Goal: Feedback & Contribution: Contribute content

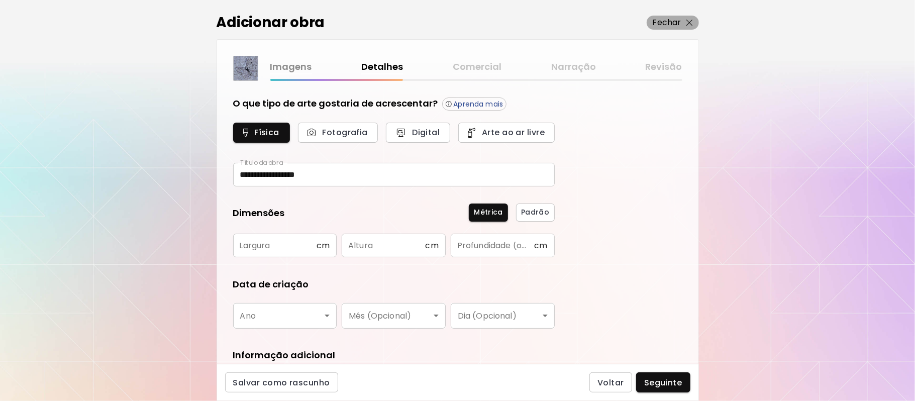
click at [678, 17] on p "Fechar" at bounding box center [667, 23] width 29 height 12
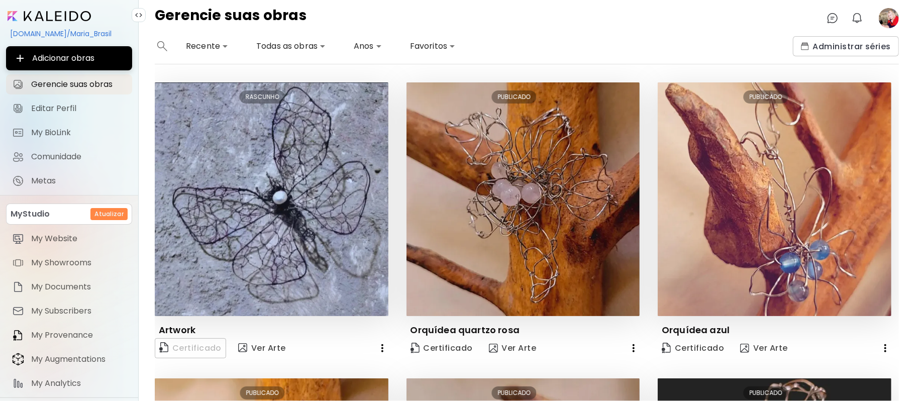
click at [378, 349] on icon "button" at bounding box center [382, 348] width 12 height 12
click at [891, 19] on div at bounding box center [457, 200] width 915 height 401
click at [891, 20] on image at bounding box center [889, 18] width 20 height 20
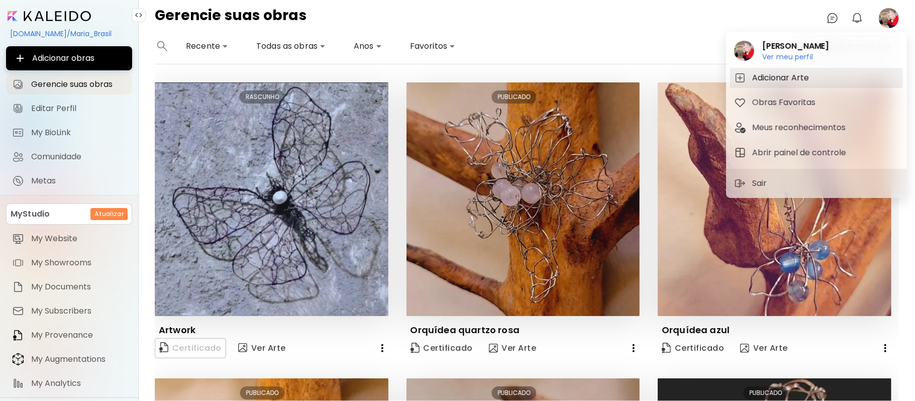
click at [800, 78] on h5 "Adicionar Arte" at bounding box center [782, 78] width 60 height 12
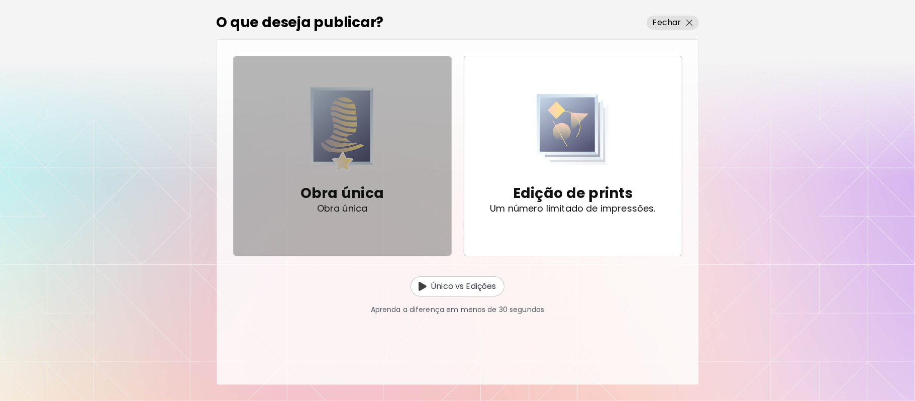
click at [371, 143] on img "button" at bounding box center [342, 129] width 64 height 84
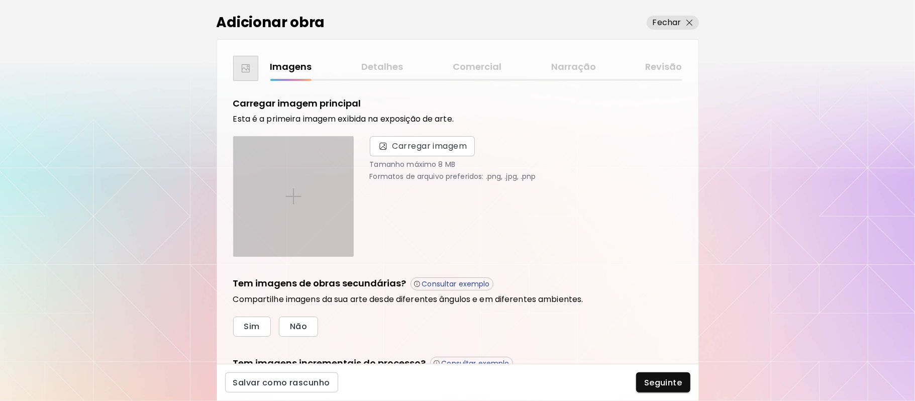
click at [295, 197] on img at bounding box center [293, 196] width 16 height 16
click at [0, 0] on input "file" at bounding box center [0, 0] width 0 height 0
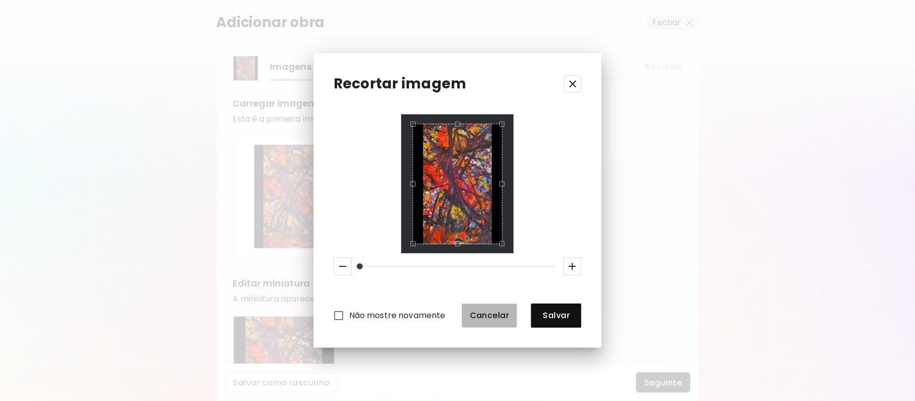
click at [499, 310] on span "Cancelar" at bounding box center [490, 315] width 40 height 11
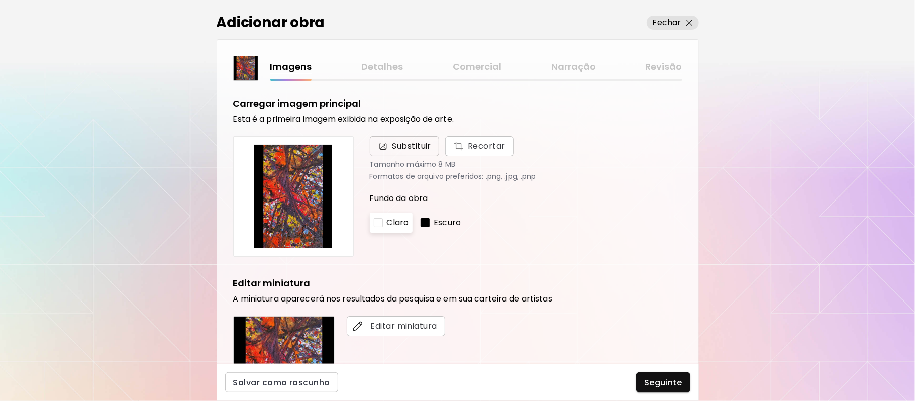
click at [415, 144] on span "Substituir" at bounding box center [411, 146] width 39 height 12
click at [0, 0] on input "Substituir Recortar" at bounding box center [0, 0] width 0 height 0
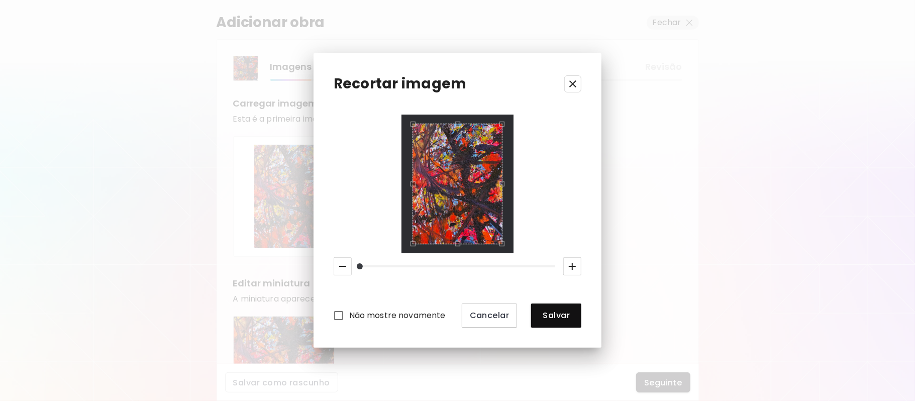
click at [507, 119] on div at bounding box center [457, 184] width 113 height 138
click at [453, 113] on div "Recortar imagem Não mostre novamente Cancelar Salvar" at bounding box center [457, 200] width 288 height 294
click at [572, 266] on icon "button" at bounding box center [572, 266] width 7 height 7
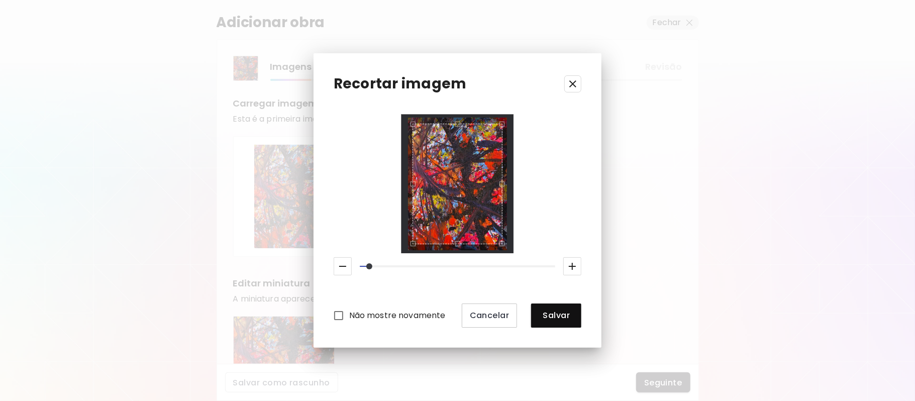
click at [572, 266] on icon "button" at bounding box center [572, 266] width 7 height 7
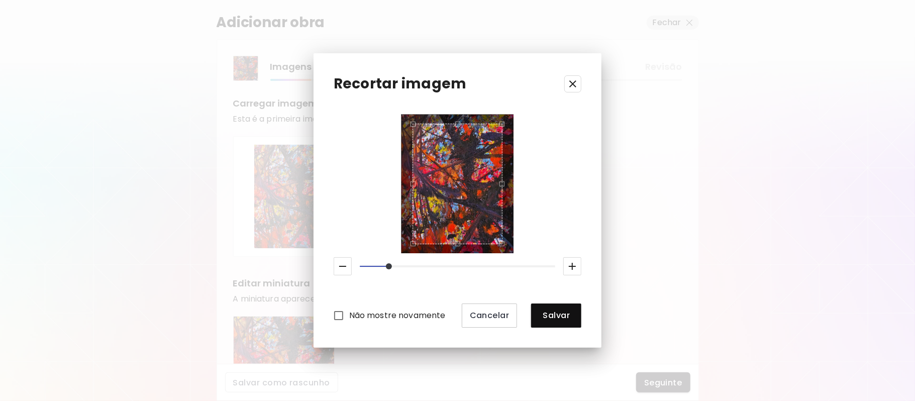
click at [572, 266] on icon "button" at bounding box center [572, 266] width 7 height 7
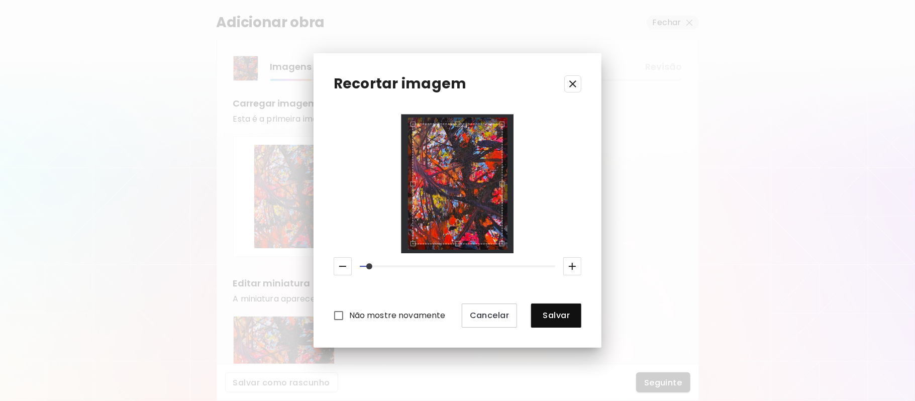
drag, startPoint x: 398, startPoint y: 265, endPoint x: 369, endPoint y: 260, distance: 30.1
click at [369, 263] on span at bounding box center [369, 266] width 6 height 6
click at [456, 254] on div "Não mostre novamente Cancelar Salvar" at bounding box center [458, 221] width 248 height 213
click at [390, 248] on div "Não mostre novamente Cancelar Salvar" at bounding box center [458, 221] width 248 height 213
click at [512, 252] on div "Não mostre novamente Cancelar Salvar" at bounding box center [458, 221] width 248 height 213
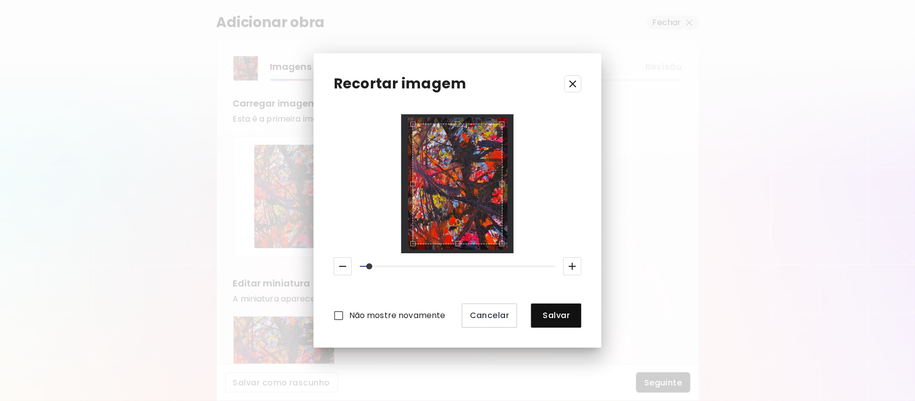
click at [540, 99] on div "Recortar imagem Não mostre novamente Cancelar Salvar" at bounding box center [457, 200] width 288 height 294
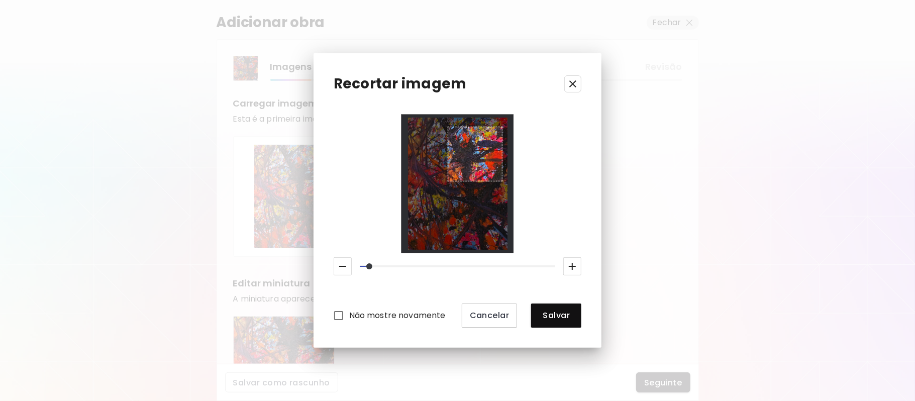
click at [511, 180] on div at bounding box center [457, 184] width 113 height 138
click at [567, 202] on div "Não mostre novamente Cancelar Salvar" at bounding box center [458, 221] width 248 height 213
click at [567, 205] on div "Não mostre novamente Cancelar Salvar" at bounding box center [458, 221] width 248 height 213
click at [552, 203] on div "Não mostre novamente Cancelar Salvar" at bounding box center [458, 221] width 248 height 213
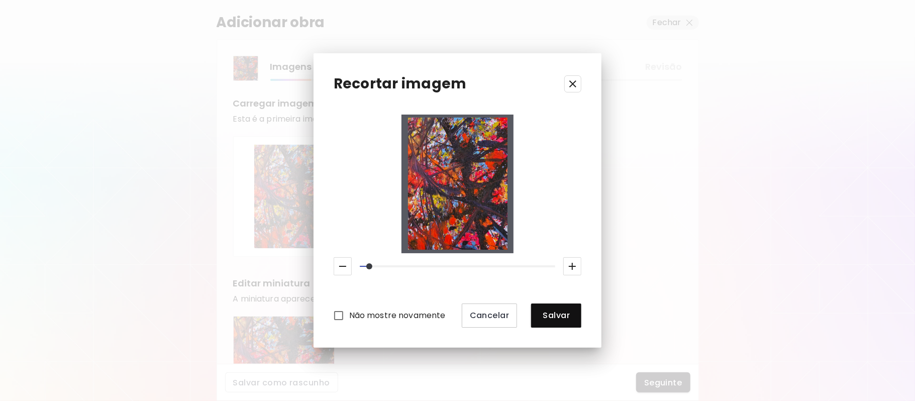
click at [479, 208] on div at bounding box center [457, 184] width 90 height 120
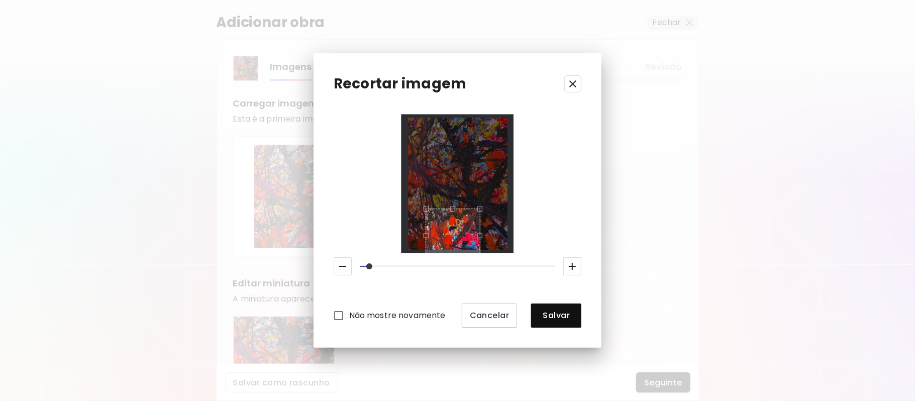
click at [475, 178] on img at bounding box center [457, 184] width 99 height 132
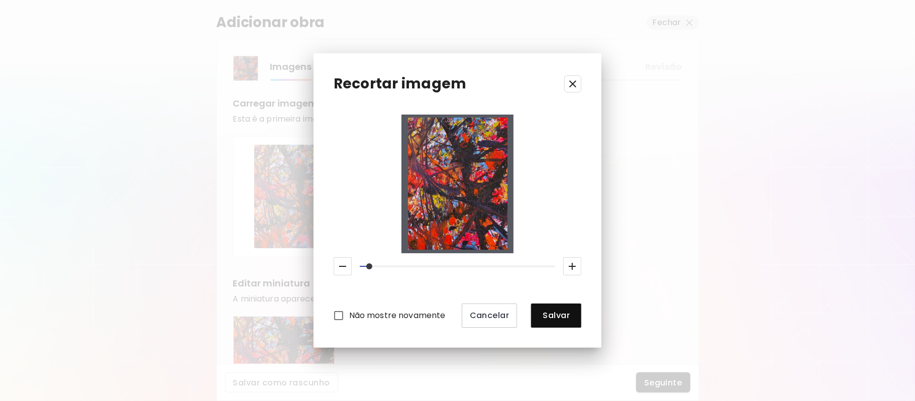
click at [459, 219] on img at bounding box center [457, 184] width 99 height 132
click at [496, 312] on span "Cancelar" at bounding box center [490, 315] width 40 height 11
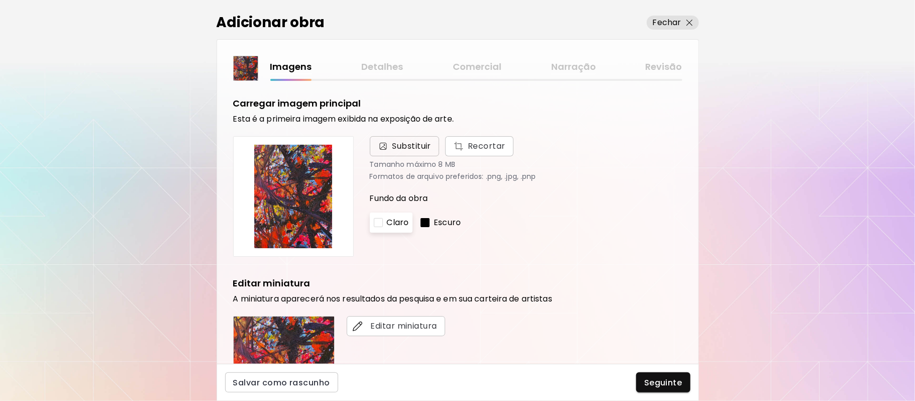
click at [418, 145] on span "Substituir" at bounding box center [411, 146] width 39 height 12
click at [0, 0] on input "Substituir Recortar" at bounding box center [0, 0] width 0 height 0
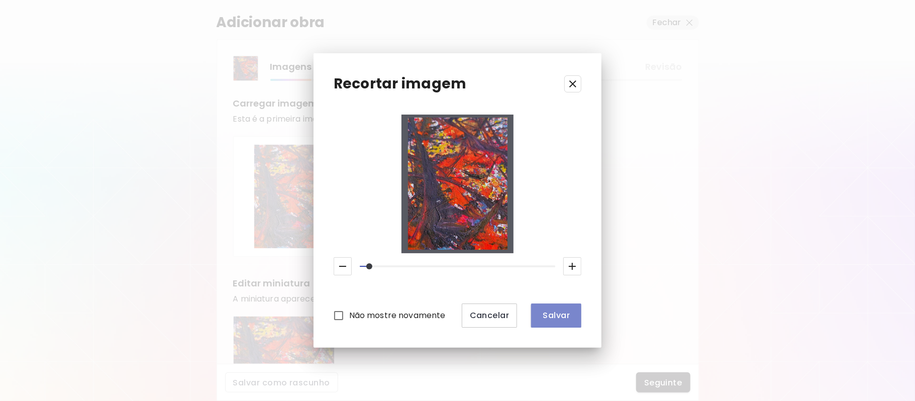
click at [561, 312] on span "Salvar" at bounding box center [556, 315] width 34 height 11
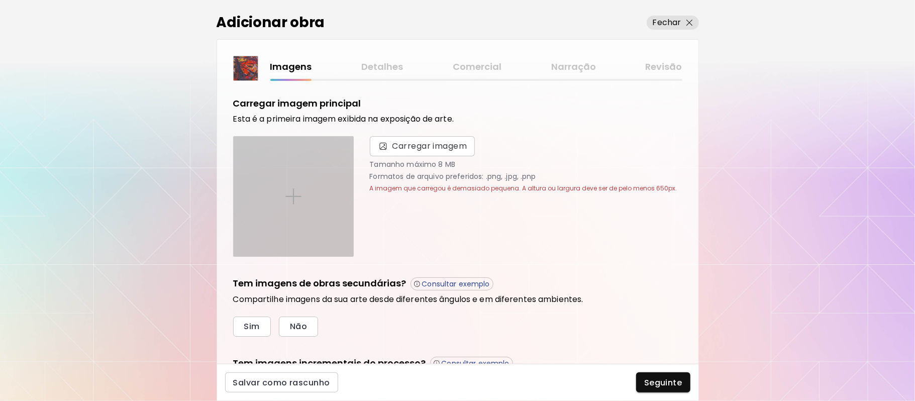
click at [292, 194] on img at bounding box center [293, 196] width 16 height 16
click at [0, 0] on input "file" at bounding box center [0, 0] width 0 height 0
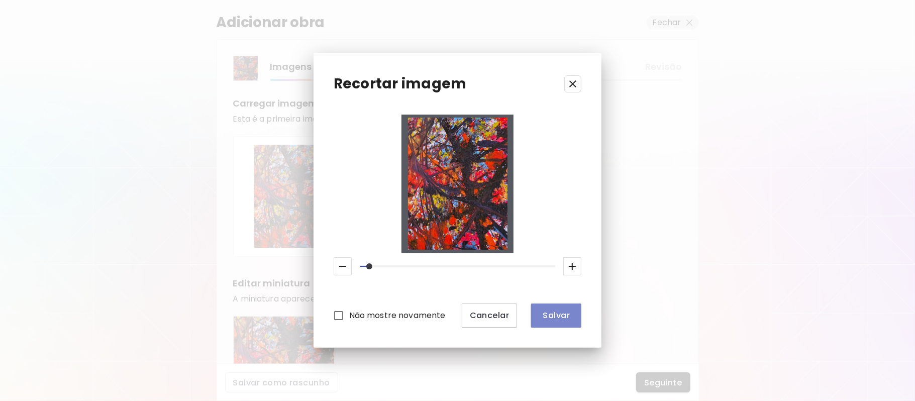
click at [545, 313] on span "Salvar" at bounding box center [556, 315] width 34 height 11
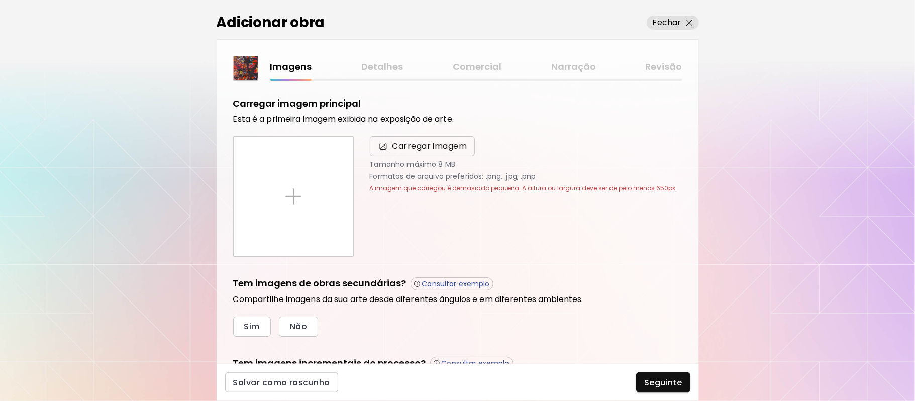
click at [427, 146] on span "Carregar imagem" at bounding box center [429, 146] width 75 height 12
click at [0, 0] on input "Carregar imagem" at bounding box center [0, 0] width 0 height 0
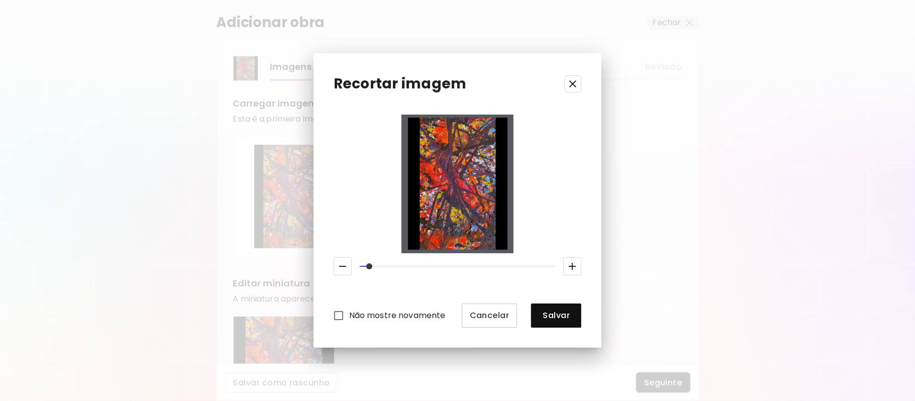
click at [722, 244] on div "Recortar imagem Não mostre novamente Cancelar Salvar" at bounding box center [457, 200] width 915 height 401
click at [488, 317] on span "Cancelar" at bounding box center [490, 315] width 40 height 11
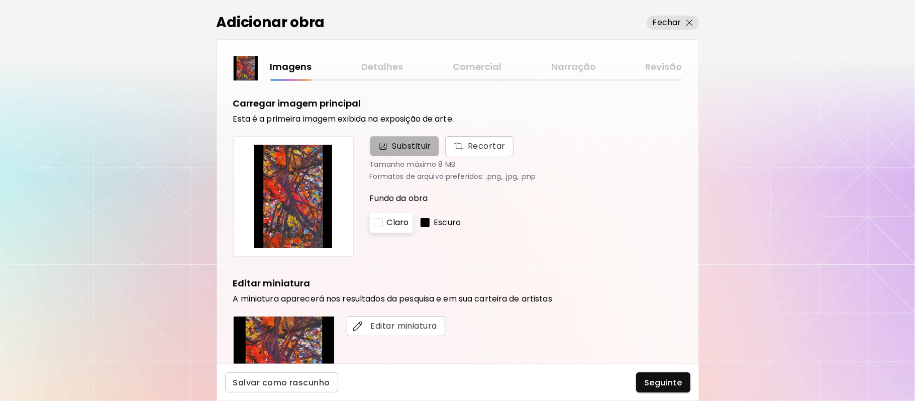
click at [415, 141] on span "Substituir" at bounding box center [411, 146] width 39 height 12
click at [0, 0] on input "Substituir Recortar" at bounding box center [0, 0] width 0 height 0
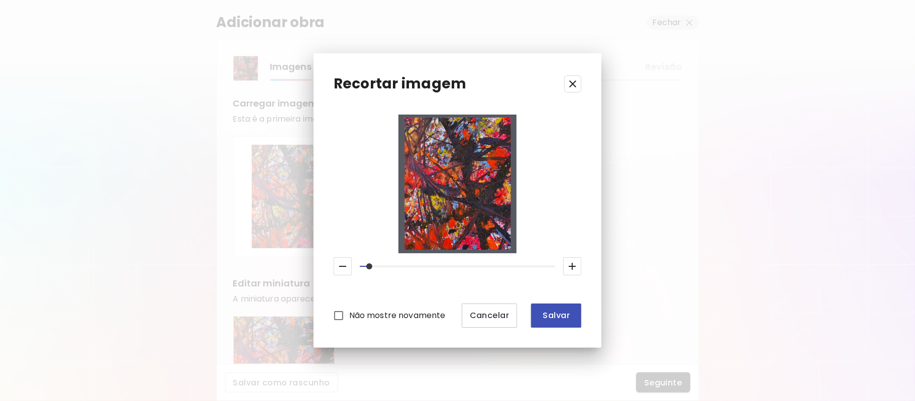
click at [553, 312] on span "Salvar" at bounding box center [556, 315] width 34 height 11
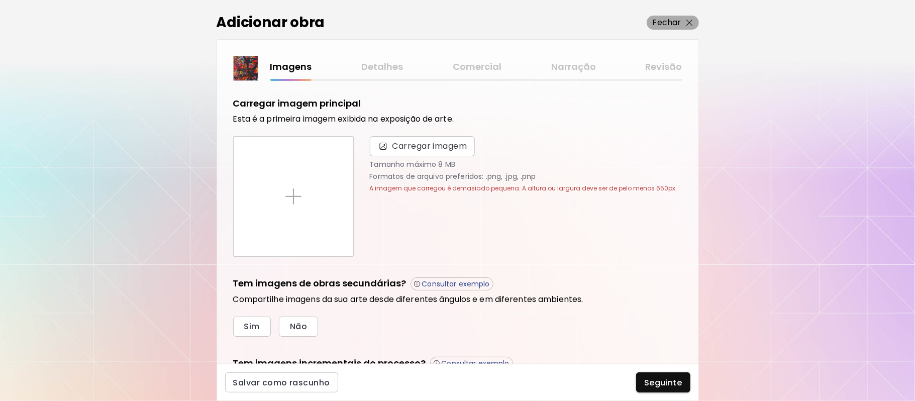
click at [675, 19] on p "Fechar" at bounding box center [667, 23] width 29 height 12
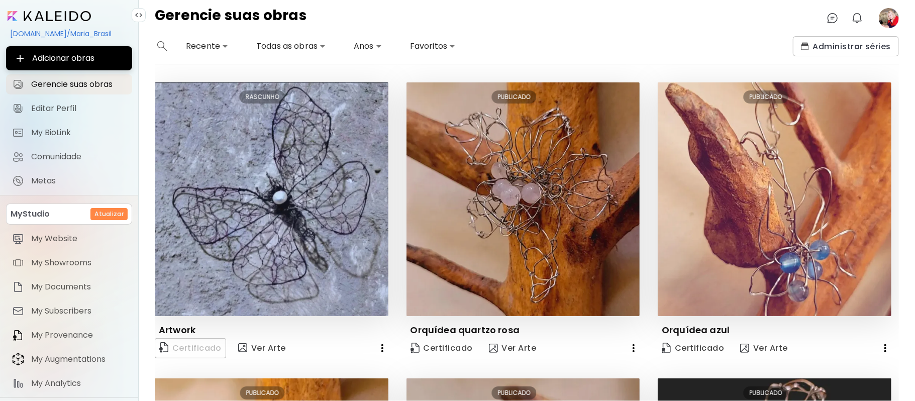
click at [890, 21] on image at bounding box center [889, 18] width 20 height 20
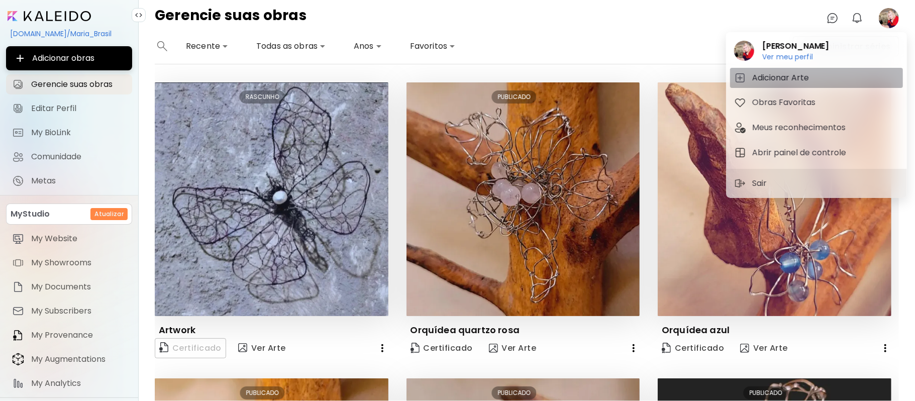
click at [768, 79] on h5 "Adicionar Arte" at bounding box center [782, 78] width 60 height 12
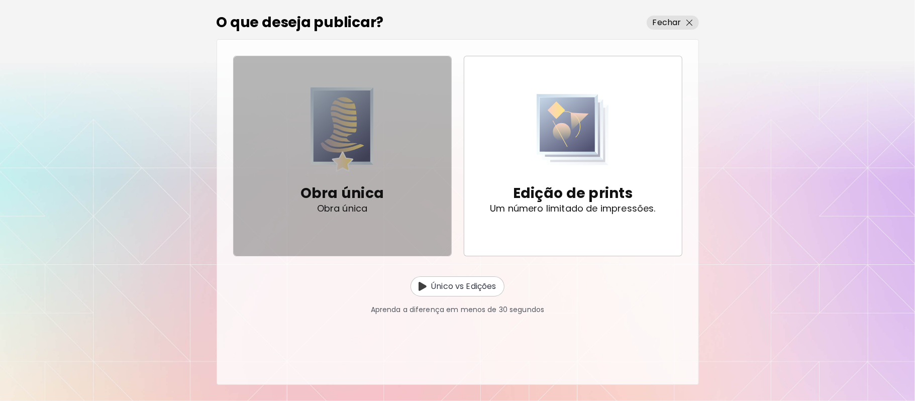
click at [361, 171] on img "button" at bounding box center [342, 129] width 64 height 84
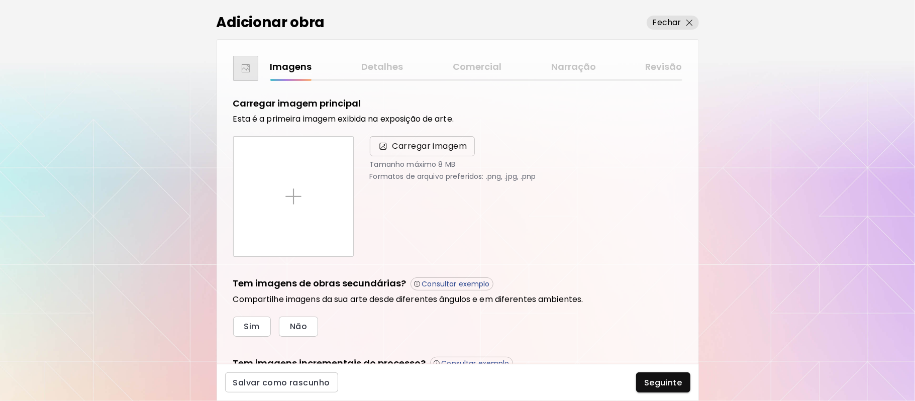
click at [408, 147] on span "Carregar imagem" at bounding box center [429, 146] width 75 height 12
click at [0, 0] on input "Carregar imagem" at bounding box center [0, 0] width 0 height 0
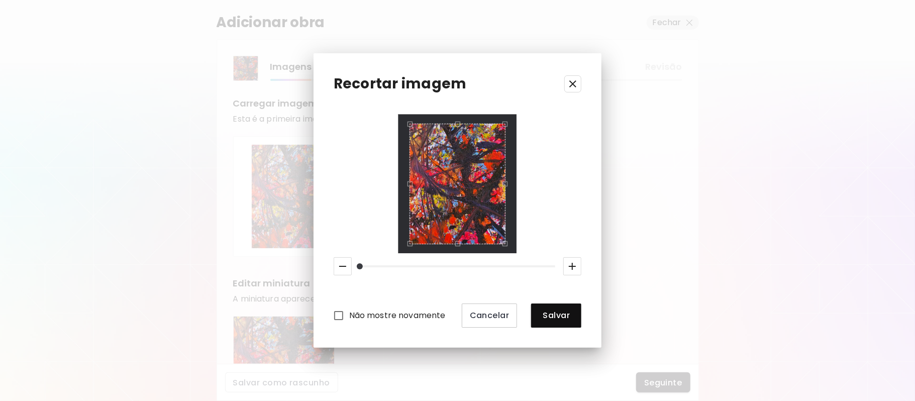
click at [510, 248] on div at bounding box center [457, 184] width 119 height 138
click at [513, 246] on div at bounding box center [457, 184] width 119 height 138
click at [567, 319] on span "Salvar" at bounding box center [556, 315] width 34 height 11
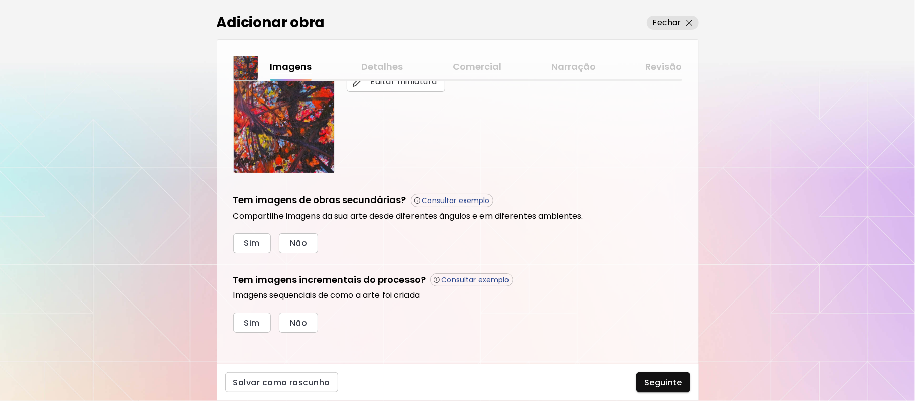
scroll to position [246, 0]
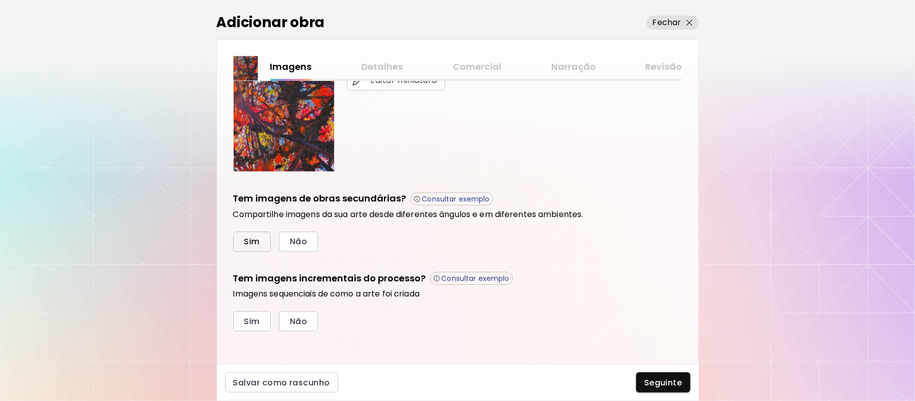
click at [248, 242] on span "Sim" at bounding box center [252, 241] width 16 height 11
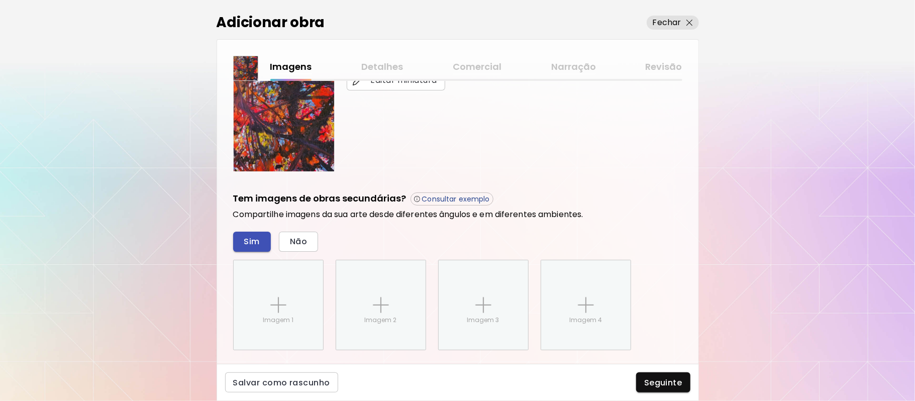
scroll to position [348, 0]
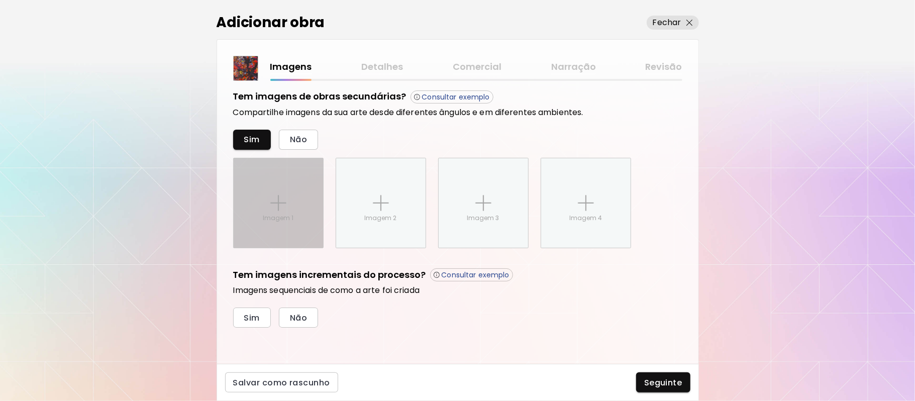
click at [278, 194] on div "Imagem 1" at bounding box center [278, 202] width 89 height 89
click at [0, 0] on input "Imagem 1" at bounding box center [0, 0] width 0 height 0
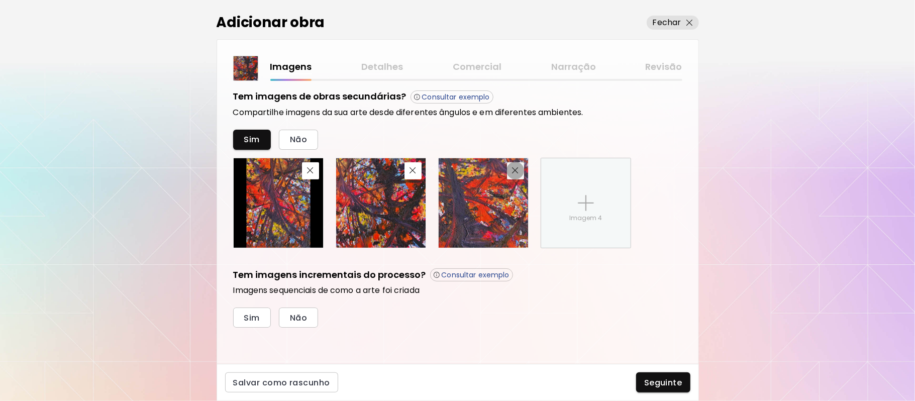
click at [516, 175] on button "button" at bounding box center [515, 170] width 17 height 17
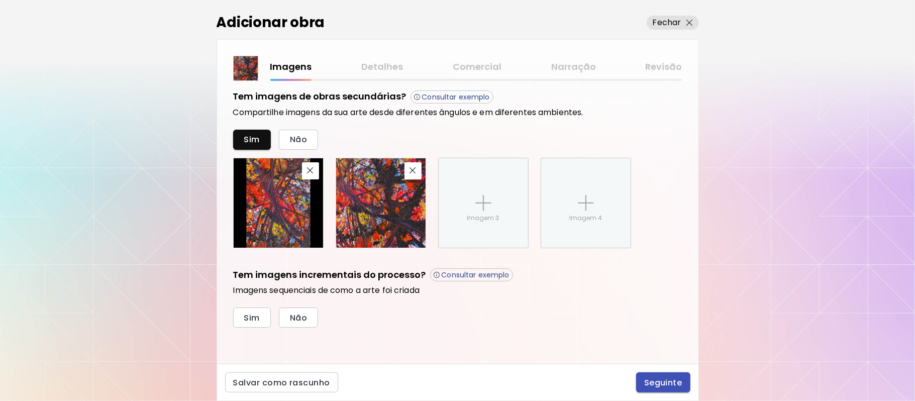
click at [660, 379] on span "Seguinte" at bounding box center [663, 382] width 38 height 11
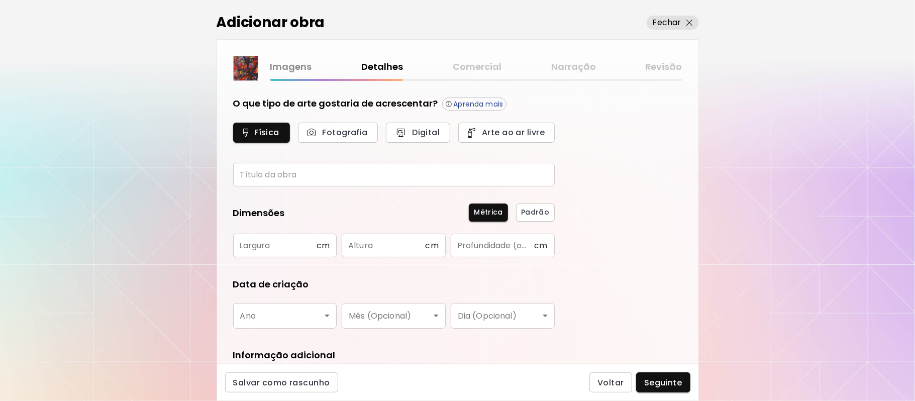
click at [301, 172] on input "text" at bounding box center [394, 175] width 322 height 24
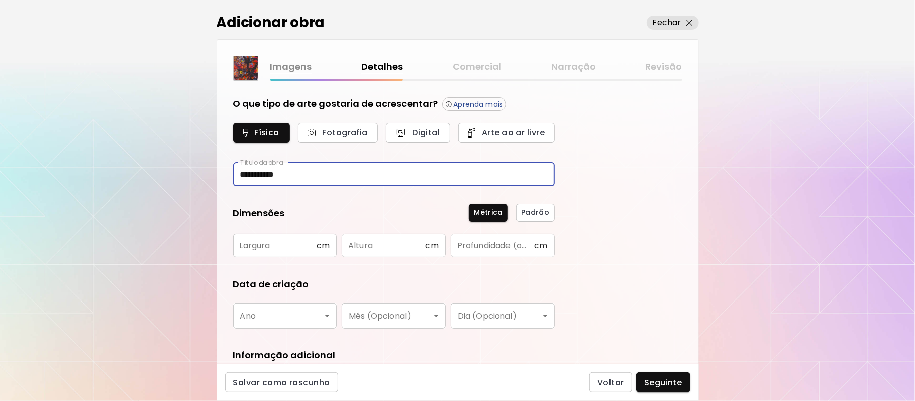
type input "**********"
click at [290, 248] on input "text" at bounding box center [274, 246] width 83 height 24
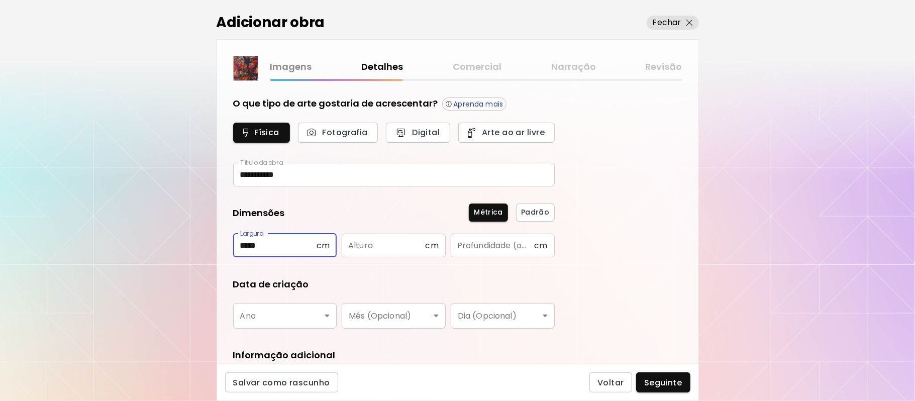
click at [267, 244] on input "*****" at bounding box center [274, 246] width 83 height 24
click at [269, 244] on input "*****" at bounding box center [274, 246] width 83 height 24
type input "****"
click at [374, 243] on input "text" at bounding box center [383, 246] width 83 height 24
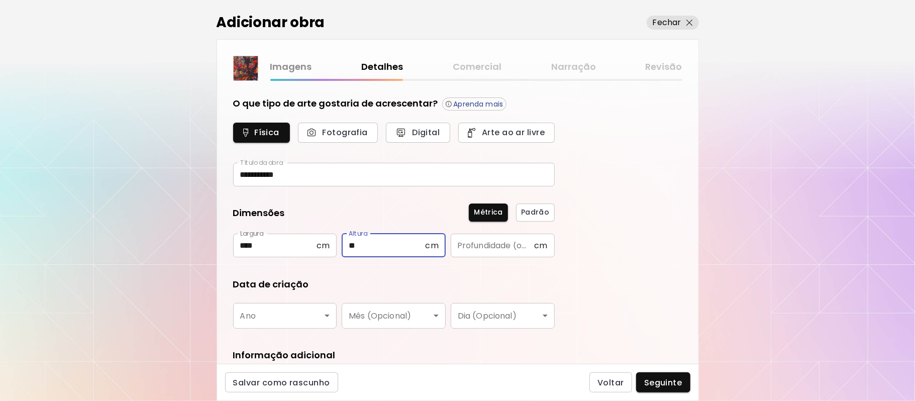
type input "***"
click at [371, 243] on input "***" at bounding box center [383, 246] width 83 height 24
type input "****"
click at [485, 241] on input "text" at bounding box center [492, 246] width 83 height 24
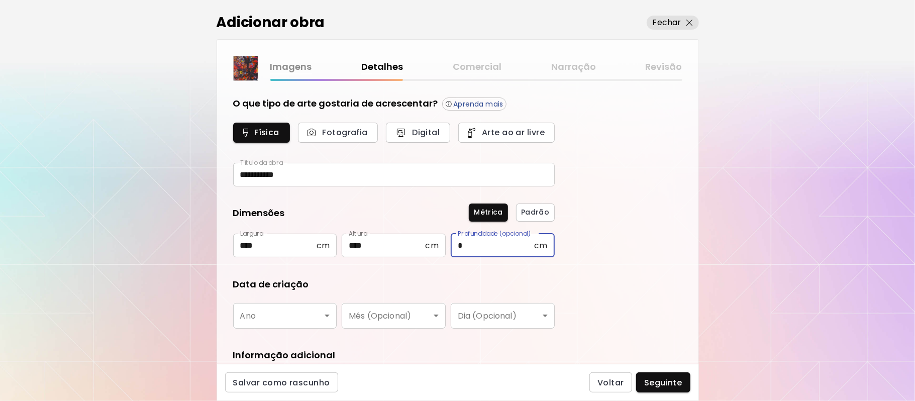
type input "*"
click at [320, 309] on body "**********" at bounding box center [457, 200] width 915 height 401
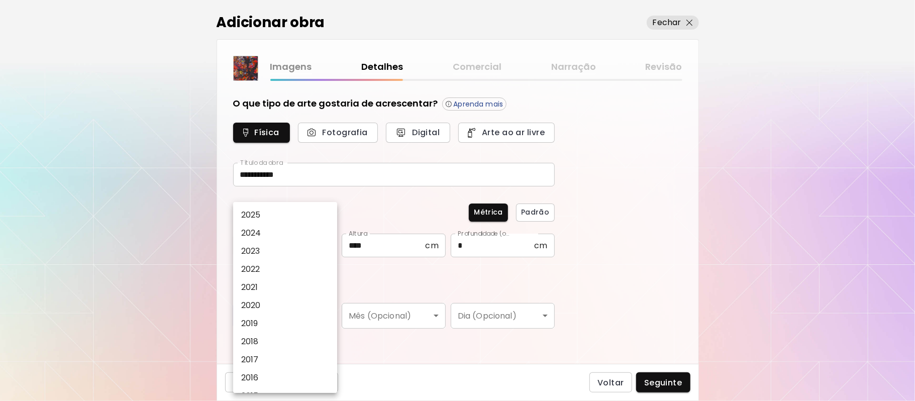
click at [281, 214] on li "2025" at bounding box center [288, 215] width 111 height 18
type input "****"
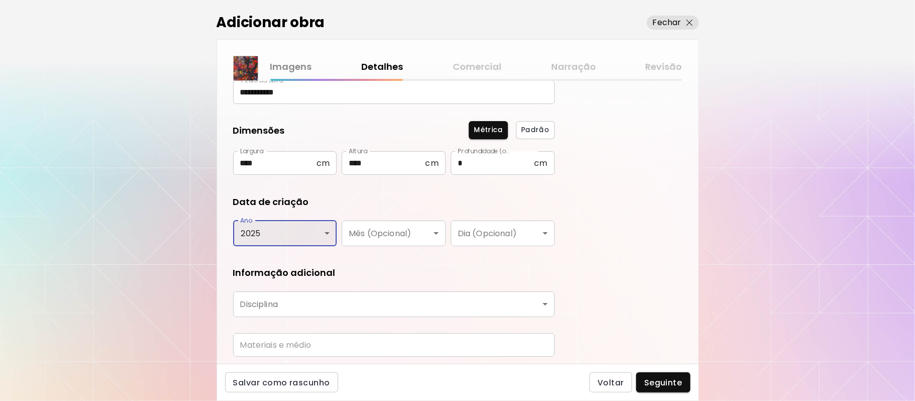
scroll to position [115, 0]
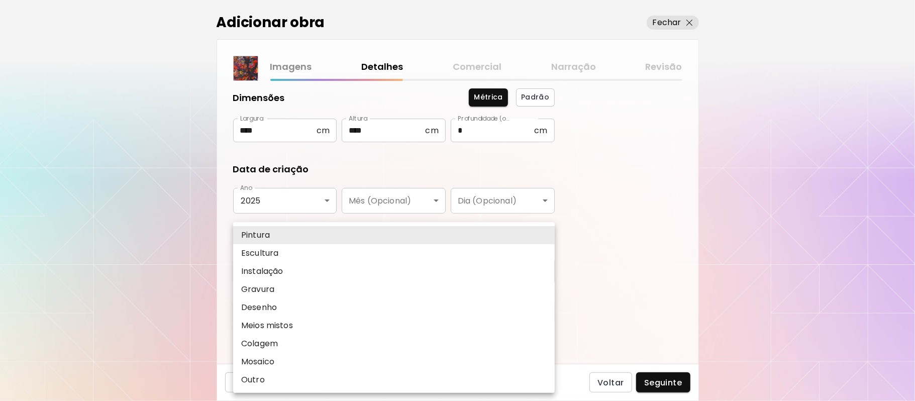
click at [316, 273] on body "**********" at bounding box center [457, 200] width 915 height 401
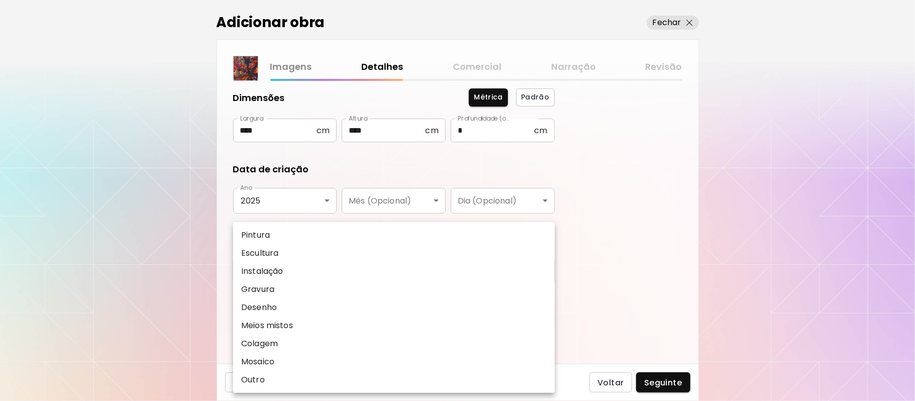
click at [272, 234] on li "Pintura" at bounding box center [394, 235] width 322 height 18
type input "********"
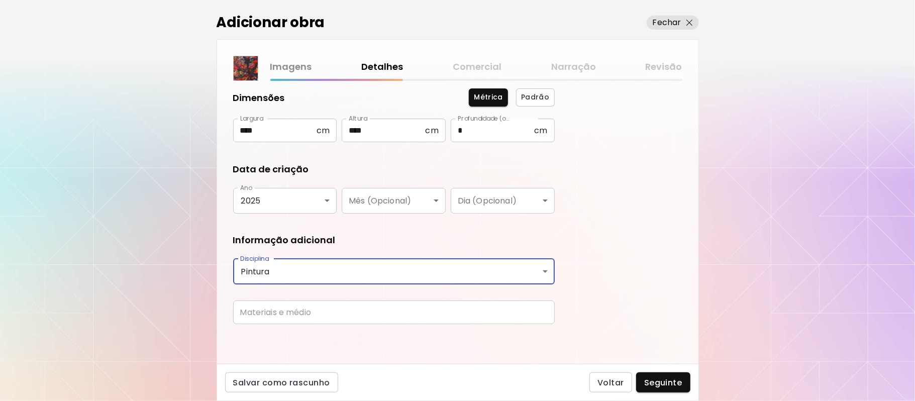
click at [400, 307] on input "text" at bounding box center [394, 312] width 322 height 24
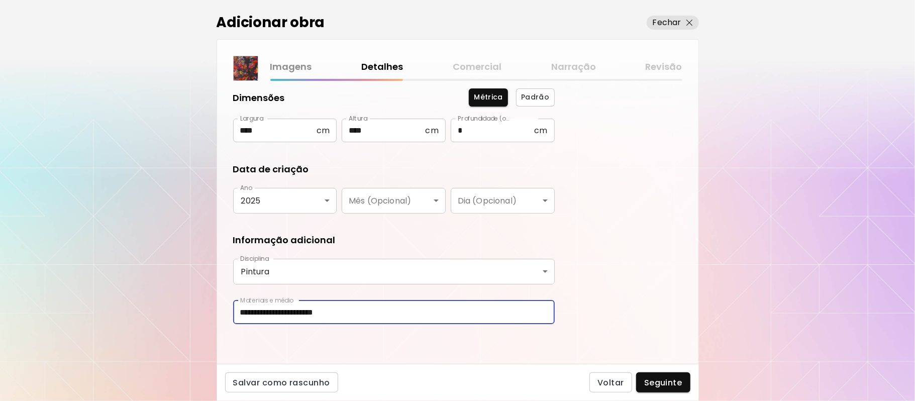
type input "**********"
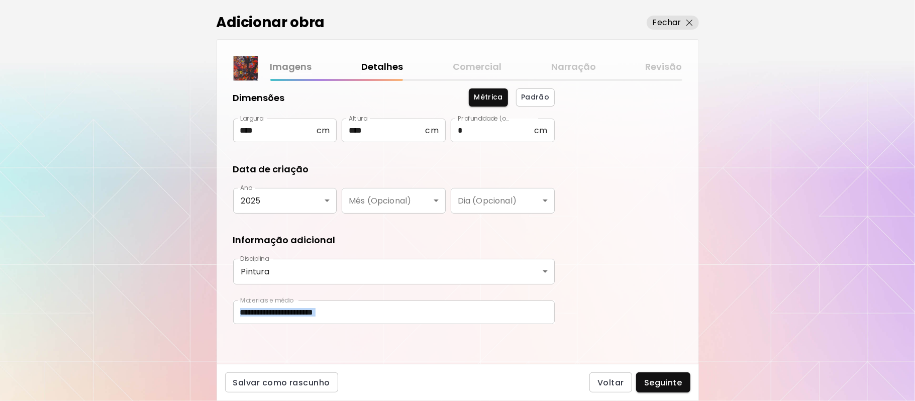
drag, startPoint x: 690, startPoint y: 322, endPoint x: 712, endPoint y: 371, distance: 53.3
click at [712, 371] on div "**********" at bounding box center [457, 200] width 915 height 401
click at [671, 382] on span "Seguinte" at bounding box center [663, 382] width 38 height 11
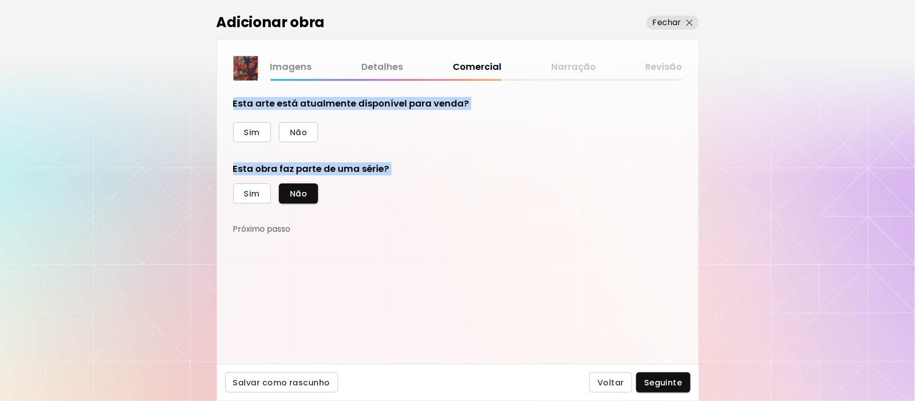
click at [469, 301] on form "Esta arte está atualmente disponível para venda? Sim Não Esta obra faz parte de…" at bounding box center [457, 222] width 449 height 251
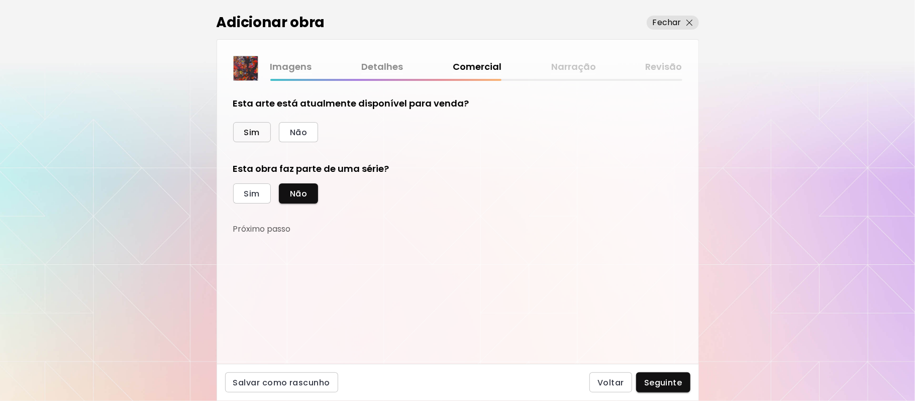
click at [256, 129] on span "Sim" at bounding box center [252, 132] width 16 height 11
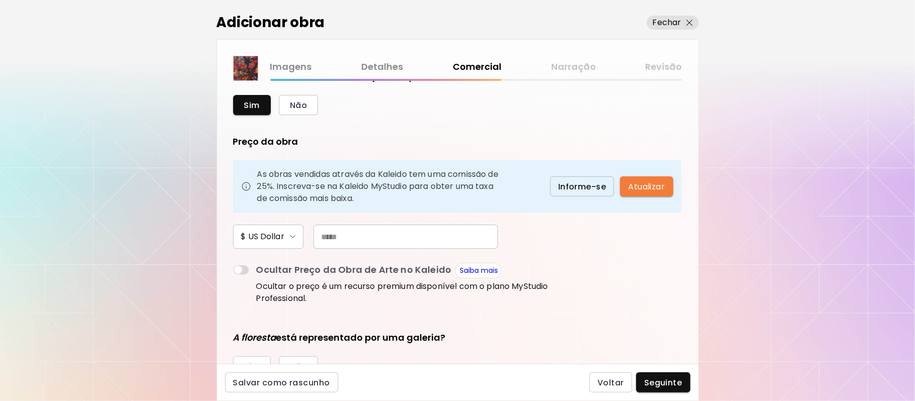
scroll to position [41, 0]
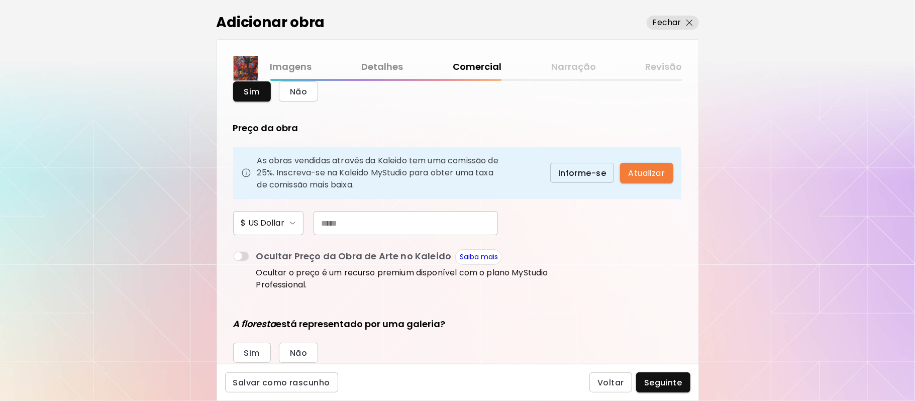
click at [381, 224] on input "text" at bounding box center [405, 223] width 184 height 24
type input "***"
click at [298, 353] on span "Não" at bounding box center [298, 353] width 17 height 11
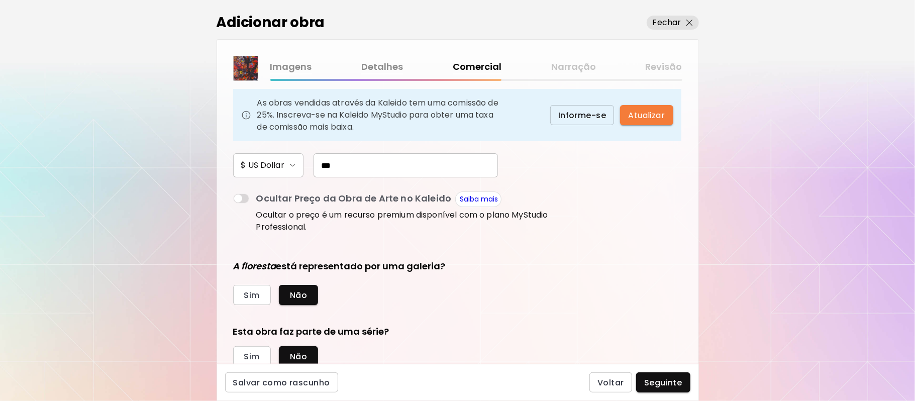
scroll to position [133, 0]
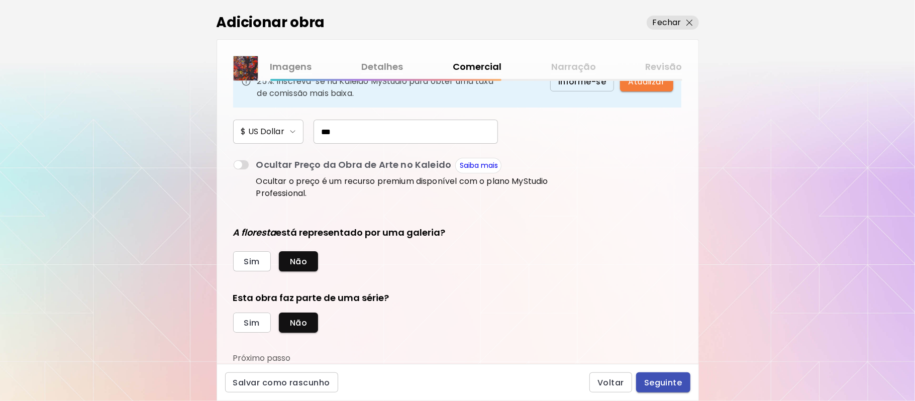
click at [654, 381] on span "Seguinte" at bounding box center [663, 382] width 38 height 11
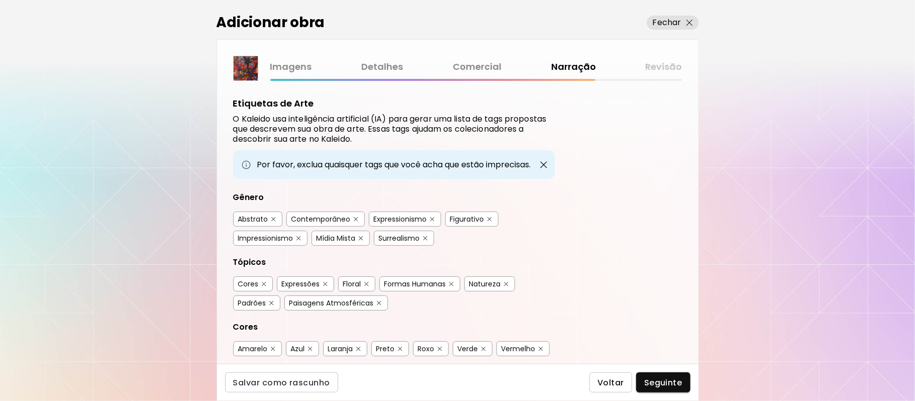
click at [615, 383] on span "Voltar" at bounding box center [610, 382] width 27 height 11
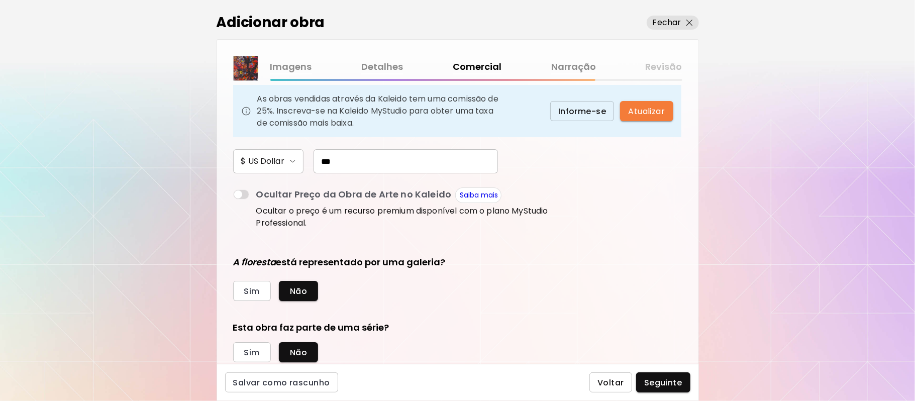
scroll to position [133, 0]
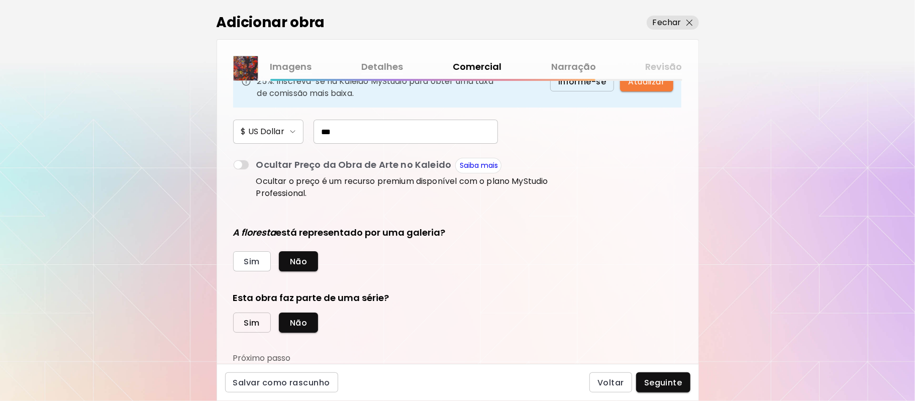
click at [250, 325] on span "Sim" at bounding box center [252, 322] width 16 height 11
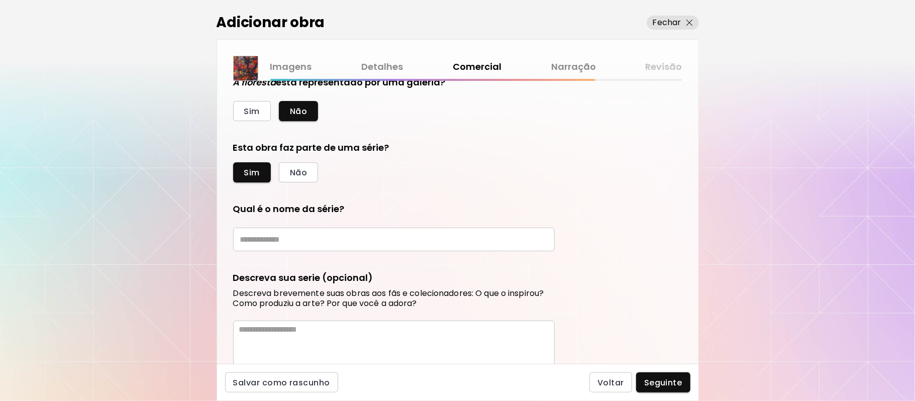
scroll to position [294, 0]
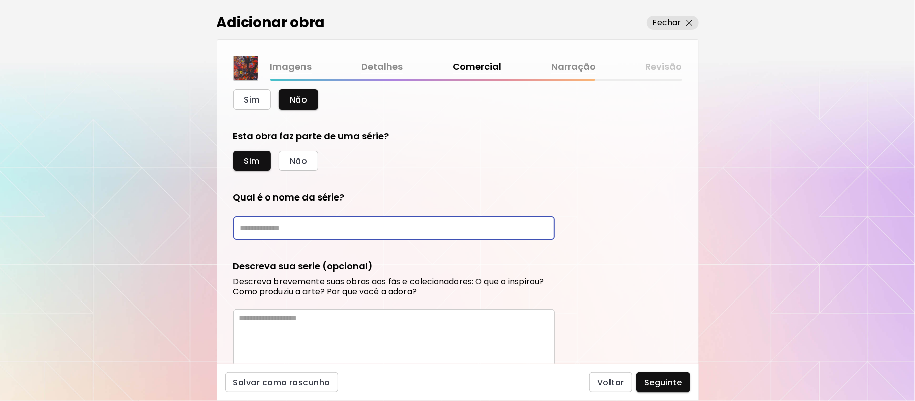
click at [372, 227] on input "text" at bounding box center [394, 228] width 322 height 24
click at [328, 225] on input "**********" at bounding box center [394, 228] width 322 height 24
type input "*"
click at [331, 226] on input "text" at bounding box center [394, 228] width 322 height 24
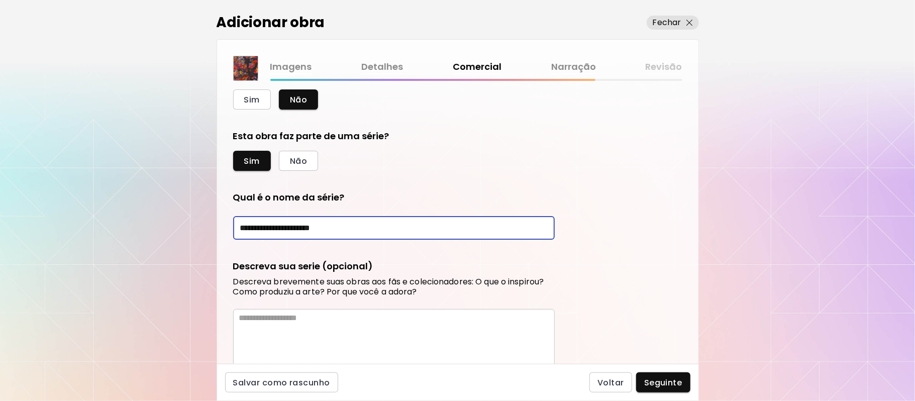
type input "**********"
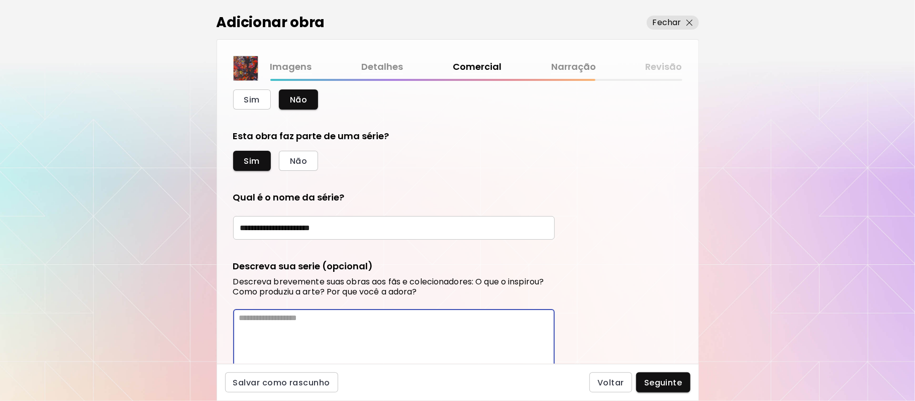
click at [343, 332] on textarea at bounding box center [396, 343] width 315 height 60
click at [333, 338] on textarea at bounding box center [396, 343] width 315 height 60
paste textarea "**********"
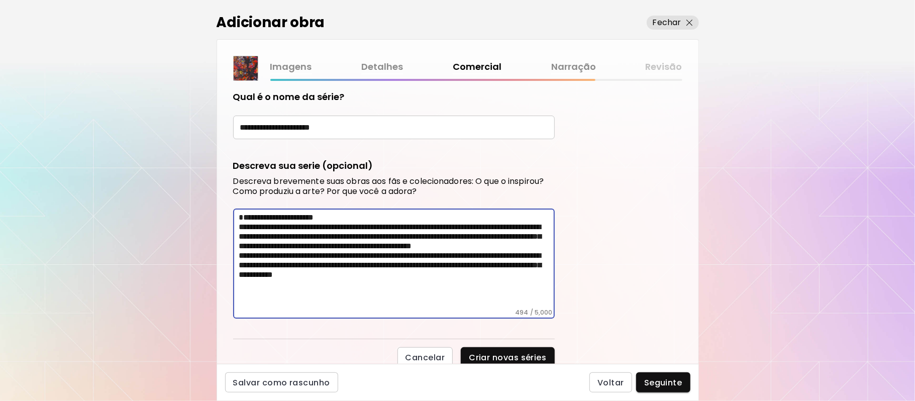
scroll to position [398, 0]
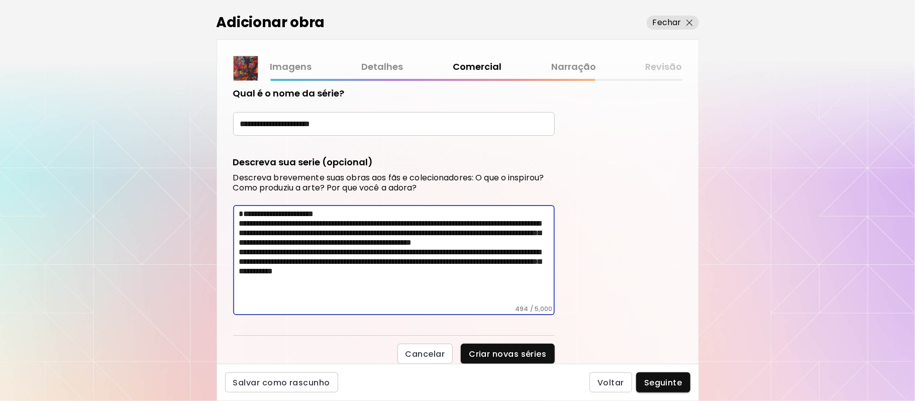
click at [341, 237] on textarea "**********" at bounding box center [396, 257] width 315 height 96
drag, startPoint x: 341, startPoint y: 237, endPoint x: 349, endPoint y: 306, distance: 69.8
click at [354, 295] on textarea "**********" at bounding box center [396, 257] width 315 height 96
type textarea "**********"
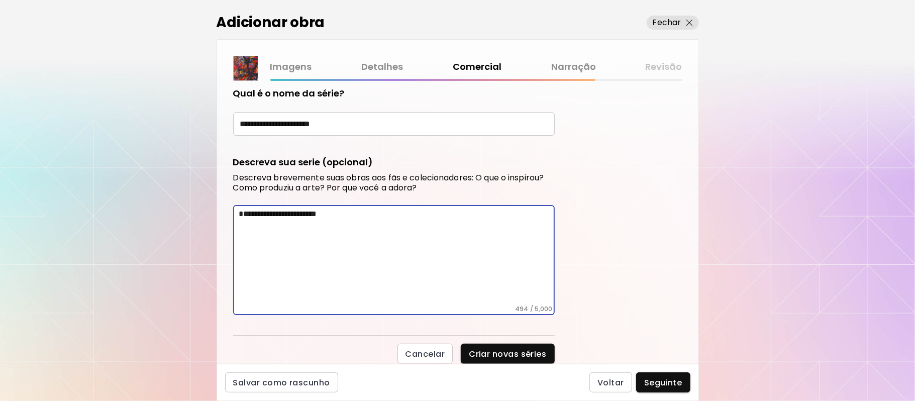
scroll to position [362, 0]
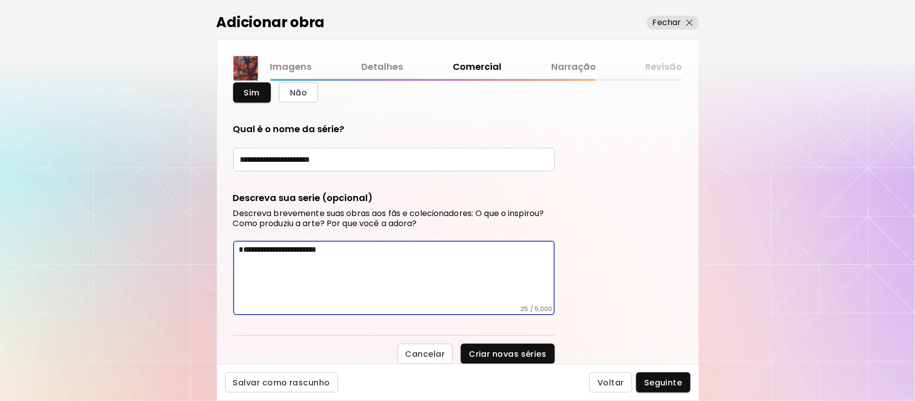
click at [350, 258] on textarea "**********" at bounding box center [396, 275] width 315 height 60
click at [351, 258] on textarea "**********" at bounding box center [396, 275] width 315 height 60
click at [351, 260] on textarea at bounding box center [396, 275] width 315 height 60
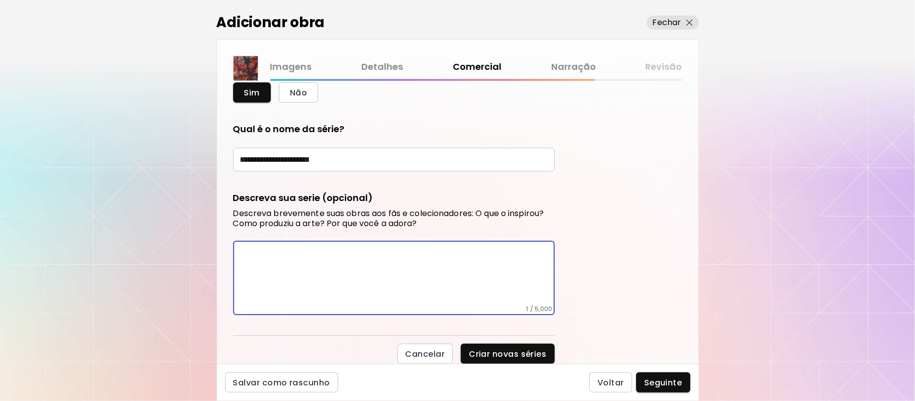
paste textarea "**********"
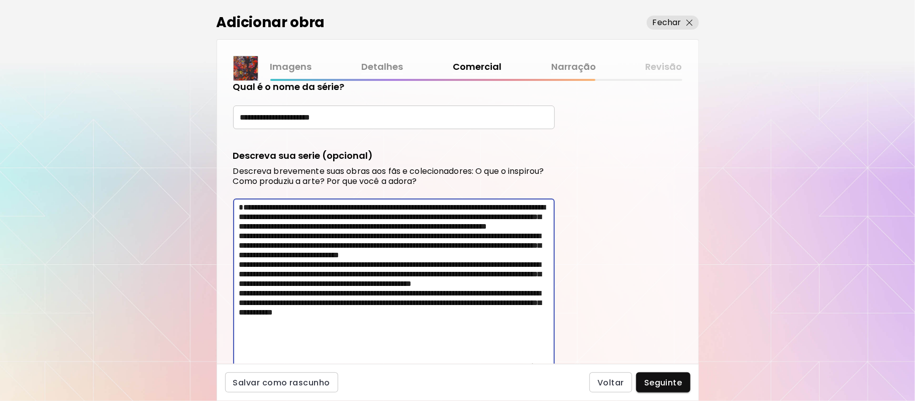
scroll to position [0, 0]
type textarea "**********"
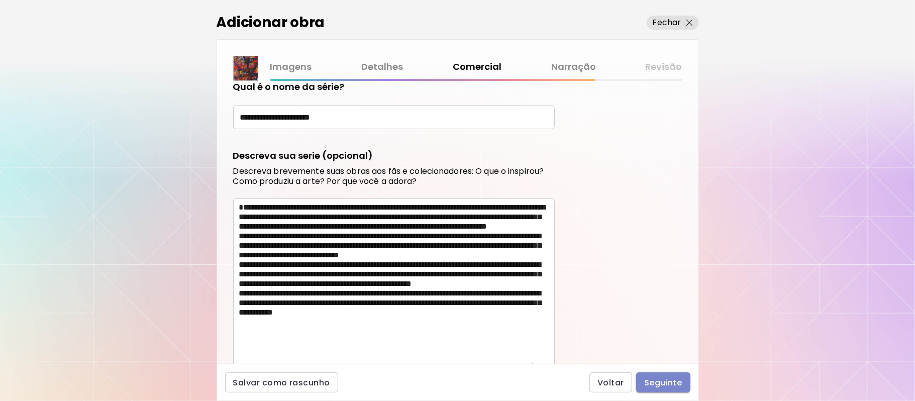
click at [659, 378] on span "Seguinte" at bounding box center [663, 382] width 38 height 11
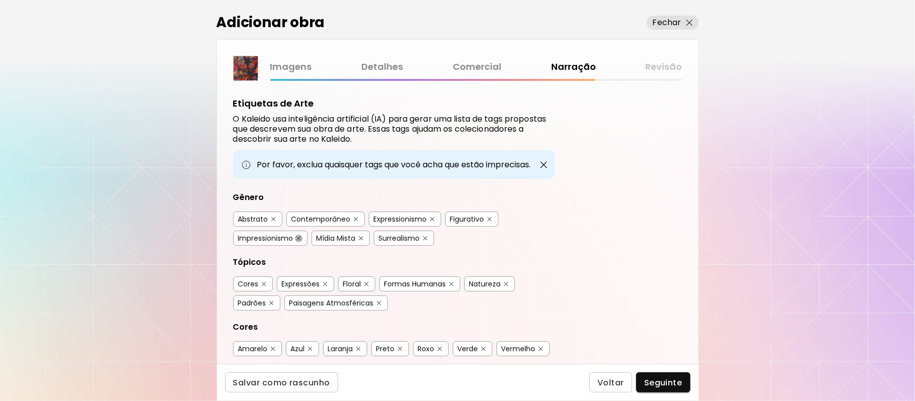
click at [295, 236] on button "button" at bounding box center [299, 239] width 8 height 8
click at [433, 218] on img "button" at bounding box center [432, 219] width 5 height 5
drag, startPoint x: 698, startPoint y: 197, endPoint x: 703, endPoint y: 222, distance: 25.2
click at [703, 222] on div "Adicionar obra Fechar Imagens Detalhes Comercial Narração Revisão Etiquetas de …" at bounding box center [457, 200] width 915 height 401
click at [446, 284] on div "Formas Humanas" at bounding box center [415, 284] width 62 height 10
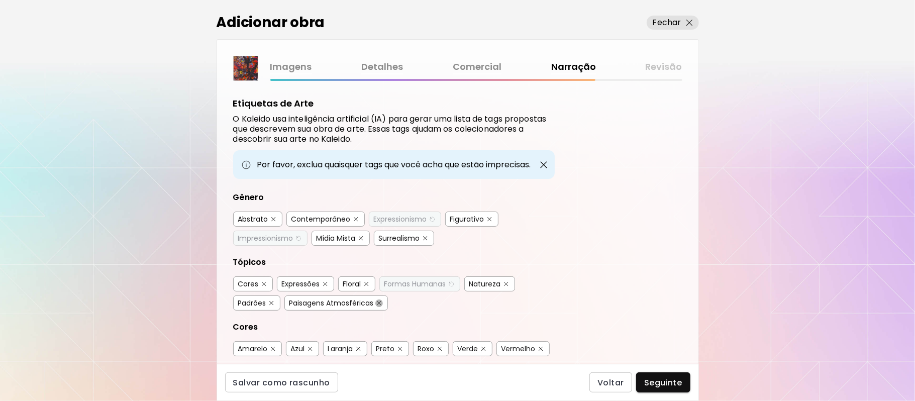
click at [378, 301] on img "button" at bounding box center [379, 303] width 5 height 5
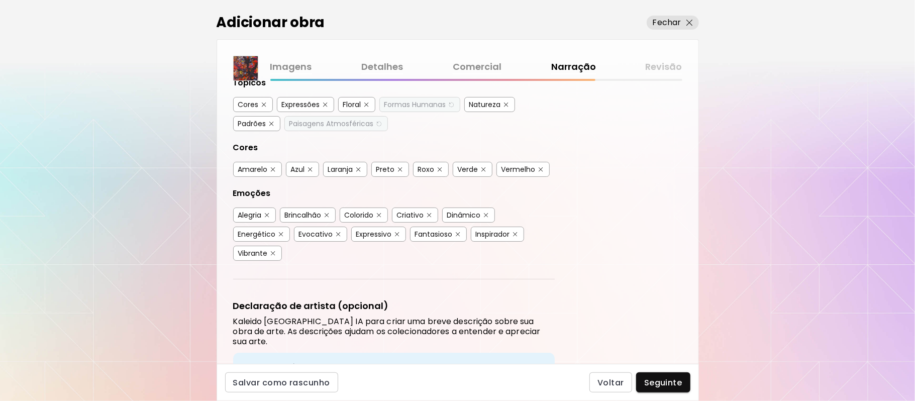
scroll to position [191, 0]
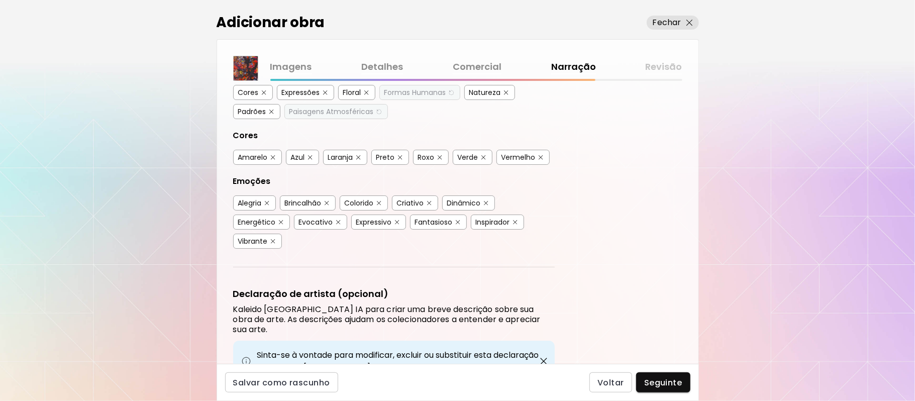
click at [329, 203] on img "button" at bounding box center [327, 203] width 5 height 5
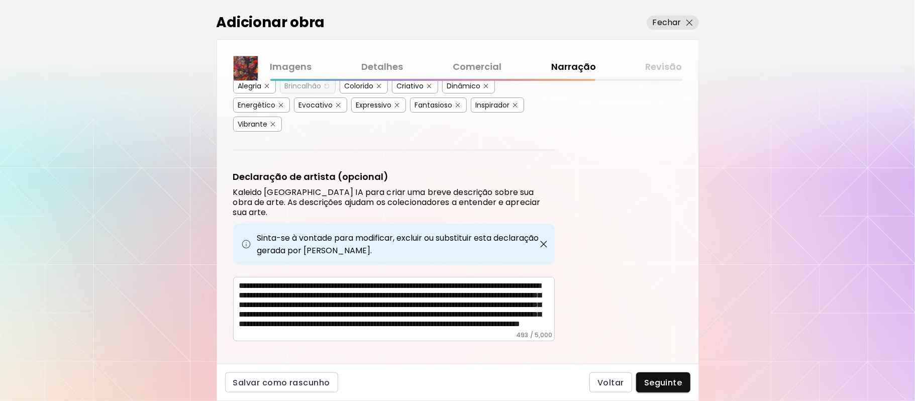
scroll to position [311, 0]
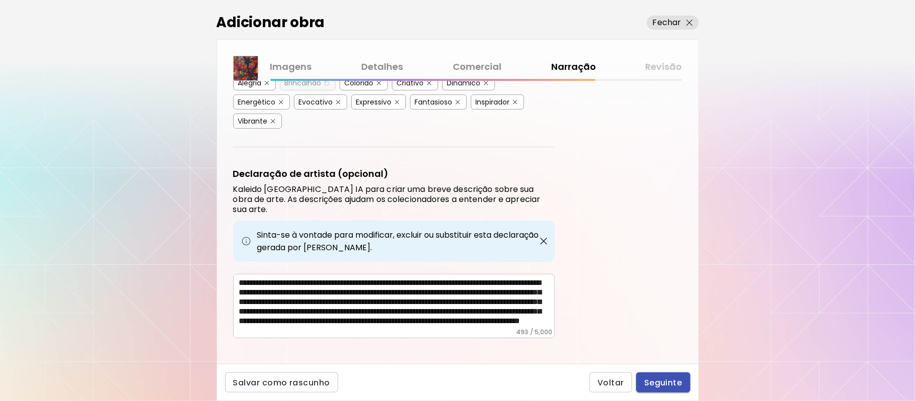
click at [662, 382] on span "Seguinte" at bounding box center [663, 382] width 38 height 11
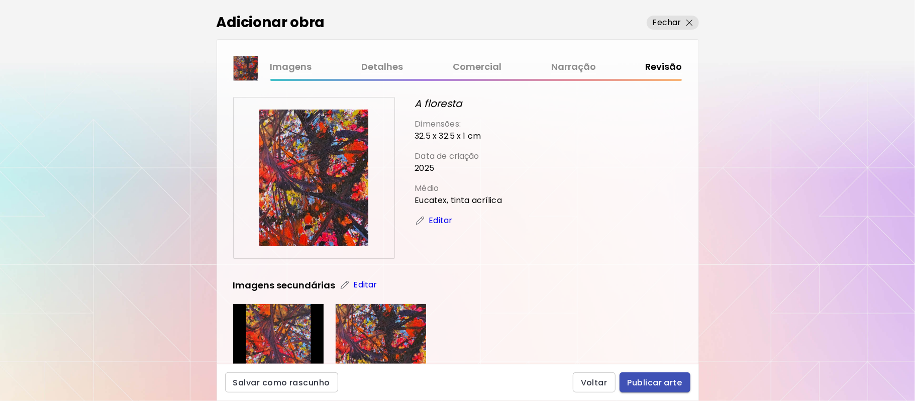
click at [653, 381] on span "Publicar arte" at bounding box center [654, 382] width 55 height 11
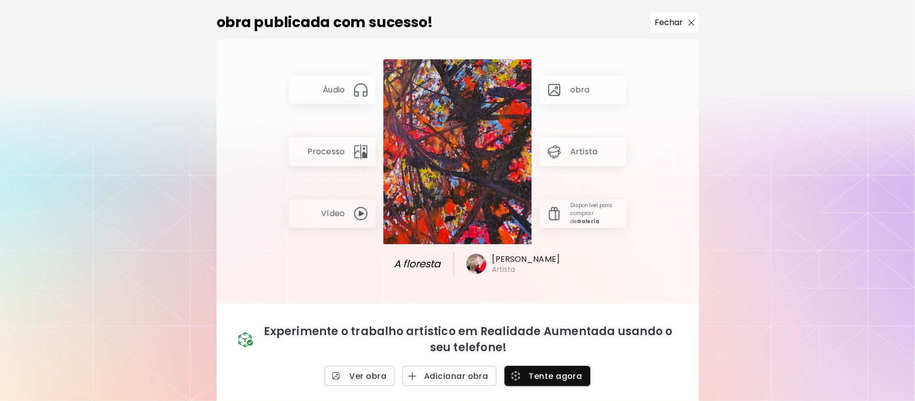
click at [355, 91] on img at bounding box center [361, 90] width 16 height 16
click at [358, 212] on img at bounding box center [361, 213] width 16 height 16
click at [662, 27] on p "Fechar" at bounding box center [669, 23] width 29 height 12
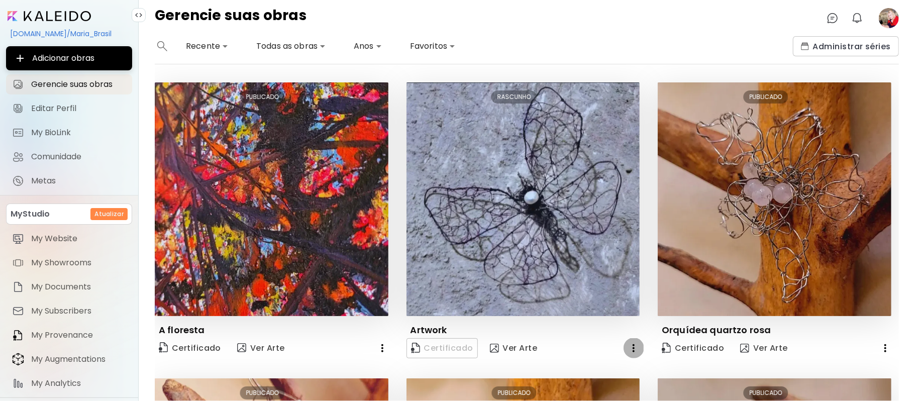
click at [628, 342] on icon "button" at bounding box center [633, 348] width 12 height 12
click at [889, 20] on div at bounding box center [457, 200] width 915 height 401
click at [883, 9] on image at bounding box center [889, 18] width 20 height 20
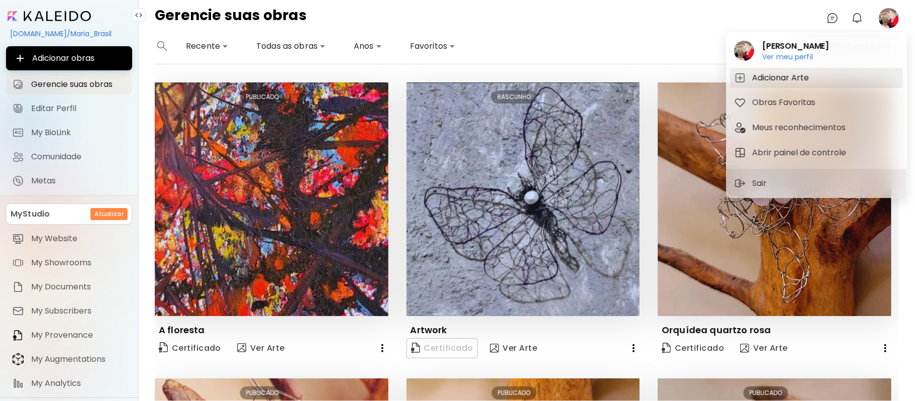
click at [771, 77] on h5 "Adicionar Arte" at bounding box center [782, 78] width 60 height 12
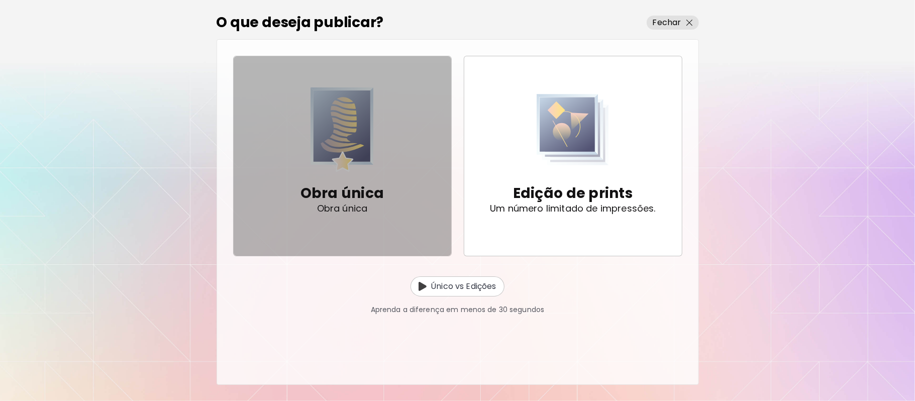
click at [363, 157] on img "button" at bounding box center [342, 129] width 64 height 84
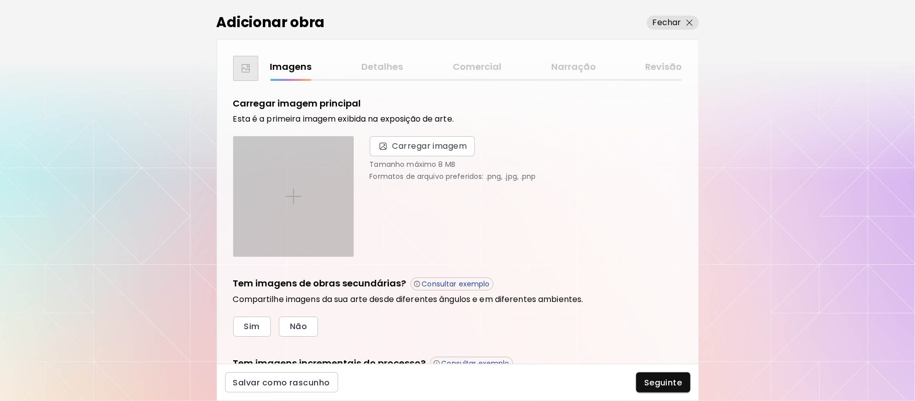
click at [304, 190] on div at bounding box center [294, 197] width 120 height 120
click at [0, 0] on input "file" at bounding box center [0, 0] width 0 height 0
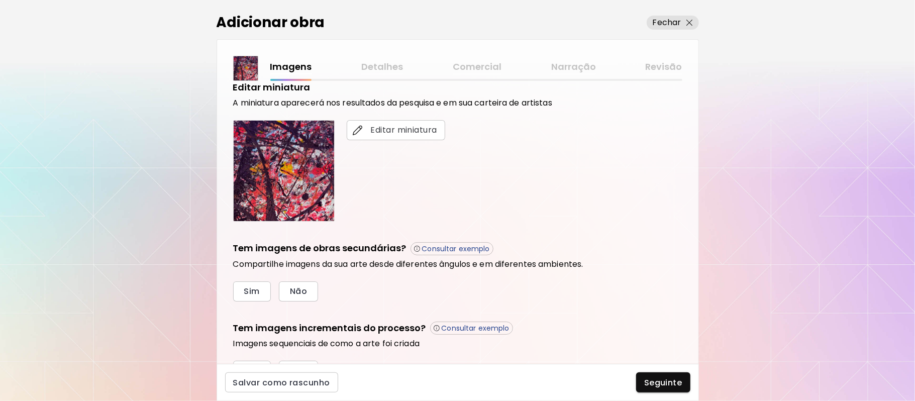
scroll to position [197, 0]
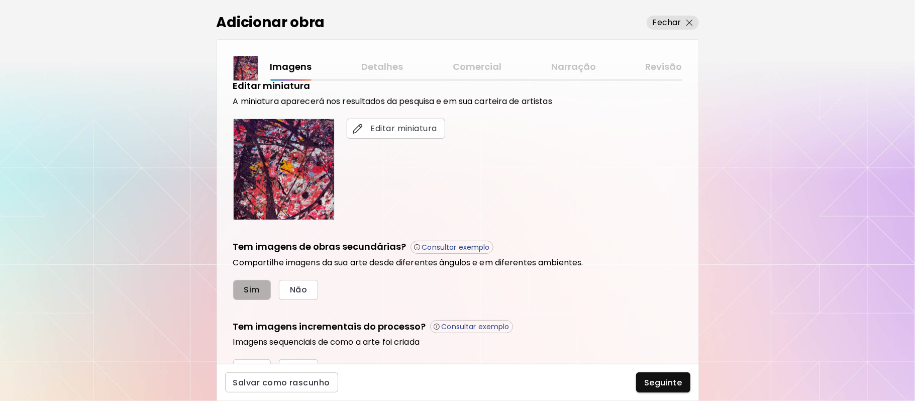
click at [250, 289] on span "Sim" at bounding box center [252, 289] width 16 height 11
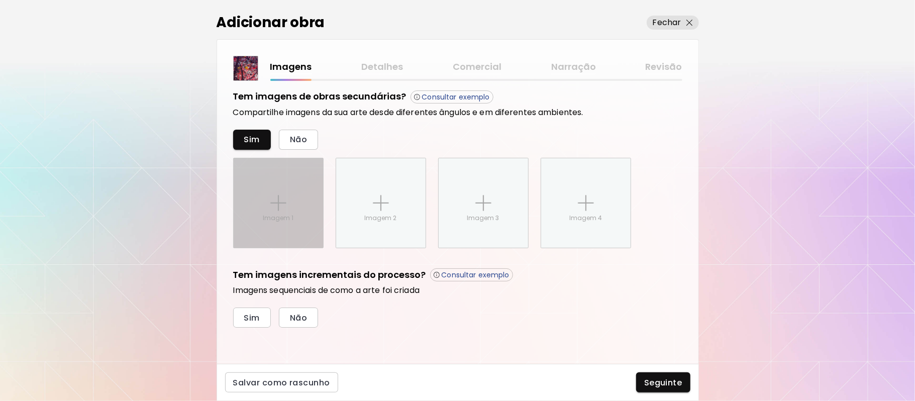
click at [292, 217] on p "Imagem 1" at bounding box center [278, 218] width 31 height 9
click at [0, 0] on input "Imagem 1" at bounding box center [0, 0] width 0 height 0
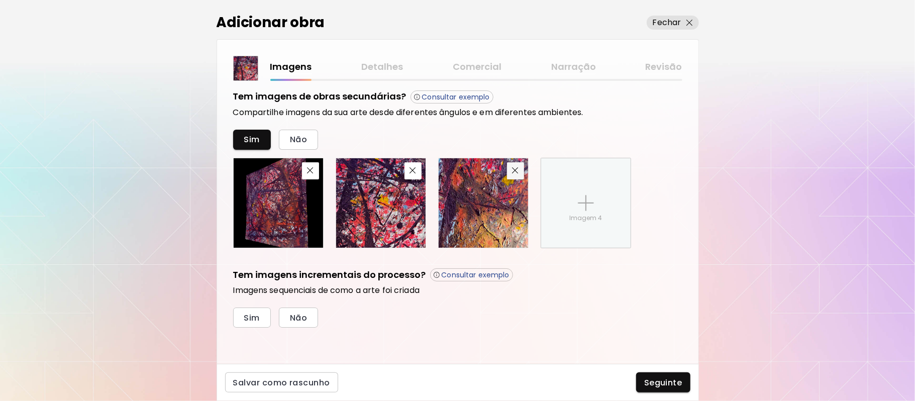
click at [515, 171] on img "button" at bounding box center [515, 170] width 7 height 7
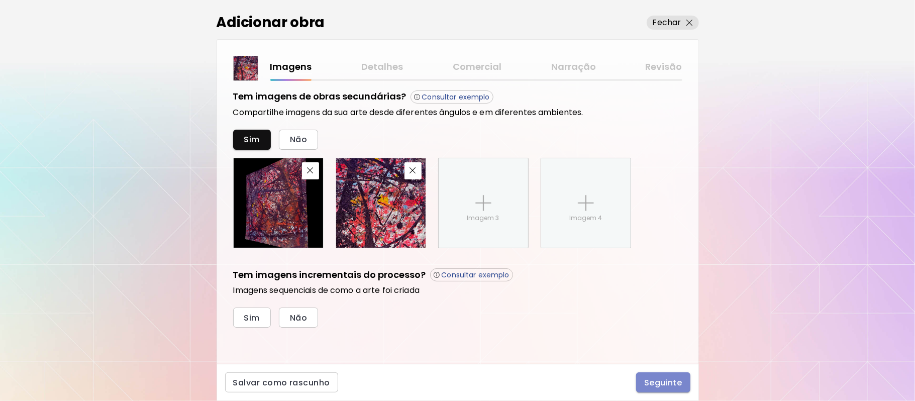
click at [664, 378] on span "Seguinte" at bounding box center [663, 382] width 38 height 11
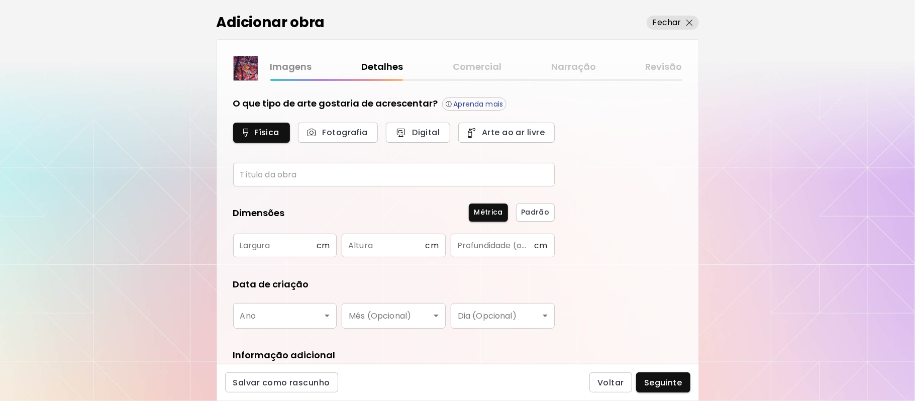
click at [315, 169] on input "text" at bounding box center [394, 175] width 322 height 24
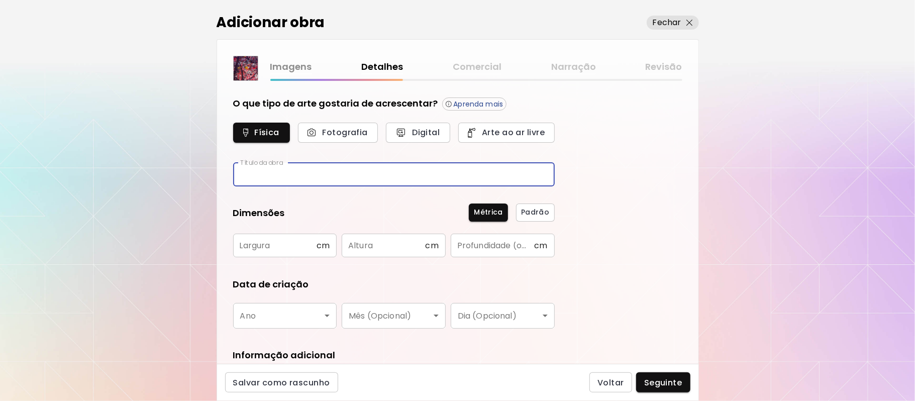
type input "*"
click at [332, 171] on input "**********" at bounding box center [394, 175] width 322 height 24
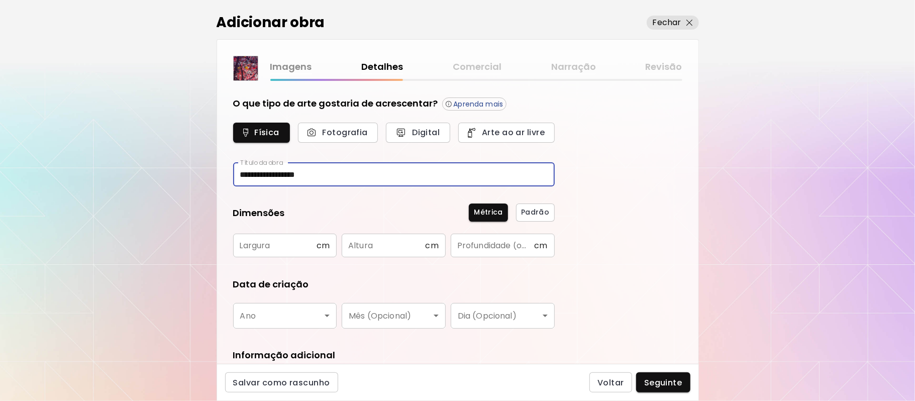
click at [332, 171] on input "**********" at bounding box center [394, 175] width 322 height 24
type input "*"
click at [264, 177] on input "**********" at bounding box center [394, 175] width 322 height 24
click at [273, 173] on input "**********" at bounding box center [394, 175] width 322 height 24
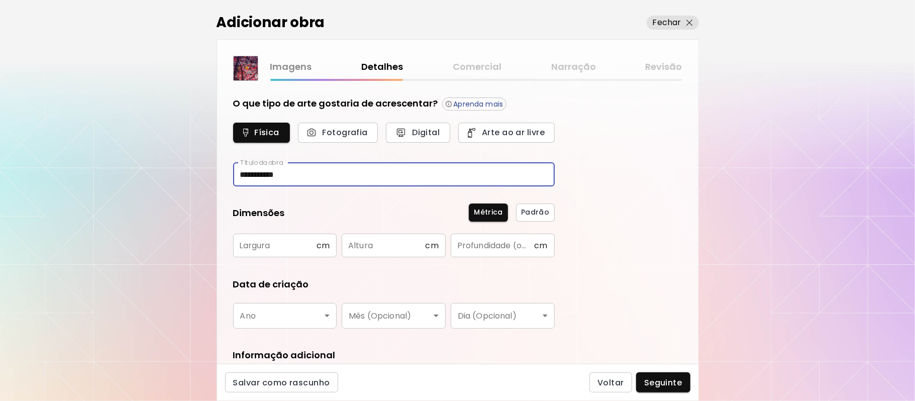
click at [273, 173] on input "**********" at bounding box center [394, 175] width 322 height 24
click at [254, 174] on input "**********" at bounding box center [394, 175] width 322 height 24
type input "**********"
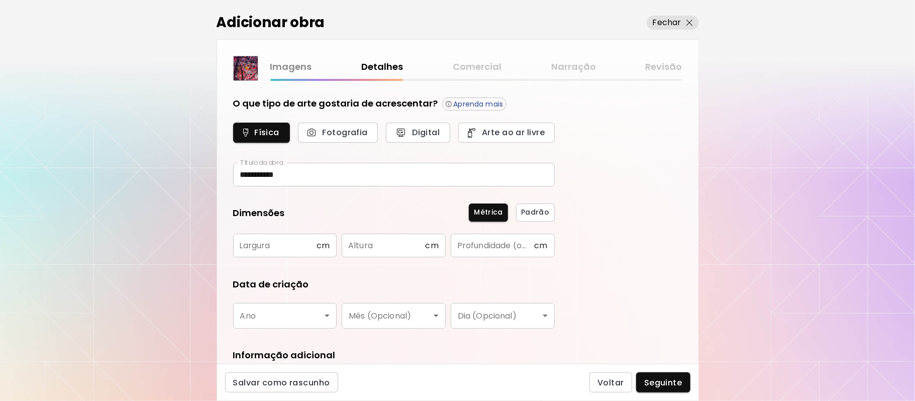
click at [330, 206] on div "Métrica Padrão" at bounding box center [422, 212] width 266 height 18
drag, startPoint x: 286, startPoint y: 247, endPoint x: 282, endPoint y: 254, distance: 8.4
click at [284, 252] on input "text" at bounding box center [274, 246] width 83 height 24
click at [282, 254] on input "text" at bounding box center [274, 246] width 83 height 24
click at [282, 254] on input "*" at bounding box center [274, 246] width 83 height 24
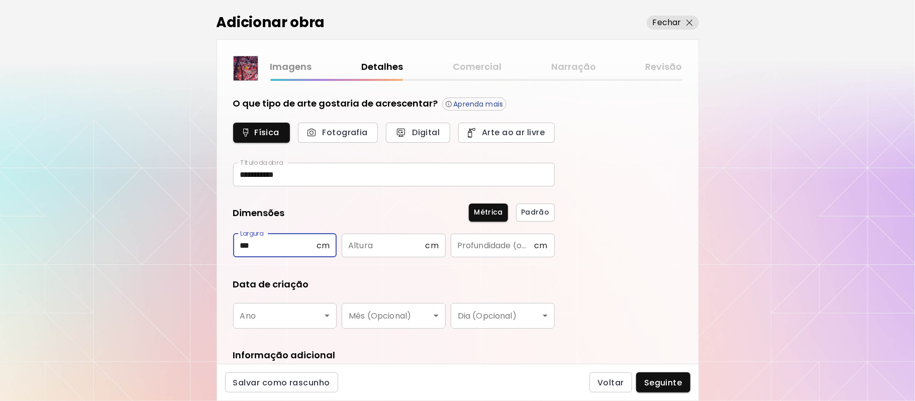
click at [282, 254] on input "***" at bounding box center [274, 246] width 83 height 24
type input "****"
click at [391, 246] on input "text" at bounding box center [383, 246] width 83 height 24
click at [390, 246] on input "text" at bounding box center [383, 246] width 83 height 24
type input "****"
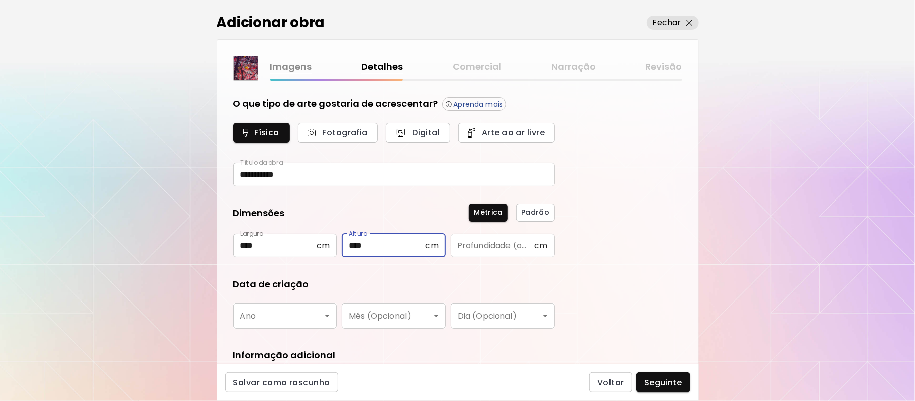
type input "****"
click at [491, 242] on input "text" at bounding box center [492, 246] width 83 height 24
click at [493, 245] on input "text" at bounding box center [492, 246] width 83 height 24
type input "*"
click at [292, 328] on body "**********" at bounding box center [457, 200] width 915 height 401
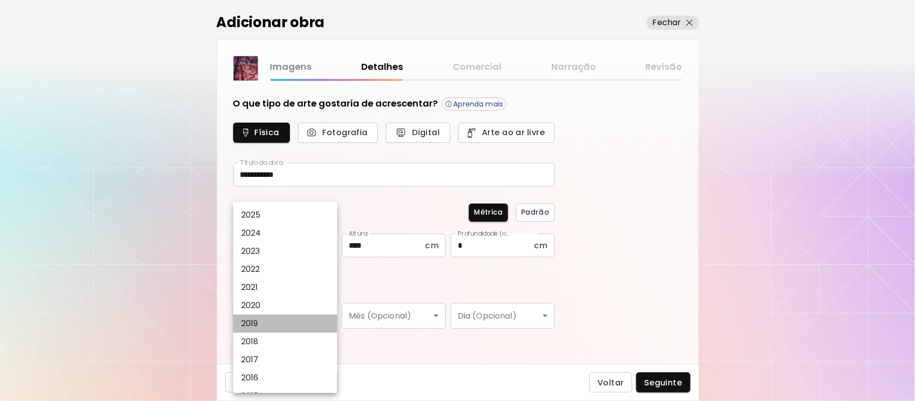
click at [285, 322] on li "2019" at bounding box center [288, 323] width 111 height 18
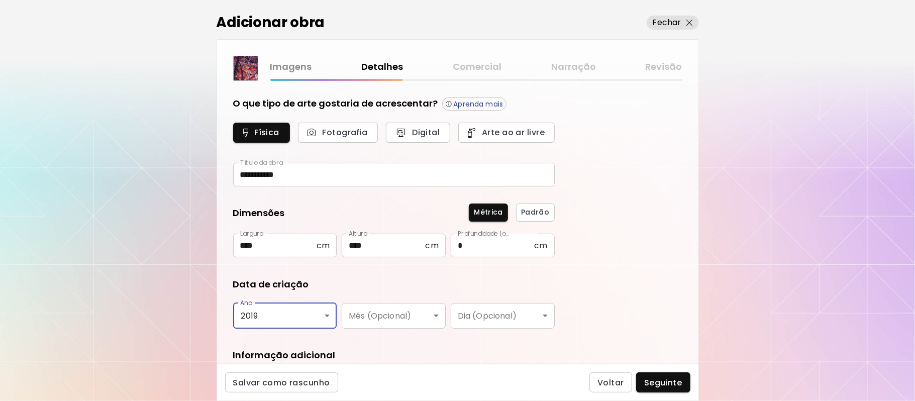
click at [330, 315] on body "**********" at bounding box center [457, 200] width 915 height 401
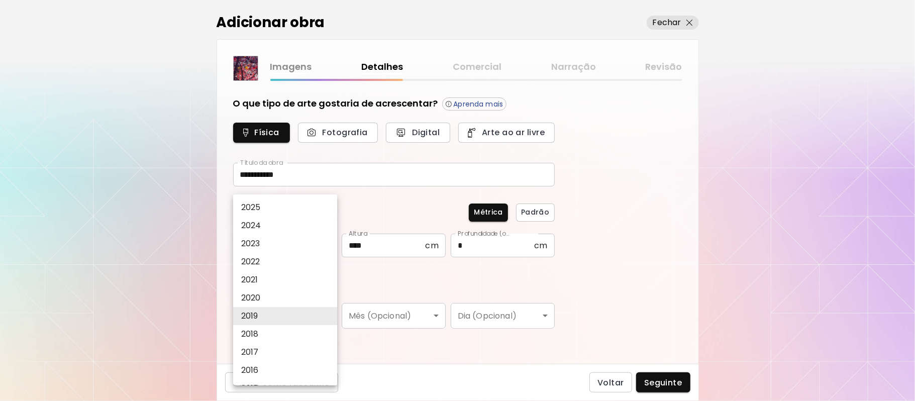
click at [276, 205] on li "2025" at bounding box center [288, 207] width 111 height 18
type input "****"
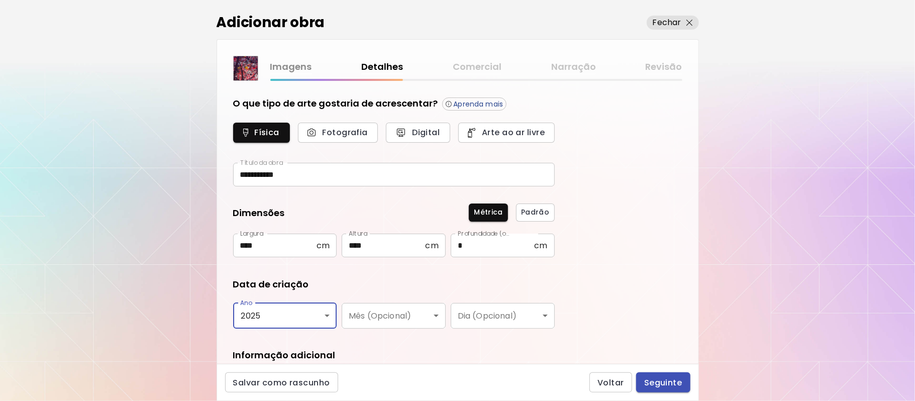
click at [664, 385] on span "Seguinte" at bounding box center [663, 382] width 38 height 11
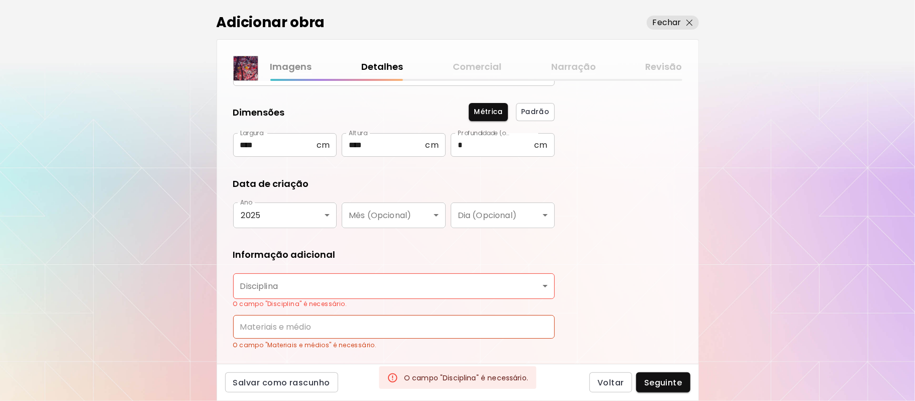
scroll to position [127, 0]
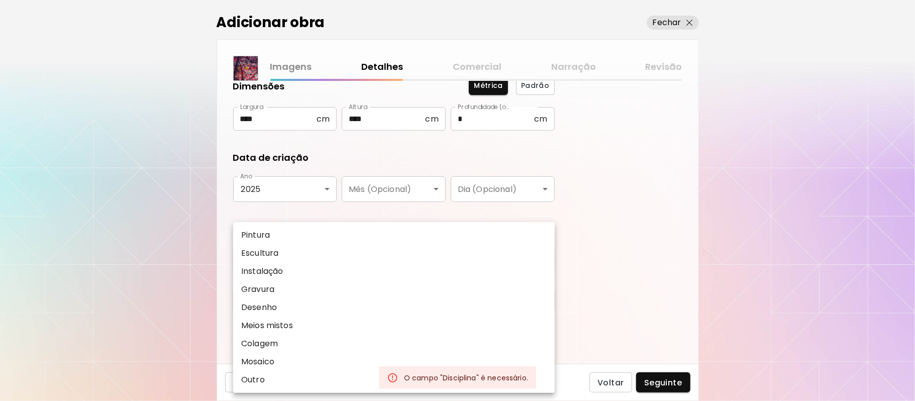
click at [396, 253] on body "**********" at bounding box center [457, 200] width 915 height 401
click at [396, 253] on li "Escultura" at bounding box center [394, 253] width 322 height 18
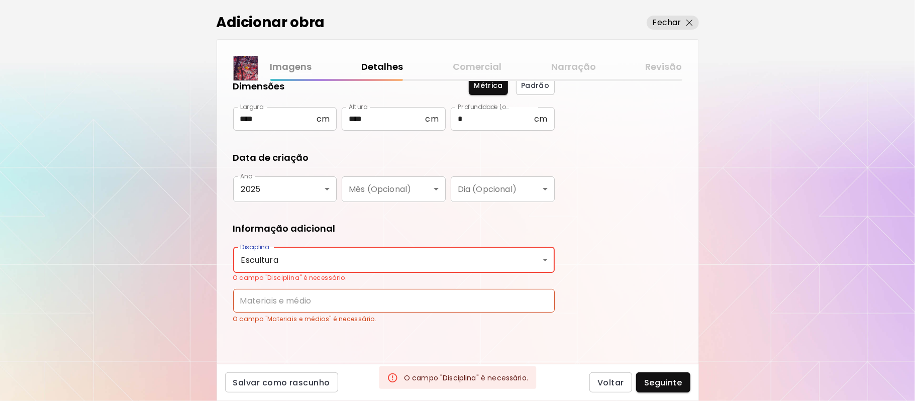
click at [543, 258] on body "**********" at bounding box center [457, 200] width 915 height 401
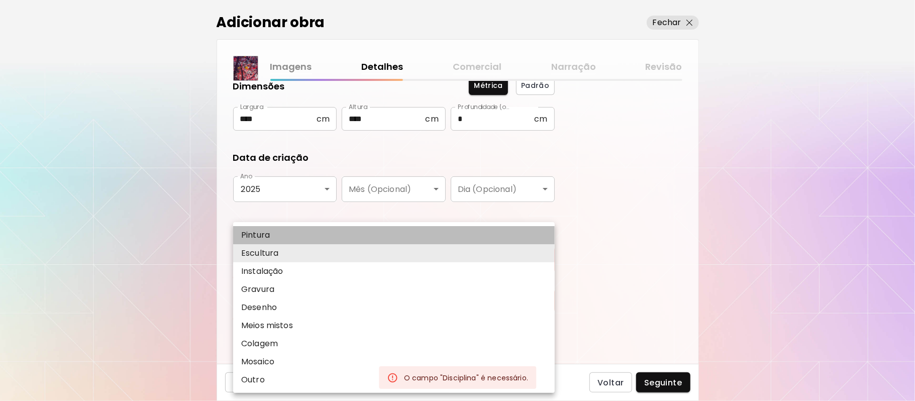
click at [366, 230] on li "Pintura" at bounding box center [394, 235] width 322 height 18
type input "********"
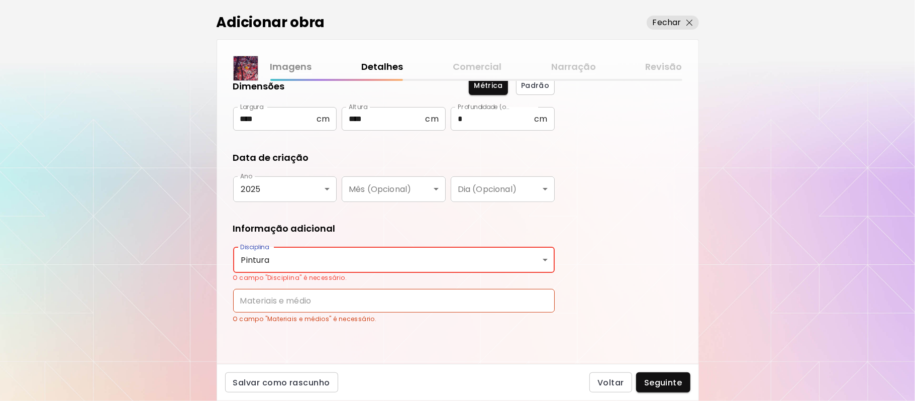
click at [460, 300] on input "text" at bounding box center [394, 301] width 322 height 24
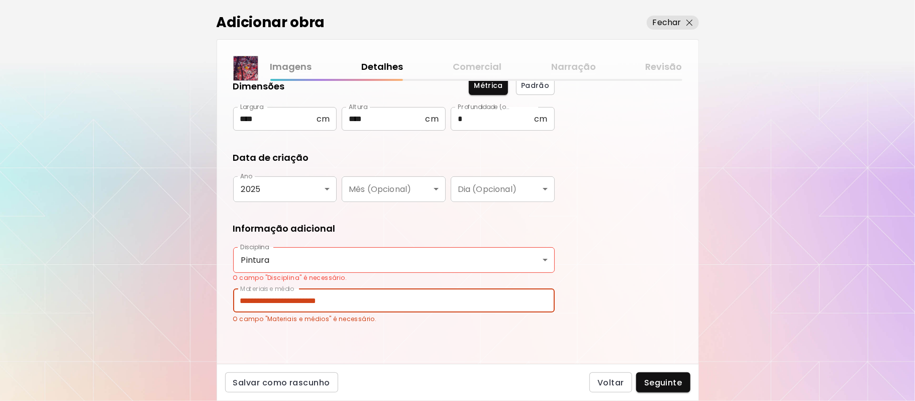
scroll to position [59, 0]
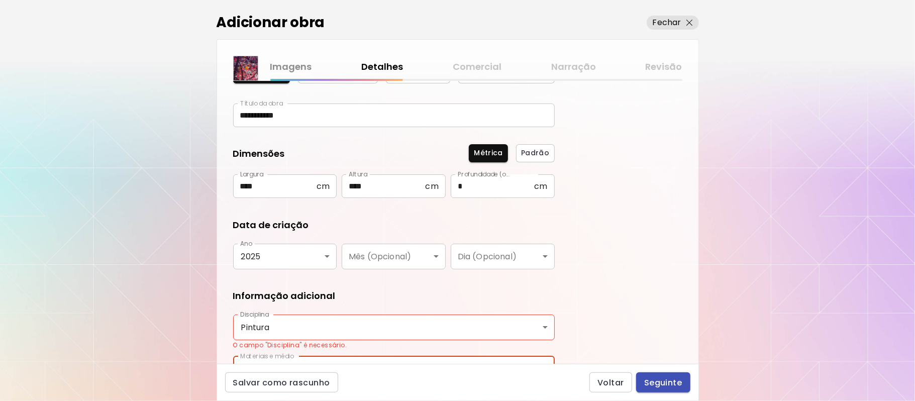
type input "**********"
click at [650, 389] on button "Seguinte" at bounding box center [663, 382] width 54 height 20
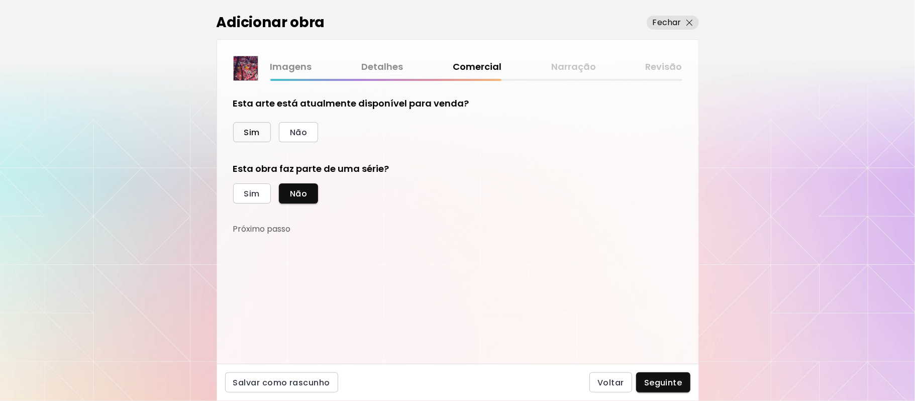
click at [251, 133] on span "Sim" at bounding box center [252, 132] width 16 height 11
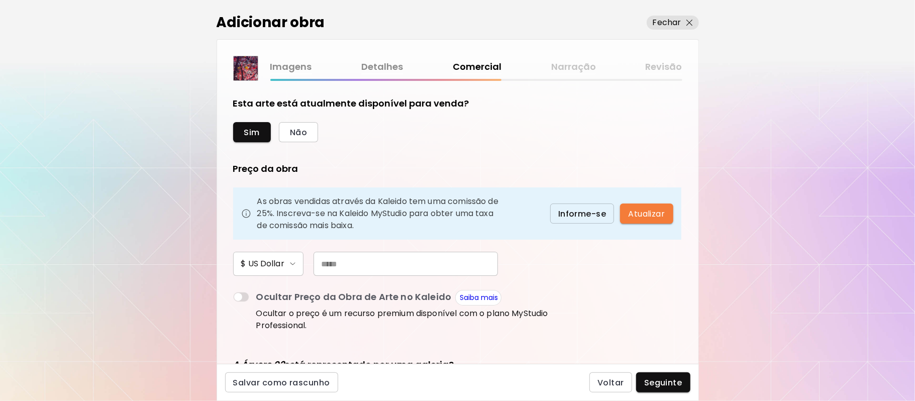
click at [358, 266] on input "text" at bounding box center [405, 264] width 184 height 24
click at [358, 266] on input "***" at bounding box center [405, 264] width 184 height 24
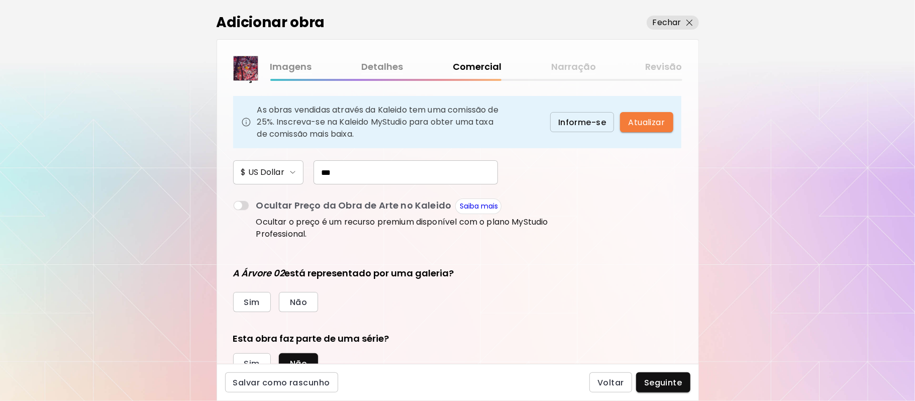
scroll to position [133, 0]
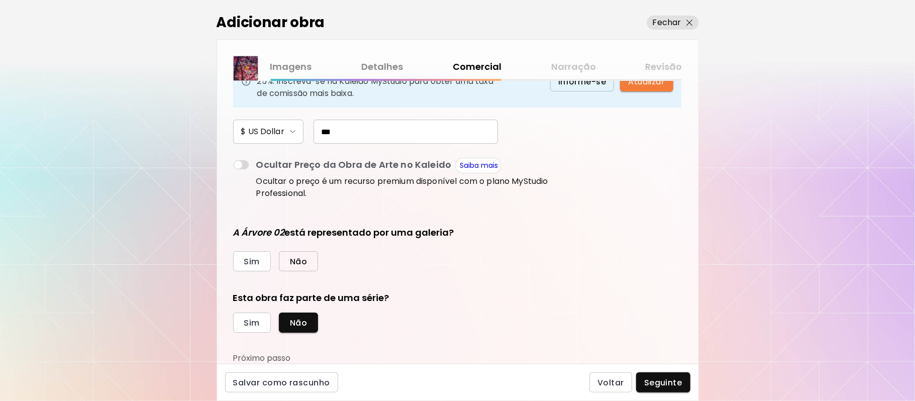
type input "***"
click at [298, 259] on span "Não" at bounding box center [298, 261] width 17 height 11
click at [246, 312] on button "Sim" at bounding box center [252, 322] width 38 height 20
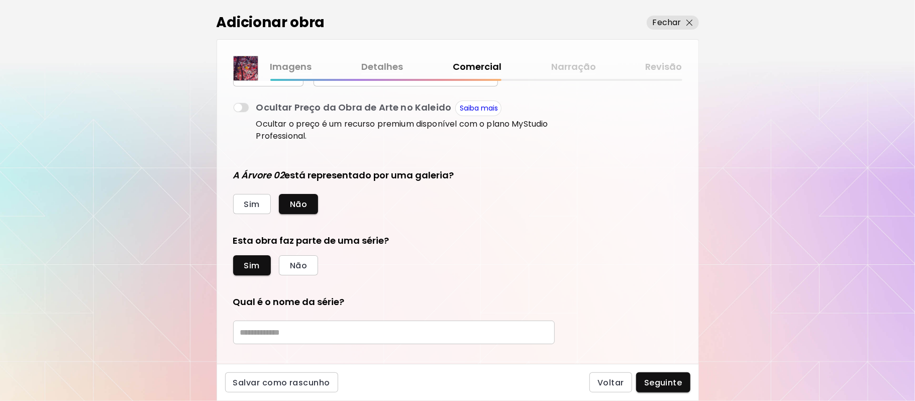
scroll to position [238, 0]
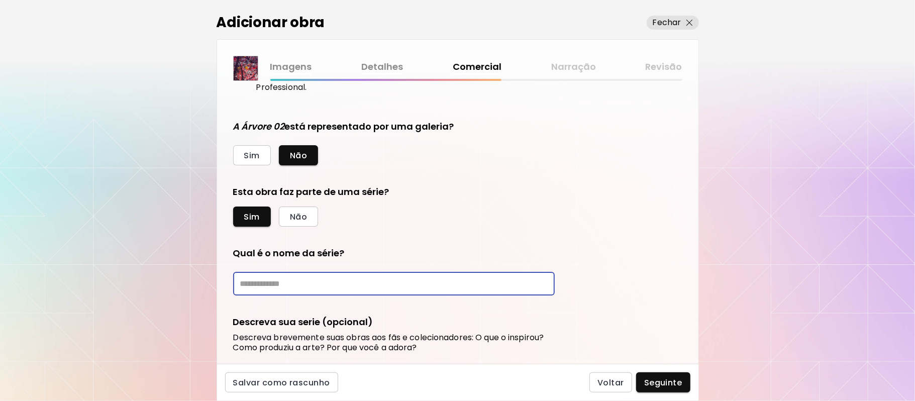
click at [337, 285] on input "text" at bounding box center [394, 284] width 322 height 24
paste input "**********"
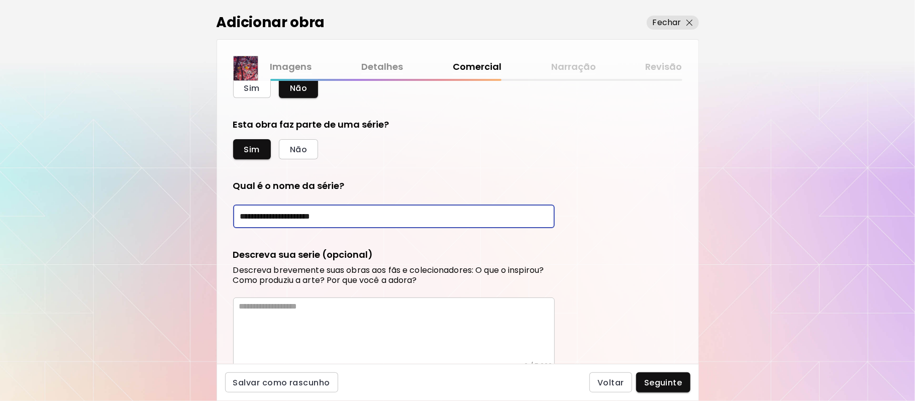
scroll to position [362, 0]
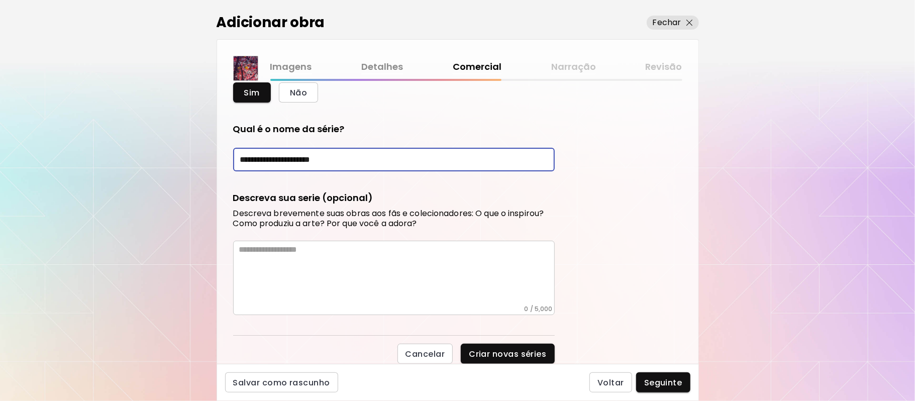
type input "**********"
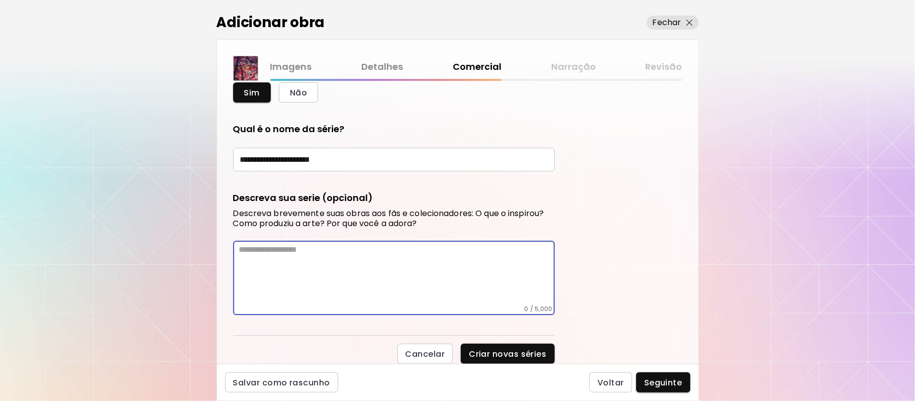
click at [346, 260] on textarea at bounding box center [396, 275] width 315 height 60
drag, startPoint x: 346, startPoint y: 260, endPoint x: 331, endPoint y: 259, distance: 15.1
paste textarea "**********"
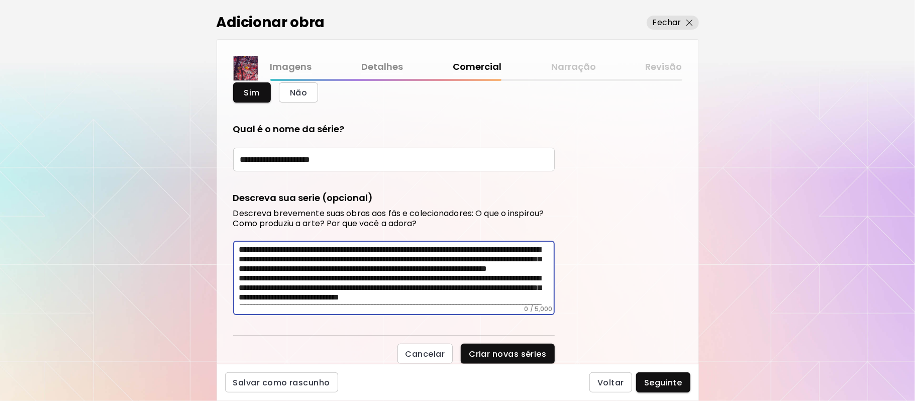
scroll to position [404, 0]
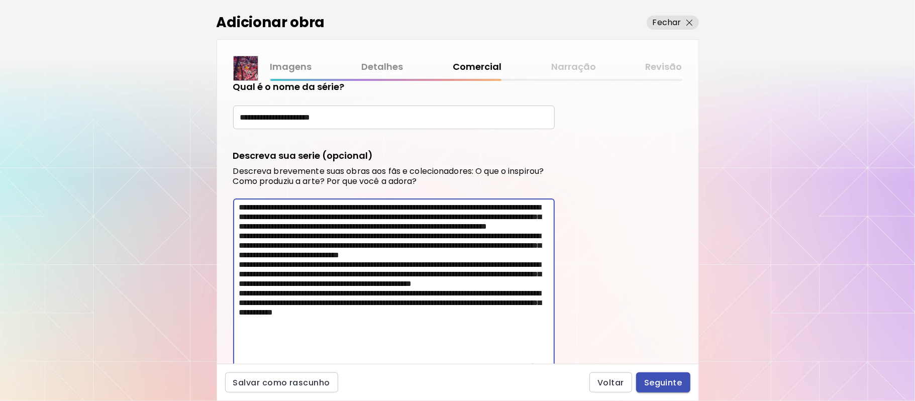
type textarea "**********"
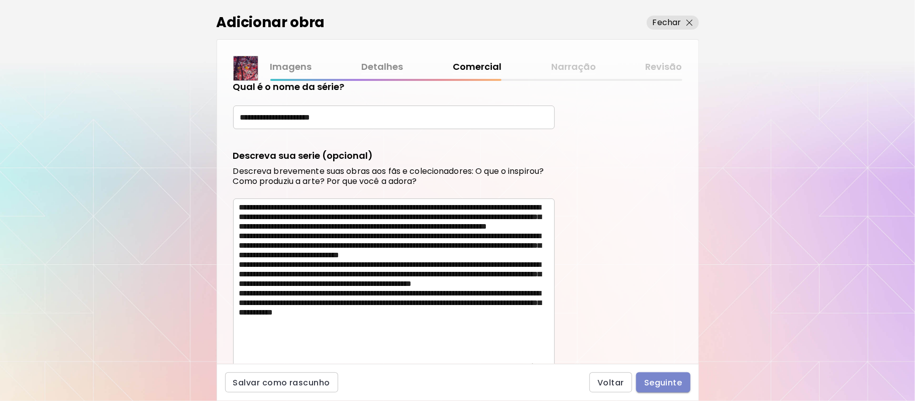
click at [660, 385] on span "Seguinte" at bounding box center [663, 382] width 38 height 11
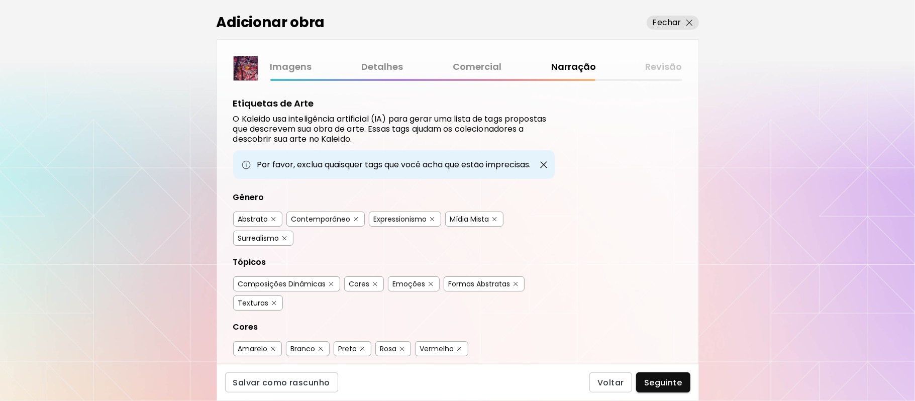
click at [274, 218] on img "button" at bounding box center [273, 219] width 5 height 5
click at [353, 221] on button "button" at bounding box center [356, 220] width 8 height 8
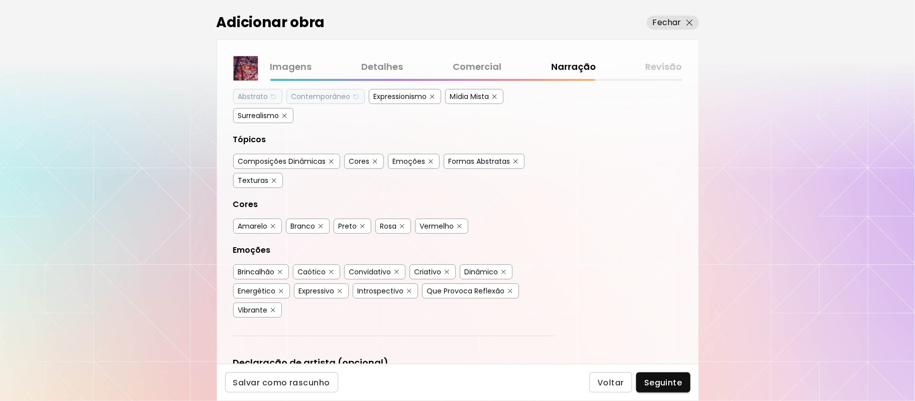
scroll to position [132, 0]
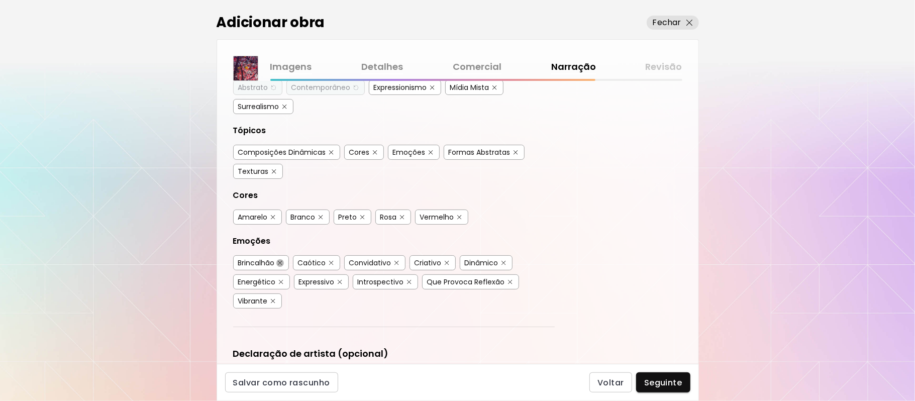
click at [278, 261] on button "button" at bounding box center [280, 263] width 8 height 8
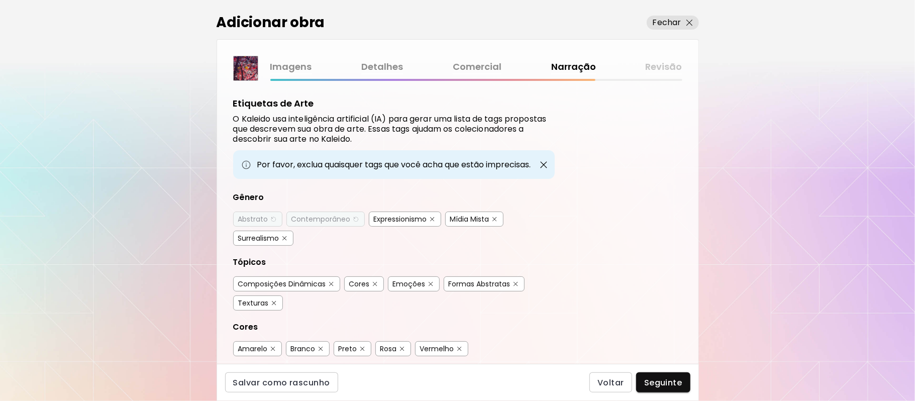
scroll to position [132, 0]
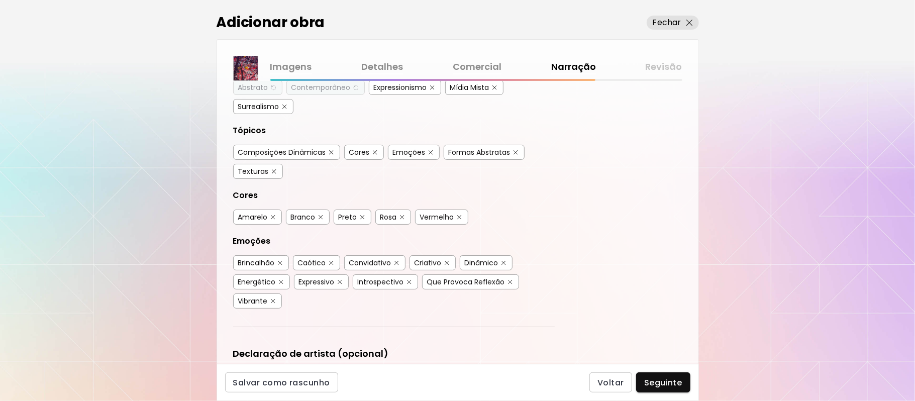
click at [280, 261] on img "button" at bounding box center [280, 263] width 5 height 5
click at [331, 262] on img "button" at bounding box center [331, 263] width 5 height 5
click at [664, 378] on span "Seguinte" at bounding box center [663, 382] width 38 height 11
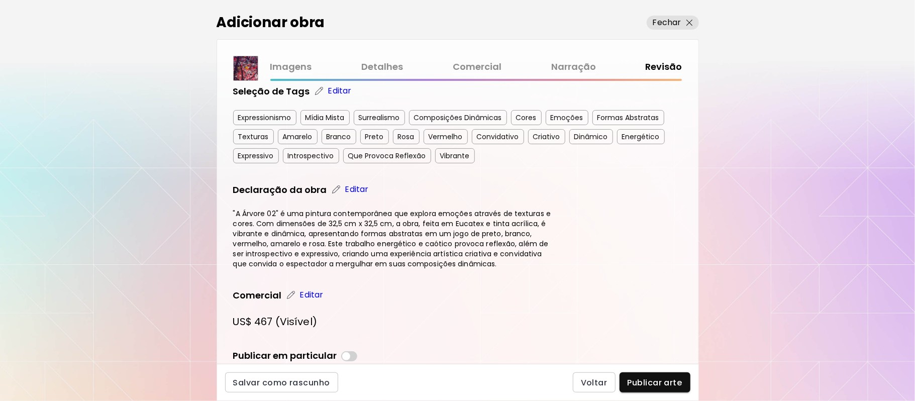
scroll to position [390, 0]
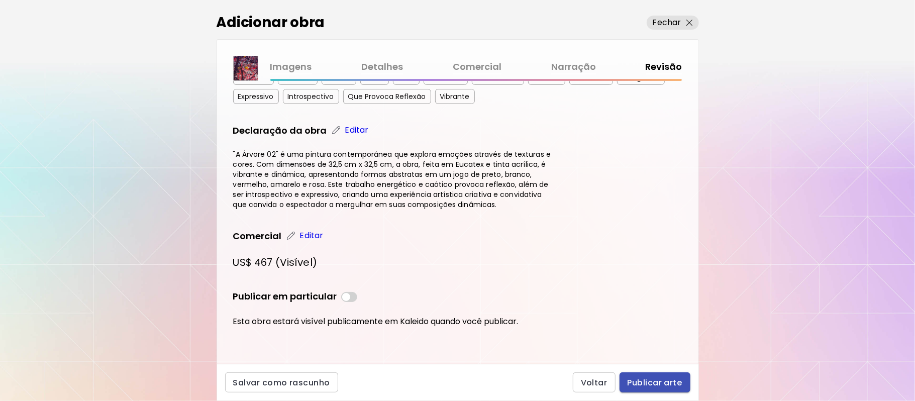
click at [644, 380] on span "Publicar arte" at bounding box center [654, 382] width 55 height 11
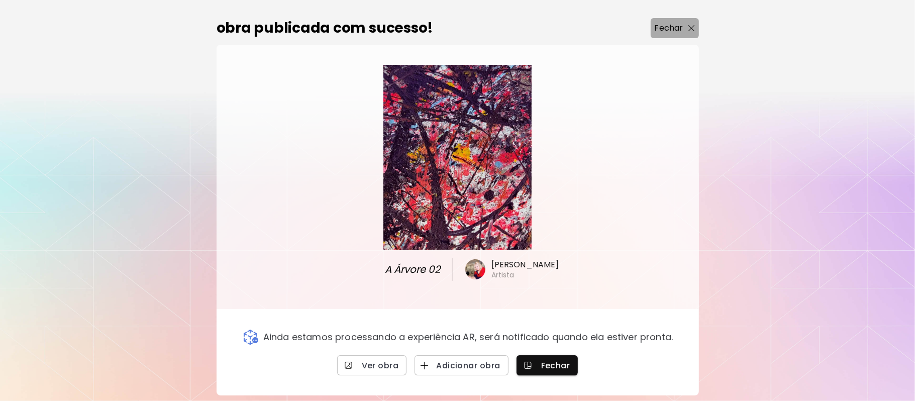
click at [677, 30] on p "Fechar" at bounding box center [669, 28] width 29 height 12
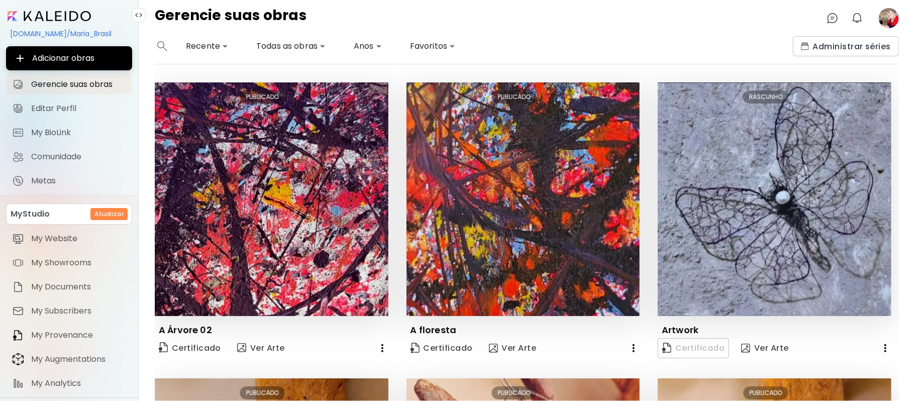
click at [891, 19] on image at bounding box center [889, 18] width 20 height 20
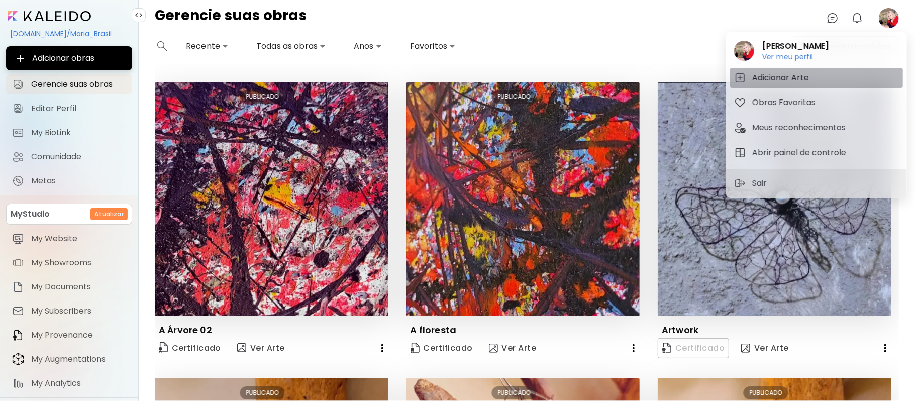
click at [763, 75] on h5 "Adicionar Arte" at bounding box center [782, 78] width 60 height 12
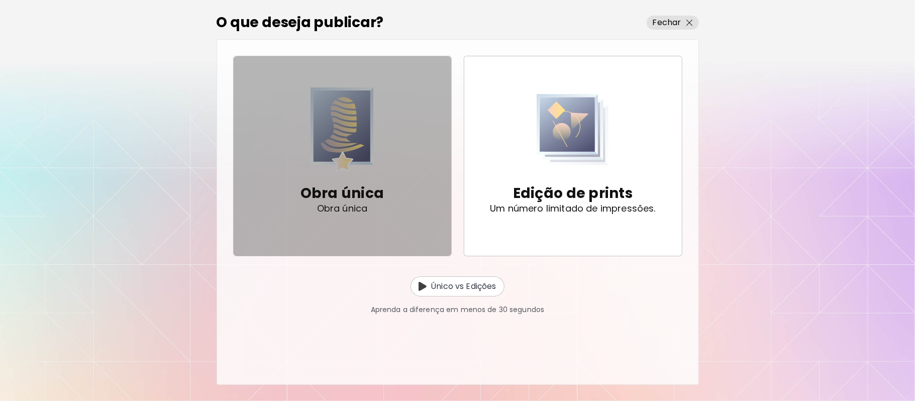
click at [312, 200] on p "Obra única" at bounding box center [342, 193] width 84 height 20
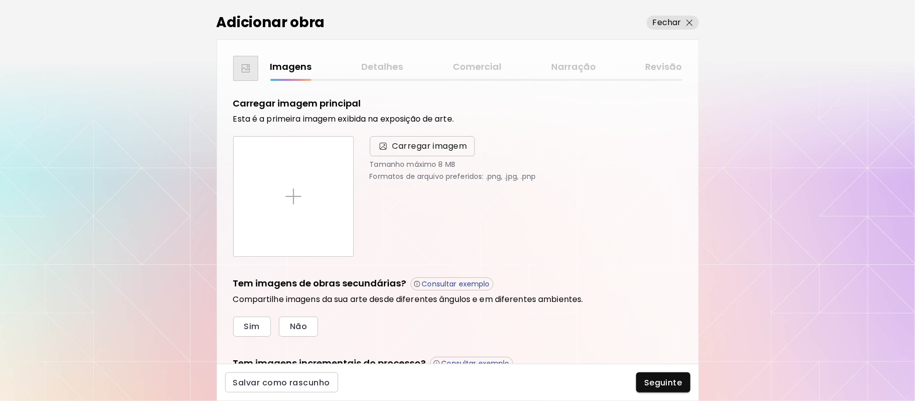
click at [445, 146] on span "Carregar imagem" at bounding box center [429, 146] width 75 height 12
click at [0, 0] on input "Carregar imagem" at bounding box center [0, 0] width 0 height 0
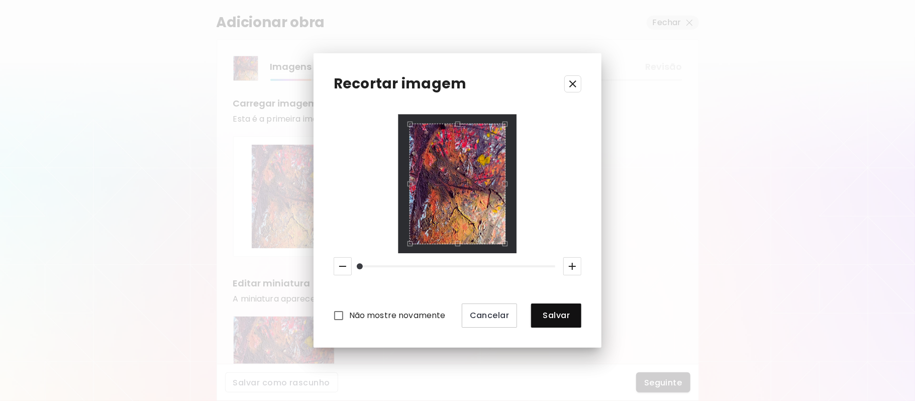
click at [517, 253] on div "Não mostre novamente Cancelar Salvar" at bounding box center [458, 221] width 248 height 213
click at [559, 310] on span "Salvar" at bounding box center [556, 315] width 34 height 11
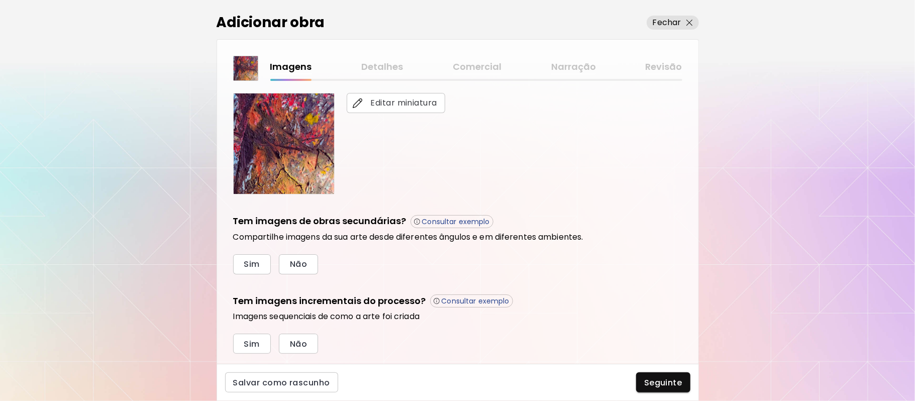
scroll to position [235, 0]
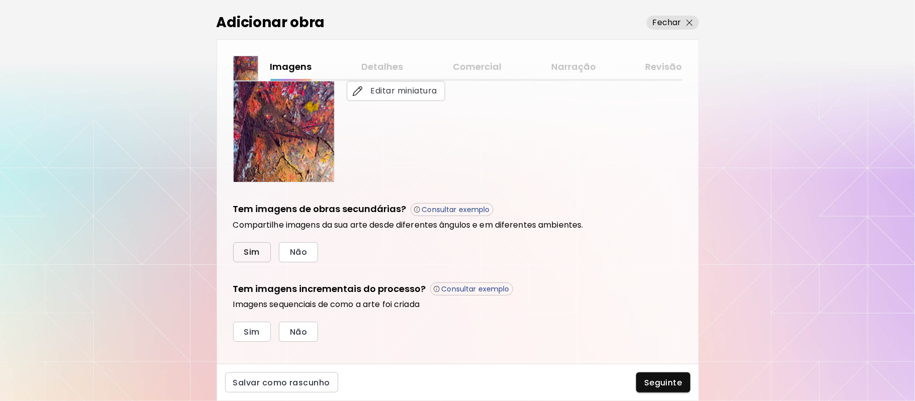
click at [254, 254] on span "Sim" at bounding box center [252, 252] width 16 height 11
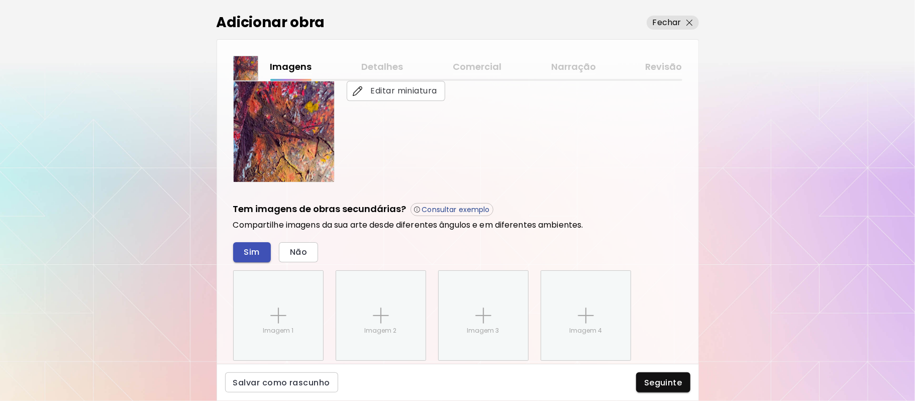
scroll to position [348, 0]
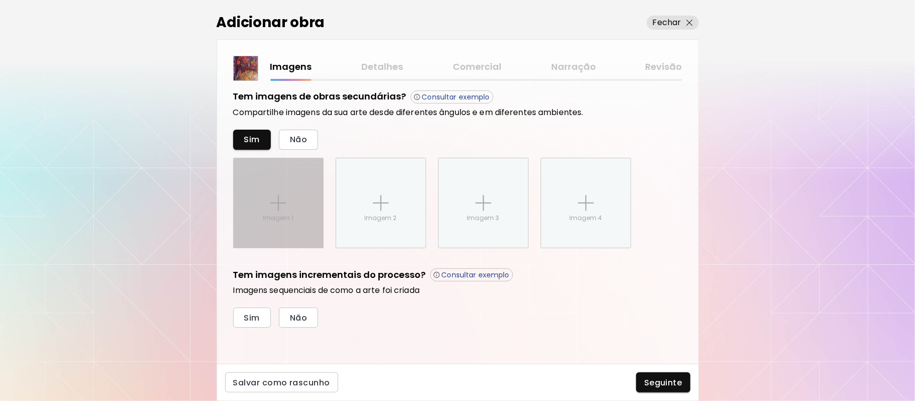
click at [269, 193] on div "Imagem 1" at bounding box center [278, 202] width 89 height 89
click at [0, 0] on input "Imagem 1" at bounding box center [0, 0] width 0 height 0
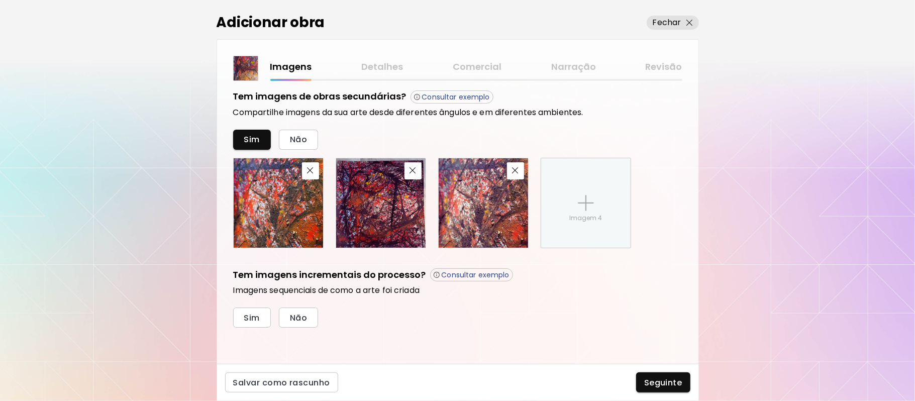
click at [653, 380] on span "Seguinte" at bounding box center [663, 382] width 38 height 11
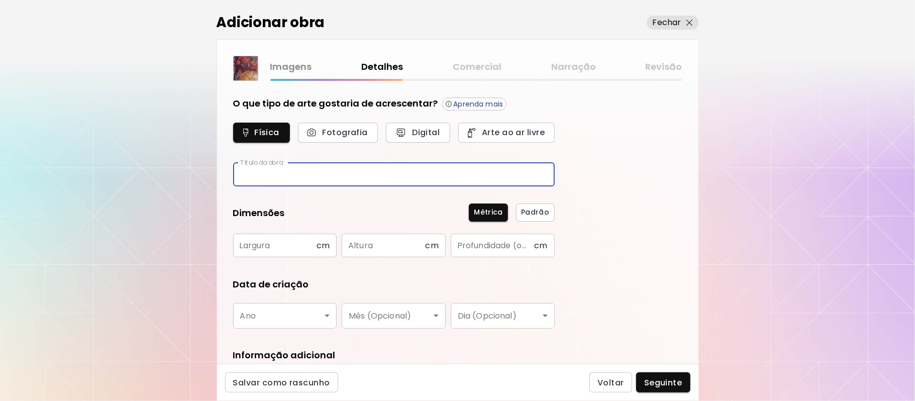
click at [306, 175] on input "text" at bounding box center [394, 175] width 322 height 24
type input "**********"
click at [280, 247] on input "text" at bounding box center [274, 246] width 83 height 24
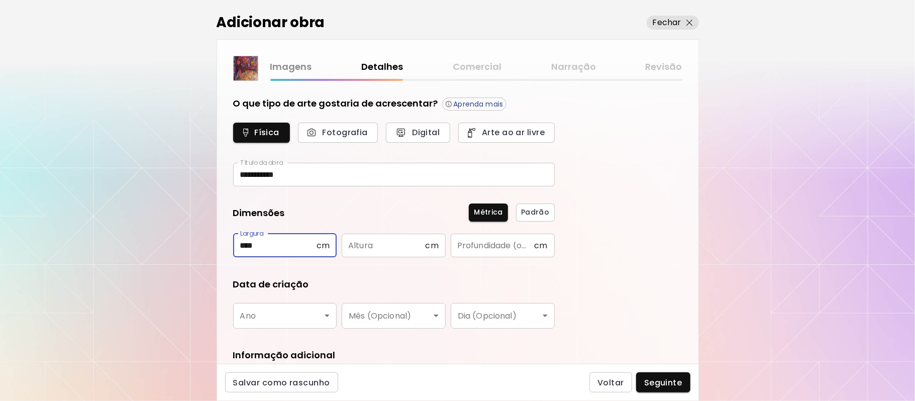
type input "****"
click at [379, 246] on input "text" at bounding box center [383, 246] width 83 height 24
type input "****"
click at [482, 244] on input "text" at bounding box center [492, 246] width 83 height 24
type input "*"
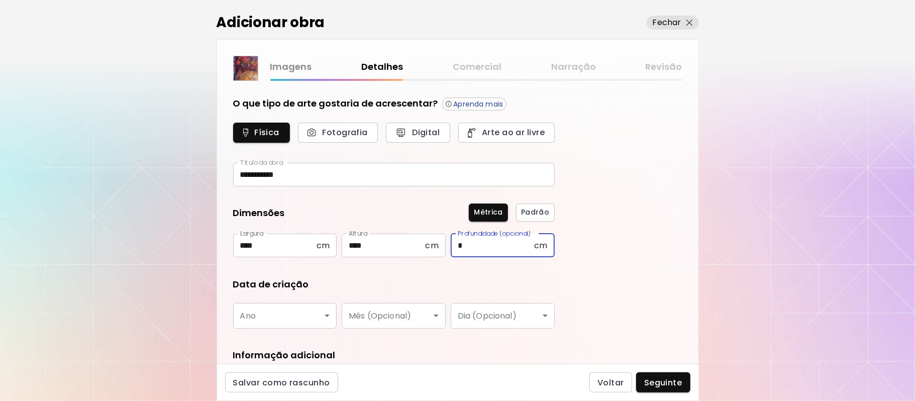
type input "*"
click at [329, 313] on body "**********" at bounding box center [457, 200] width 915 height 401
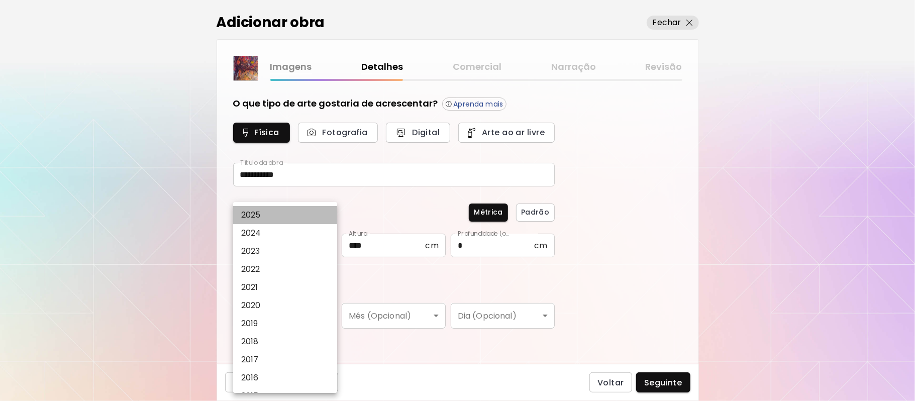
click at [286, 214] on li "2025" at bounding box center [288, 215] width 111 height 18
type input "****"
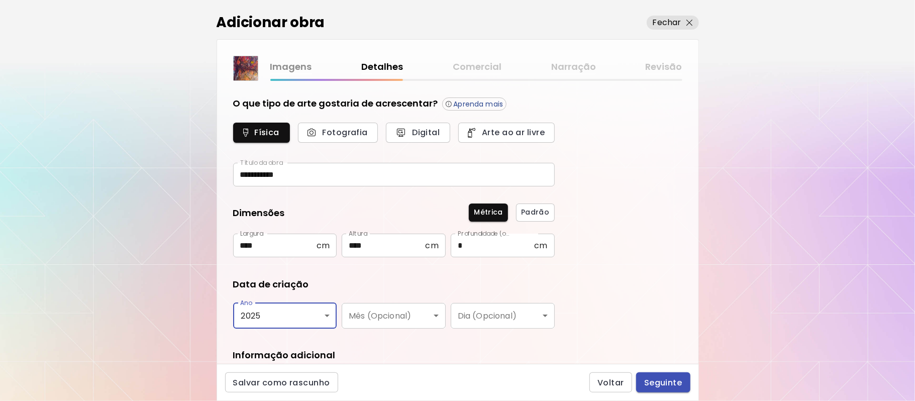
click at [667, 382] on span "Seguinte" at bounding box center [663, 382] width 38 height 11
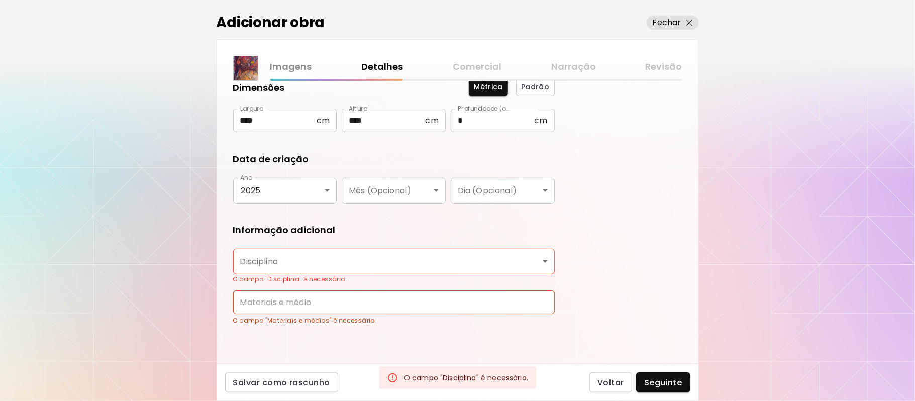
scroll to position [127, 0]
click at [550, 257] on body "**********" at bounding box center [457, 200] width 915 height 401
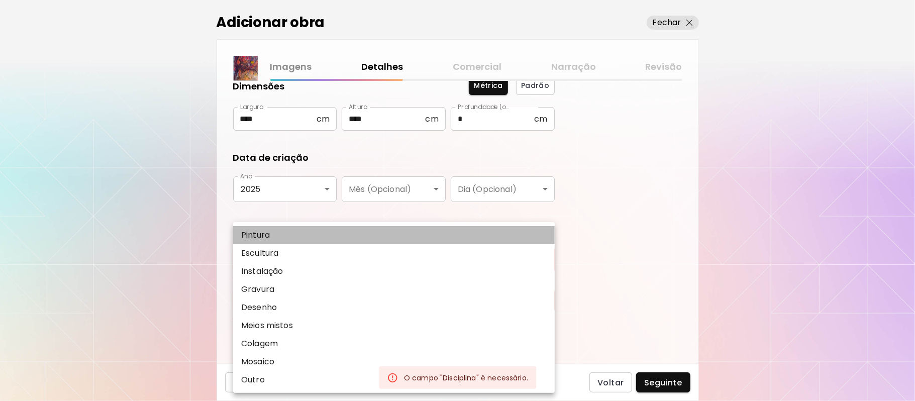
click at [324, 230] on li "Pintura" at bounding box center [394, 235] width 322 height 18
type input "********"
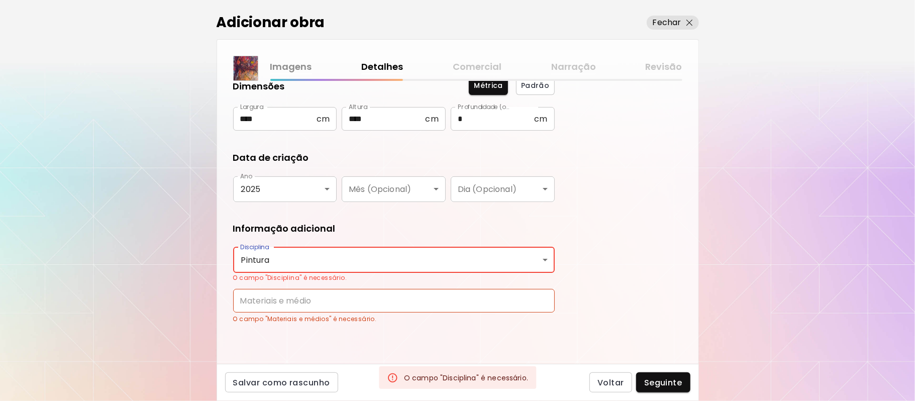
click at [346, 302] on input "text" at bounding box center [394, 301] width 322 height 24
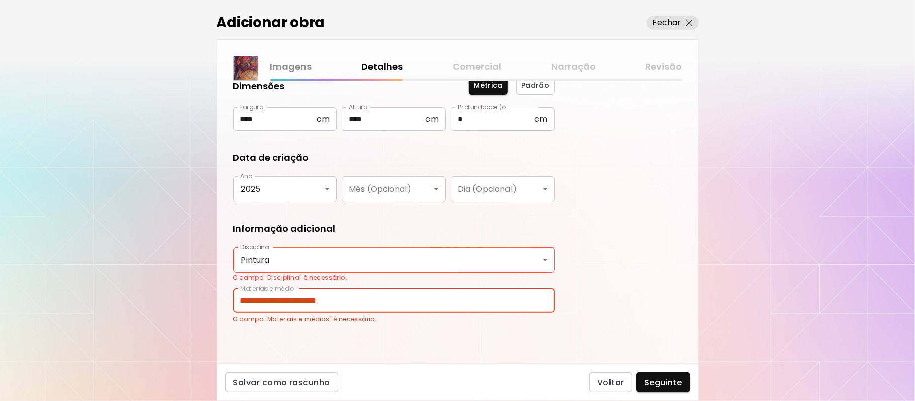
type input "**********"
click at [369, 332] on div "**********" at bounding box center [457, 222] width 481 height 283
click at [372, 302] on input "**********" at bounding box center [394, 301] width 322 height 24
click at [380, 327] on div "**********" at bounding box center [394, 310] width 322 height 43
click at [658, 384] on span "Seguinte" at bounding box center [663, 382] width 38 height 11
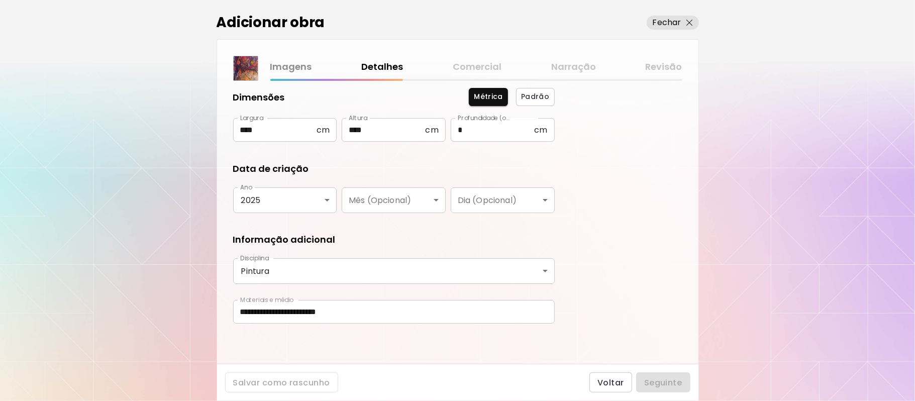
scroll to position [115, 0]
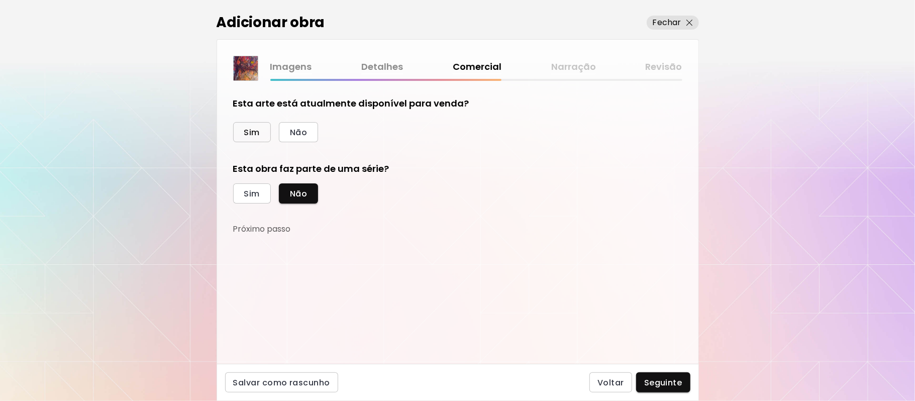
click at [250, 133] on span "Sim" at bounding box center [252, 132] width 16 height 11
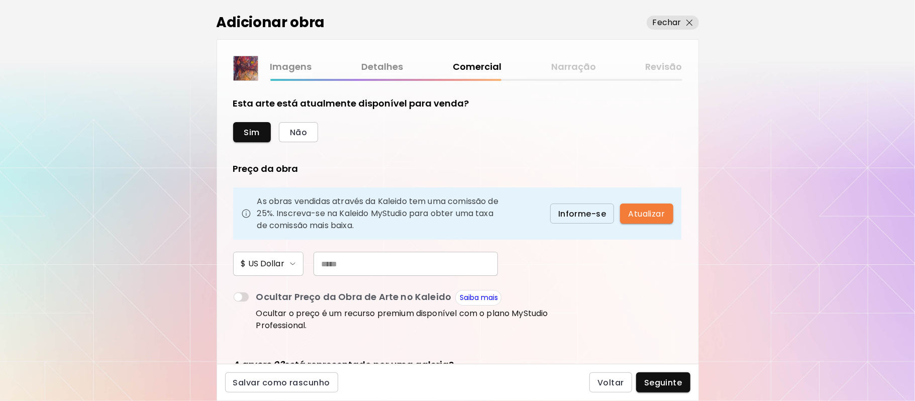
click at [373, 266] on input "text" at bounding box center [405, 264] width 184 height 24
type input "***"
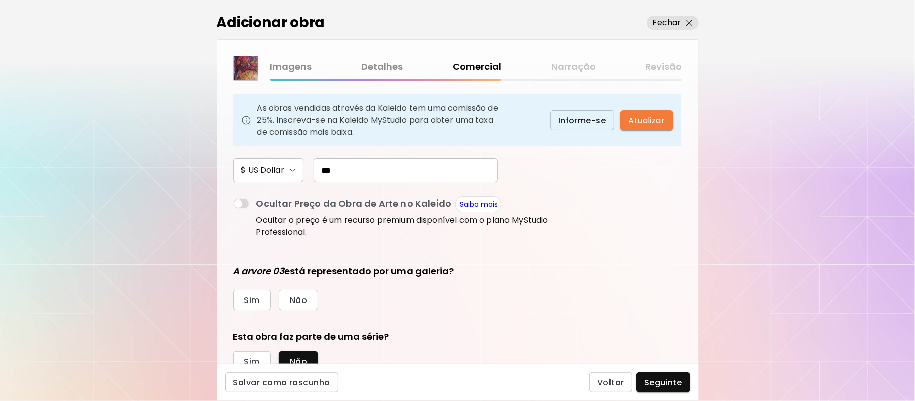
scroll to position [103, 0]
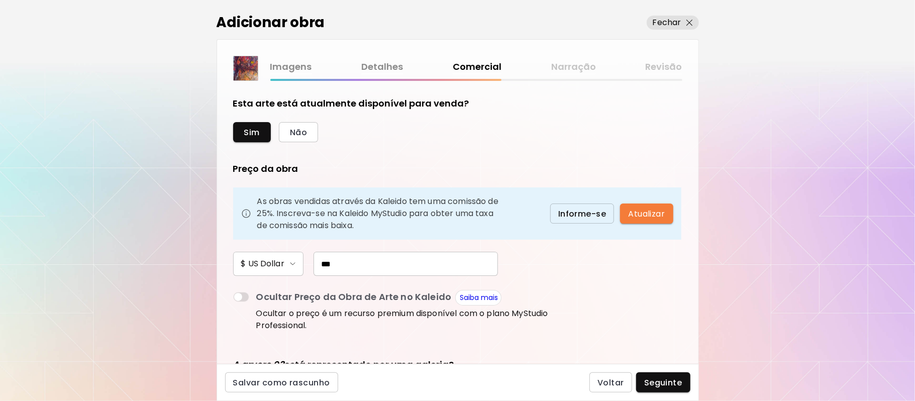
scroll to position [103, 0]
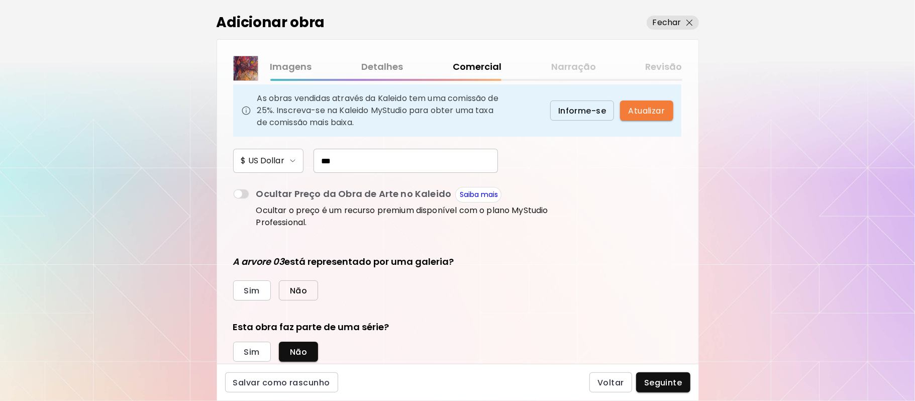
type input "***"
drag, startPoint x: 308, startPoint y: 290, endPoint x: 313, endPoint y: 295, distance: 7.1
click at [309, 290] on button "Não" at bounding box center [298, 290] width 39 height 20
click at [256, 348] on span "Sim" at bounding box center [252, 352] width 16 height 11
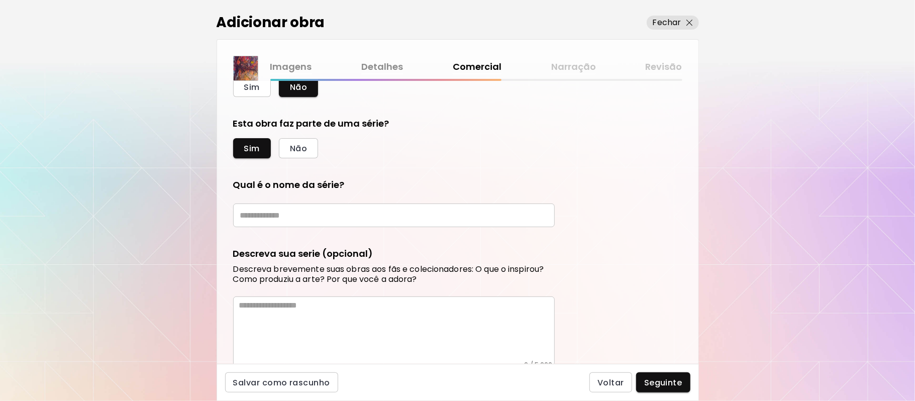
scroll to position [326, 0]
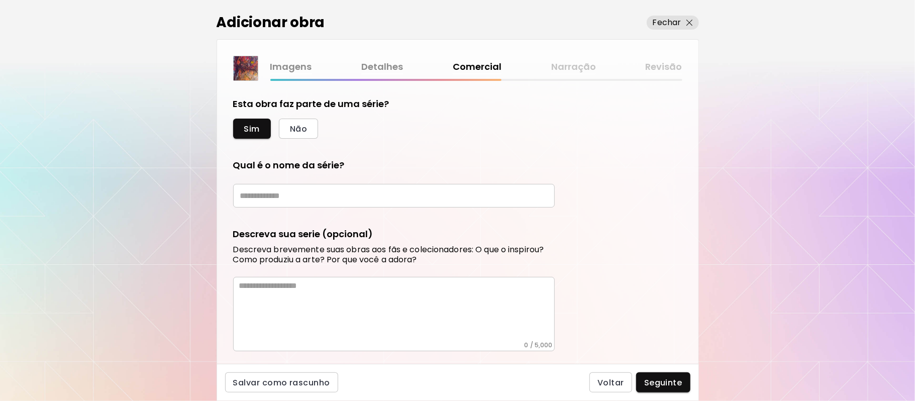
click at [339, 312] on textarea at bounding box center [396, 311] width 315 height 60
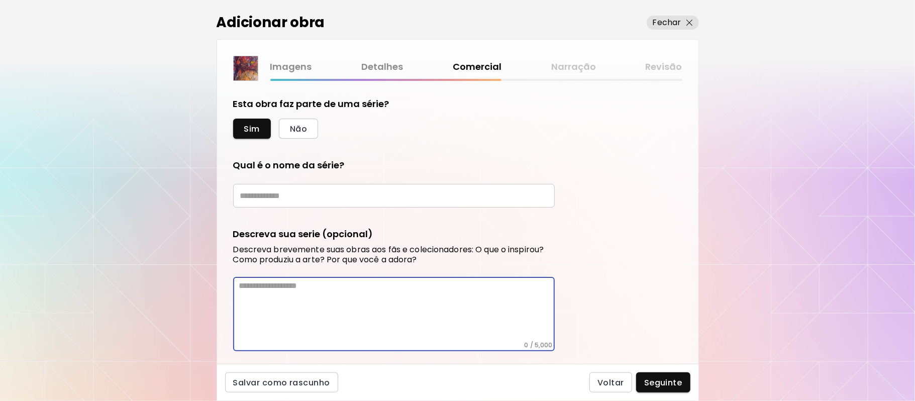
paste textarea "**********"
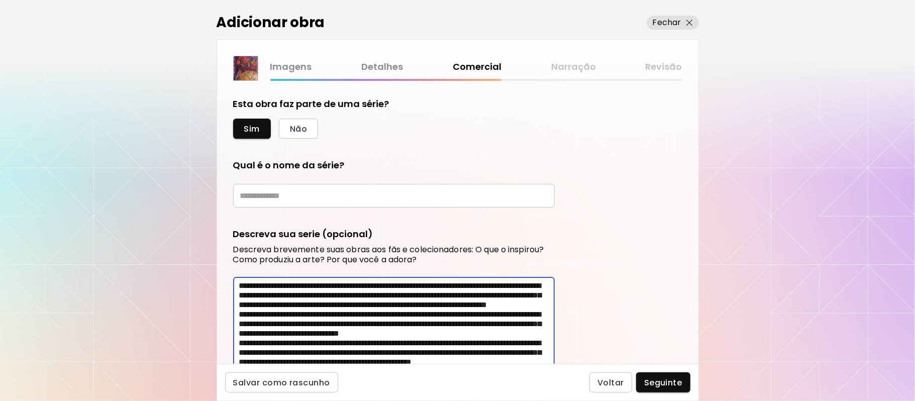
scroll to position [404, 0]
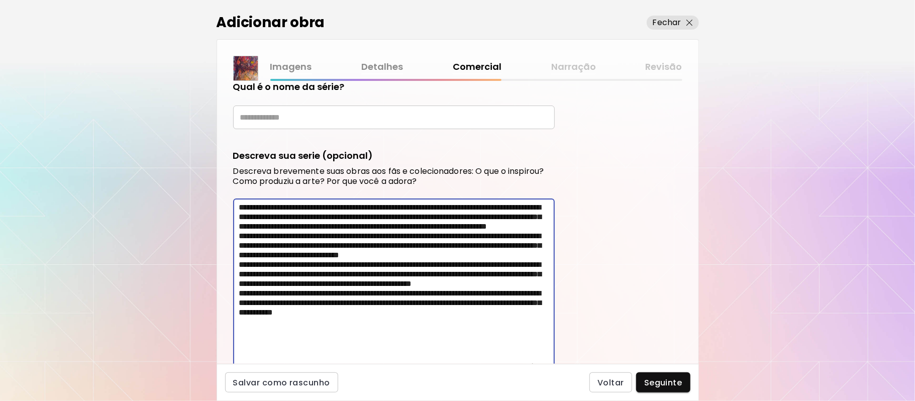
type textarea "**********"
click at [340, 115] on input "text" at bounding box center [394, 117] width 322 height 24
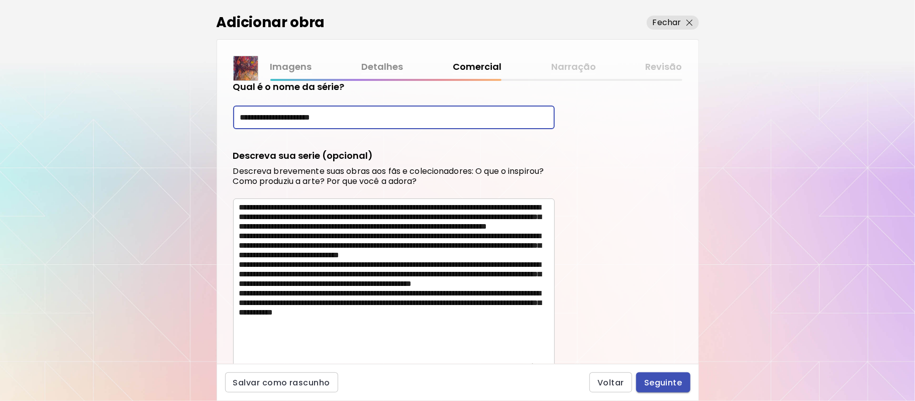
type input "**********"
drag, startPoint x: 670, startPoint y: 380, endPoint x: 677, endPoint y: 375, distance: 8.9
click at [672, 379] on span "Seguinte" at bounding box center [663, 382] width 38 height 11
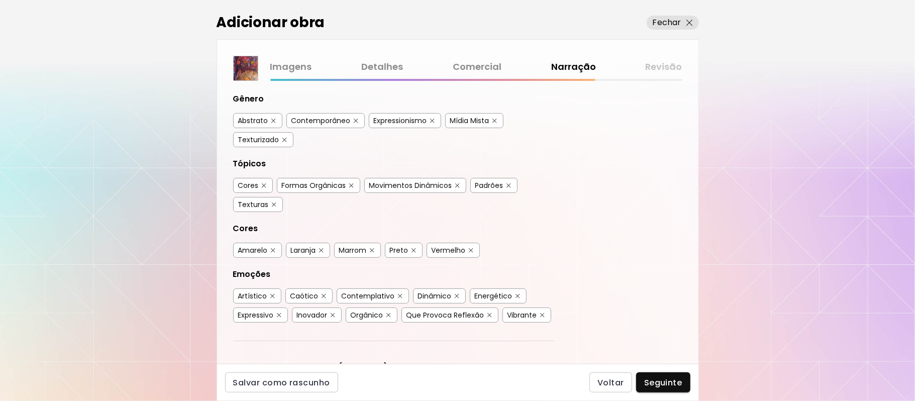
scroll to position [111, 0]
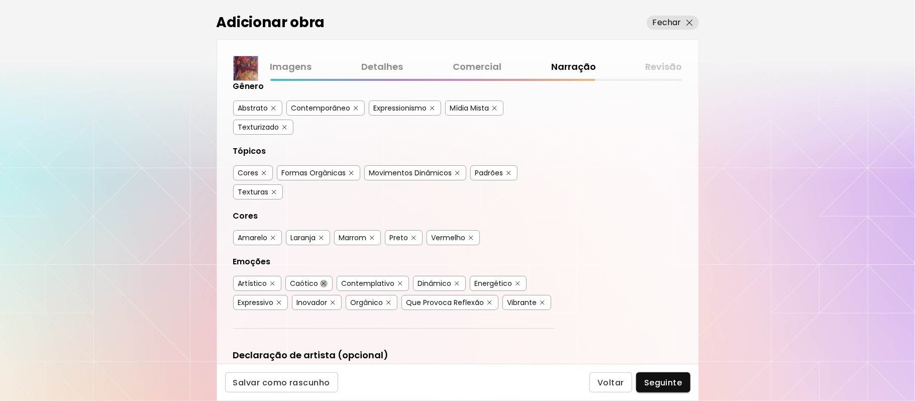
click at [320, 282] on button "button" at bounding box center [324, 284] width 8 height 8
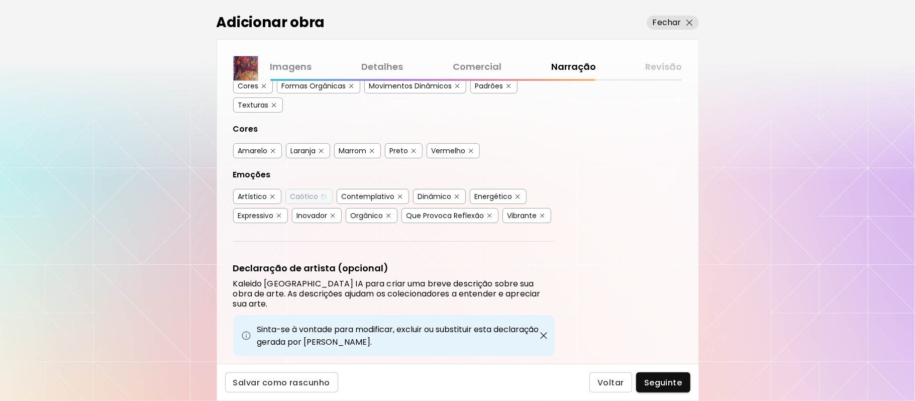
scroll to position [230, 0]
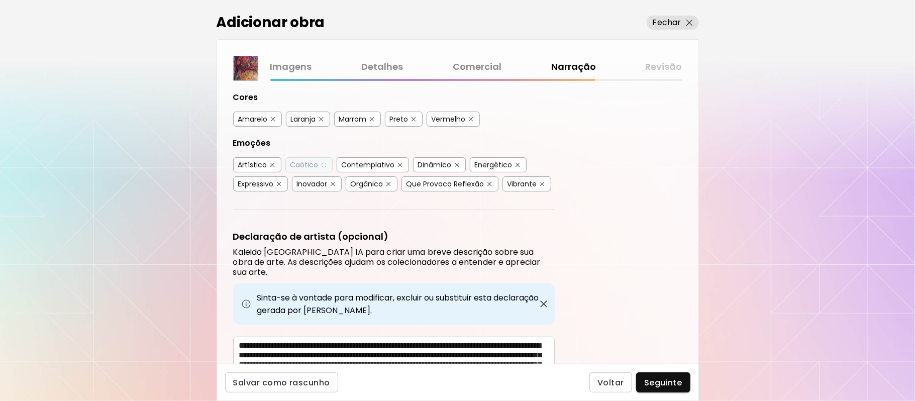
click at [294, 162] on div "Caótico" at bounding box center [304, 165] width 28 height 10
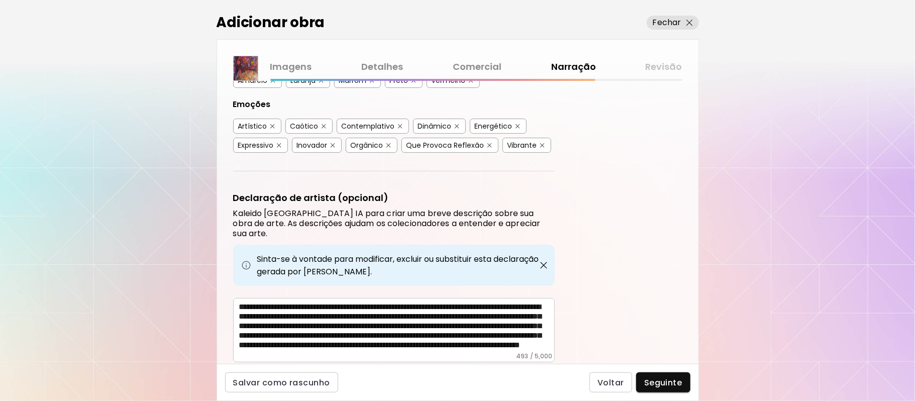
scroll to position [292, 0]
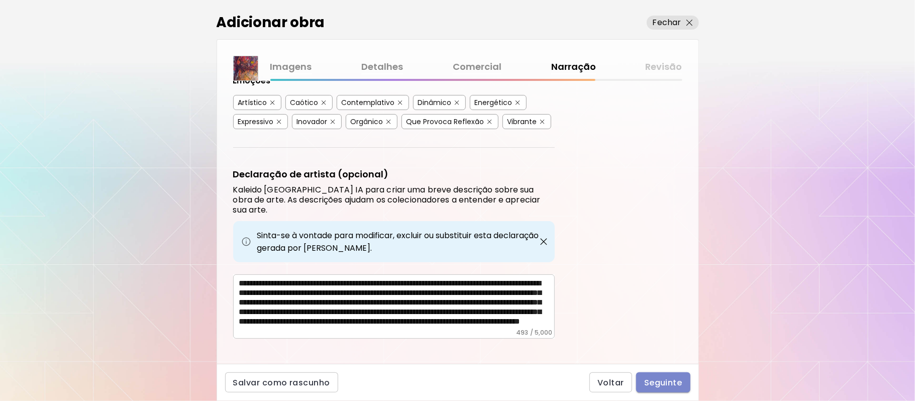
click at [670, 384] on span "Seguinte" at bounding box center [663, 382] width 38 height 11
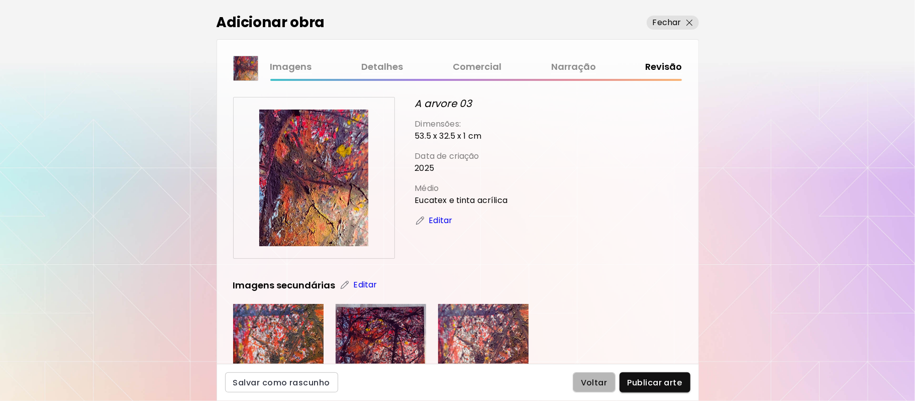
click at [603, 383] on span "Voltar" at bounding box center [594, 382] width 27 height 11
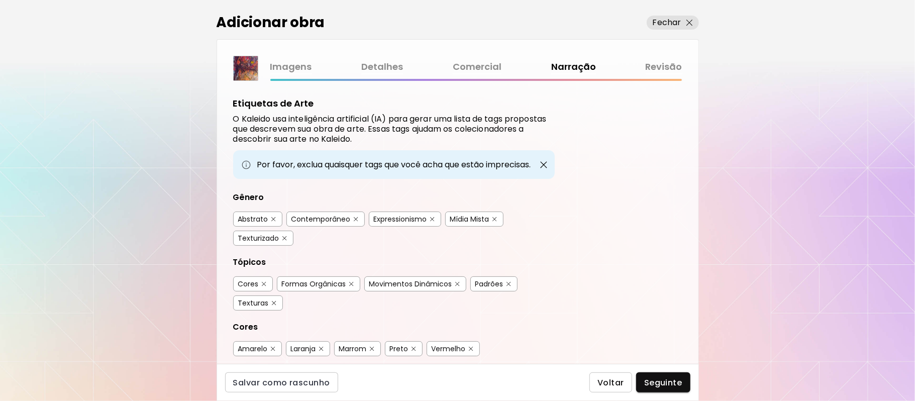
click at [610, 384] on span "Voltar" at bounding box center [610, 382] width 27 height 11
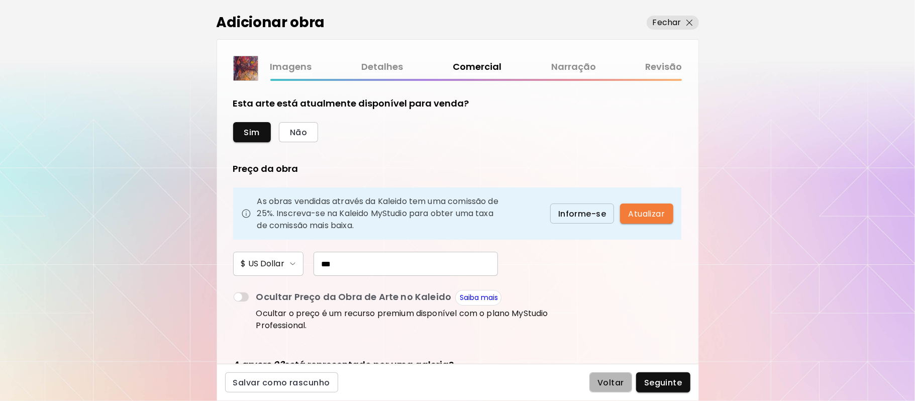
click at [613, 385] on span "Voltar" at bounding box center [610, 382] width 27 height 11
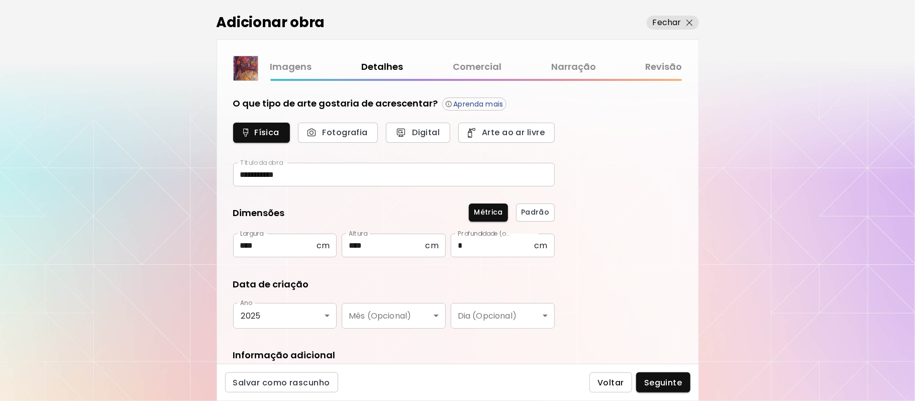
type input "********"
click at [250, 243] on input "****" at bounding box center [274, 246] width 83 height 24
click at [254, 241] on input "**" at bounding box center [274, 246] width 83 height 24
type input "*"
type input "****"
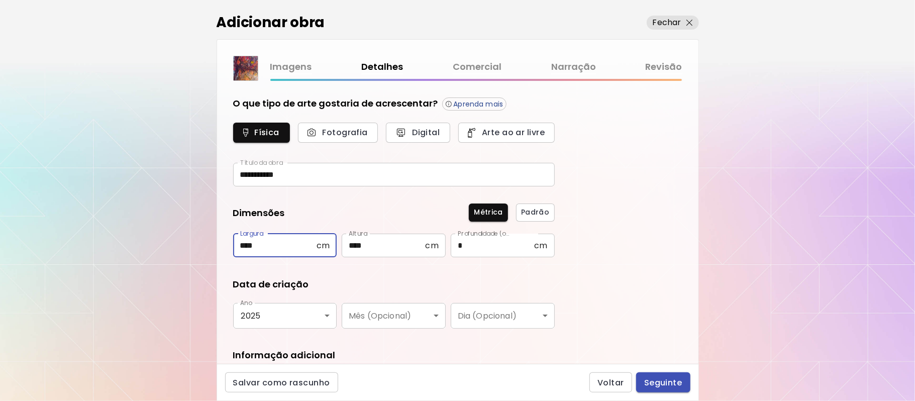
click at [668, 381] on span "Seguinte" at bounding box center [663, 382] width 38 height 11
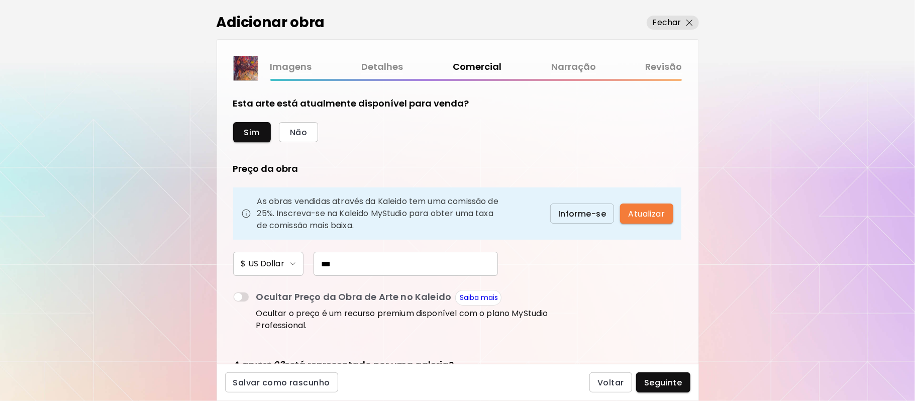
click at [660, 380] on span "Seguinte" at bounding box center [663, 382] width 38 height 11
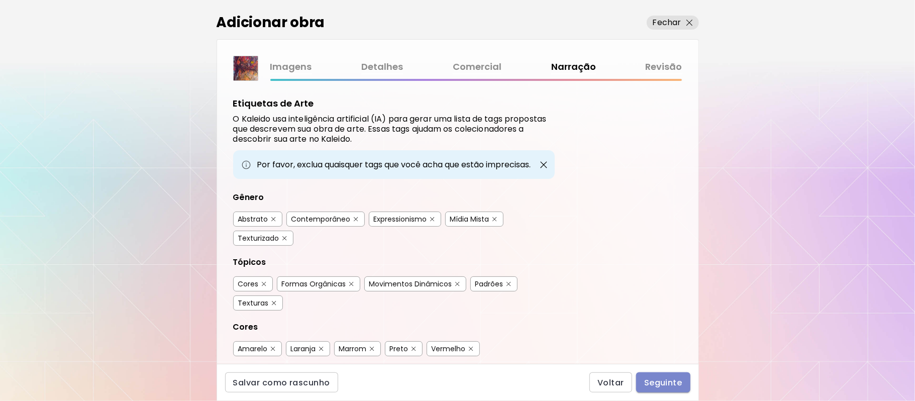
click at [657, 384] on span "Seguinte" at bounding box center [663, 382] width 38 height 11
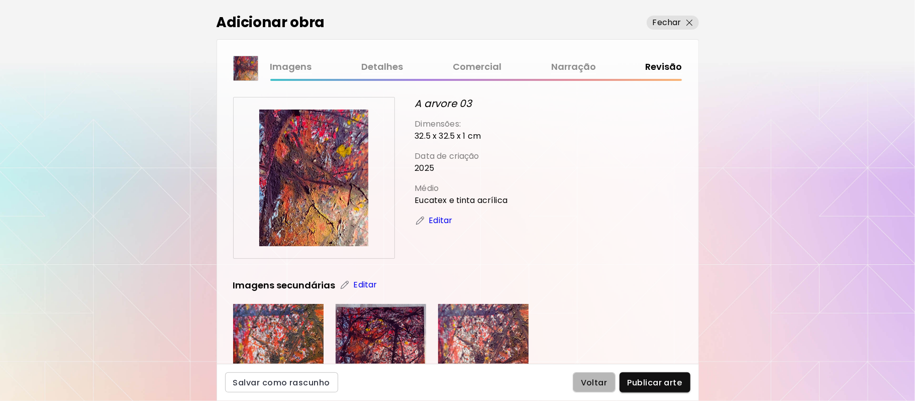
click at [586, 382] on span "Voltar" at bounding box center [594, 382] width 27 height 11
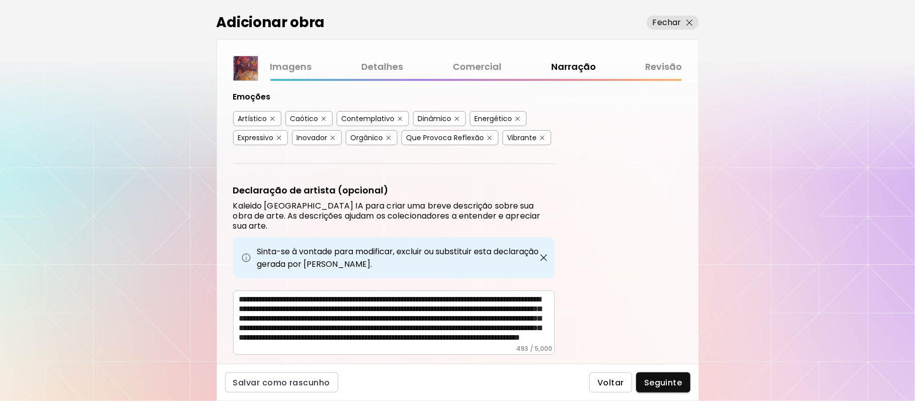
scroll to position [292, 0]
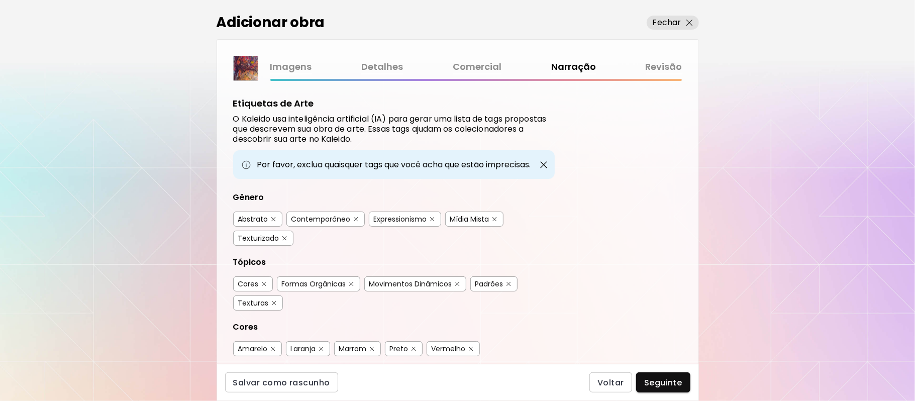
scroll to position [292, 0]
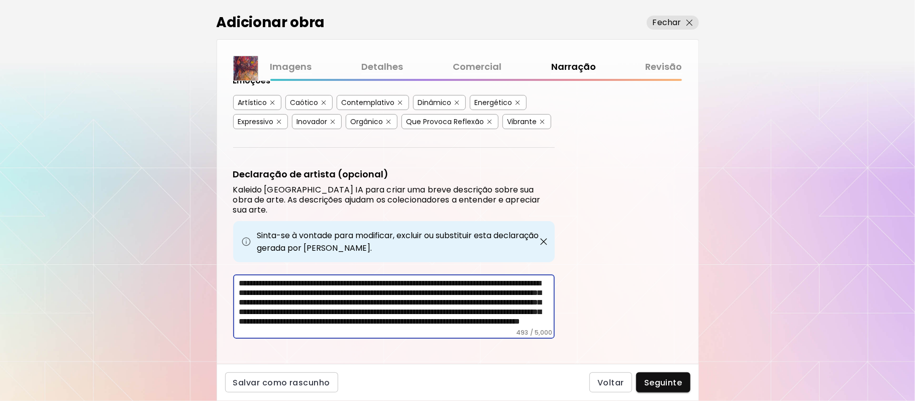
click at [458, 290] on textarea "**********" at bounding box center [396, 303] width 315 height 50
type textarea "**********"
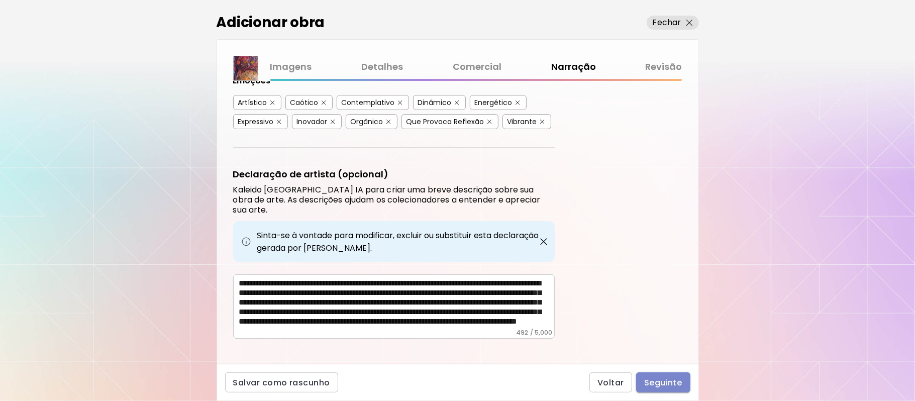
click at [662, 384] on span "Seguinte" at bounding box center [663, 382] width 38 height 11
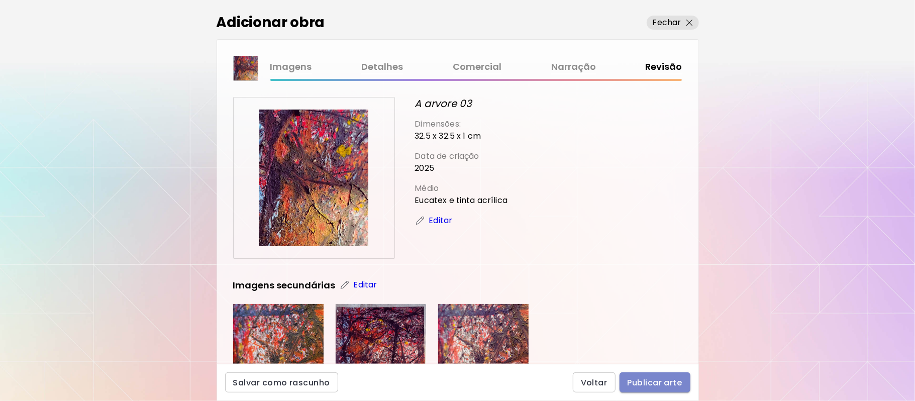
click at [648, 381] on span "Publicar arte" at bounding box center [654, 382] width 55 height 11
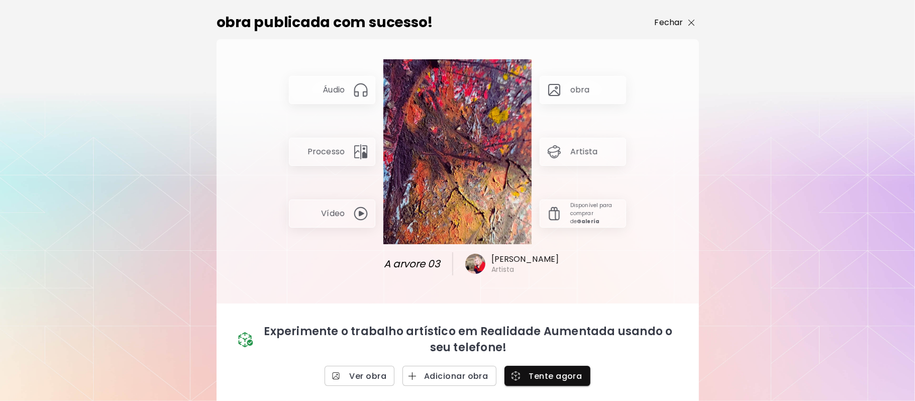
click at [665, 21] on p "Fechar" at bounding box center [669, 23] width 29 height 12
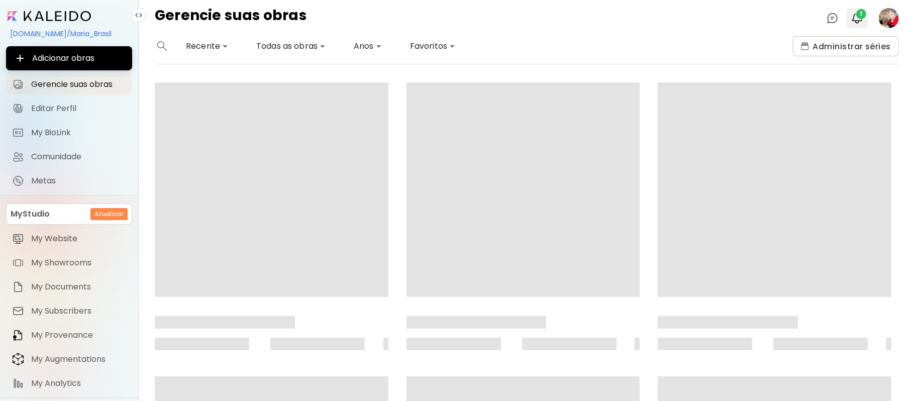
click at [858, 16] on span "1" at bounding box center [861, 14] width 10 height 10
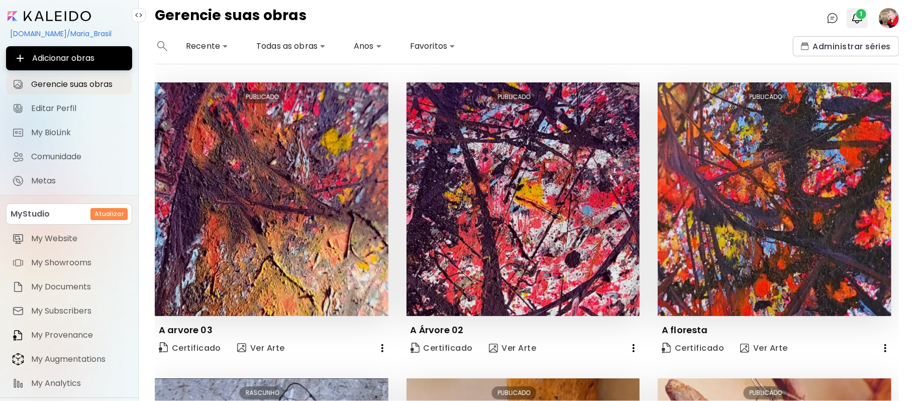
click at [856, 15] on span "1" at bounding box center [861, 14] width 10 height 10
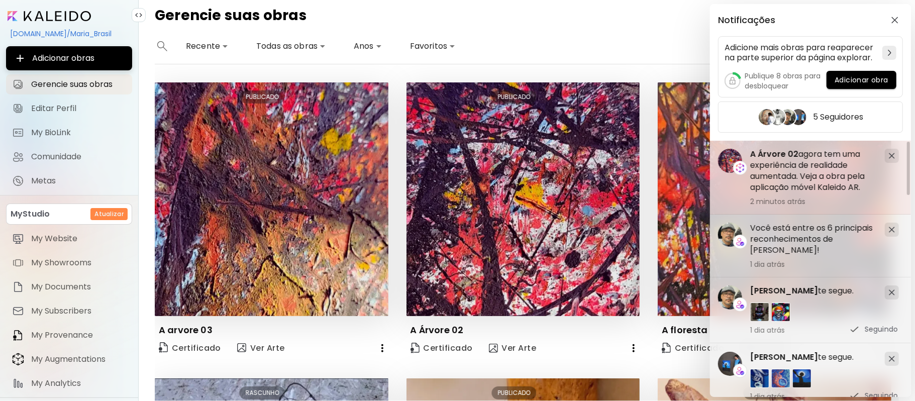
click at [776, 163] on h5 "A Árvore 02 agora tem uma experiência de realidade aumentada. Veja a obra pela …" at bounding box center [813, 171] width 127 height 44
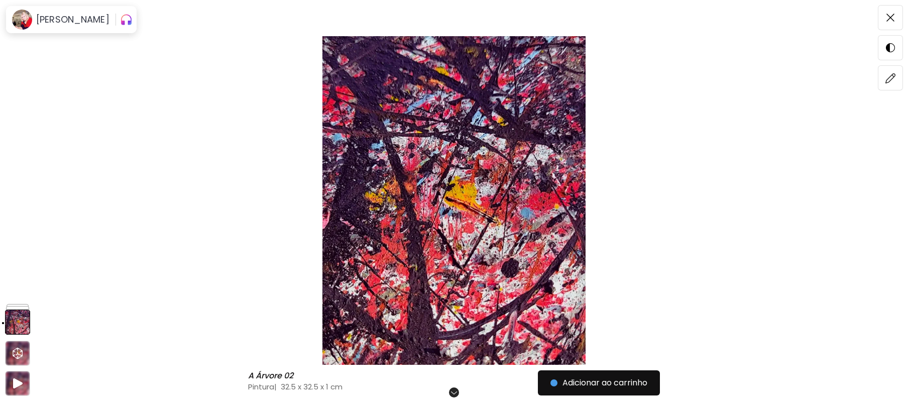
click at [497, 209] on img at bounding box center [454, 200] width 824 height 329
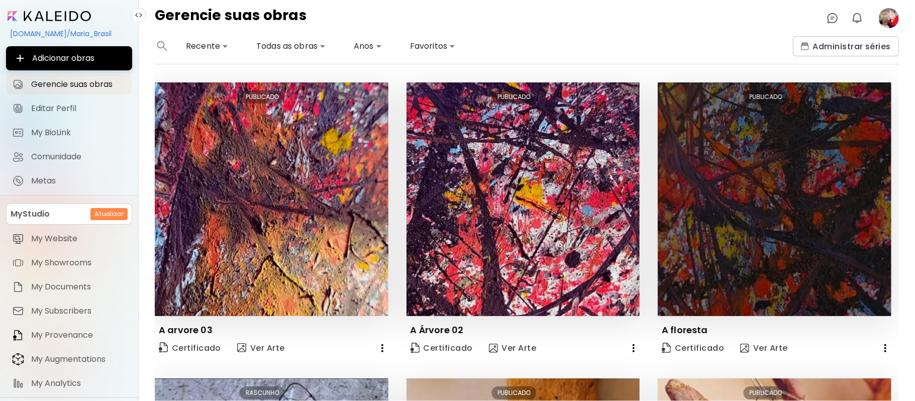
click at [859, 107] on img at bounding box center [775, 199] width 234 height 234
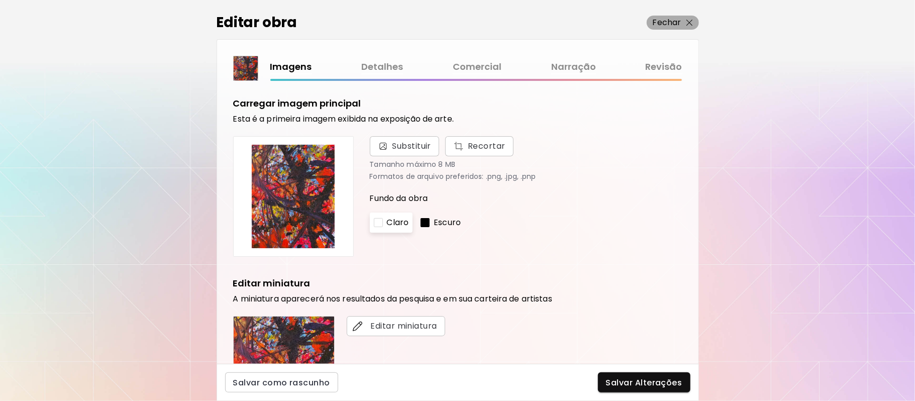
click at [672, 24] on p "Fechar" at bounding box center [667, 23] width 29 height 12
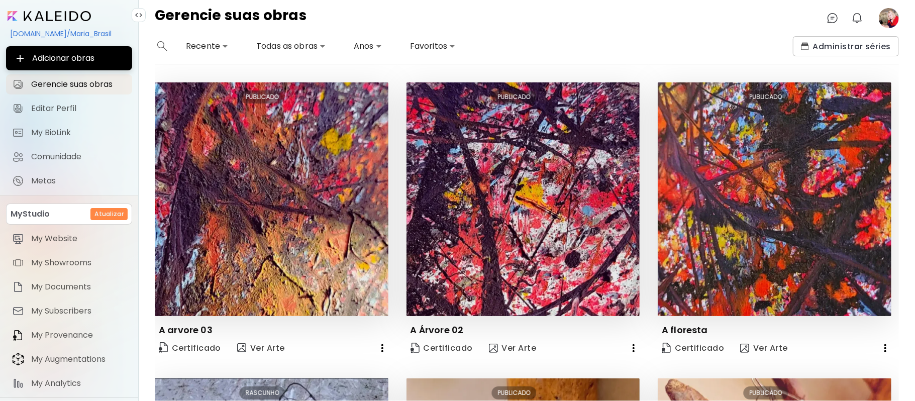
click at [886, 14] on image at bounding box center [889, 18] width 20 height 20
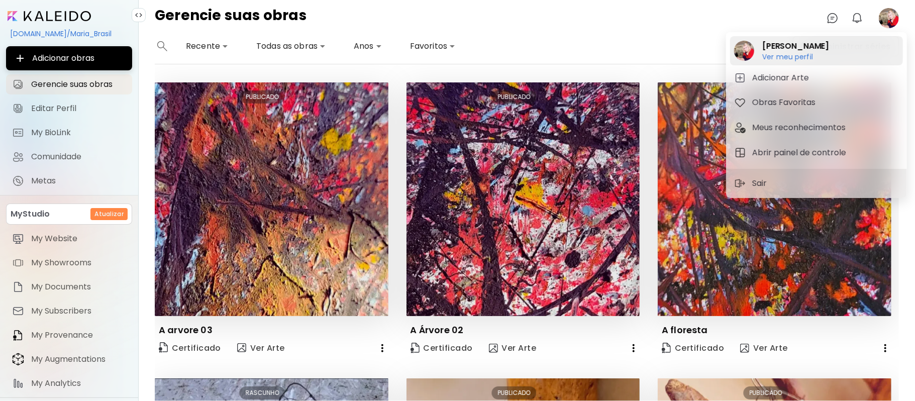
click at [778, 53] on h6 "Ver meu perfil" at bounding box center [795, 56] width 67 height 9
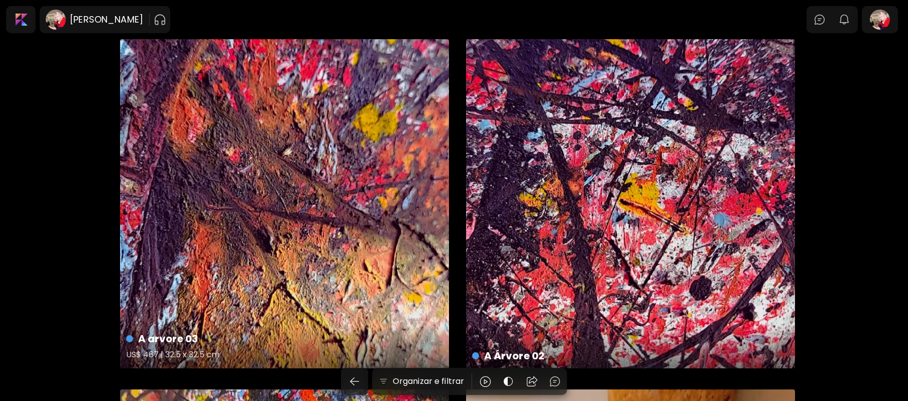
click at [391, 190] on div "A arvore 03 US$ 467 | 32.5 x 32.5 cm" at bounding box center [284, 203] width 329 height 329
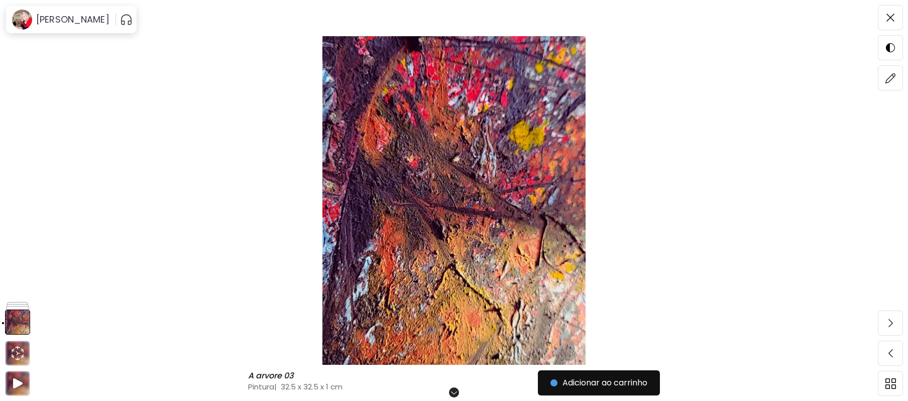
click at [476, 209] on img at bounding box center [454, 200] width 824 height 329
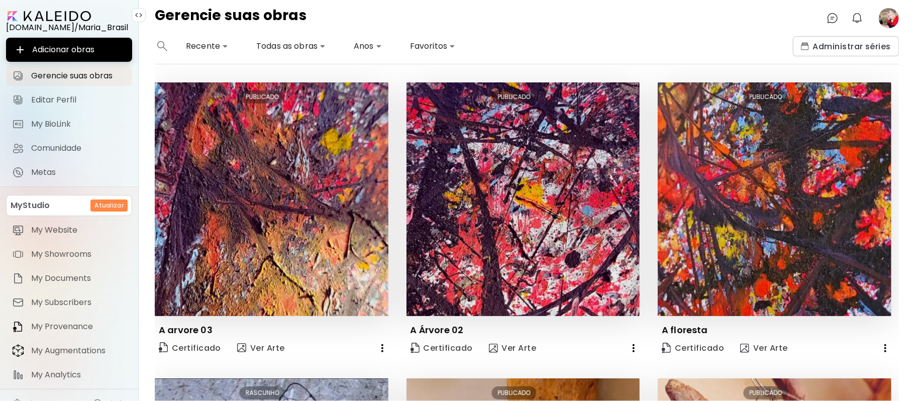
click at [885, 19] on image at bounding box center [889, 18] width 20 height 20
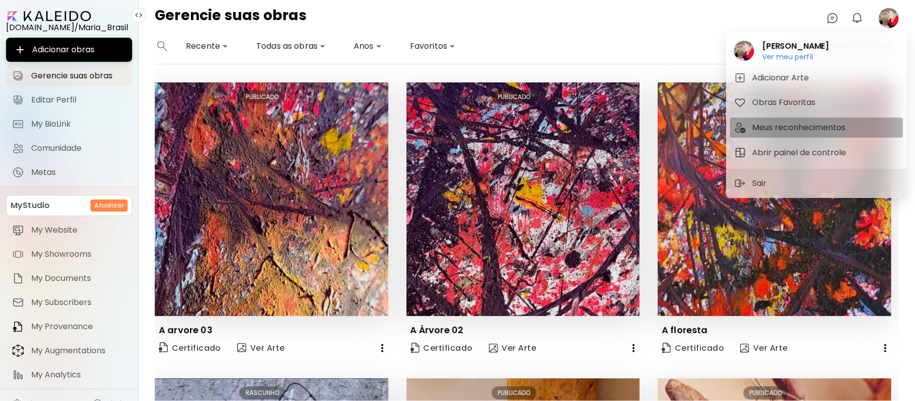
click at [782, 128] on h5 "Meus reconhecimentos" at bounding box center [800, 128] width 96 height 12
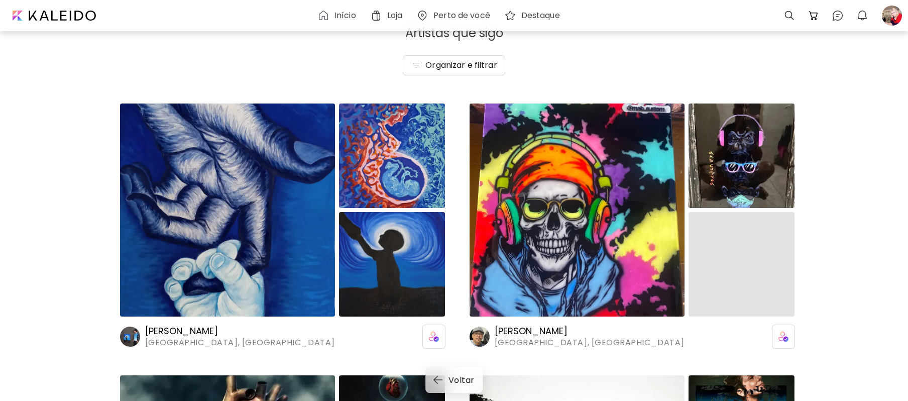
scroll to position [28, 0]
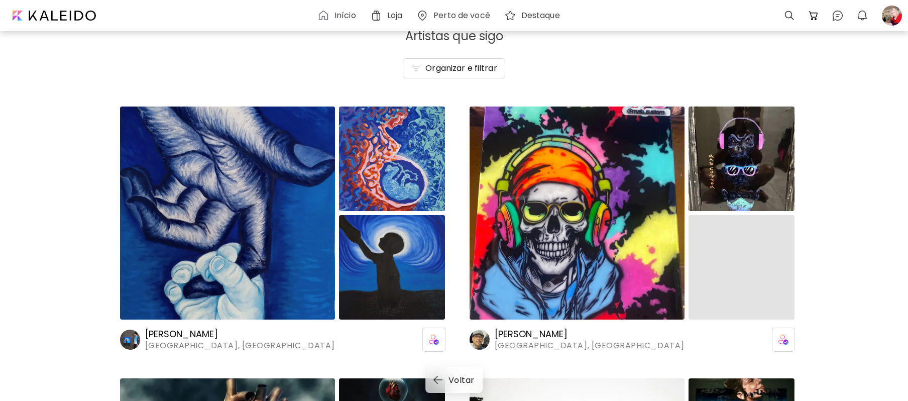
click at [452, 16] on h6 "Perto de você" at bounding box center [462, 16] width 57 height 8
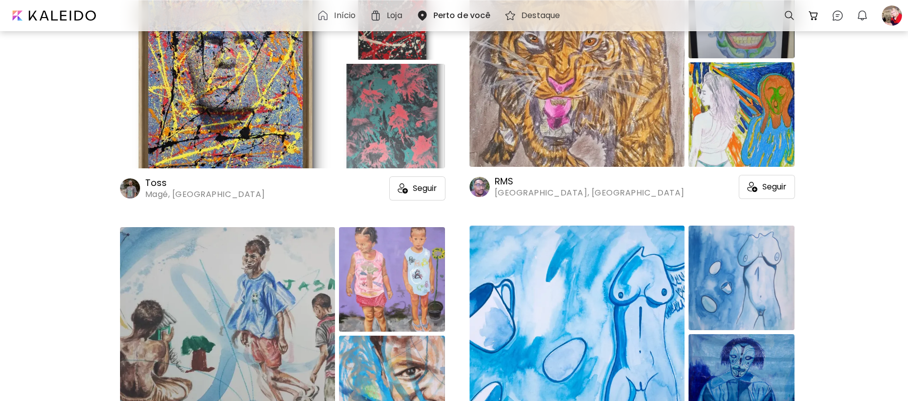
scroll to position [7716, 0]
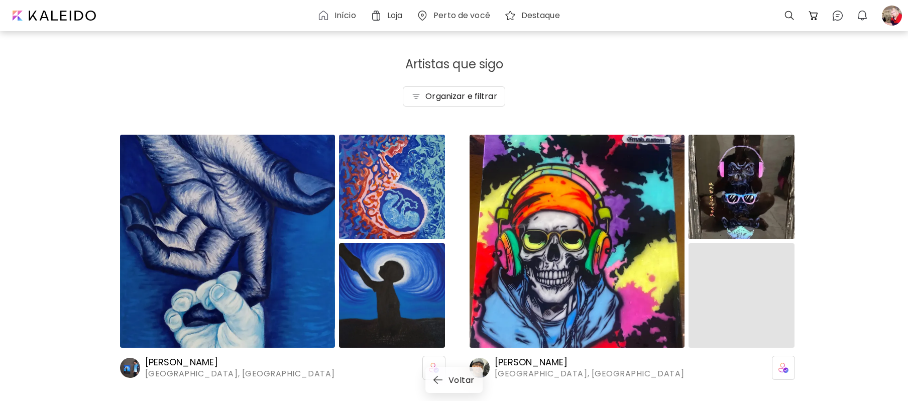
click at [352, 13] on h6 "Início" at bounding box center [346, 16] width 22 height 8
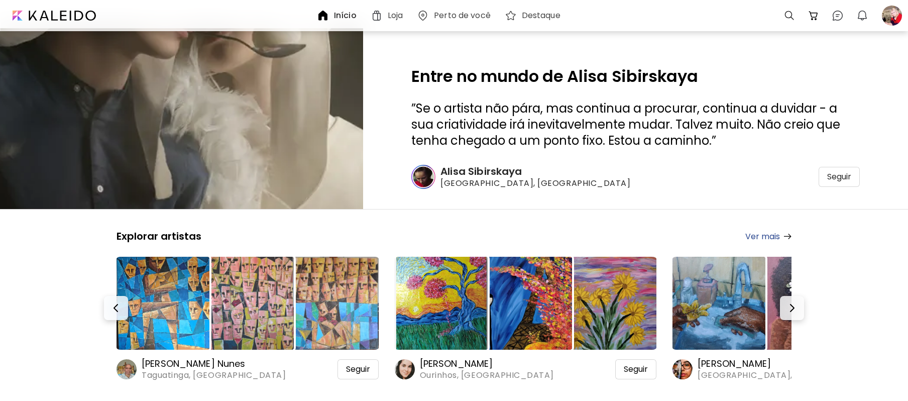
click at [485, 171] on h6 "Alisa Sibirskaya" at bounding box center [536, 171] width 191 height 13
click at [485, 171] on icon at bounding box center [453, 200] width 75 height 75
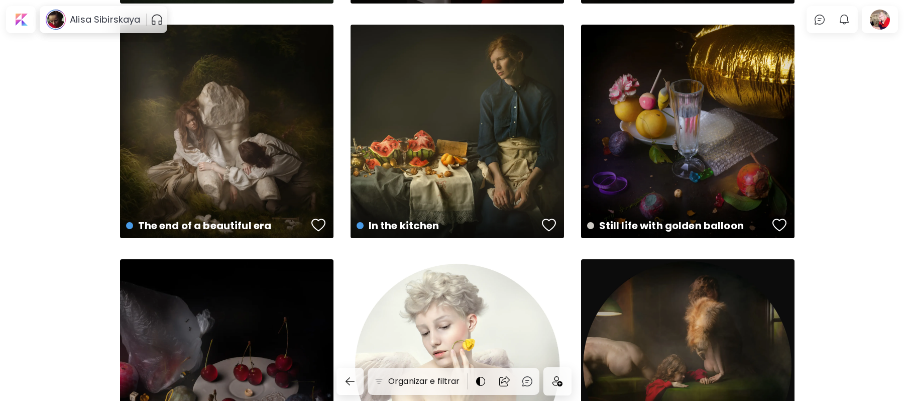
scroll to position [710, 0]
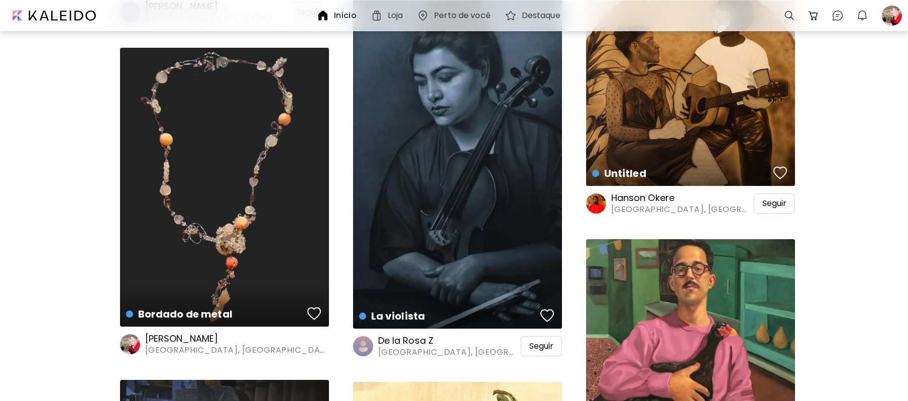
scroll to position [2399, 0]
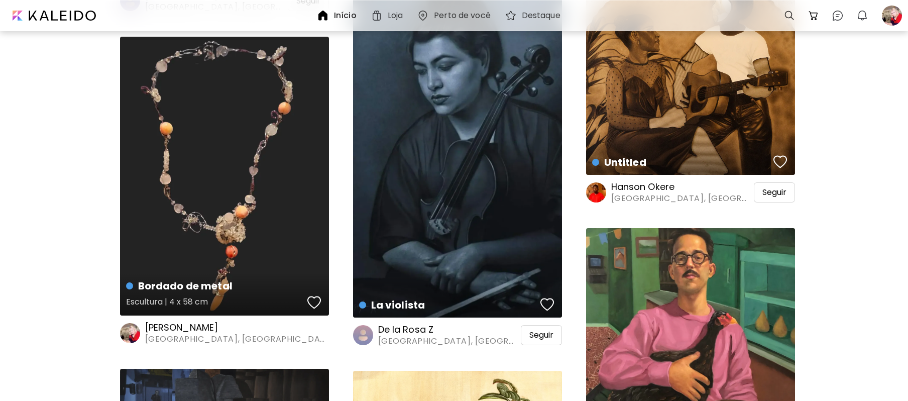
click at [296, 163] on div "Bordado de metal Escultura | 4 x 58 cm" at bounding box center [224, 176] width 209 height 279
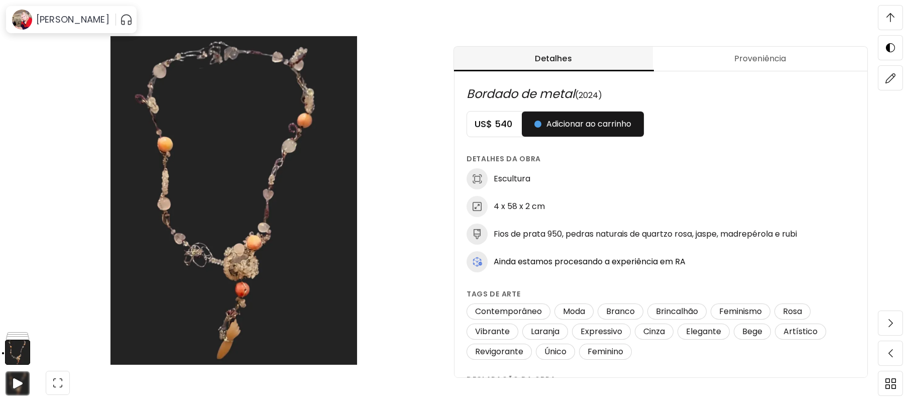
scroll to position [449, 0]
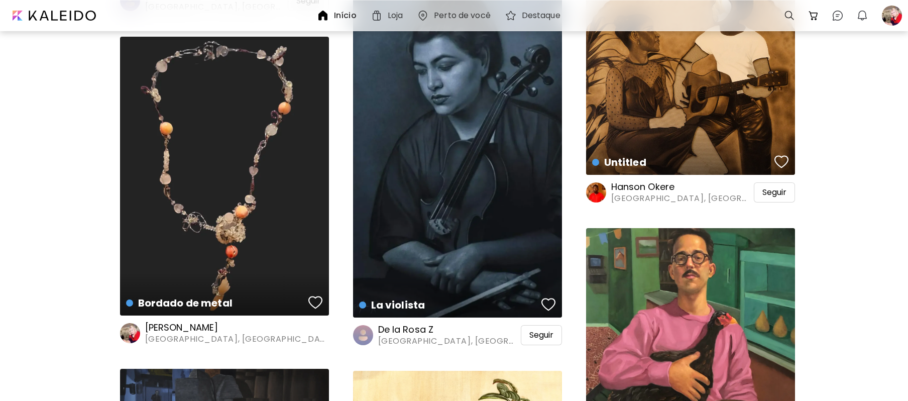
scroll to position [2398, 0]
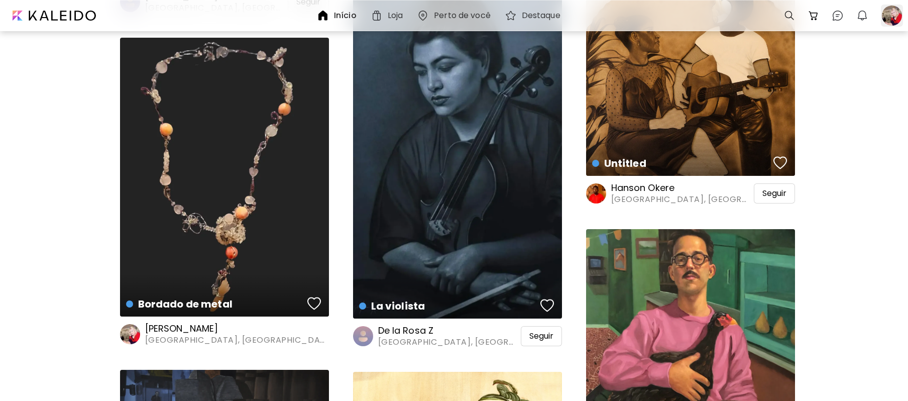
click at [888, 8] on div at bounding box center [892, 16] width 22 height 22
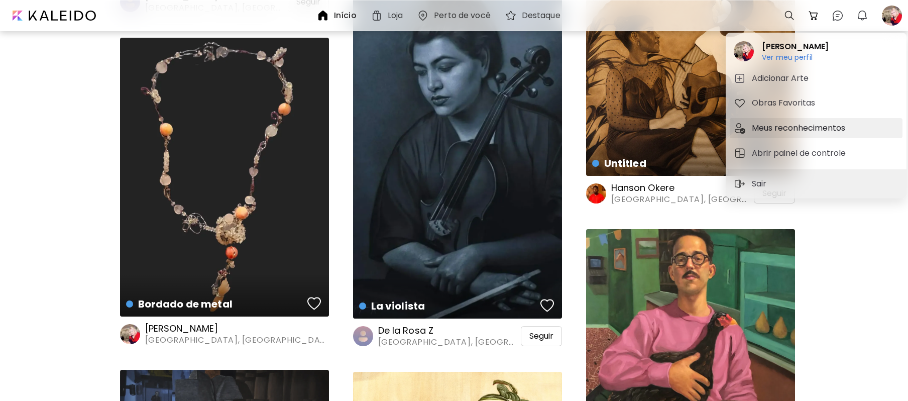
click at [775, 131] on h5 "Meus reconhecimentos" at bounding box center [800, 128] width 96 height 12
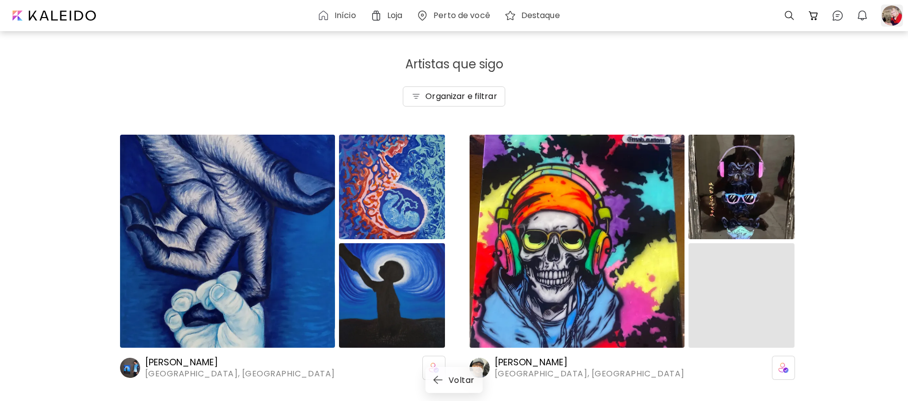
click at [890, 15] on div at bounding box center [892, 16] width 22 height 22
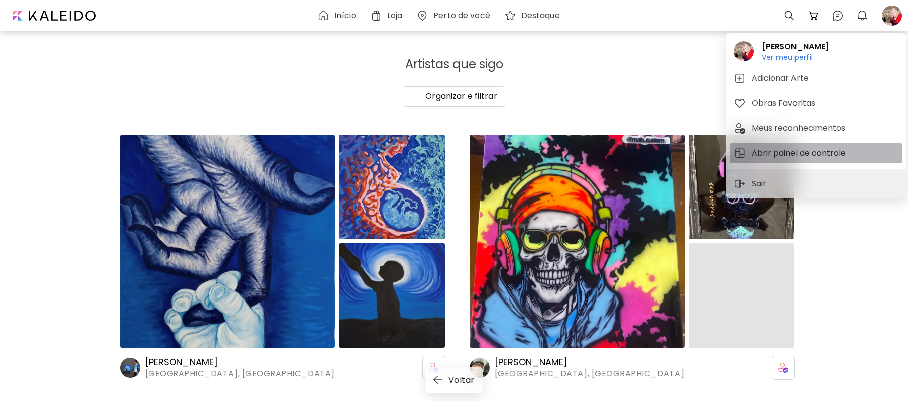
click at [784, 148] on h5 "Abrir painel de controle" at bounding box center [800, 153] width 97 height 12
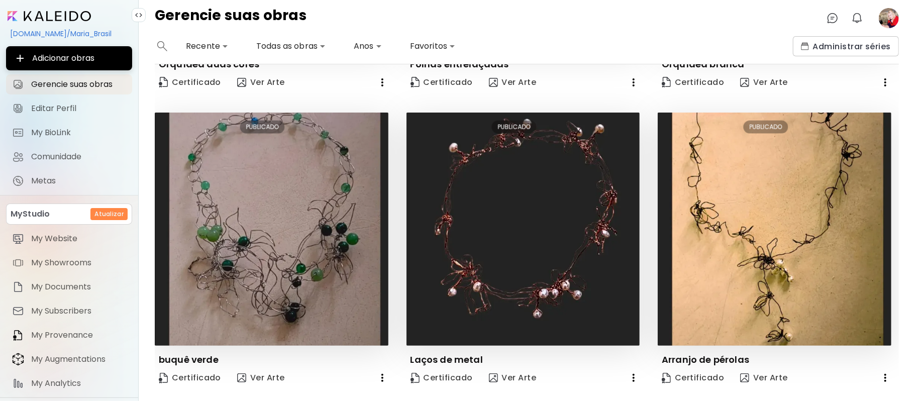
scroll to position [880, 0]
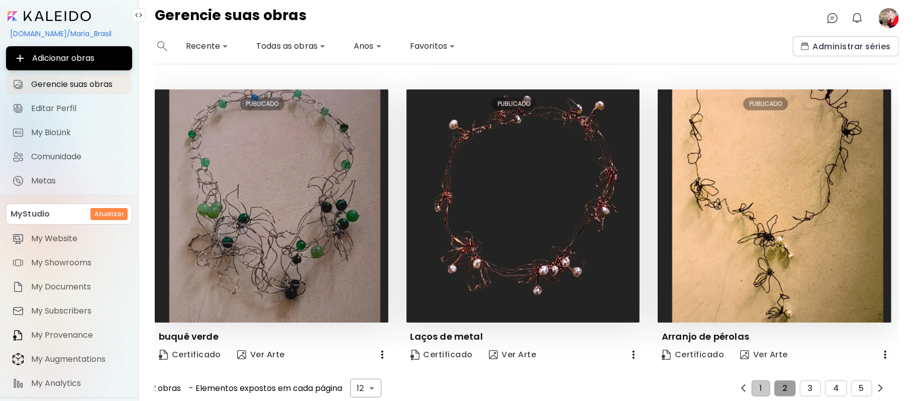
click at [781, 380] on button "2" at bounding box center [784, 388] width 21 height 16
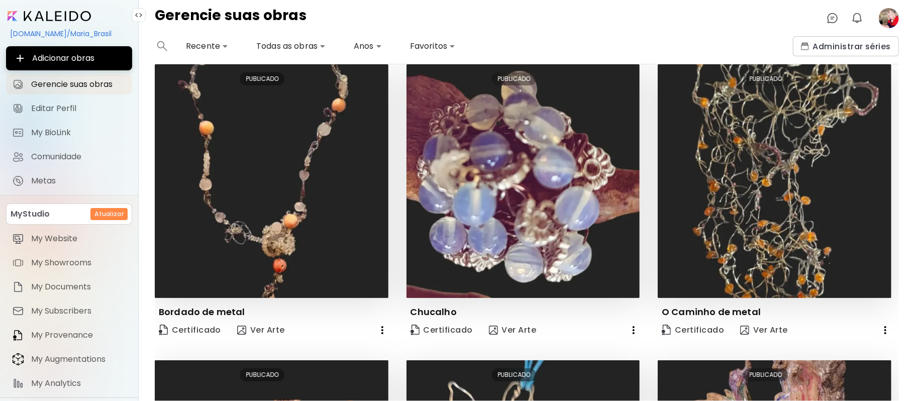
scroll to position [0, 0]
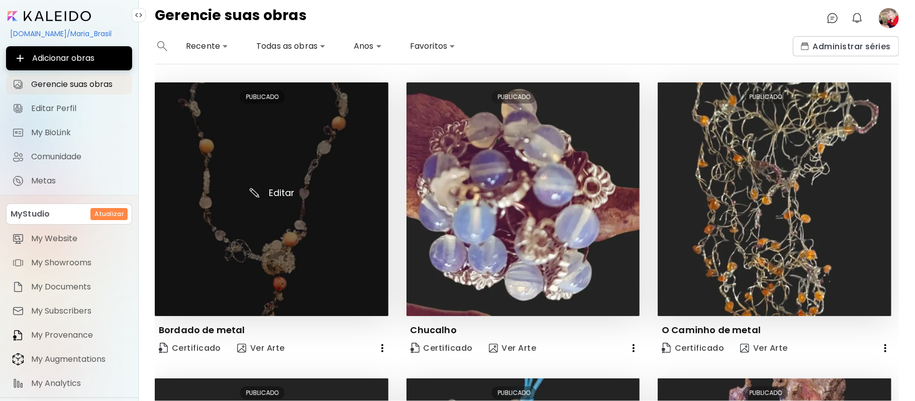
click at [286, 193] on img at bounding box center [272, 199] width 234 height 234
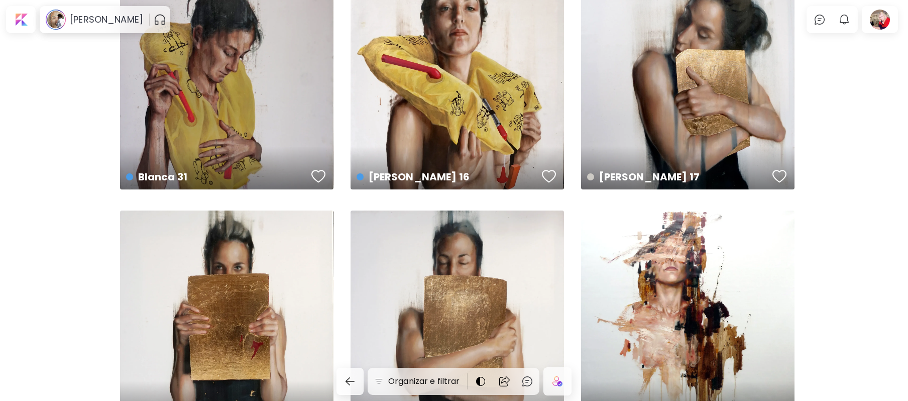
scroll to position [25, 0]
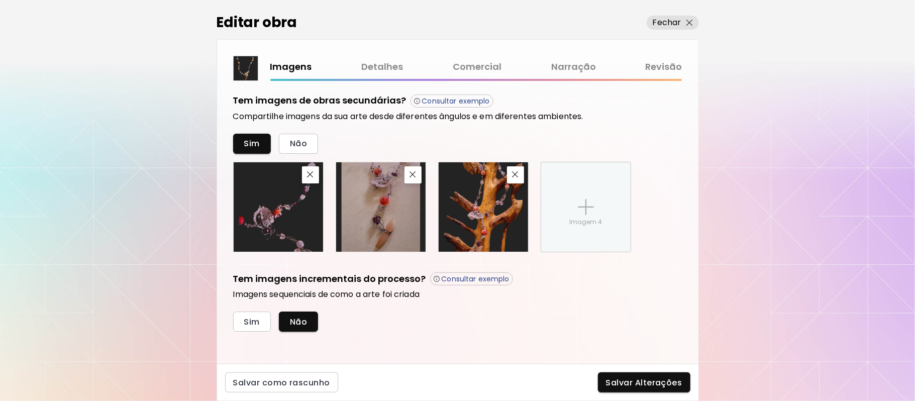
scroll to position [348, 0]
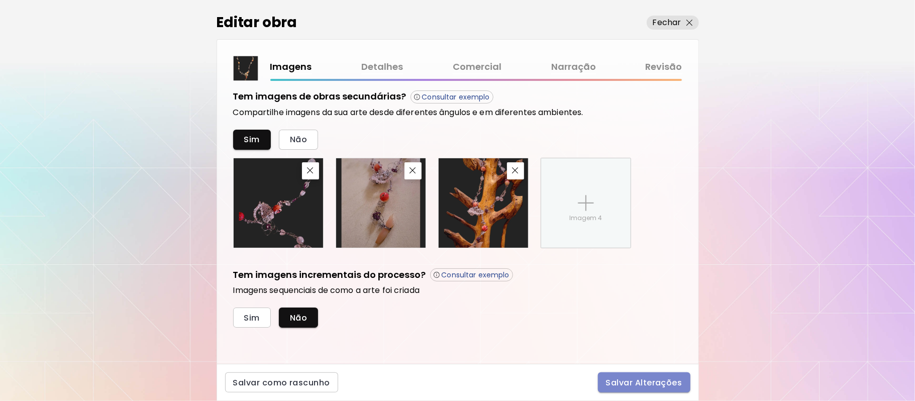
click at [656, 380] on span "Salvar Alterações" at bounding box center [644, 382] width 76 height 11
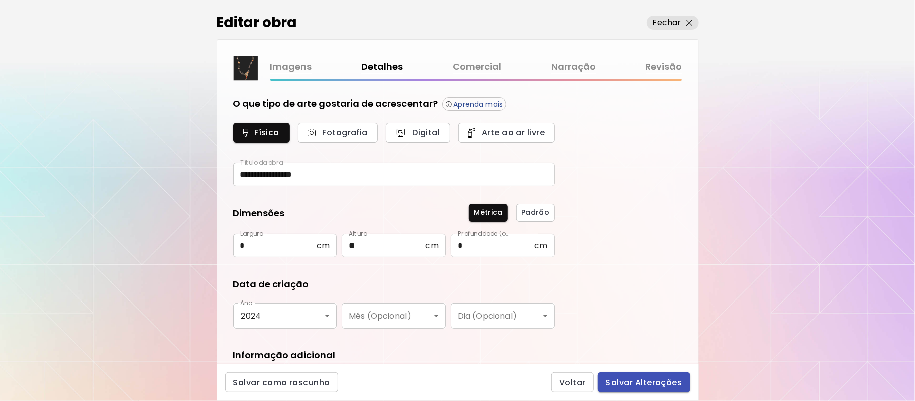
type input "*********"
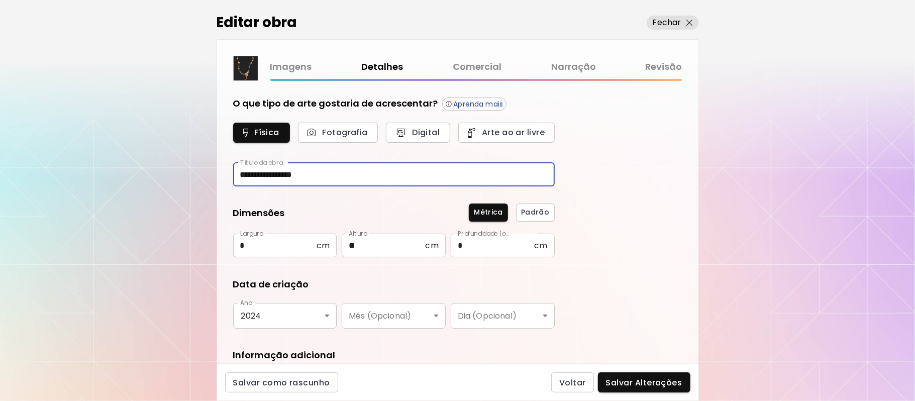
click at [290, 172] on input "**********" at bounding box center [394, 175] width 322 height 24
click at [287, 171] on input "**********" at bounding box center [394, 175] width 322 height 24
type input "**********"
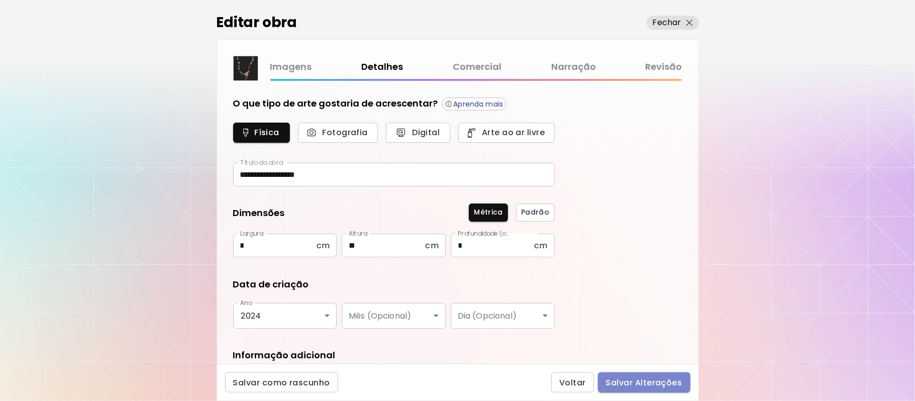
click at [646, 381] on span "Salvar Alterações" at bounding box center [644, 382] width 76 height 11
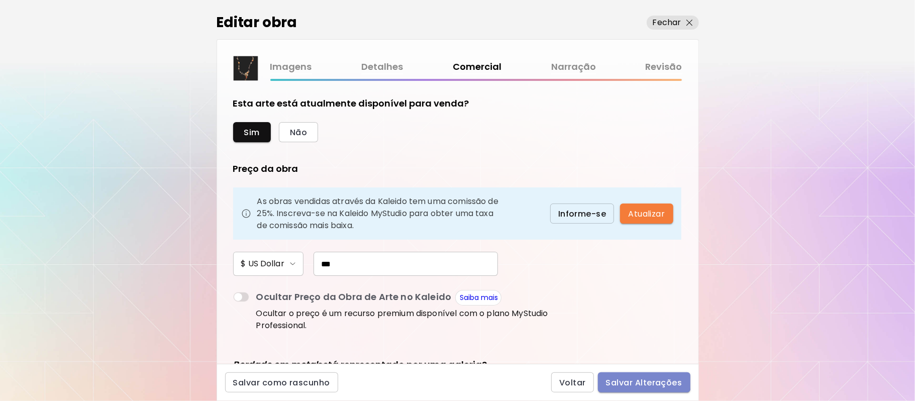
click at [643, 379] on span "Salvar Alterações" at bounding box center [644, 382] width 76 height 11
click at [643, 379] on div "Voltar Salvar Alterações" at bounding box center [620, 382] width 139 height 20
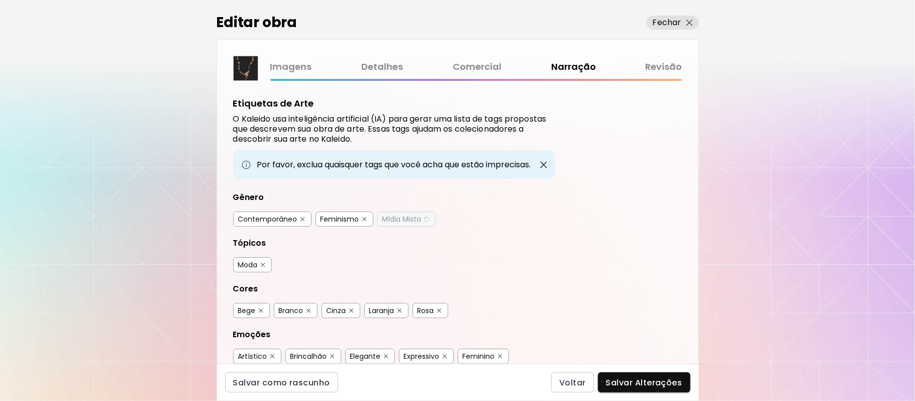
click at [643, 378] on span "Salvar Alterações" at bounding box center [644, 382] width 76 height 11
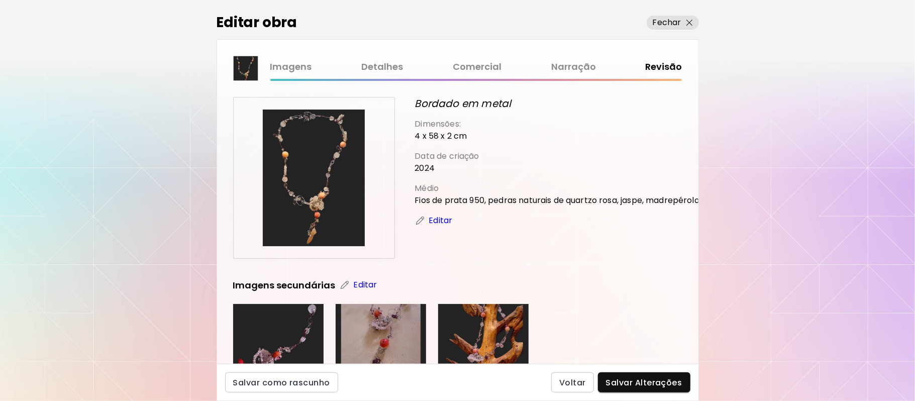
click at [642, 378] on span "Salvar Alterações" at bounding box center [644, 382] width 76 height 11
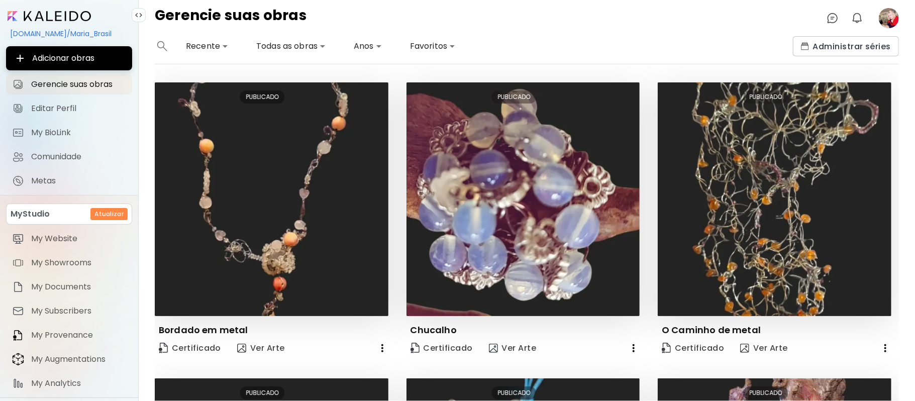
click at [889, 15] on image at bounding box center [889, 18] width 20 height 20
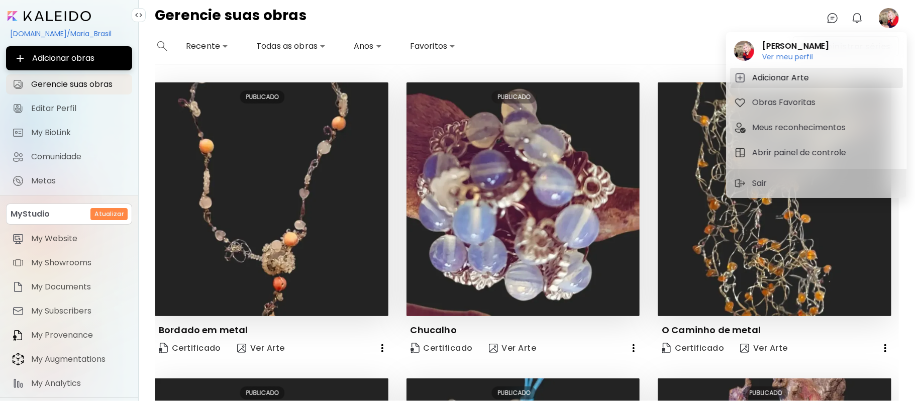
click at [774, 72] on h5 "Adicionar Arte" at bounding box center [782, 78] width 60 height 12
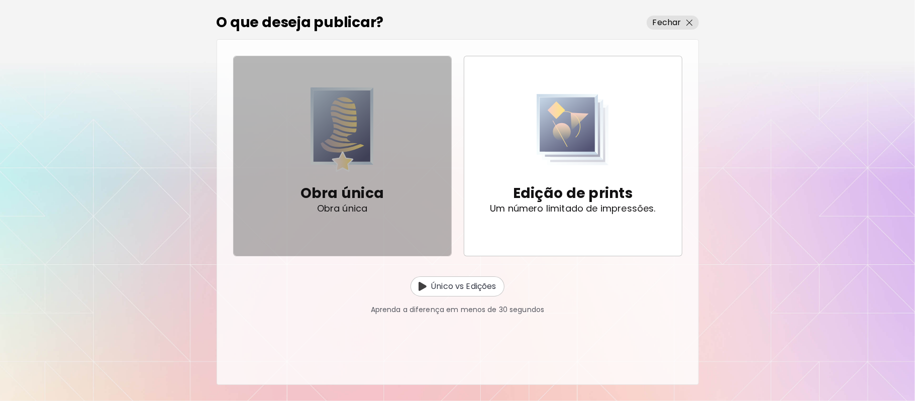
click at [325, 191] on p "Obra única" at bounding box center [342, 193] width 84 height 20
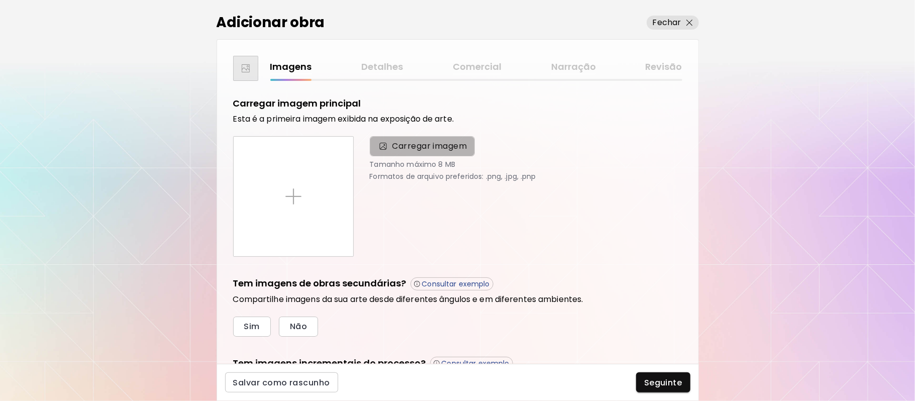
click at [431, 149] on span "Carregar imagem" at bounding box center [429, 146] width 75 height 12
click at [0, 0] on input "Carregar imagem" at bounding box center [0, 0] width 0 height 0
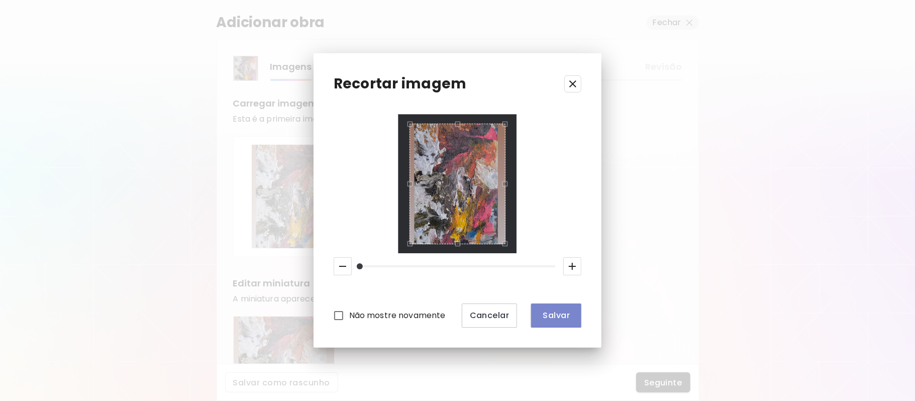
click at [563, 314] on span "Salvar" at bounding box center [556, 315] width 34 height 11
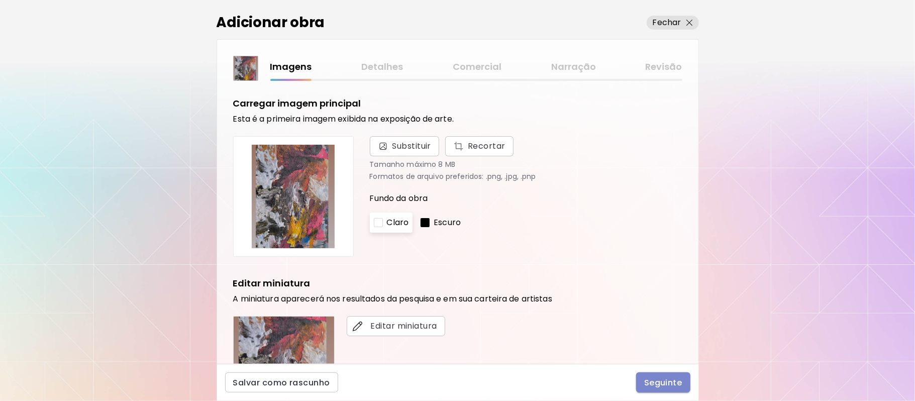
click at [650, 378] on span "Seguinte" at bounding box center [663, 382] width 38 height 11
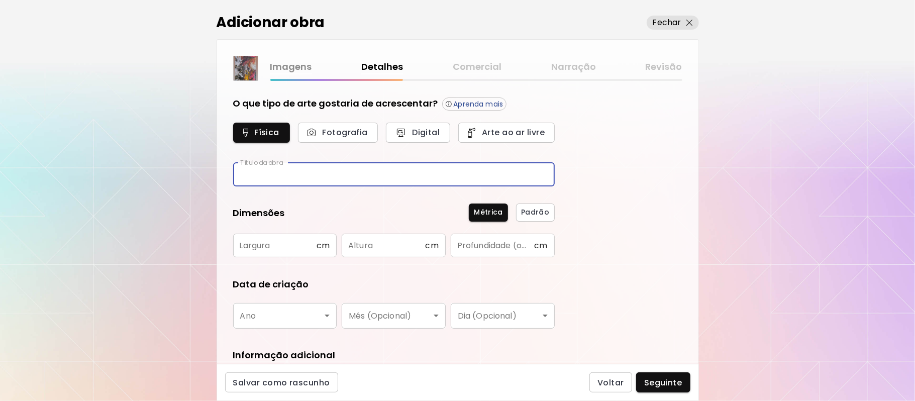
click at [311, 179] on input "text" at bounding box center [394, 175] width 322 height 24
click at [311, 170] on input "text" at bounding box center [394, 175] width 322 height 24
type input "********"
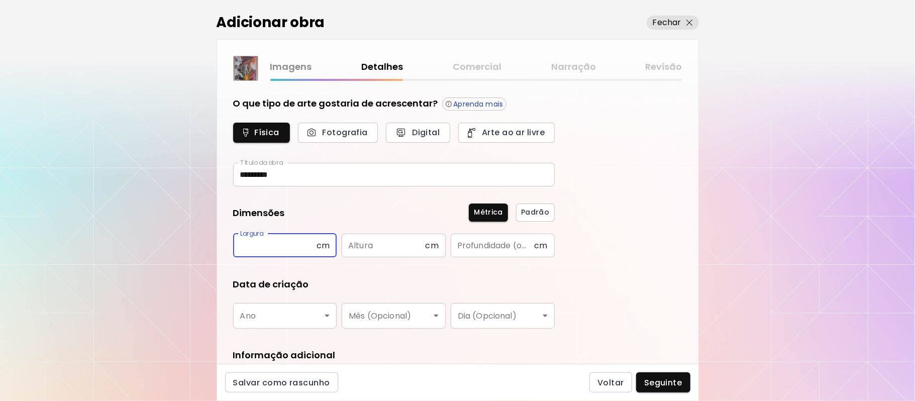
click at [288, 246] on input "text" at bounding box center [274, 246] width 83 height 24
type input "*"
type input "**"
click at [382, 244] on input "text" at bounding box center [383, 246] width 83 height 24
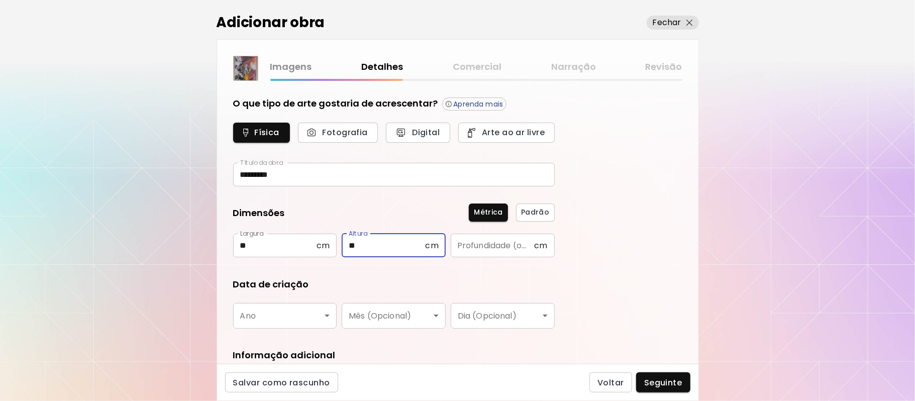
type input "**"
click at [479, 250] on input "text" at bounding box center [492, 246] width 83 height 24
type input "*"
click at [330, 314] on body "kaleido.art/Maria_Brasil Adicionar obras Gerencie suas obras Editar Perfil My B…" at bounding box center [457, 200] width 915 height 401
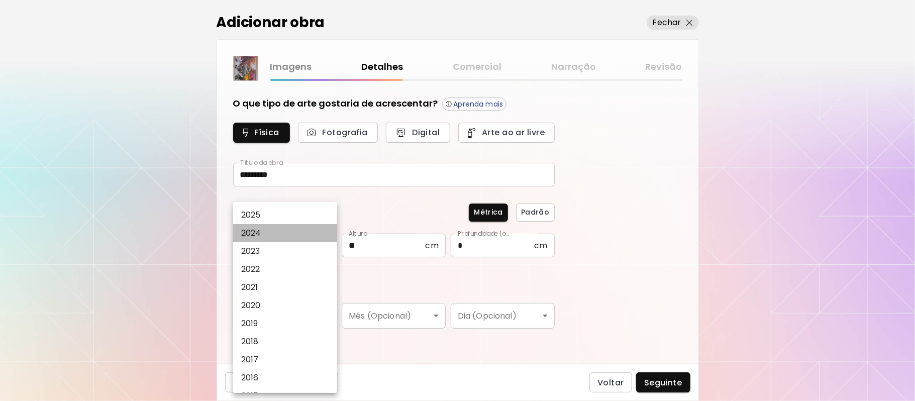
click at [290, 234] on li "2024" at bounding box center [288, 233] width 111 height 18
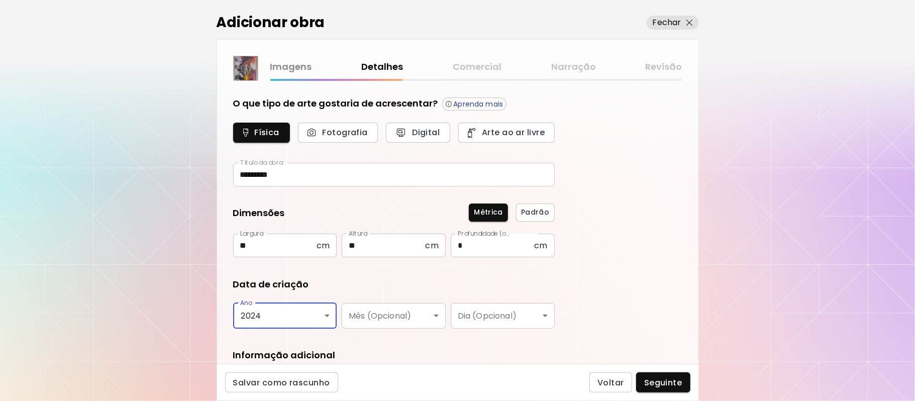
click at [328, 315] on body "kaleido.art/Maria_Brasil Adicionar obras Gerencie suas obras Editar Perfil My B…" at bounding box center [457, 200] width 915 height 401
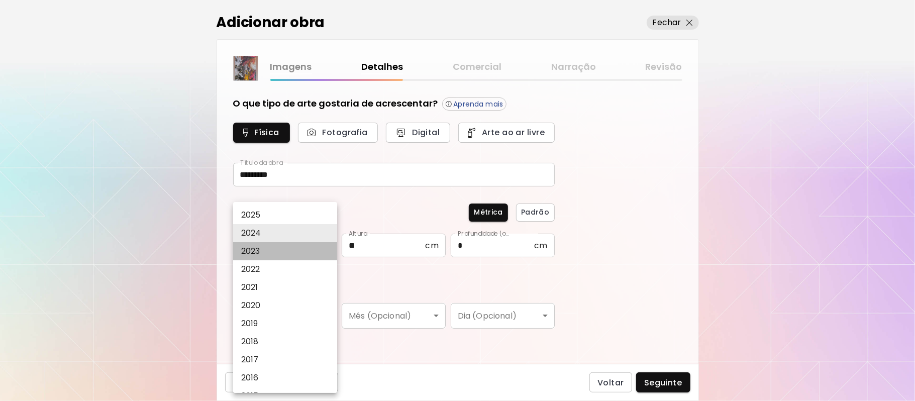
click at [278, 252] on li "2023" at bounding box center [288, 251] width 111 height 18
type input "****"
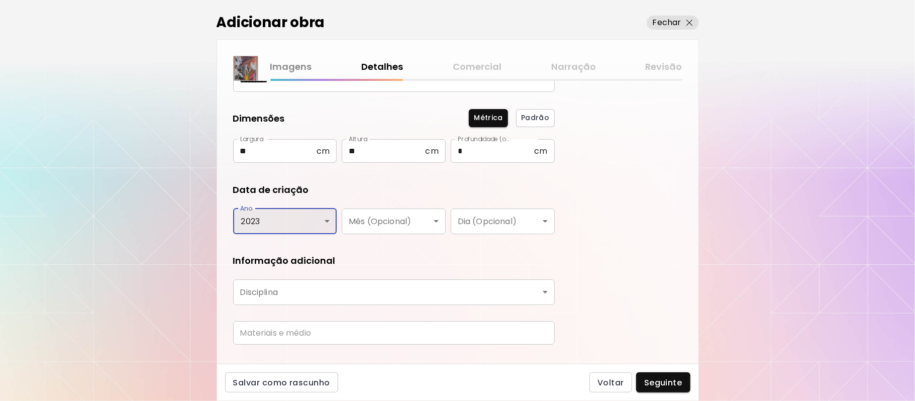
scroll to position [115, 0]
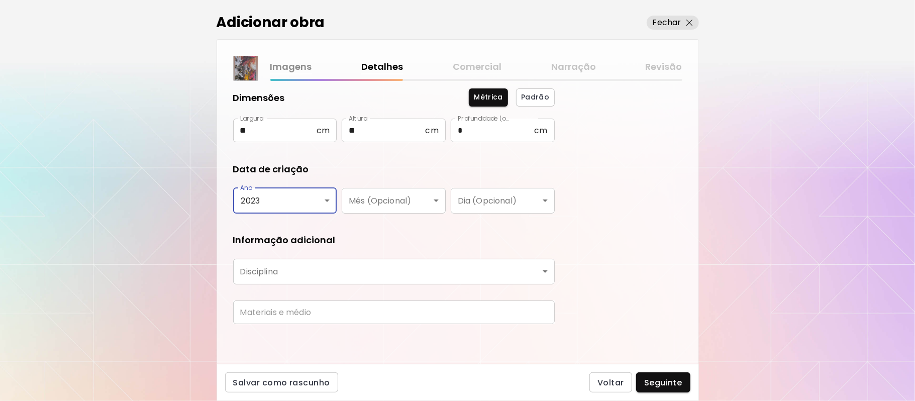
click at [468, 269] on body "kaleido.art/Maria_Brasil Adicionar obras Gerencie suas obras Editar Perfil My B…" at bounding box center [457, 200] width 915 height 401
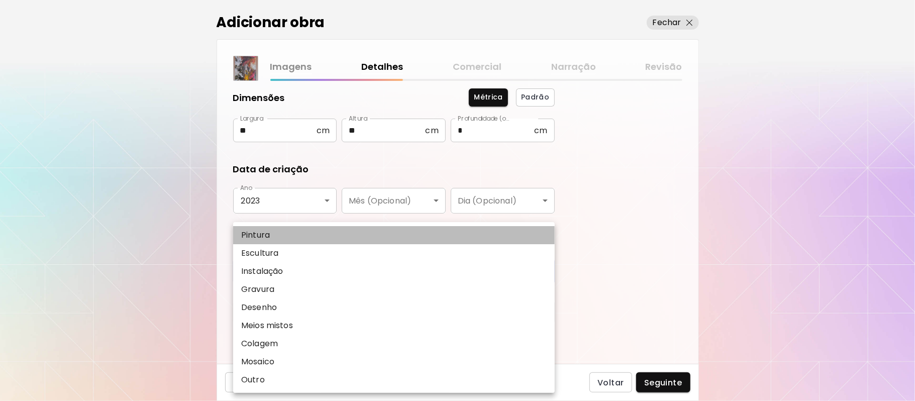
click at [280, 236] on li "Pintura" at bounding box center [394, 235] width 322 height 18
type input "********"
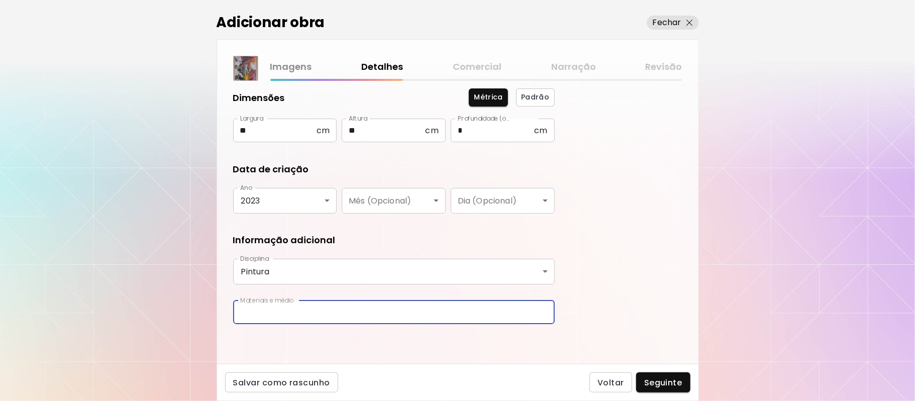
click at [469, 313] on input "text" at bounding box center [394, 312] width 322 height 24
type input "**********"
click at [679, 370] on div "Salvar como rascunho Voltar Seguinte" at bounding box center [458, 382] width 482 height 37
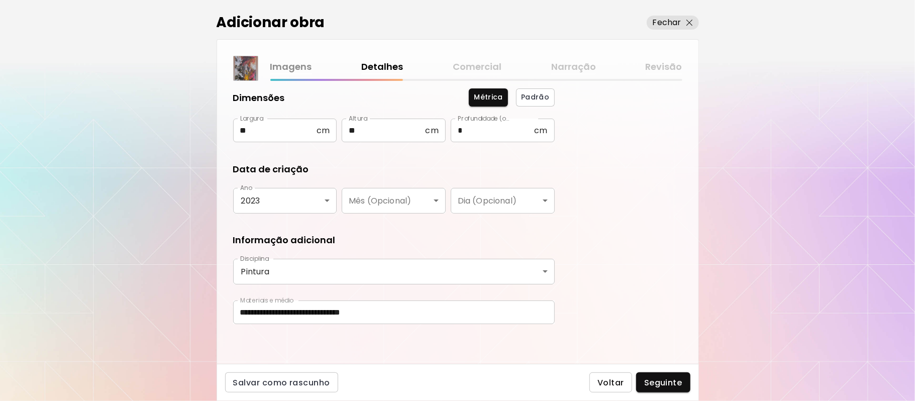
click at [620, 384] on span "Voltar" at bounding box center [610, 382] width 27 height 11
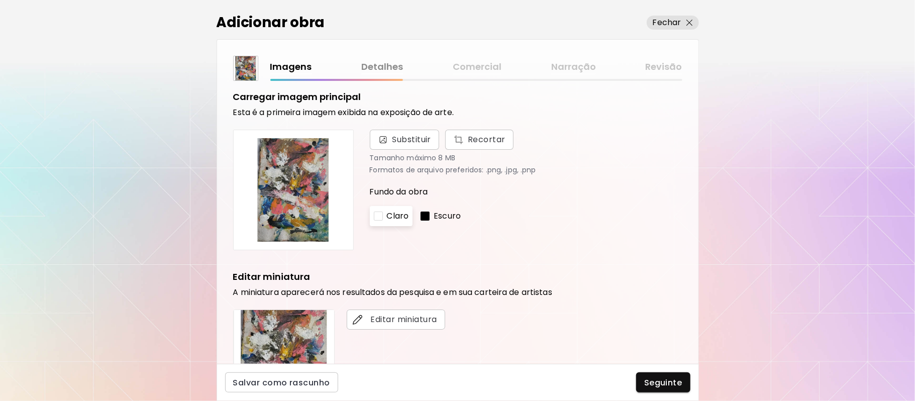
scroll to position [4, 0]
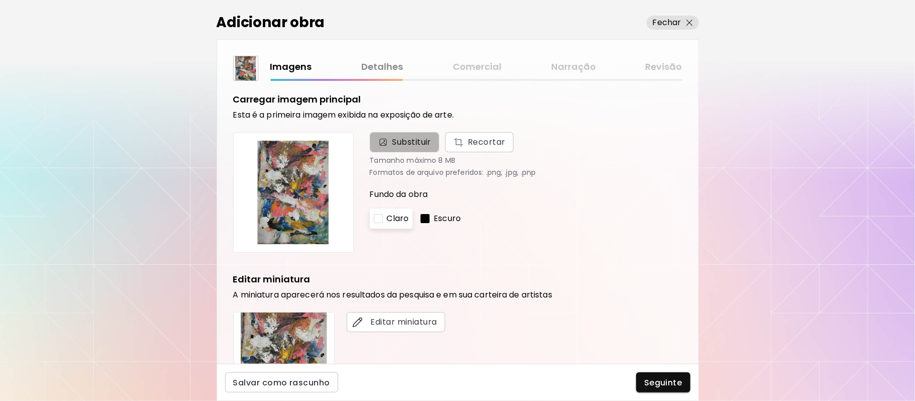
click at [411, 139] on span "Substituir" at bounding box center [411, 142] width 39 height 12
click at [0, 0] on input "Substituir Recortar" at bounding box center [0, 0] width 0 height 0
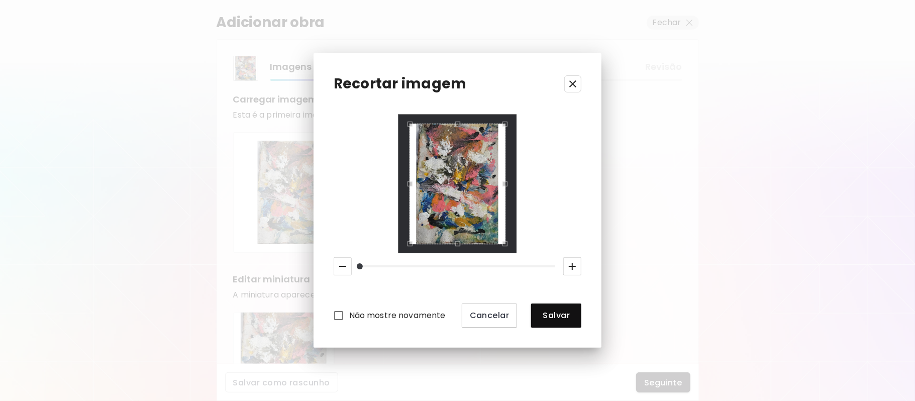
click at [401, 181] on div at bounding box center [457, 184] width 119 height 138
click at [391, 254] on div "Não mostre novamente Cancelar Salvar" at bounding box center [458, 221] width 248 height 213
click at [399, 248] on div at bounding box center [457, 184] width 119 height 138
click at [407, 246] on div "Use the arrow keys to move the south west drag handle to change the crop select…" at bounding box center [407, 246] width 0 height 0
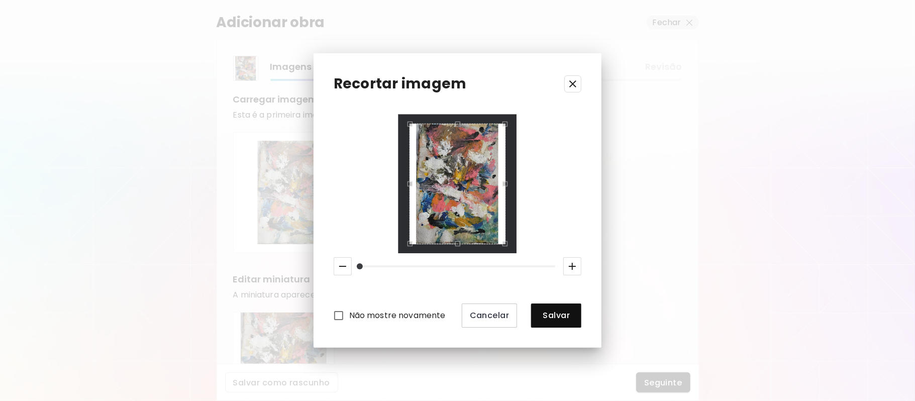
click at [407, 246] on div "Use the arrow keys to move the south west drag handle to change the crop select…" at bounding box center [407, 246] width 0 height 0
click at [396, 251] on div "Não mostre novamente Cancelar Salvar" at bounding box center [458, 221] width 248 height 213
click at [454, 248] on div at bounding box center [457, 184] width 119 height 138
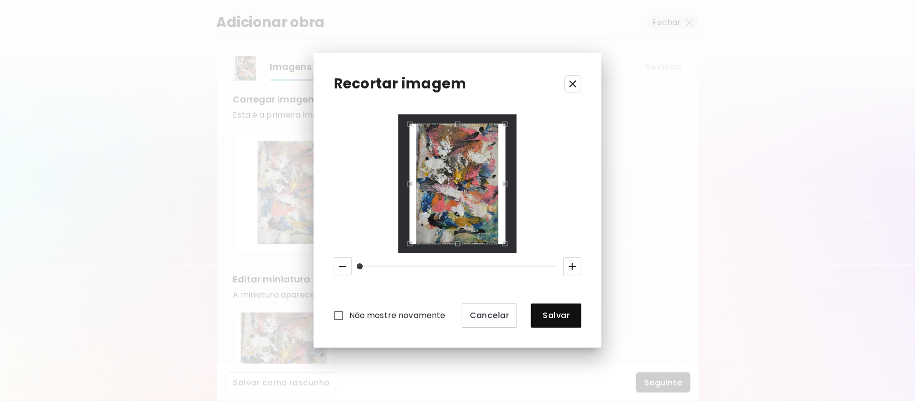
click at [571, 264] on icon "button" at bounding box center [572, 266] width 12 height 12
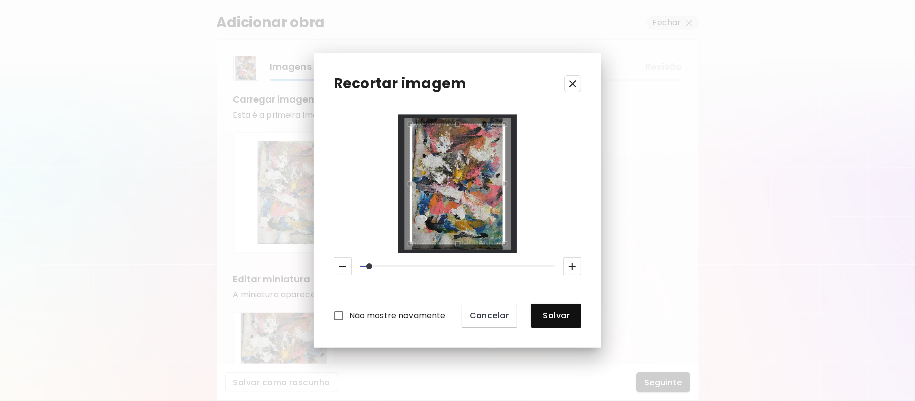
click at [571, 262] on icon "button" at bounding box center [572, 266] width 12 height 12
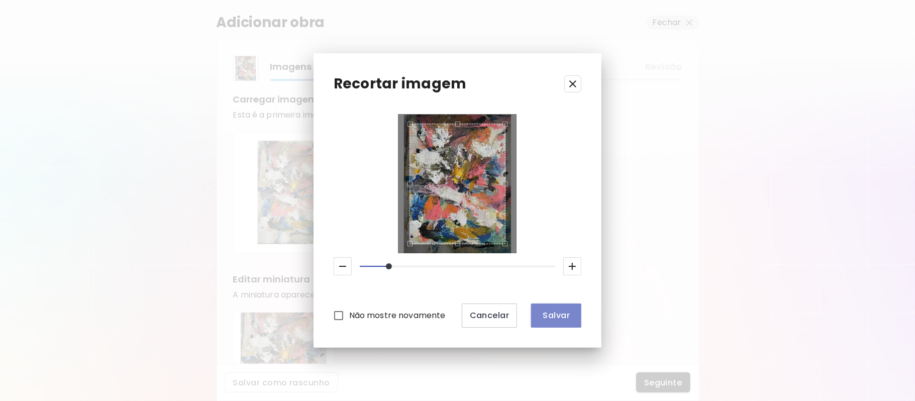
click at [557, 314] on span "Salvar" at bounding box center [556, 315] width 34 height 11
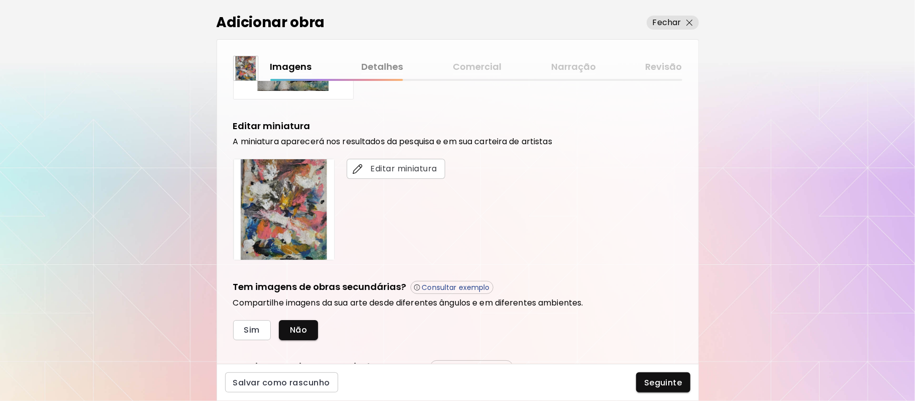
scroll to position [230, 0]
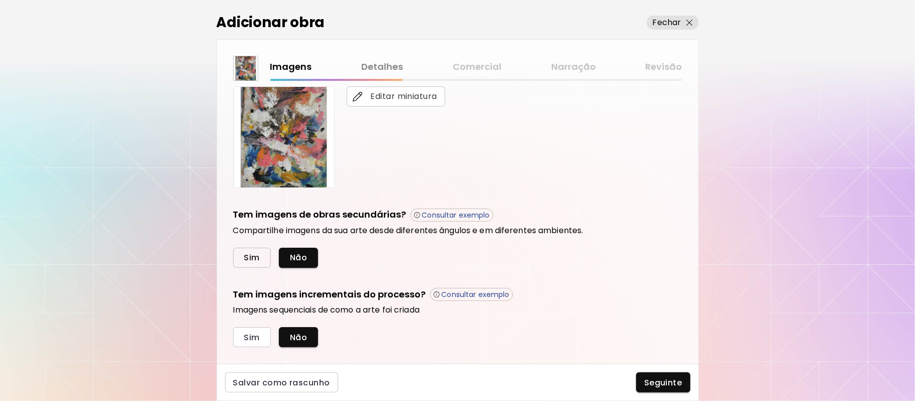
click at [251, 257] on span "Sim" at bounding box center [252, 257] width 16 height 11
click at [251, 257] on div "Carregar imagem principal Esta é a primeira imagem exibida na exposição de arte…" at bounding box center [457, 107] width 449 height 480
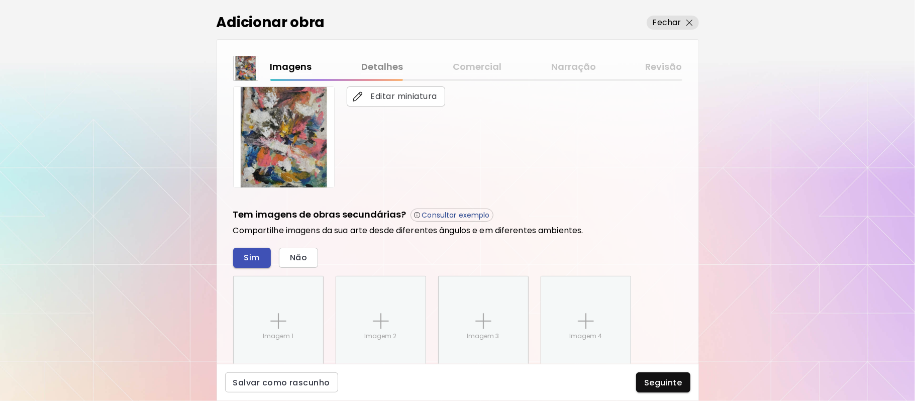
scroll to position [348, 0]
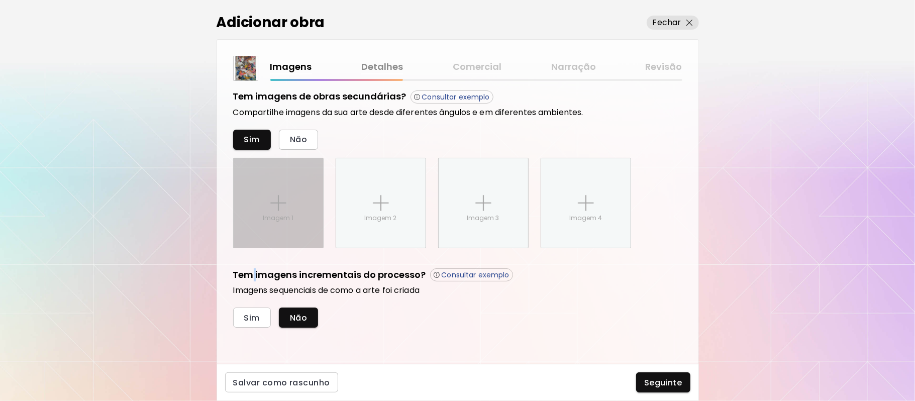
click at [280, 204] on img at bounding box center [278, 203] width 16 height 16
click at [0, 0] on input "Imagem 1" at bounding box center [0, 0] width 0 height 0
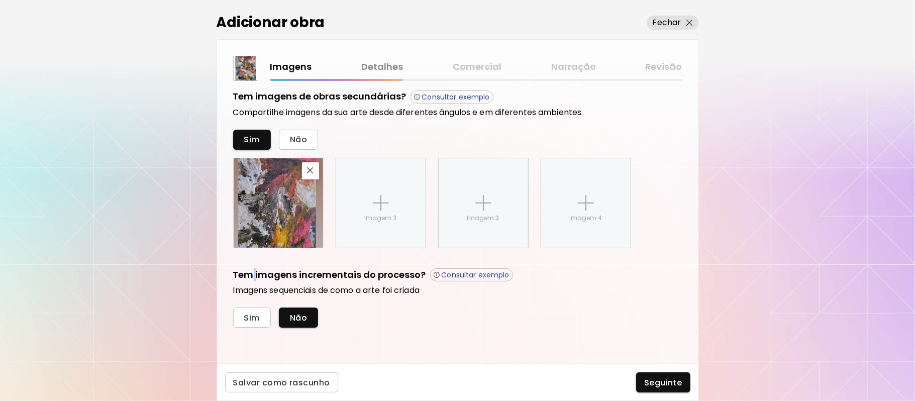
click at [686, 390] on button "Seguinte" at bounding box center [663, 382] width 54 height 20
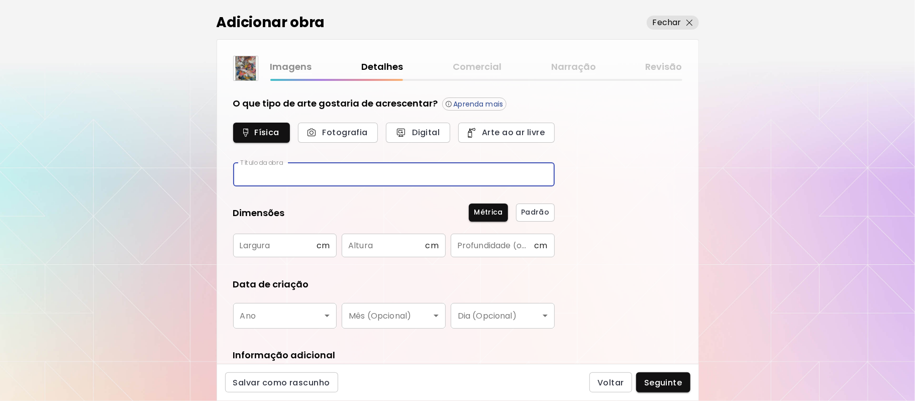
click at [334, 171] on input "text" at bounding box center [394, 175] width 322 height 24
type input "********"
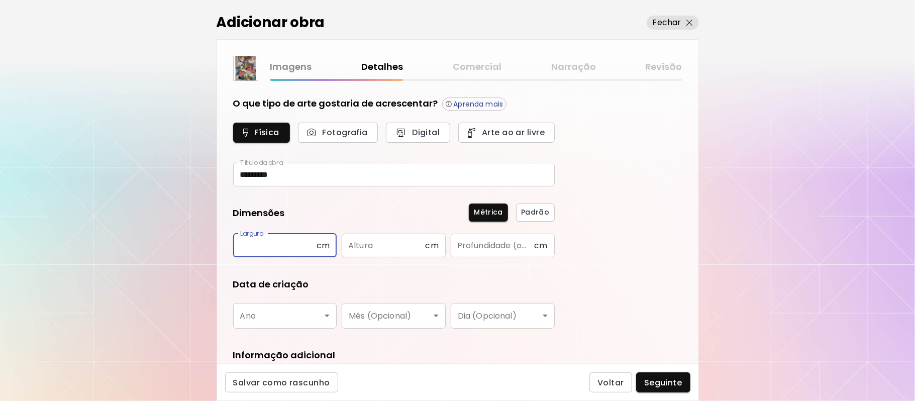
click at [283, 244] on input "text" at bounding box center [274, 246] width 83 height 24
type input "**"
click at [386, 249] on input "text" at bounding box center [383, 246] width 83 height 24
type input "**"
click at [480, 247] on input "text" at bounding box center [492, 246] width 83 height 24
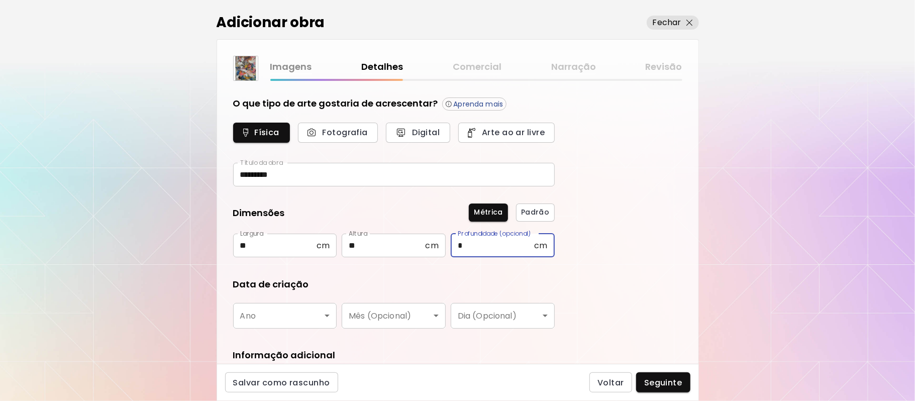
type input "*"
click at [328, 315] on body "kaleido.art/Maria_Brasil Adicionar obras Gerencie suas obras Editar Perfil My B…" at bounding box center [457, 200] width 915 height 401
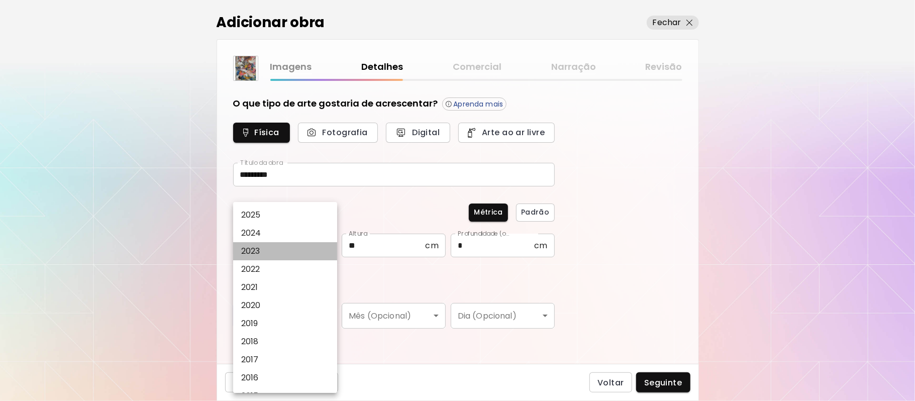
drag, startPoint x: 267, startPoint y: 249, endPoint x: 366, endPoint y: 276, distance: 102.0
click at [267, 250] on li "2023" at bounding box center [288, 251] width 111 height 18
type input "****"
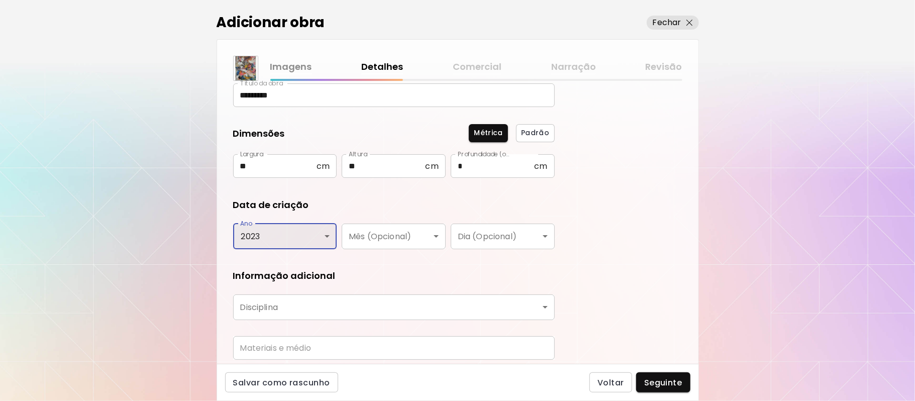
scroll to position [115, 0]
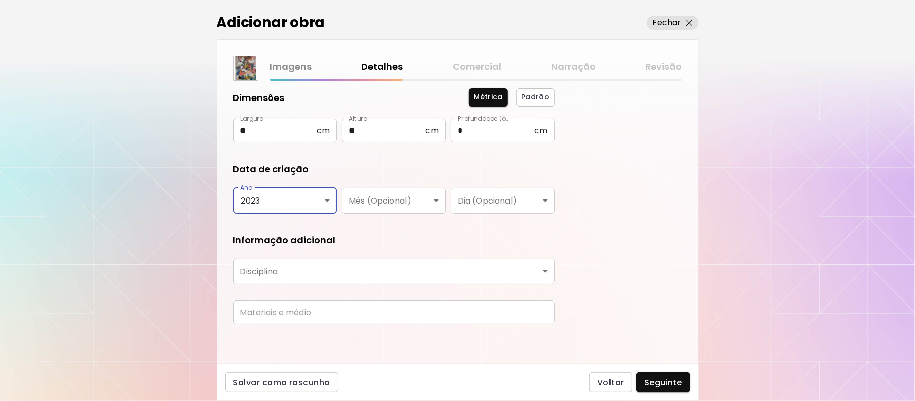
click at [352, 267] on body "kaleido.art/Maria_Brasil Adicionar obras Gerencie suas obras Editar Perfil My B…" at bounding box center [457, 200] width 915 height 401
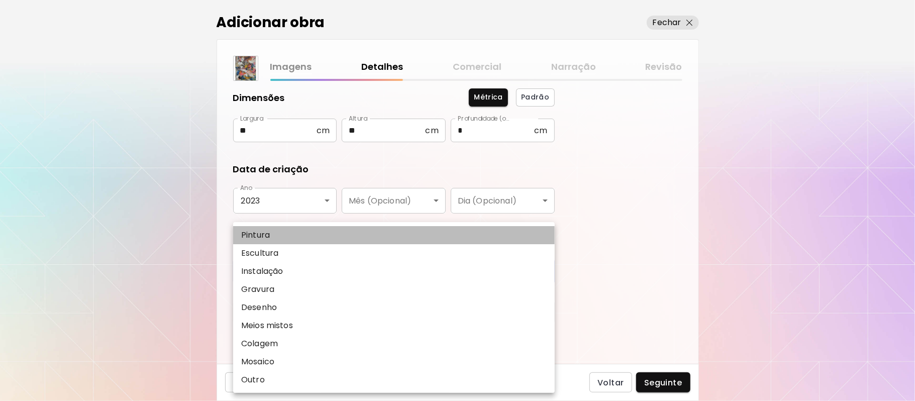
click at [264, 235] on p "Pintura" at bounding box center [255, 235] width 29 height 12
type input "********"
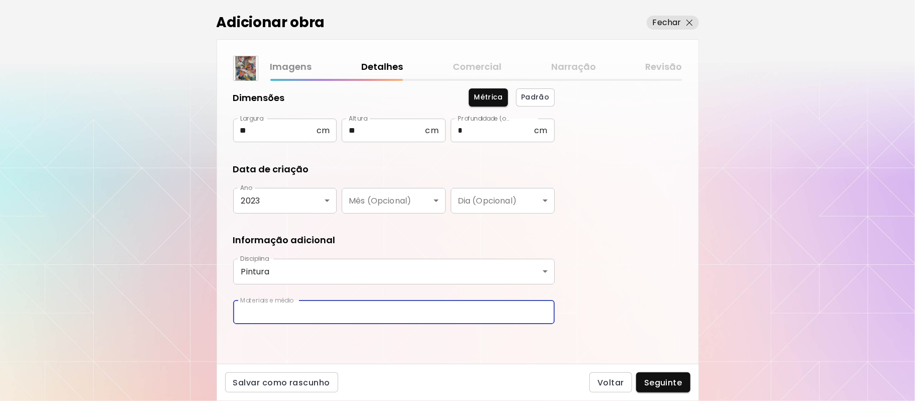
click at [477, 313] on input "text" at bounding box center [394, 312] width 322 height 24
type input "**********"
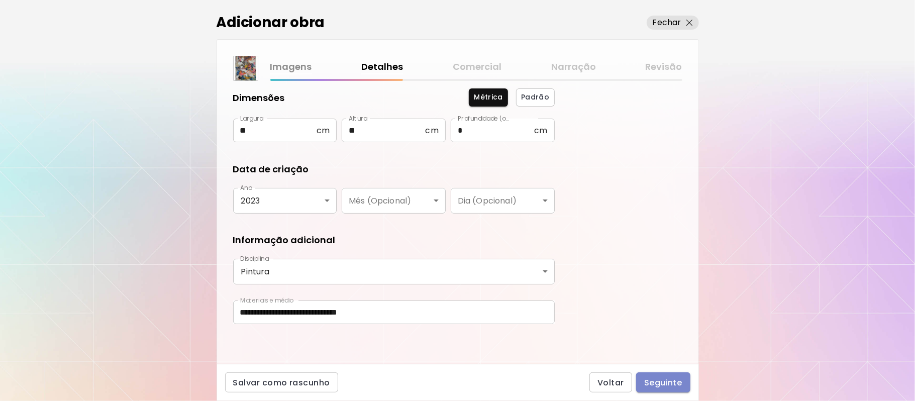
click at [675, 384] on span "Seguinte" at bounding box center [663, 382] width 38 height 11
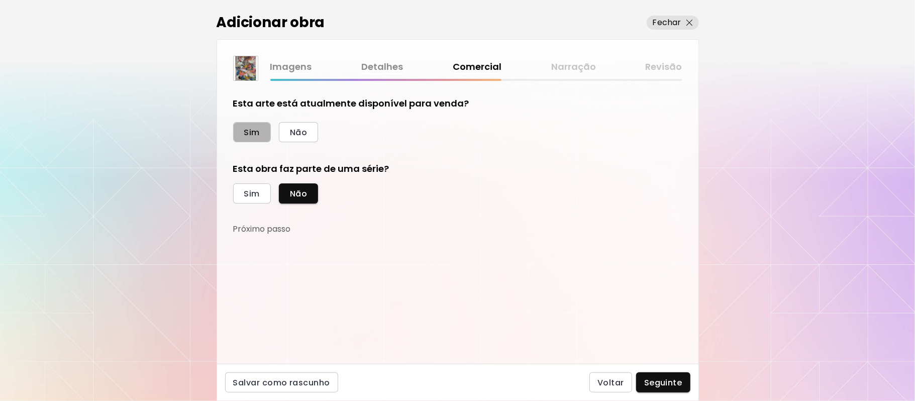
click at [253, 131] on span "Sim" at bounding box center [252, 132] width 16 height 11
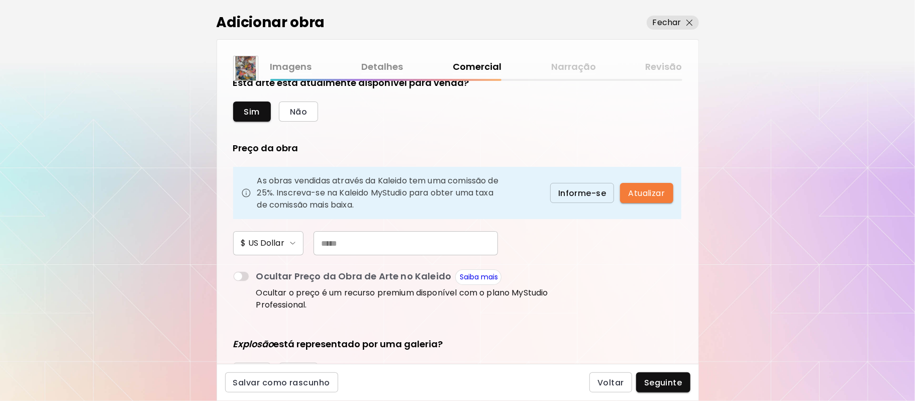
scroll to position [87, 0]
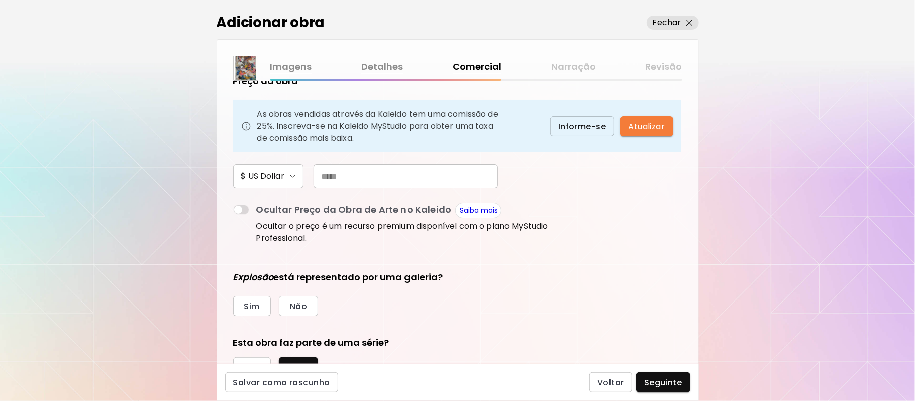
drag, startPoint x: 363, startPoint y: 175, endPoint x: 369, endPoint y: 170, distance: 8.2
click at [364, 175] on input "text" at bounding box center [405, 176] width 184 height 24
type input "***"
click at [298, 302] on span "Não" at bounding box center [298, 306] width 17 height 11
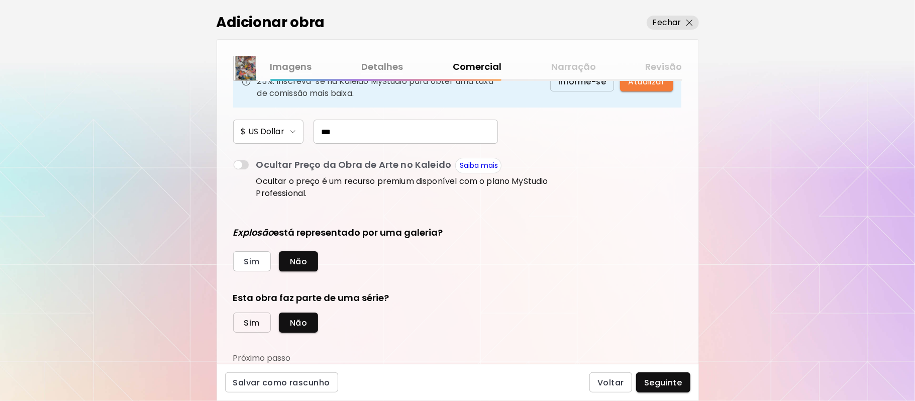
click at [253, 322] on span "Sim" at bounding box center [252, 322] width 16 height 11
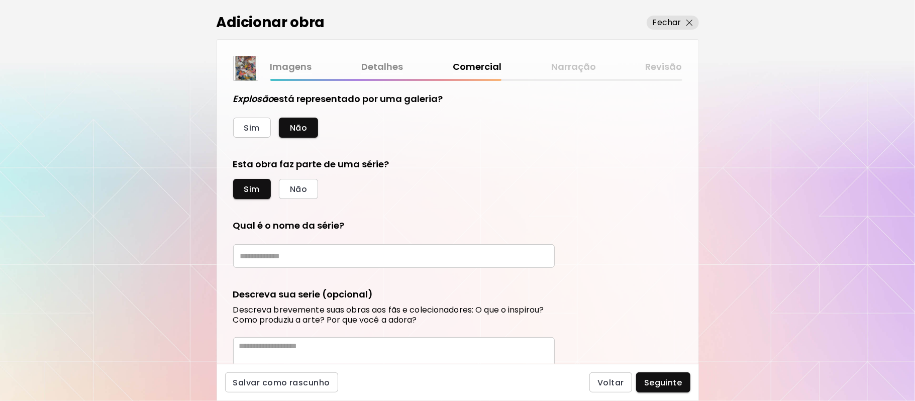
scroll to position [362, 0]
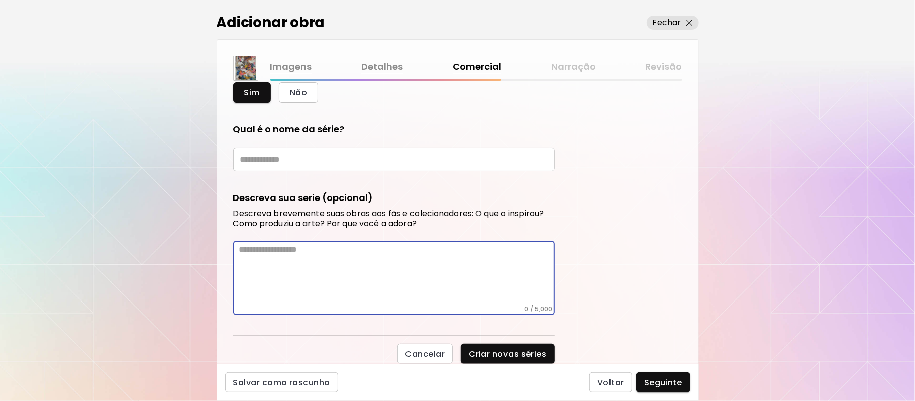
click at [334, 275] on textarea at bounding box center [396, 275] width 315 height 60
paste textarea "**********"
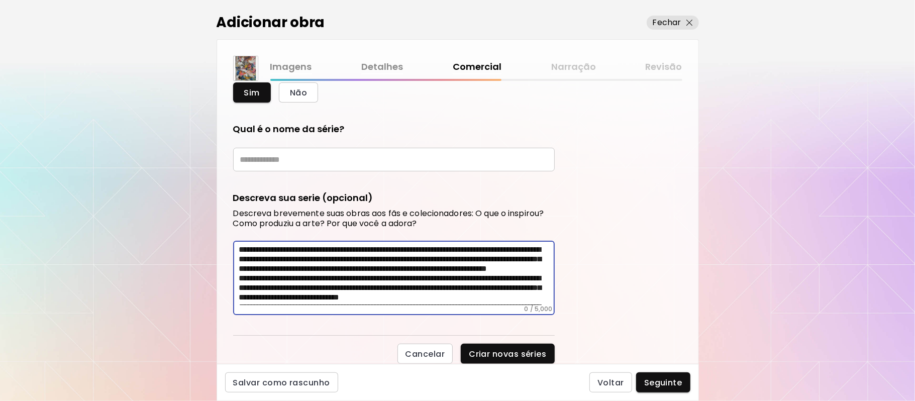
scroll to position [404, 0]
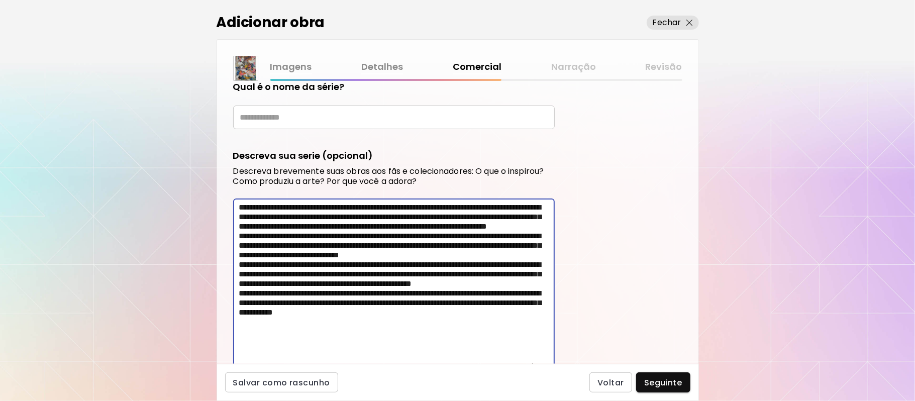
type textarea "**********"
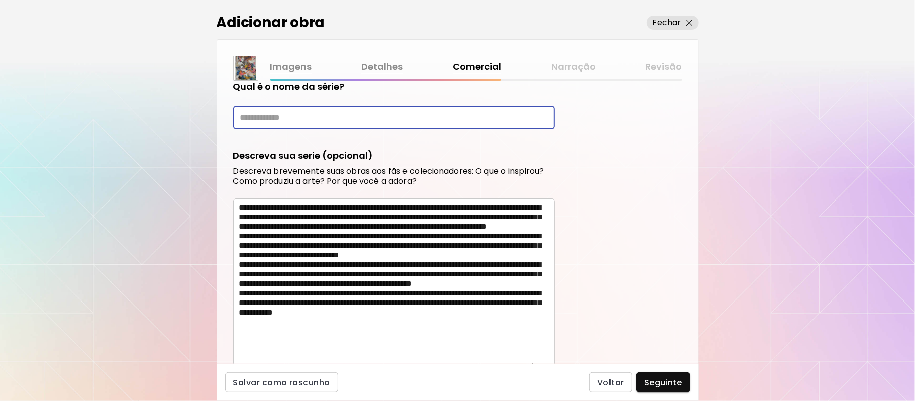
click at [324, 113] on input "text" at bounding box center [394, 117] width 322 height 24
type input "**********"
click at [674, 380] on span "Seguinte" at bounding box center [663, 382] width 38 height 11
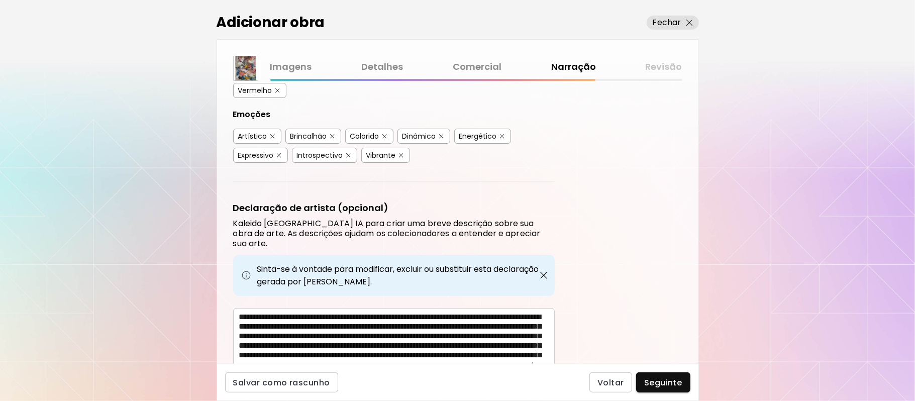
scroll to position [247, 0]
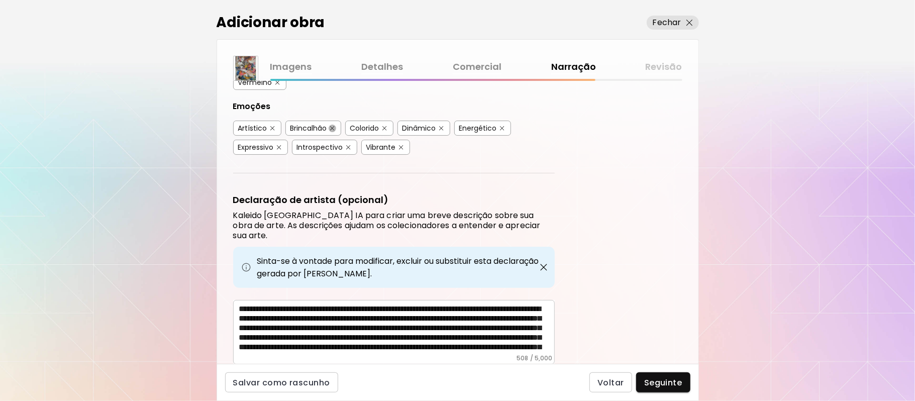
click at [334, 126] on img "button" at bounding box center [332, 128] width 5 height 5
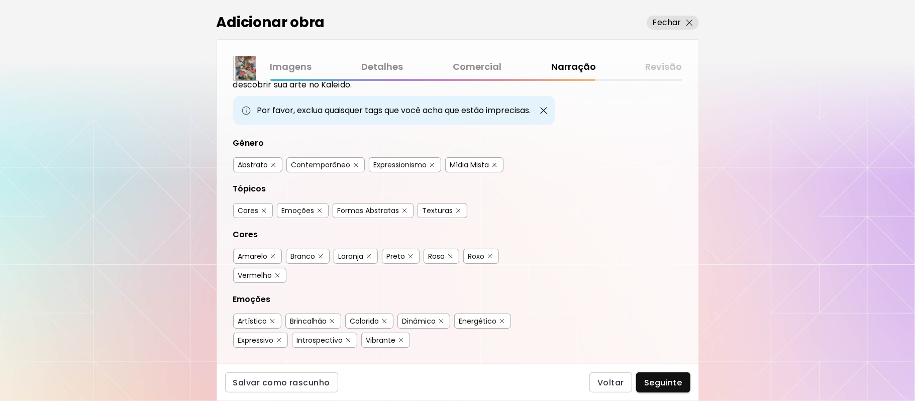
scroll to position [50, 0]
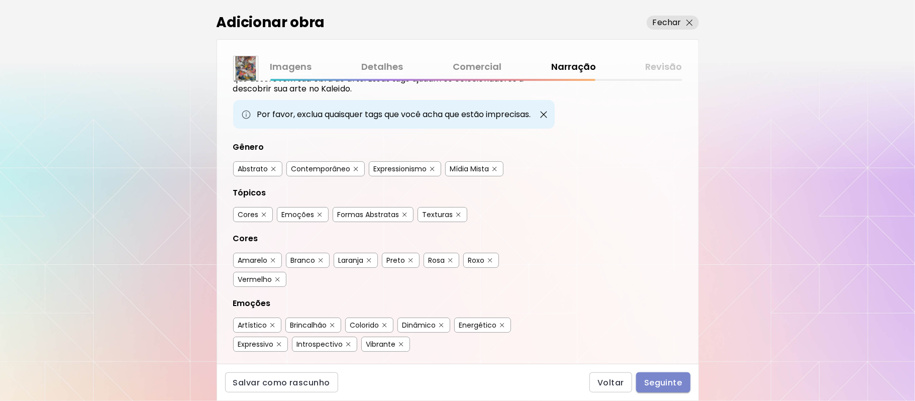
click at [664, 386] on span "Seguinte" at bounding box center [663, 382] width 38 height 11
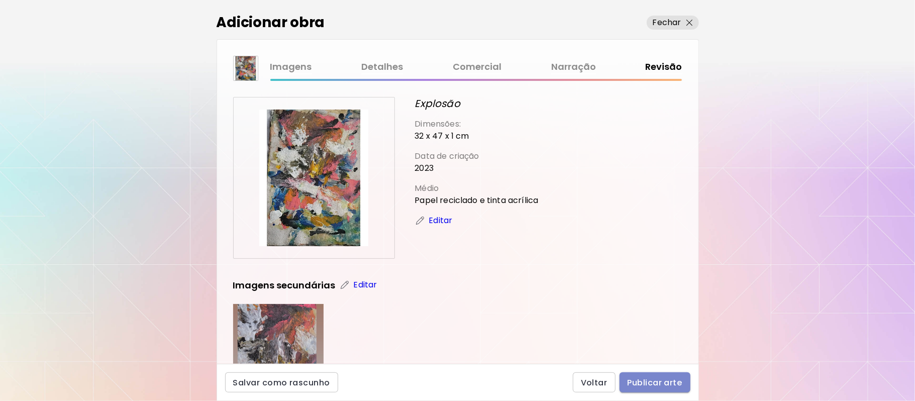
click at [664, 383] on span "Publicar arte" at bounding box center [654, 382] width 55 height 11
click at [664, 383] on div "Voltar Publicar arte" at bounding box center [632, 382] width 118 height 20
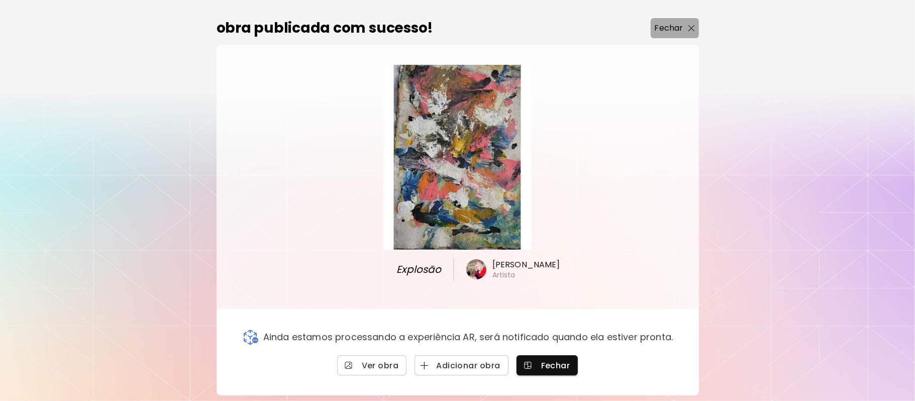
click at [672, 25] on p "Fechar" at bounding box center [669, 28] width 29 height 12
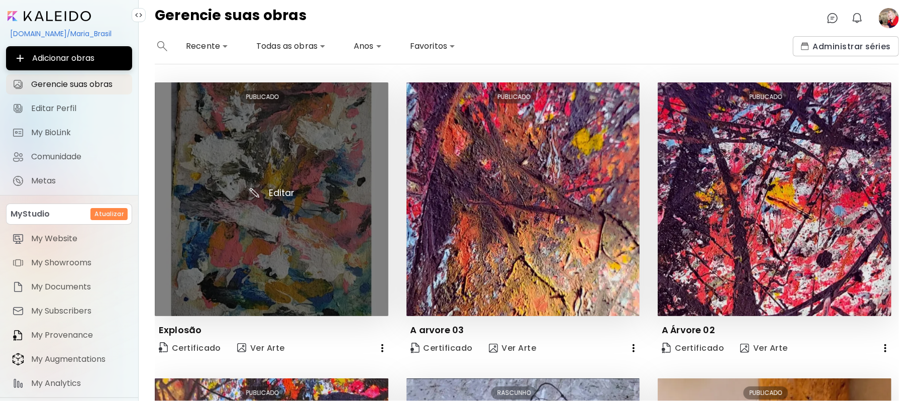
click at [280, 188] on img at bounding box center [272, 199] width 234 height 234
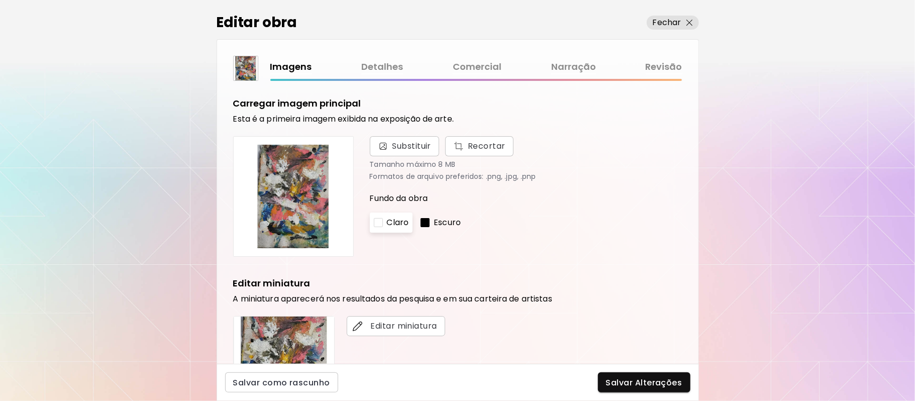
click at [299, 212] on img at bounding box center [293, 196] width 103 height 103
click at [478, 146] on span "Recortar" at bounding box center [479, 146] width 52 height 12
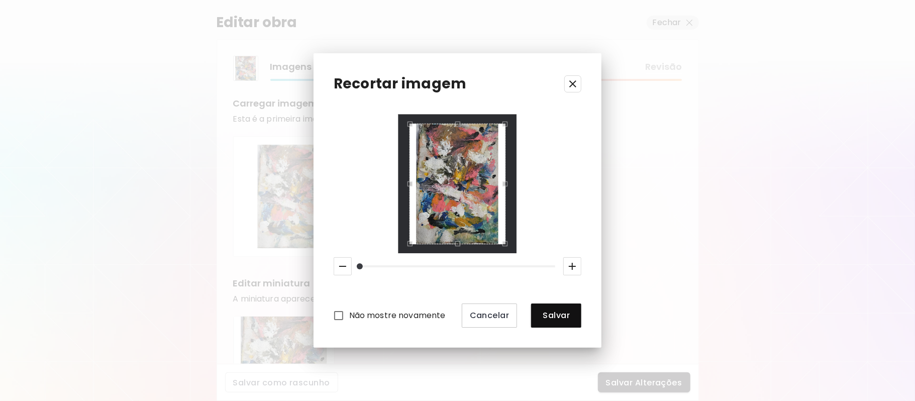
click at [395, 177] on div "Não mostre novamente Cancelar Salvar" at bounding box center [458, 221] width 248 height 213
click at [414, 181] on div "Use the up and down arrow keys to move the west drag handle to change the crop …" at bounding box center [414, 181] width 0 height 0
click at [498, 124] on div "Use the arrow keys to move the crop selection area" at bounding box center [457, 124] width 82 height 0
click at [354, 253] on div "Não mostre novamente Cancelar Salvar" at bounding box center [458, 221] width 248 height 213
click at [369, 248] on div "Não mostre novamente Cancelar Salvar" at bounding box center [458, 221] width 248 height 213
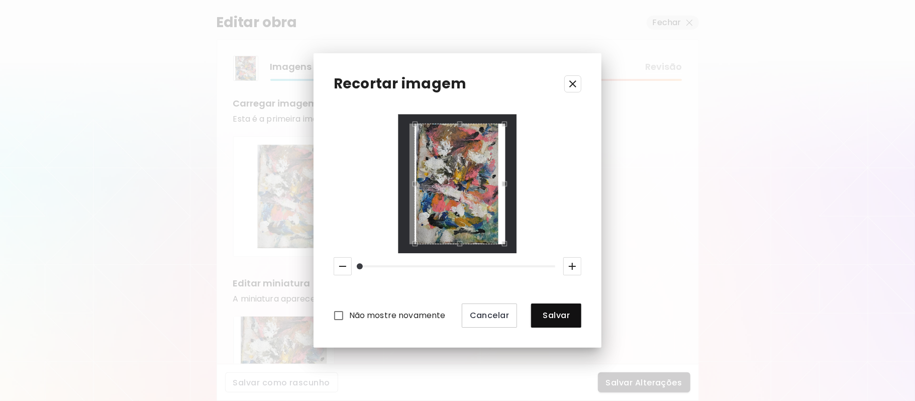
click at [418, 181] on div "Use the arrow keys to move the crop selection area" at bounding box center [459, 184] width 90 height 120
click at [499, 181] on div "Use the up and down arrow keys to move the east drag handle to change the crop …" at bounding box center [499, 181] width 0 height 0
click at [414, 181] on div "Use the up and down arrow keys to move the west drag handle to change the crop …" at bounding box center [414, 181] width 0 height 0
click at [548, 237] on div "Não mostre novamente Cancelar Salvar" at bounding box center [458, 221] width 248 height 213
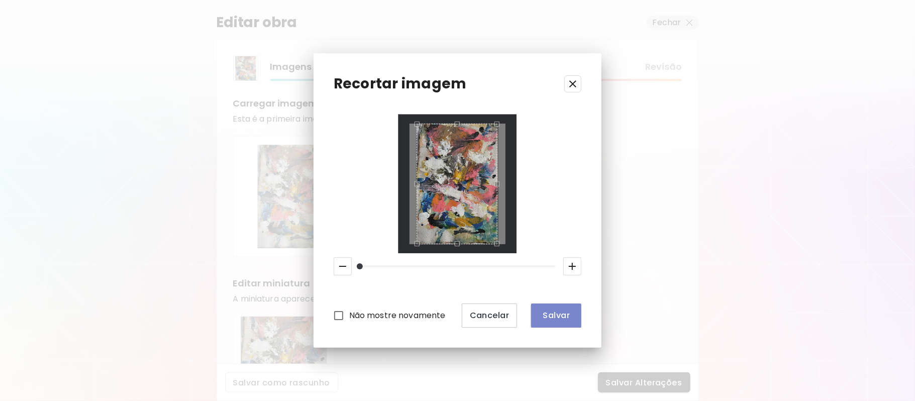
click at [551, 316] on span "Salvar" at bounding box center [556, 315] width 34 height 11
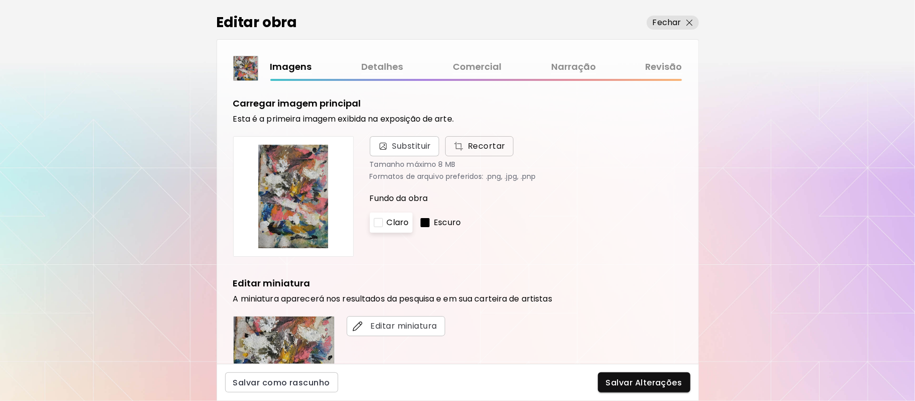
click at [493, 145] on span "Recortar" at bounding box center [479, 146] width 52 height 12
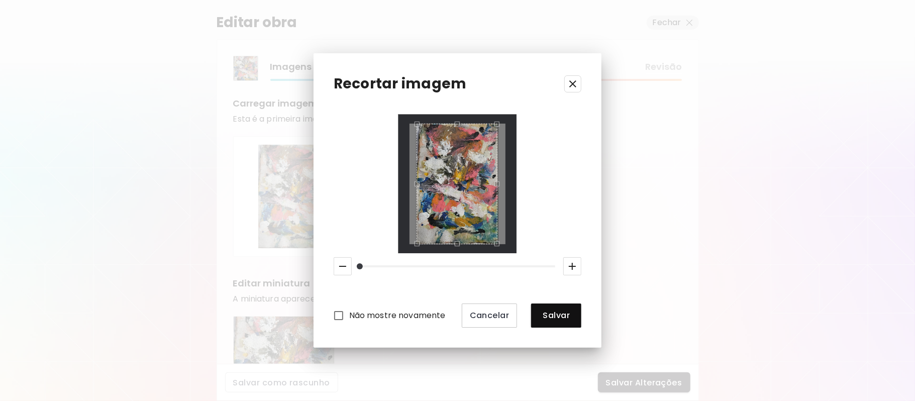
click at [496, 248] on div at bounding box center [457, 184] width 119 height 138
click at [551, 320] on span "Salvar" at bounding box center [556, 315] width 34 height 11
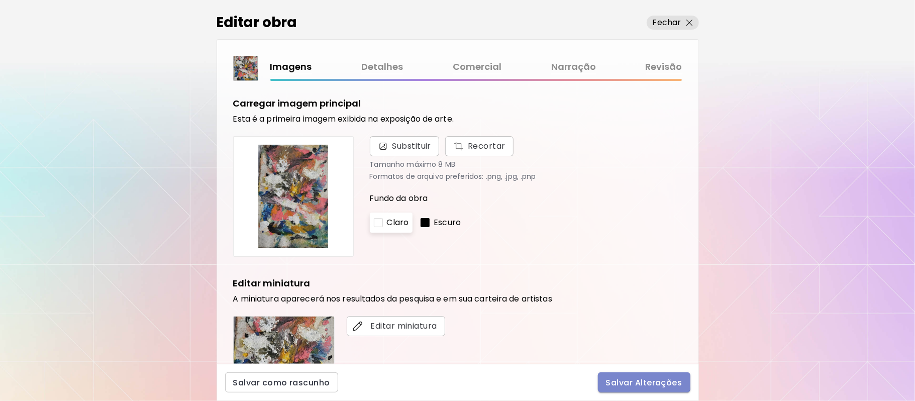
click at [634, 380] on span "Salvar Alterações" at bounding box center [644, 382] width 76 height 11
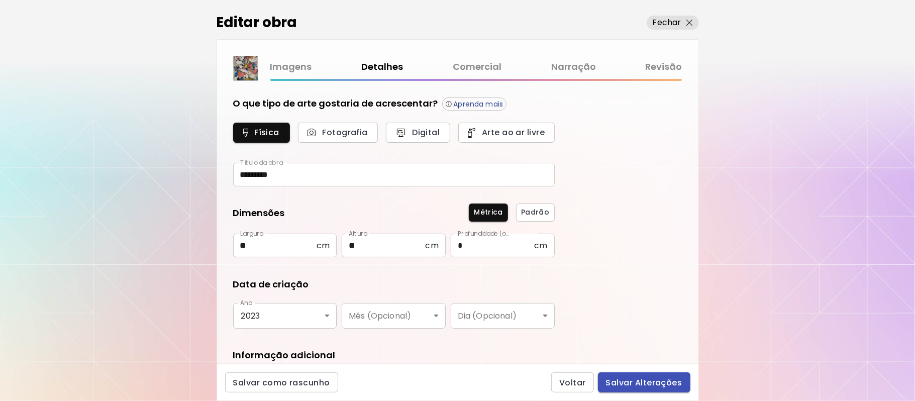
type input "********"
click at [635, 380] on span "Salvar Alterações" at bounding box center [644, 382] width 76 height 11
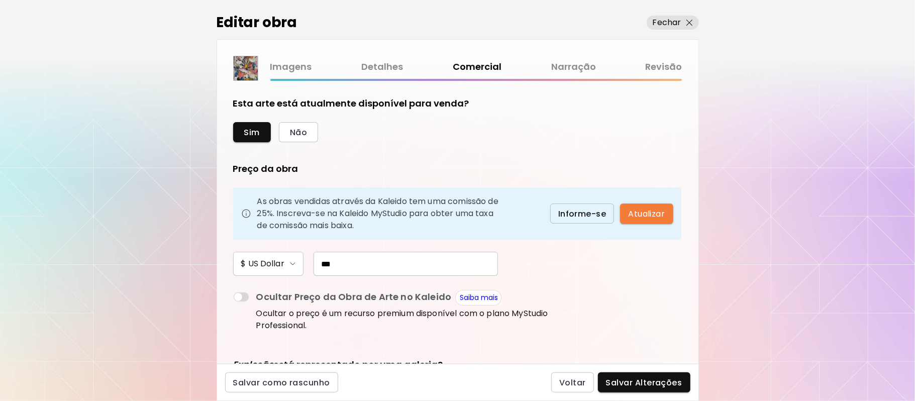
click at [635, 380] on span "Salvar Alterações" at bounding box center [644, 382] width 76 height 11
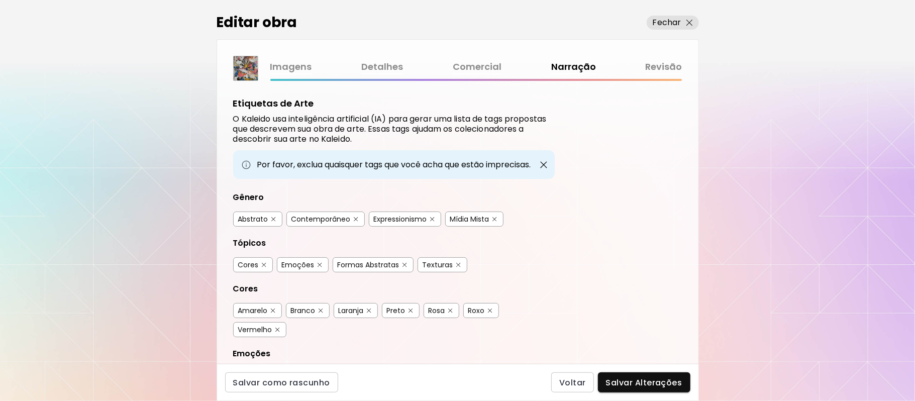
click at [635, 380] on span "Salvar Alterações" at bounding box center [644, 382] width 76 height 11
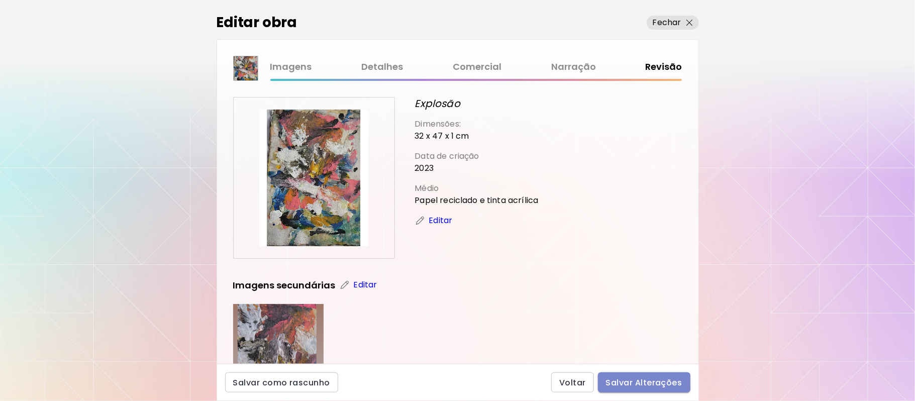
click at [636, 380] on span "Salvar Alterações" at bounding box center [644, 382] width 76 height 11
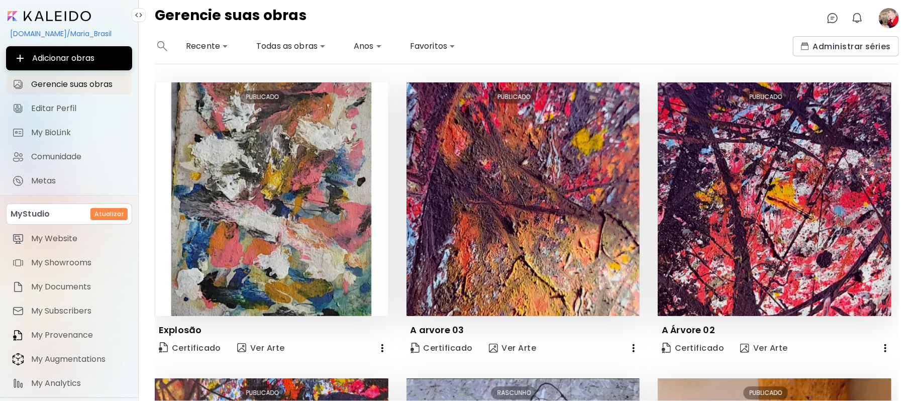
click at [883, 17] on image at bounding box center [889, 18] width 20 height 20
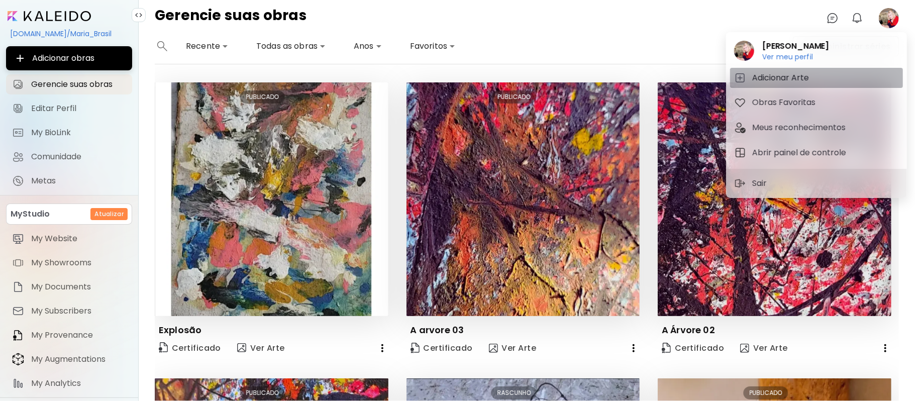
click at [771, 77] on h5 "Adicionar Arte" at bounding box center [782, 78] width 60 height 12
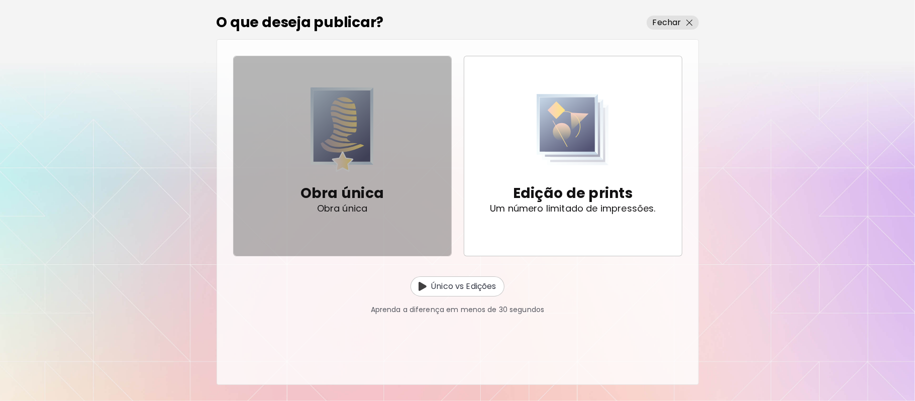
click at [359, 195] on p "Obra única" at bounding box center [342, 193] width 84 height 20
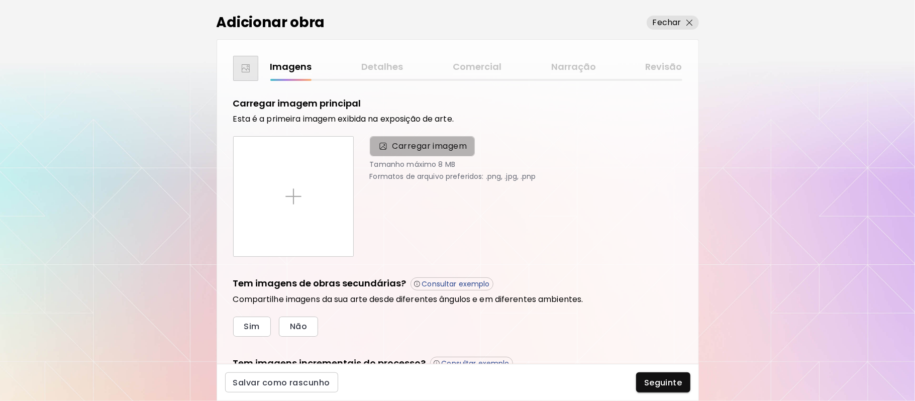
click at [428, 143] on span "Carregar imagem" at bounding box center [429, 146] width 75 height 12
click at [0, 0] on input "Carregar imagem" at bounding box center [0, 0] width 0 height 0
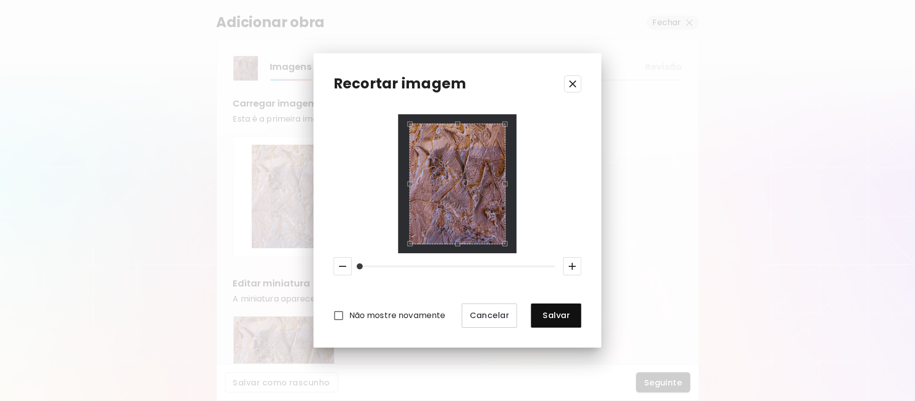
click at [524, 259] on div "Não mostre novamente Cancelar Salvar" at bounding box center [458, 221] width 248 height 213
click at [502, 237] on div "Use the arrow keys to move the crop selection area" at bounding box center [457, 184] width 96 height 120
click at [501, 240] on div "Use the arrow keys to move the crop selection area" at bounding box center [457, 184] width 96 height 120
click at [503, 240] on div "Use the arrow keys to move the crop selection area" at bounding box center [457, 184] width 96 height 120
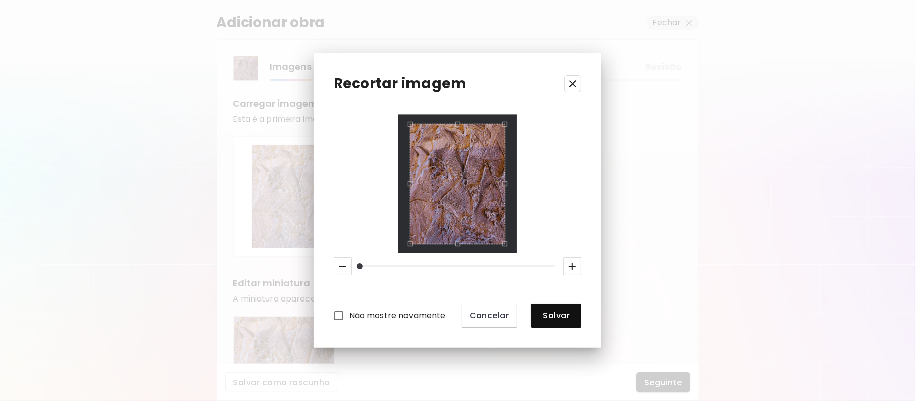
click at [507, 246] on div "Use the arrow keys to move the south east drag handle to change the crop select…" at bounding box center [507, 246] width 0 height 0
click at [518, 240] on div "Não mostre novamente Cancelar Salvar" at bounding box center [458, 221] width 248 height 213
click at [511, 114] on div "Recortar imagem Não mostre novamente Cancelar Salvar" at bounding box center [457, 200] width 288 height 294
click at [503, 128] on div "Use the arrow keys to move the crop selection area" at bounding box center [457, 184] width 96 height 120
click at [505, 128] on div "Use the arrow keys to move the crop selection area" at bounding box center [504, 181] width 3 height 119
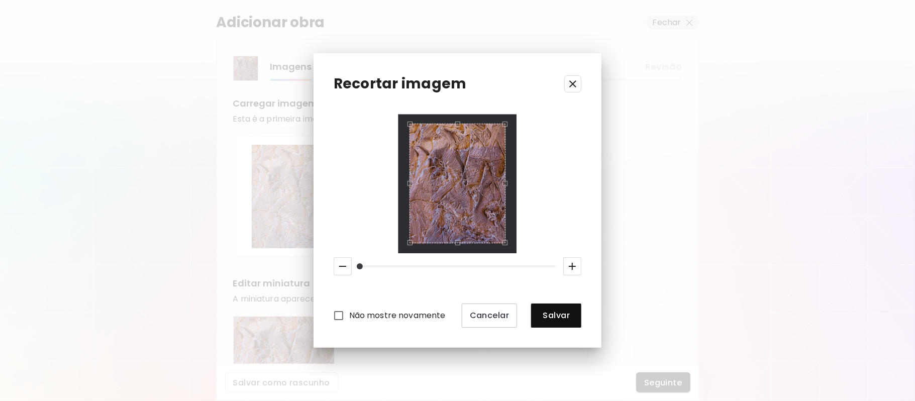
click at [505, 124] on div "Use the arrow keys to move the crop selection area" at bounding box center [457, 124] width 95 height 0
click at [507, 122] on div "Use the arrow keys to move the north east drag handle to change the crop select…" at bounding box center [507, 122] width 0 height 0
click at [529, 118] on div "Não mostre novamente Cancelar Salvar" at bounding box center [458, 221] width 248 height 213
click at [573, 268] on icon "button" at bounding box center [572, 266] width 7 height 7
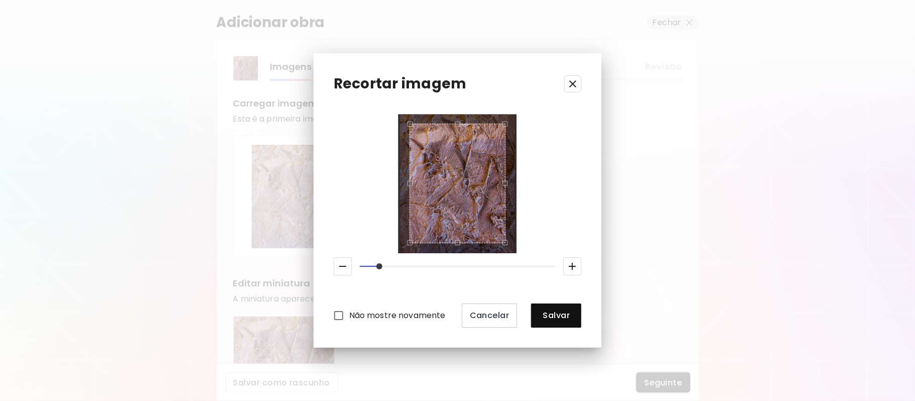
click at [573, 268] on icon "button" at bounding box center [572, 266] width 7 height 7
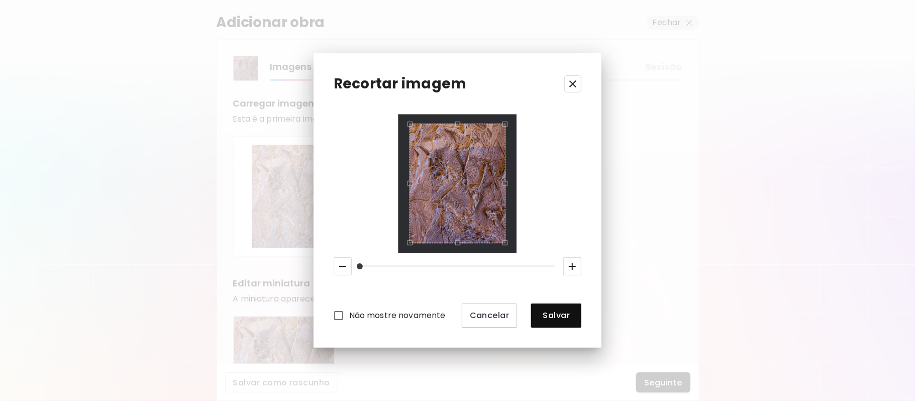
drag, startPoint x: 398, startPoint y: 265, endPoint x: 355, endPoint y: 261, distance: 43.9
click at [357, 263] on span at bounding box center [360, 266] width 6 height 6
click at [565, 318] on span "Salvar" at bounding box center [556, 315] width 34 height 11
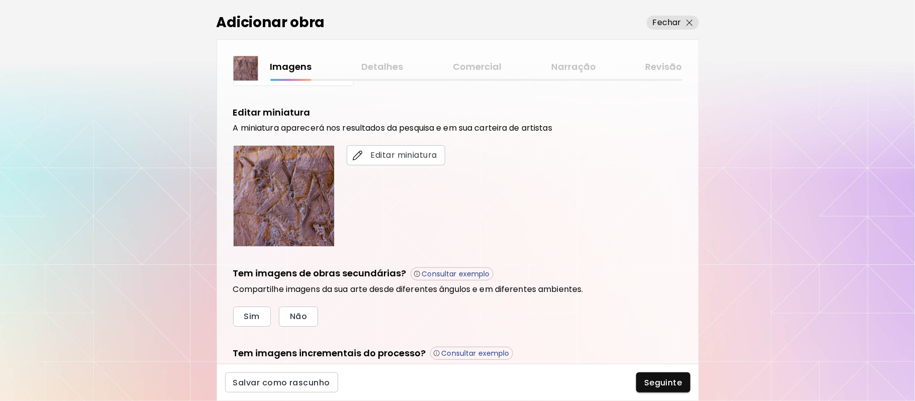
scroll to position [218, 0]
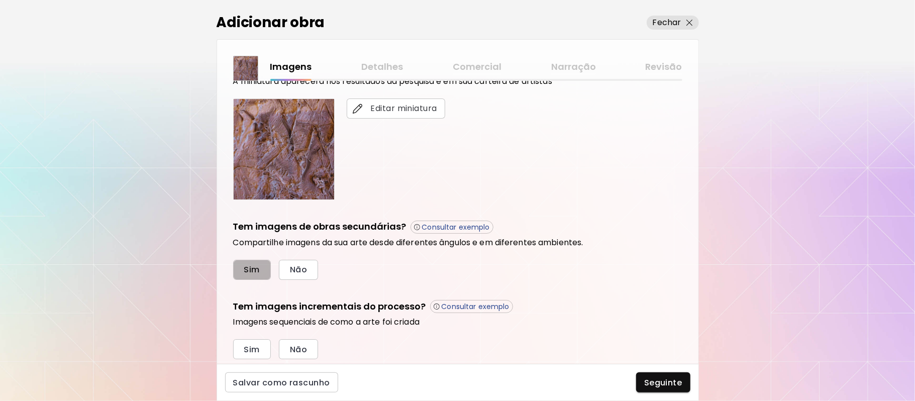
click at [260, 268] on span "Sim" at bounding box center [252, 269] width 16 height 11
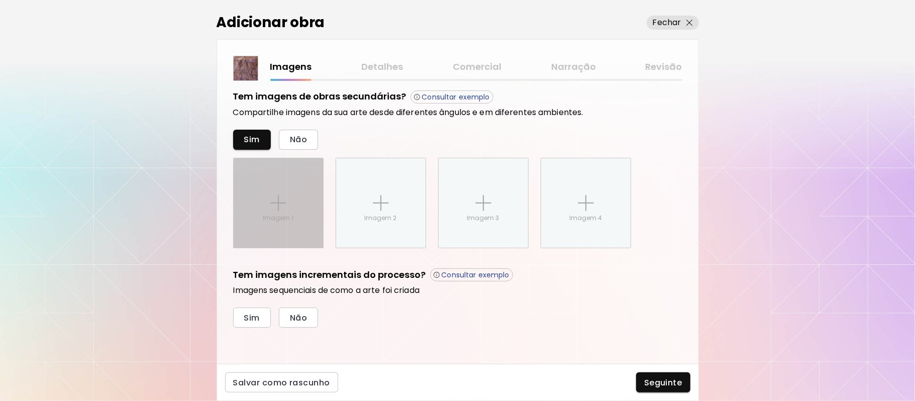
click at [286, 203] on div "Imagem 1" at bounding box center [278, 202] width 89 height 89
click at [0, 0] on input "Imagem 1" at bounding box center [0, 0] width 0 height 0
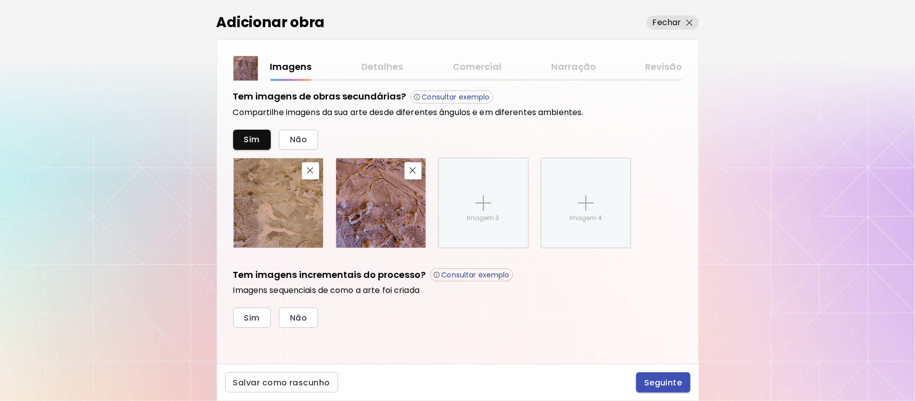
click at [660, 388] on button "Seguinte" at bounding box center [663, 382] width 54 height 20
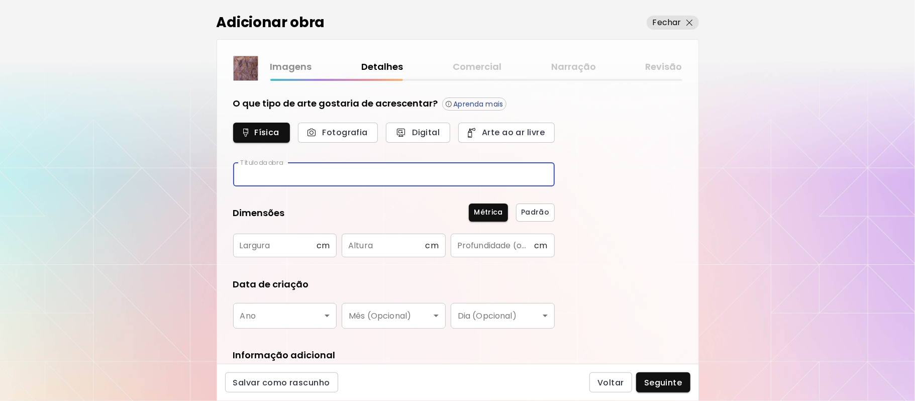
click at [313, 173] on input "text" at bounding box center [394, 175] width 322 height 24
drag, startPoint x: 282, startPoint y: 170, endPoint x: 284, endPoint y: 179, distance: 9.2
click at [284, 179] on input "*******" at bounding box center [394, 175] width 322 height 24
type input "*"
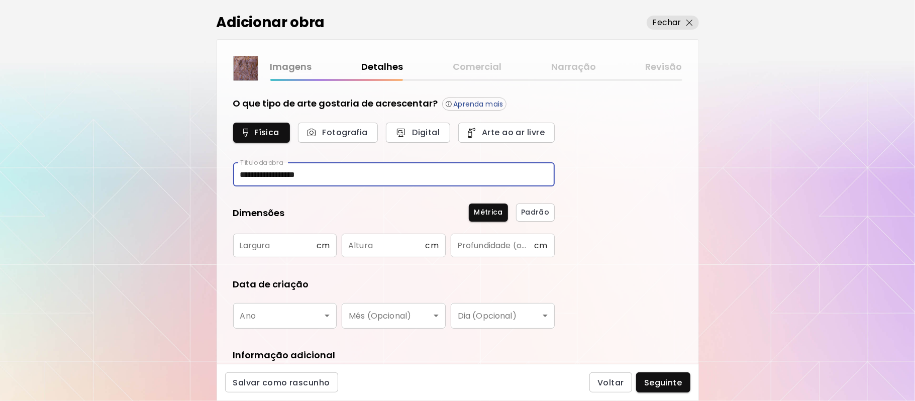
click at [284, 173] on input "**********" at bounding box center [394, 175] width 322 height 24
click at [278, 173] on input "**********" at bounding box center [394, 175] width 322 height 24
type input "**********"
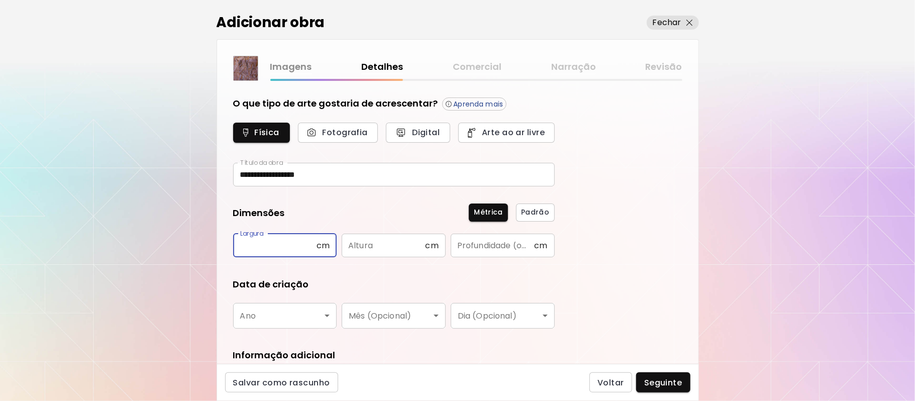
click at [298, 247] on input "text" at bounding box center [274, 246] width 83 height 24
type input "**"
click at [378, 244] on input "text" at bounding box center [383, 246] width 83 height 24
type input "***"
click at [469, 246] on input "text" at bounding box center [492, 246] width 83 height 24
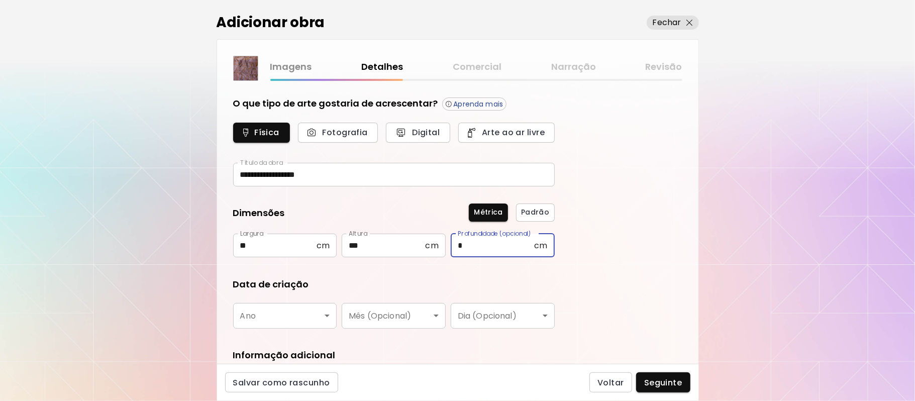
type input "*"
click at [330, 312] on body "**********" at bounding box center [457, 200] width 915 height 401
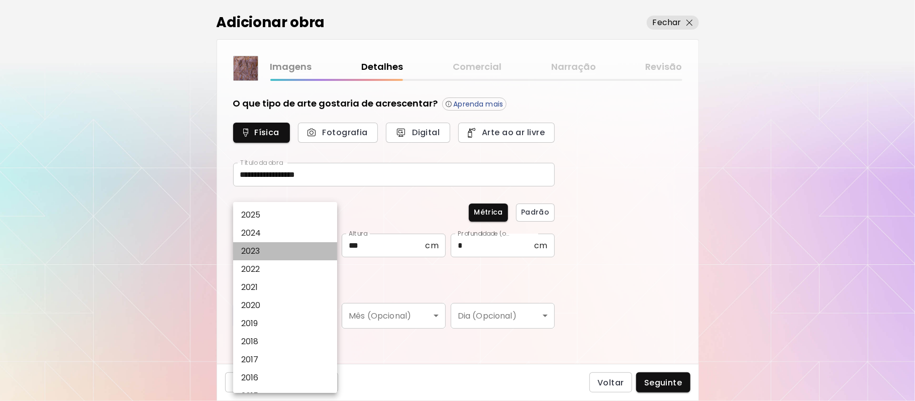
click at [268, 250] on li "2023" at bounding box center [288, 251] width 111 height 18
type input "****"
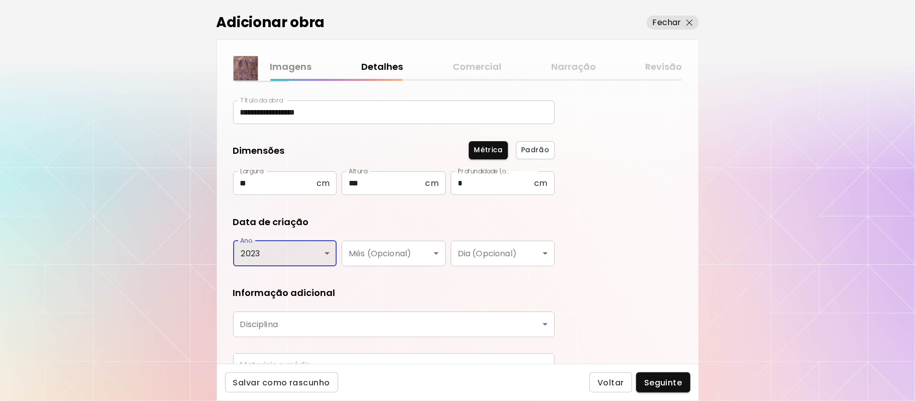
scroll to position [92, 0]
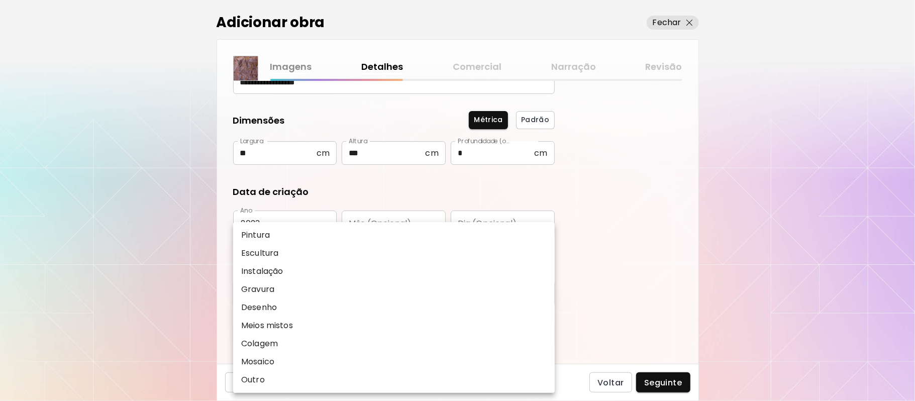
click at [542, 295] on body "**********" at bounding box center [457, 200] width 915 height 401
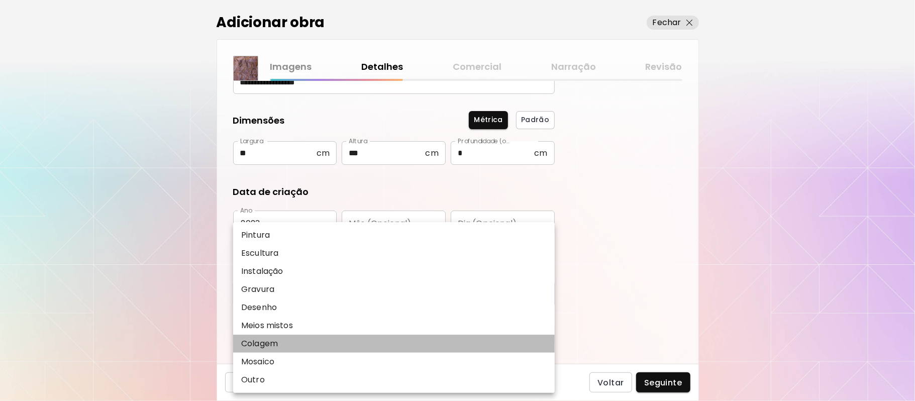
click at [274, 342] on p "Colagem" at bounding box center [259, 344] width 37 height 12
type input "*******"
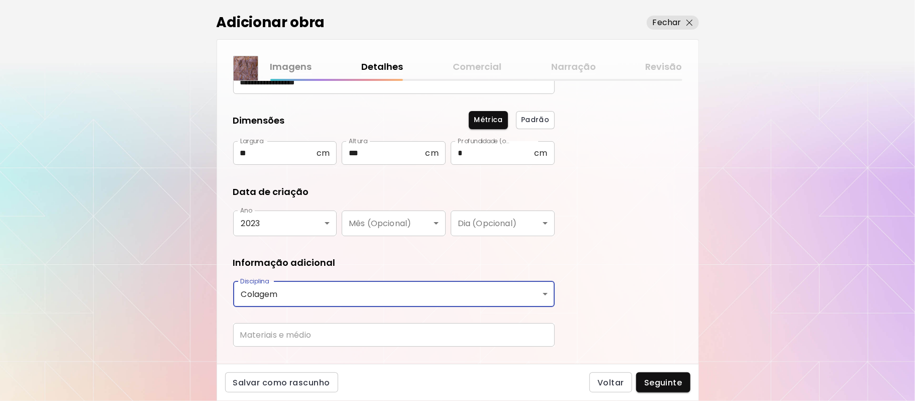
click at [368, 336] on input "text" at bounding box center [394, 335] width 322 height 24
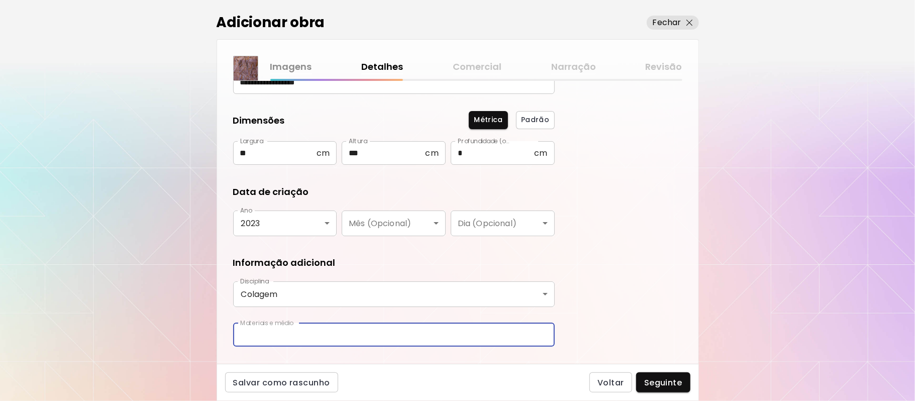
click at [368, 336] on input "text" at bounding box center [394, 335] width 322 height 24
type input "**********"
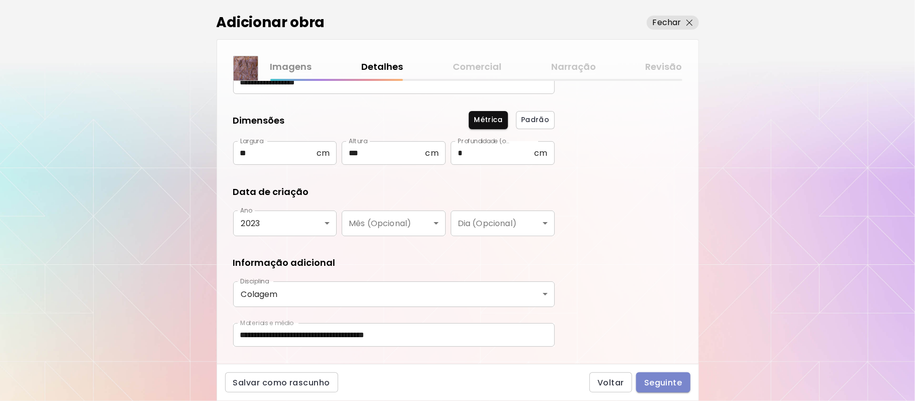
click at [666, 378] on span "Seguinte" at bounding box center [663, 382] width 38 height 11
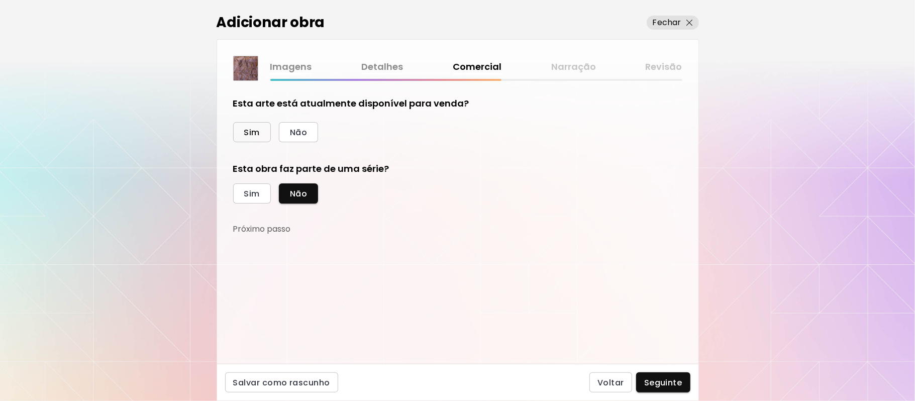
click at [242, 126] on button "Sim" at bounding box center [252, 132] width 38 height 20
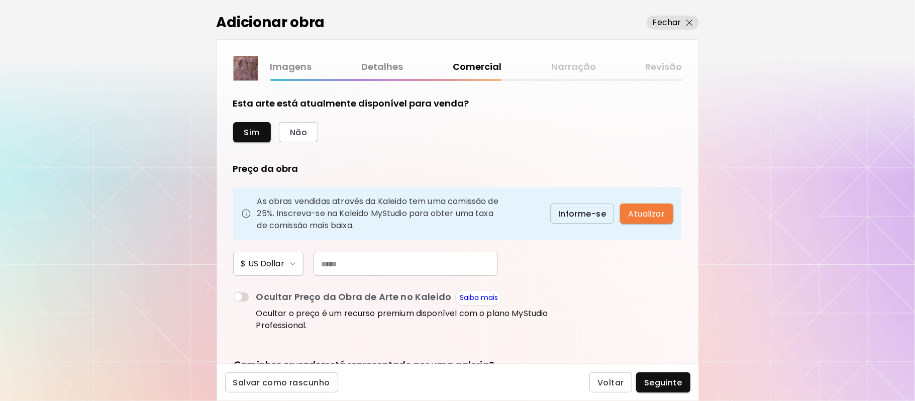
click at [391, 266] on input "text" at bounding box center [405, 264] width 184 height 24
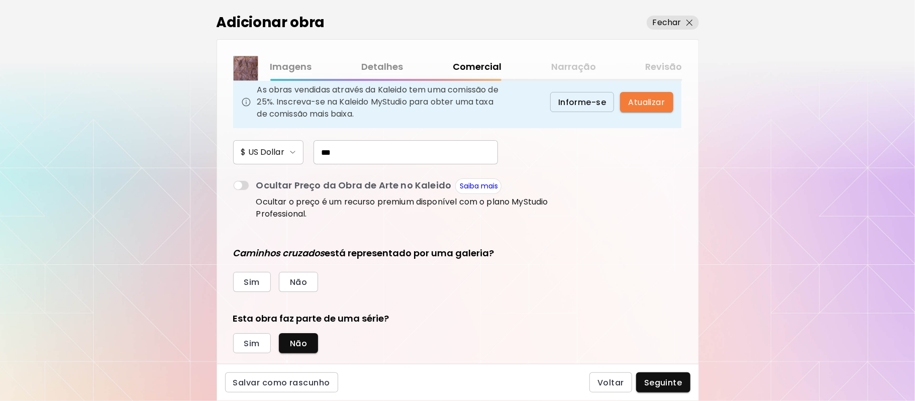
scroll to position [133, 0]
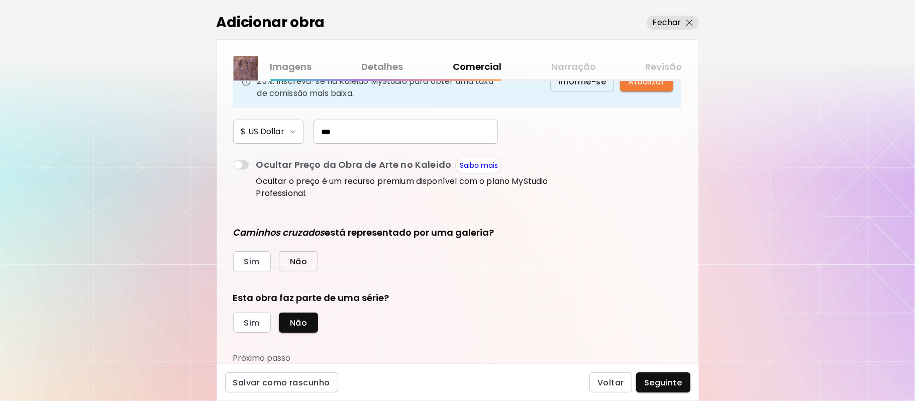
type input "***"
click at [304, 262] on span "Não" at bounding box center [298, 261] width 17 height 11
click at [250, 324] on span "Sim" at bounding box center [252, 322] width 16 height 11
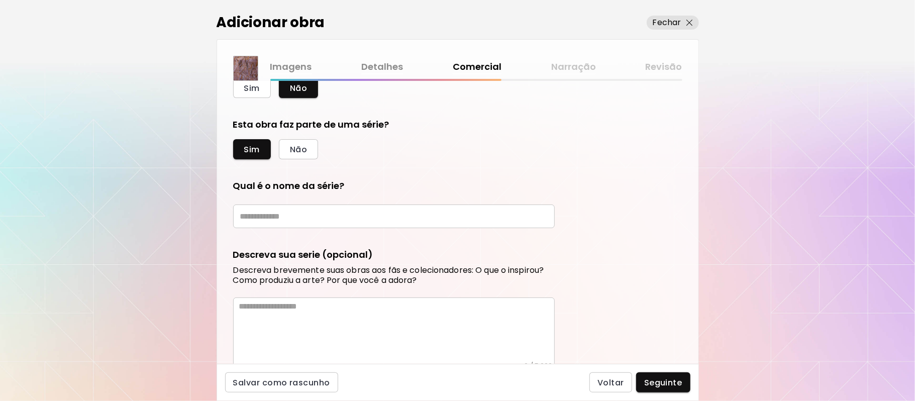
scroll to position [362, 0]
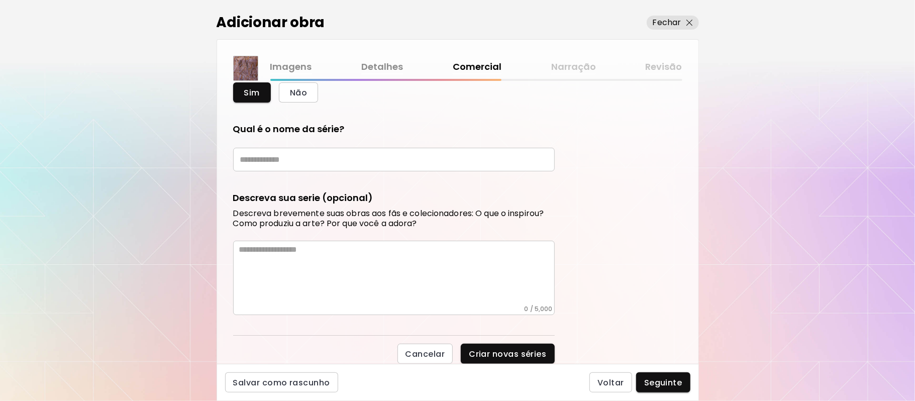
click at [355, 160] on input "text" at bounding box center [394, 160] width 322 height 24
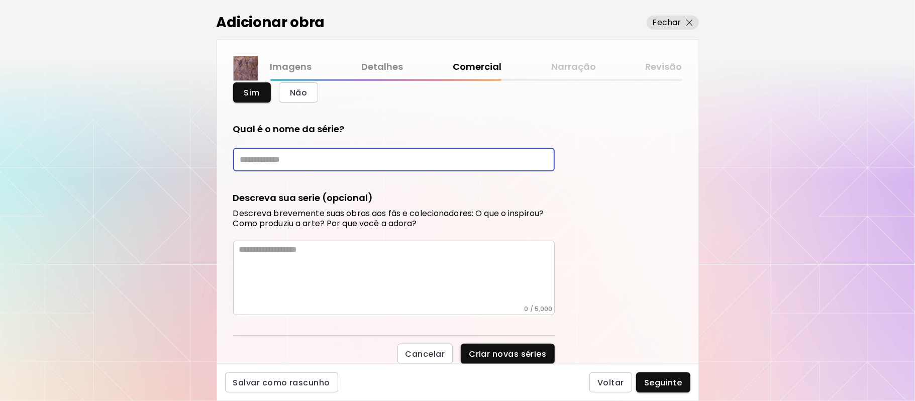
click at [356, 160] on input "text" at bounding box center [394, 160] width 322 height 24
type input "**********"
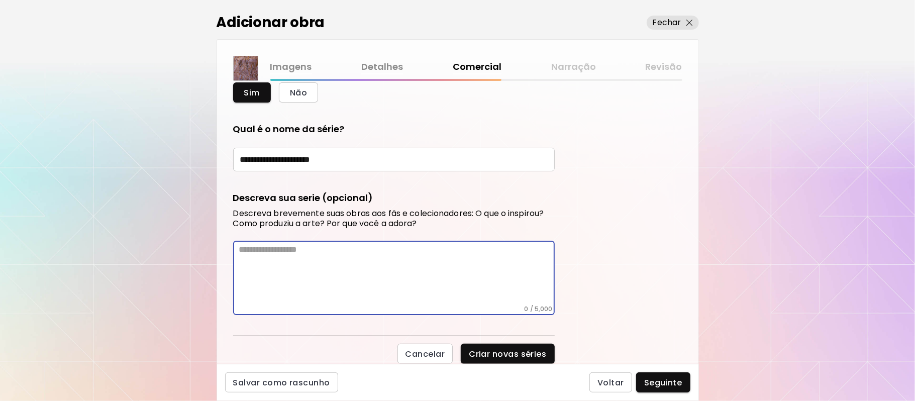
click at [367, 272] on textarea at bounding box center [396, 275] width 315 height 60
paste textarea "**********"
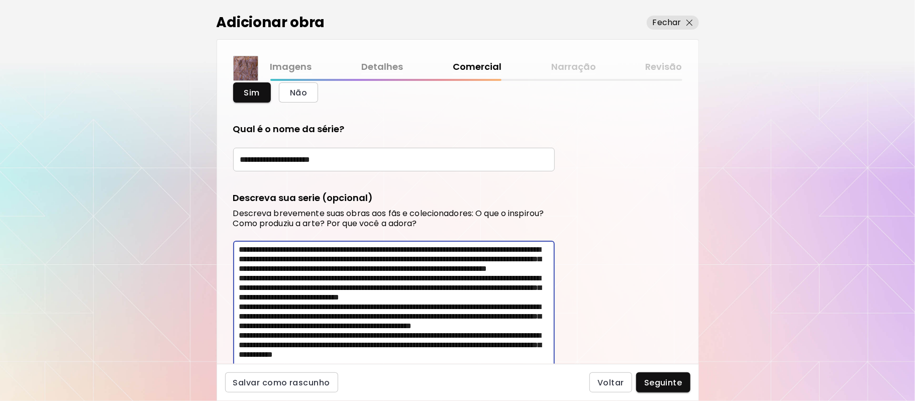
scroll to position [404, 0]
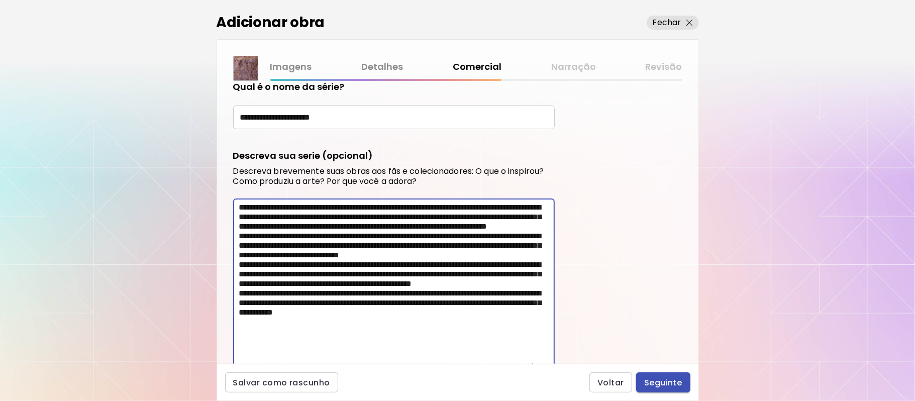
type textarea "**********"
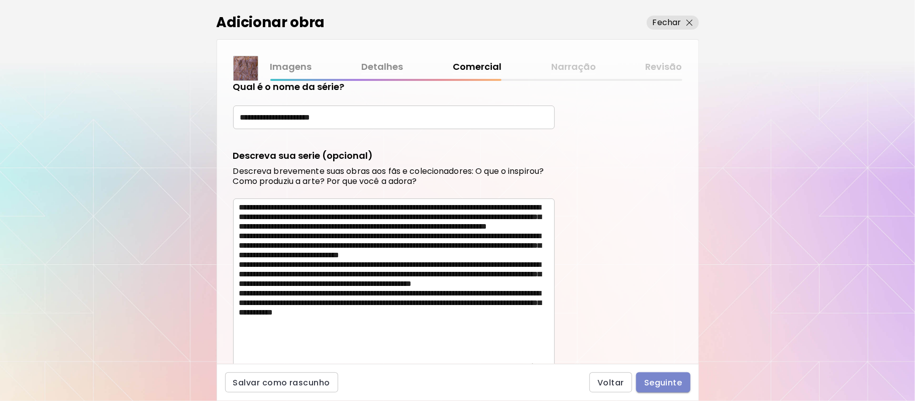
click at [661, 378] on span "Seguinte" at bounding box center [663, 382] width 38 height 11
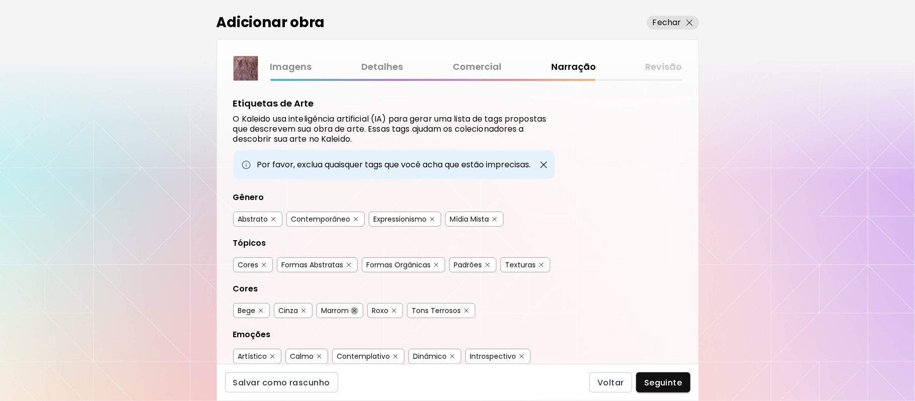
click at [354, 310] on img "button" at bounding box center [354, 310] width 5 height 5
click at [353, 310] on img "button" at bounding box center [354, 310] width 5 height 5
click at [396, 308] on img "button" at bounding box center [394, 310] width 5 height 5
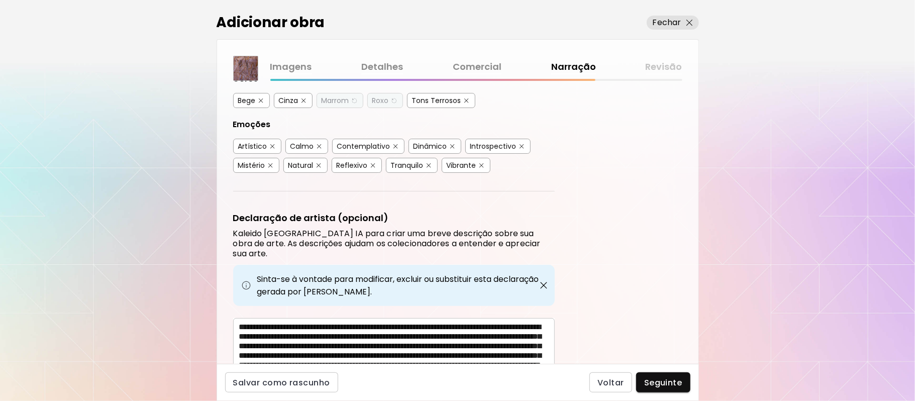
scroll to position [244, 0]
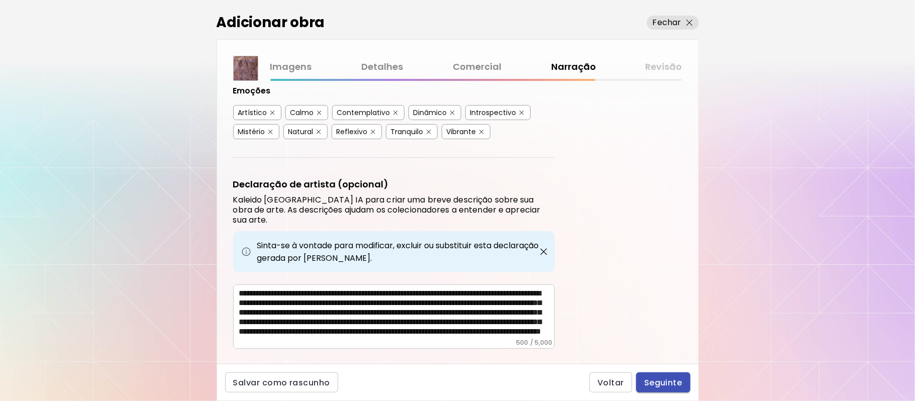
click at [666, 384] on span "Seguinte" at bounding box center [663, 382] width 38 height 11
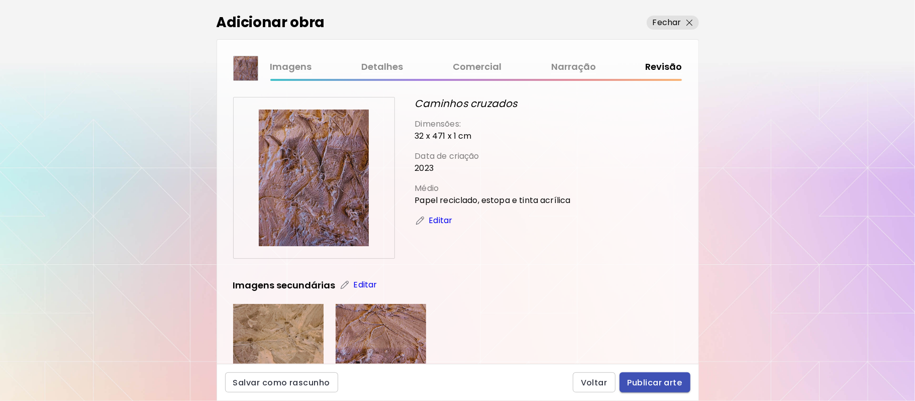
click at [648, 380] on span "Publicar arte" at bounding box center [654, 382] width 55 height 11
click at [648, 380] on div "Voltar Publicar arte" at bounding box center [632, 382] width 118 height 20
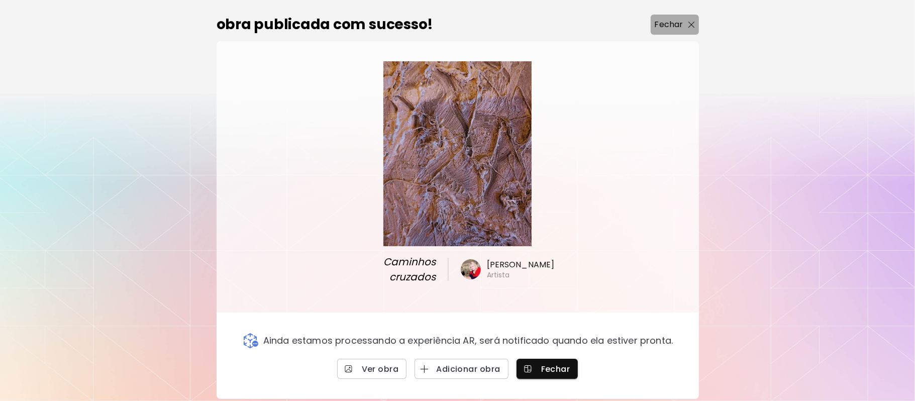
click at [665, 25] on p "Fechar" at bounding box center [669, 25] width 29 height 12
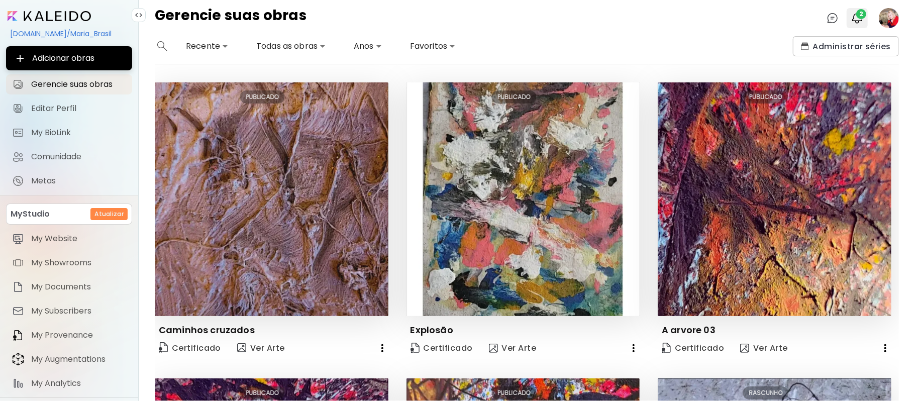
click at [856, 19] on img "button" at bounding box center [857, 18] width 12 height 12
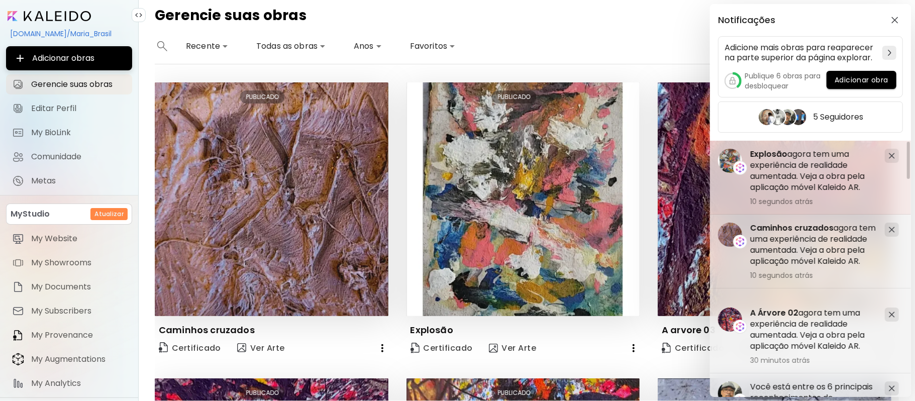
click at [807, 179] on h5 "Explosão agora tem uma experiência de realidade aumentada. Veja a obra pela apl…" at bounding box center [813, 171] width 127 height 44
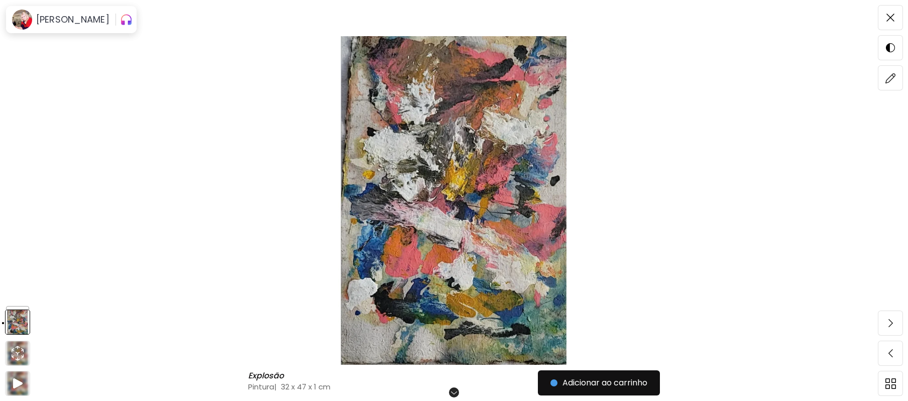
click at [486, 209] on img at bounding box center [454, 200] width 824 height 329
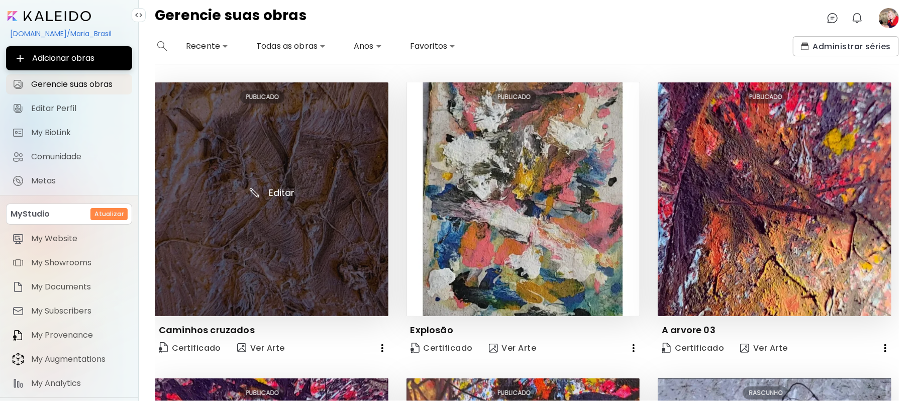
click at [280, 217] on img at bounding box center [272, 199] width 234 height 234
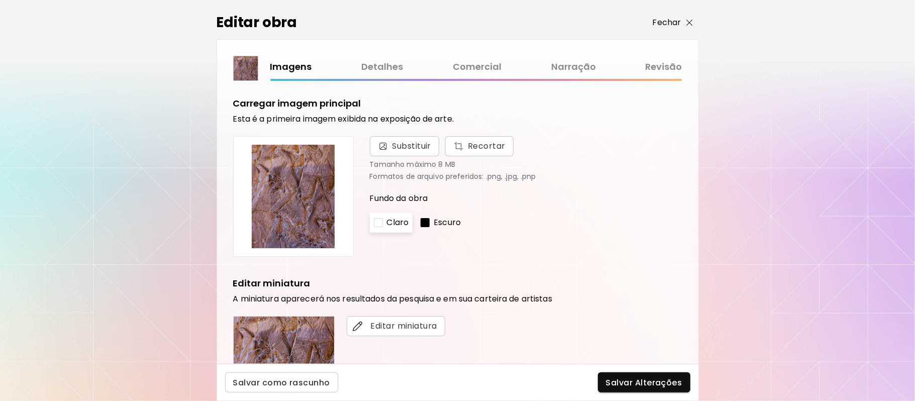
click at [671, 23] on p "Fechar" at bounding box center [667, 23] width 29 height 12
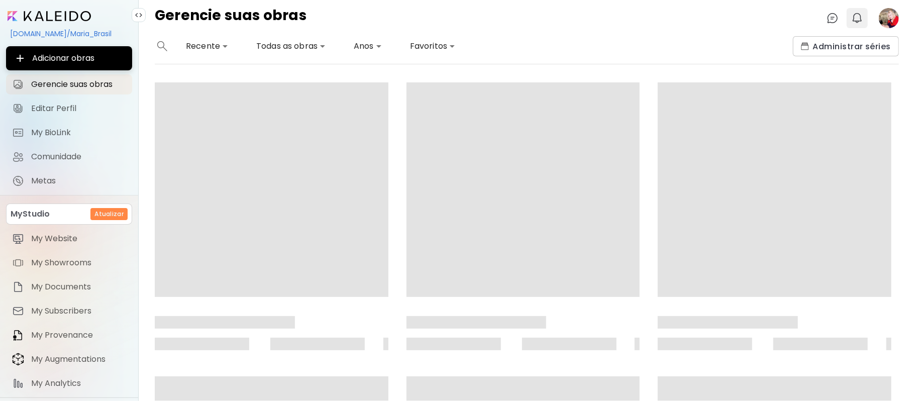
click at [858, 16] on img "button" at bounding box center [857, 18] width 12 height 12
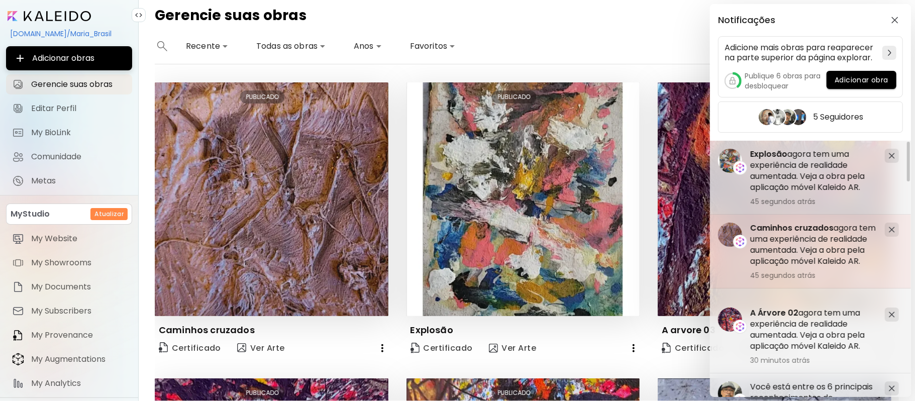
click at [802, 246] on h5 "Caminhos cruzados agora tem uma experiência de realidade aumentada. Veja a obra…" at bounding box center [813, 245] width 127 height 44
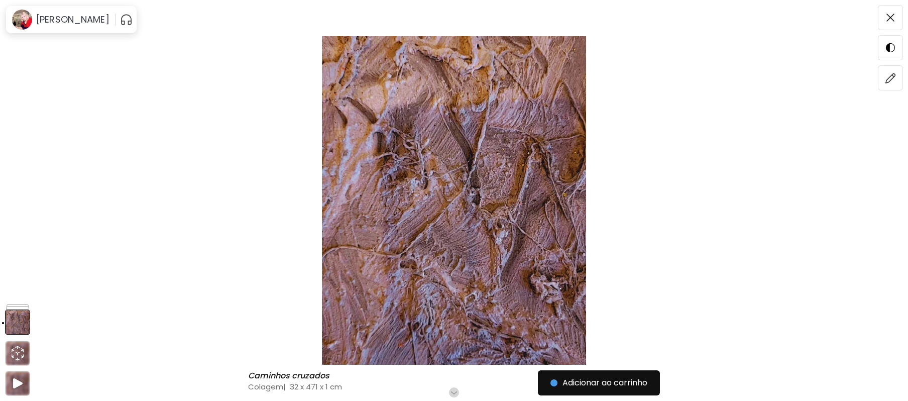
click at [495, 229] on img at bounding box center [454, 200] width 824 height 329
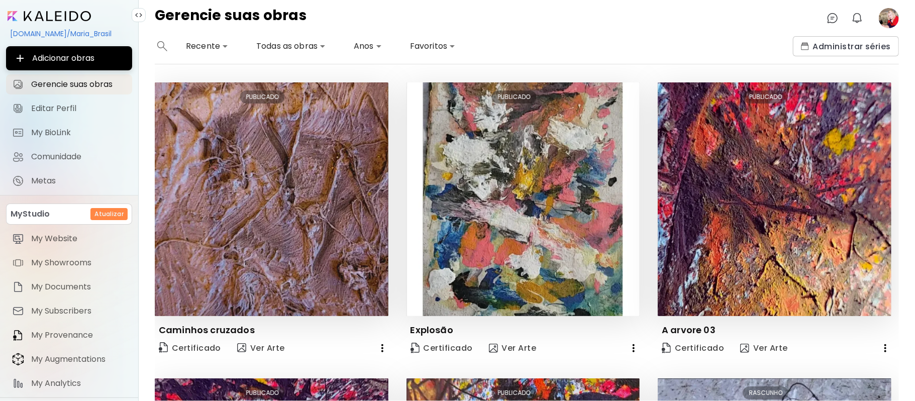
click at [887, 17] on image at bounding box center [889, 18] width 20 height 20
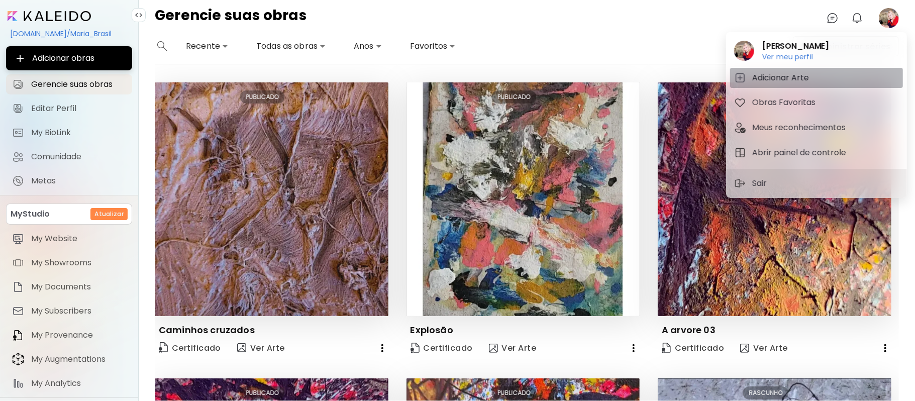
click at [787, 77] on h5 "Adicionar Arte" at bounding box center [782, 78] width 60 height 12
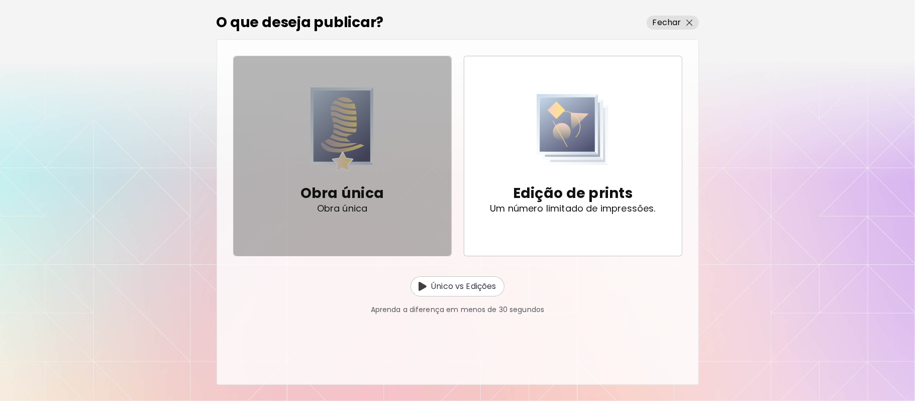
click at [346, 198] on p "Obra única" at bounding box center [342, 193] width 84 height 20
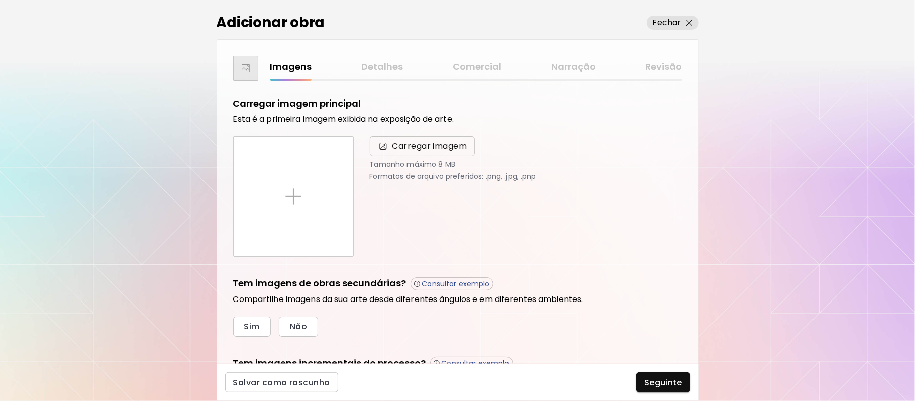
click at [431, 145] on span "Carregar imagem" at bounding box center [429, 146] width 75 height 12
click at [0, 0] on input "Carregar imagem" at bounding box center [0, 0] width 0 height 0
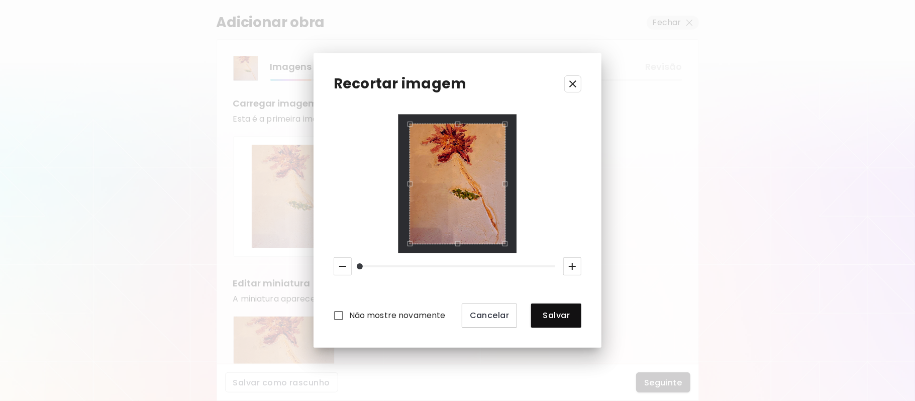
click at [519, 254] on div "Não mostre novamente Cancelar Salvar" at bounding box center [458, 221] width 248 height 213
click at [577, 266] on icon "button" at bounding box center [572, 266] width 12 height 12
drag, startPoint x: 365, startPoint y: 264, endPoint x: 348, endPoint y: 260, distance: 17.5
click at [344, 262] on div at bounding box center [458, 266] width 256 height 26
click at [376, 256] on div "Não mostre novamente Cancelar Salvar" at bounding box center [458, 221] width 248 height 213
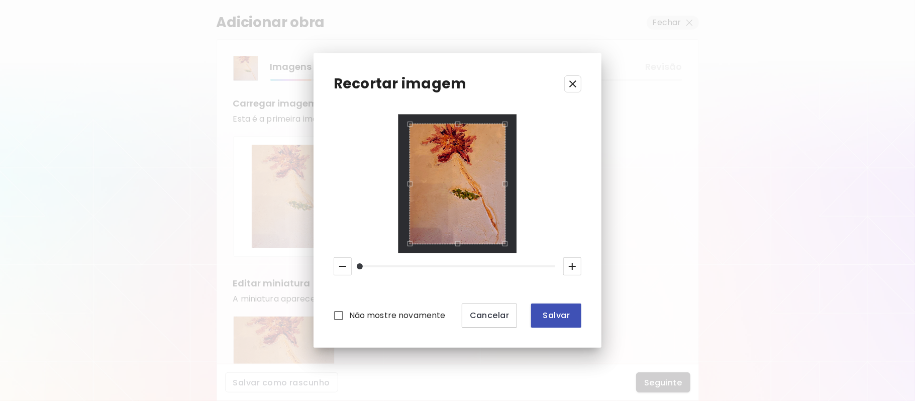
click at [555, 312] on span "Salvar" at bounding box center [556, 315] width 34 height 11
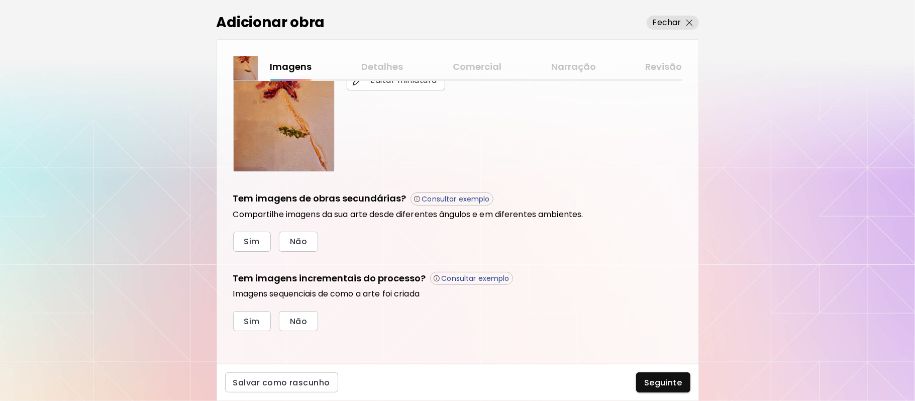
scroll to position [249, 0]
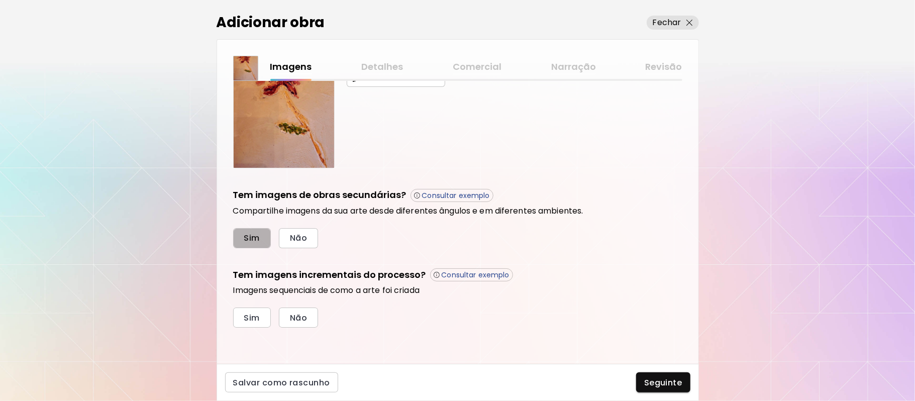
click at [258, 239] on span "Sim" at bounding box center [252, 238] width 16 height 11
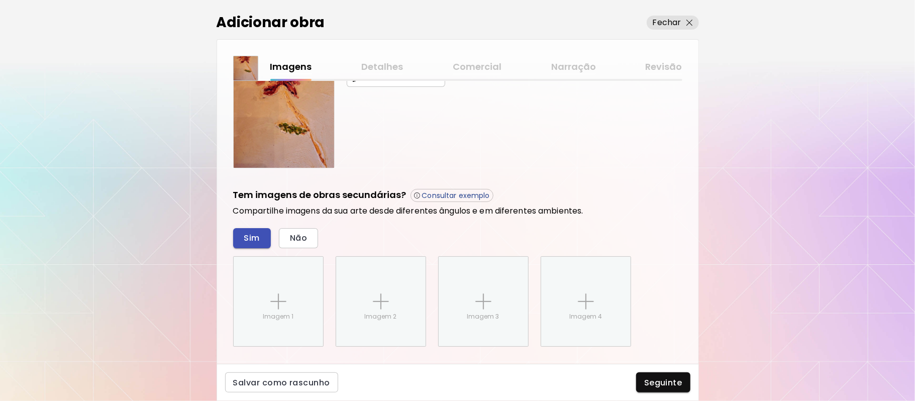
scroll to position [348, 0]
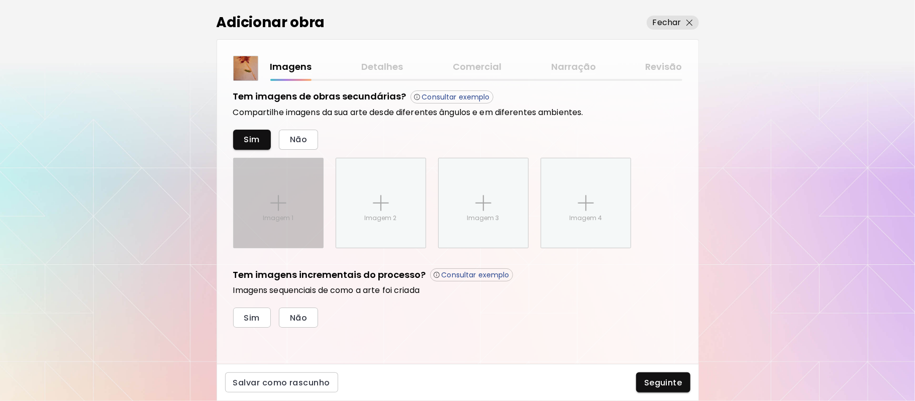
click at [285, 205] on img at bounding box center [278, 203] width 16 height 16
click at [0, 0] on input "Imagem 1" at bounding box center [0, 0] width 0 height 0
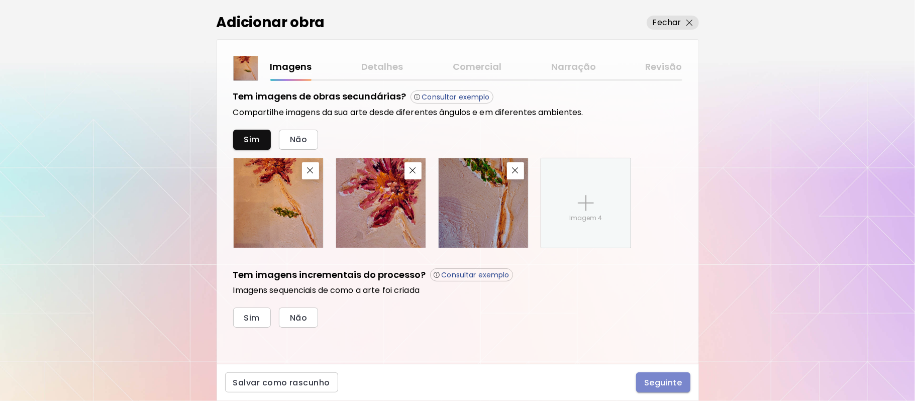
click at [666, 380] on span "Seguinte" at bounding box center [663, 382] width 38 height 11
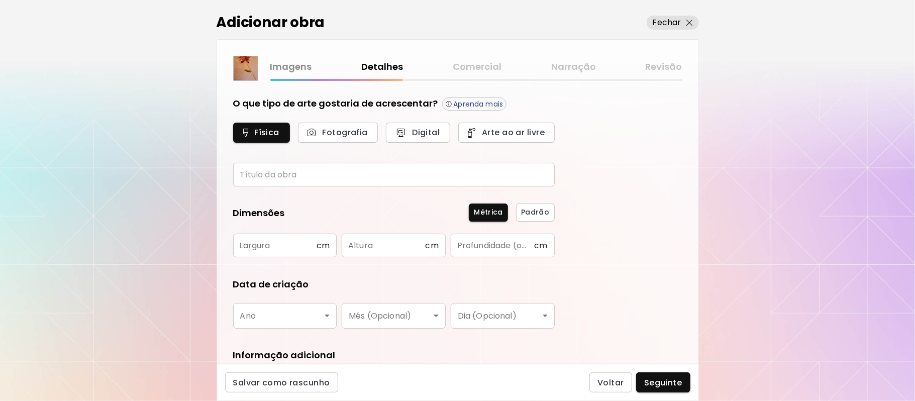
click at [306, 170] on input "text" at bounding box center [394, 175] width 322 height 24
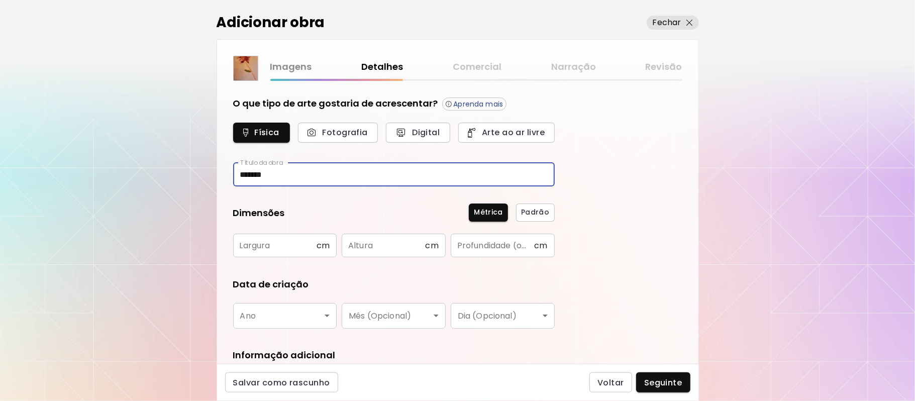
type input "******"
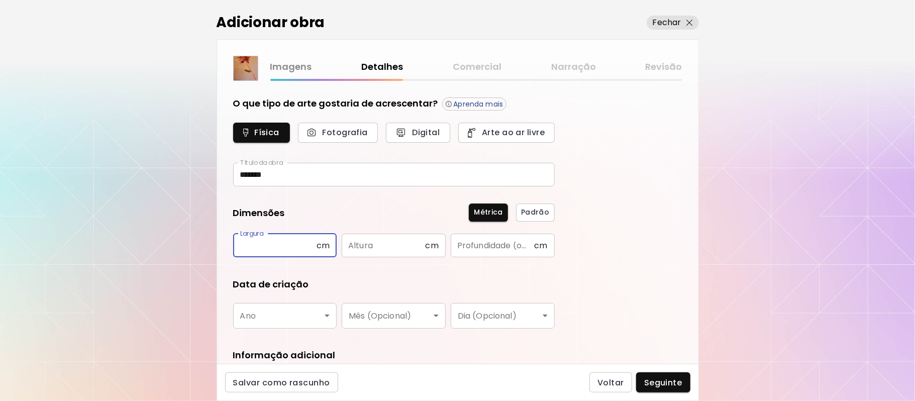
click at [293, 243] on input "text" at bounding box center [274, 246] width 83 height 24
type input "**"
click at [369, 248] on input "text" at bounding box center [383, 246] width 83 height 24
type input "**"
click at [463, 250] on input "text" at bounding box center [492, 246] width 83 height 24
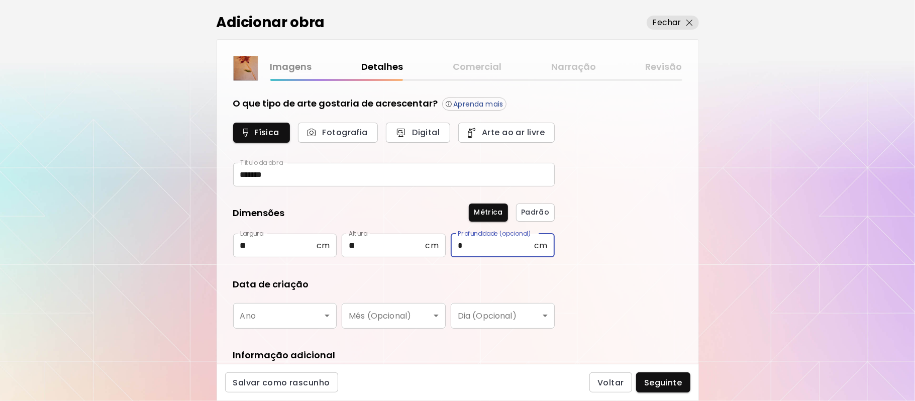
type input "*"
click at [326, 316] on body "kaleido.art/Maria_Brasil Adicionar obras Gerencie suas obras Editar Perfil My B…" at bounding box center [457, 200] width 915 height 401
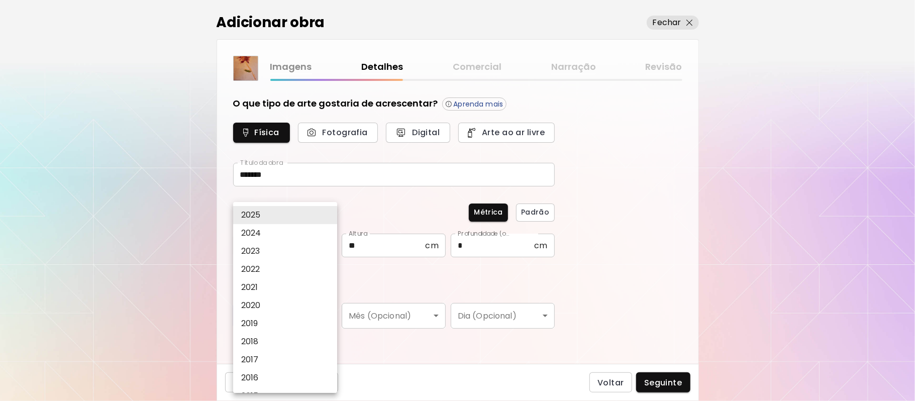
click at [267, 250] on li "2023" at bounding box center [288, 251] width 111 height 18
type input "****"
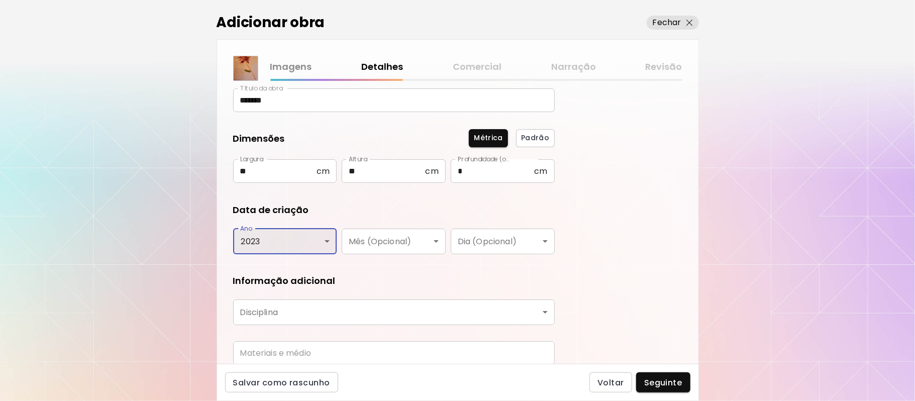
scroll to position [101, 0]
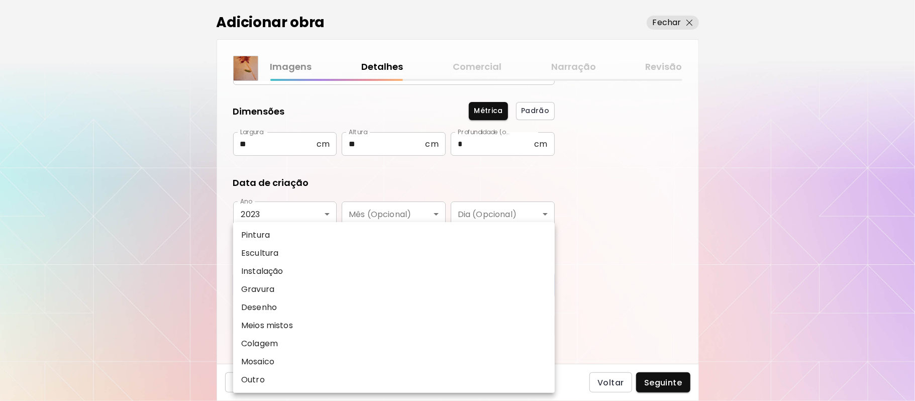
click at [481, 287] on body "kaleido.art/Maria_Brasil Adicionar obras Gerencie suas obras Editar Perfil My B…" at bounding box center [457, 200] width 915 height 401
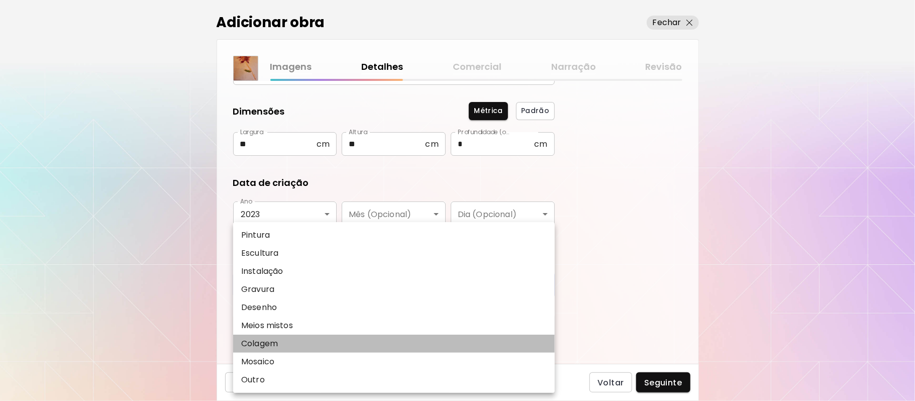
click at [422, 344] on li "Colagem" at bounding box center [394, 344] width 322 height 18
type input "*******"
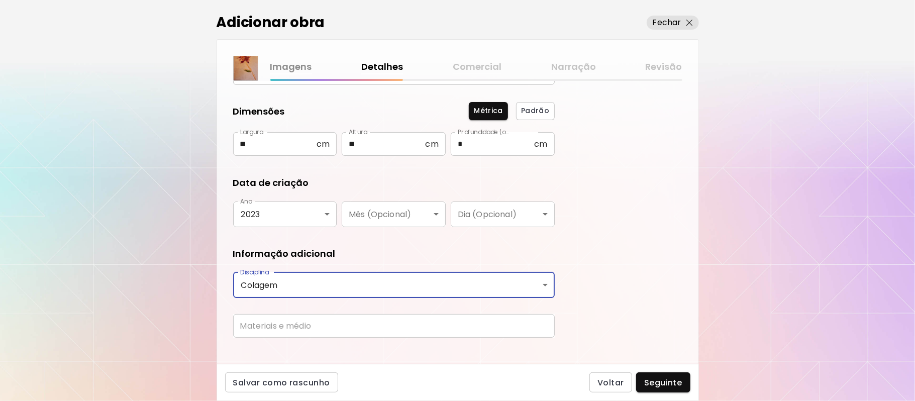
click at [459, 328] on input "text" at bounding box center [394, 326] width 322 height 24
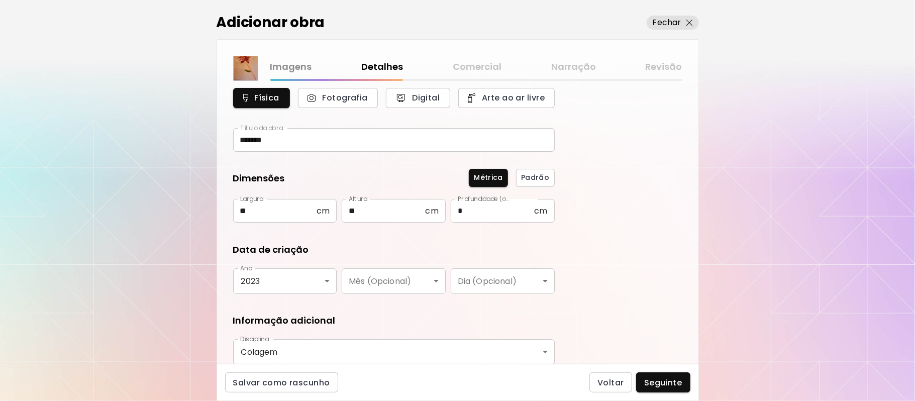
scroll to position [115, 0]
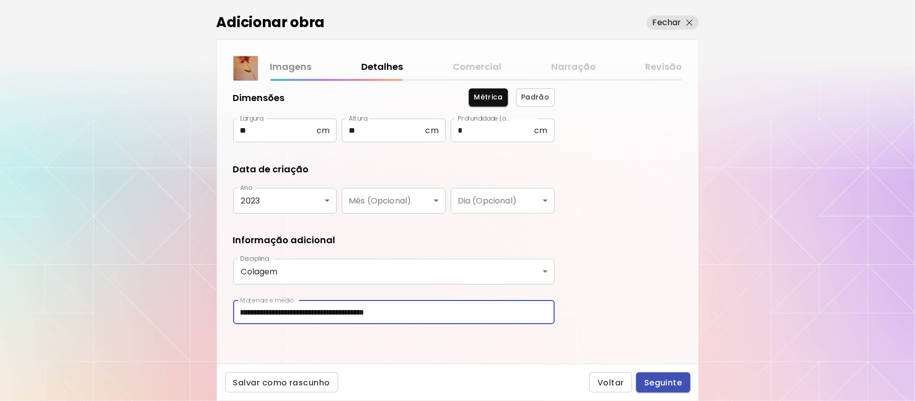
type input "**********"
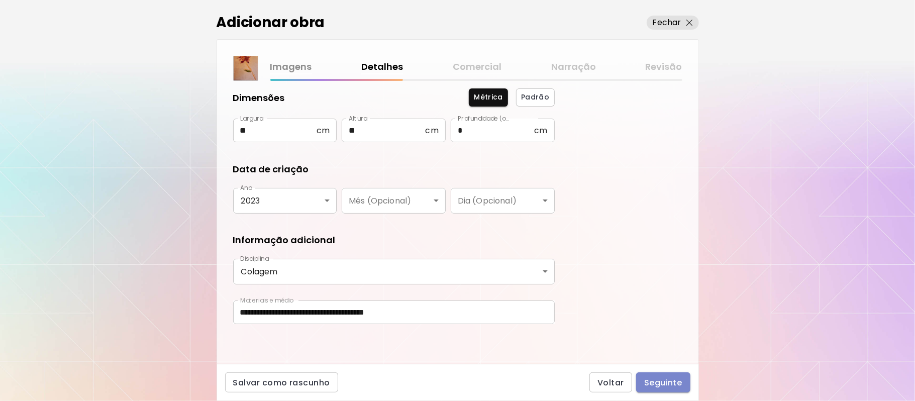
click at [672, 382] on span "Seguinte" at bounding box center [663, 382] width 38 height 11
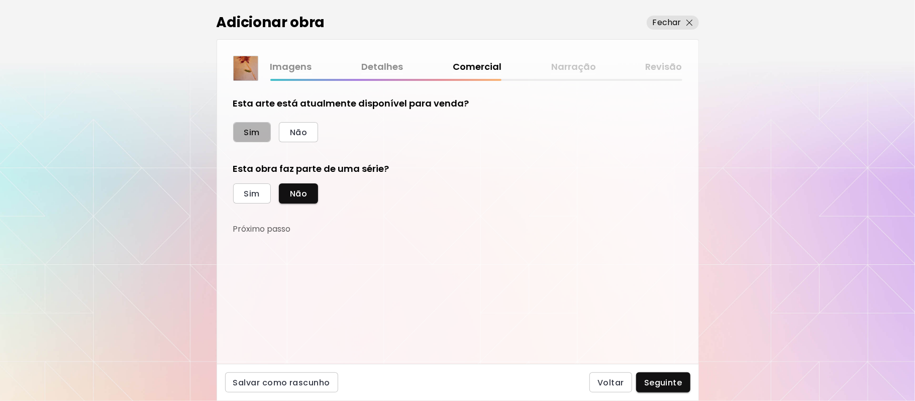
click at [250, 131] on span "Sim" at bounding box center [252, 132] width 16 height 11
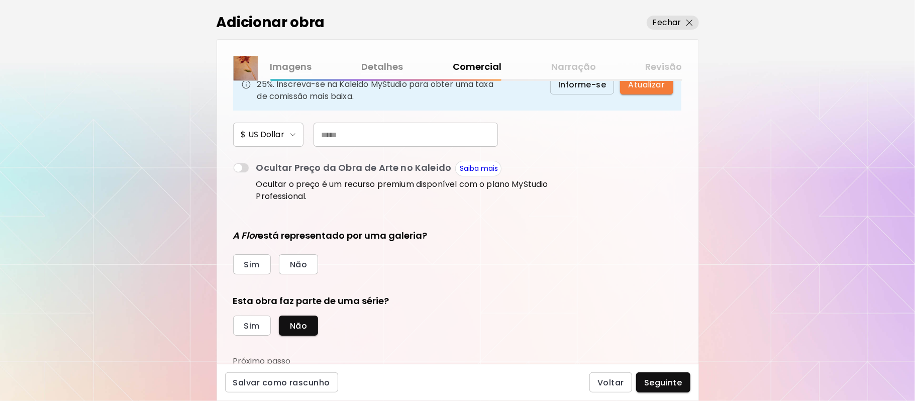
scroll to position [133, 0]
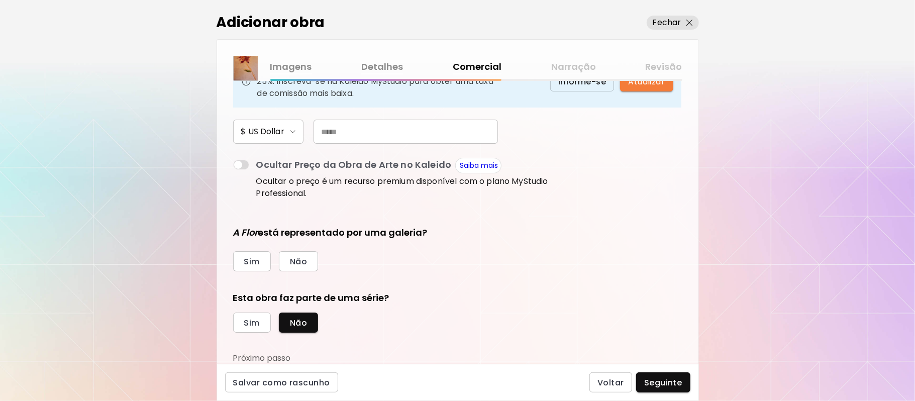
click at [358, 131] on input "text" at bounding box center [405, 132] width 184 height 24
type input "*"
click at [326, 129] on input "***" at bounding box center [405, 132] width 184 height 24
type input "***"
click at [300, 260] on span "Não" at bounding box center [298, 261] width 17 height 11
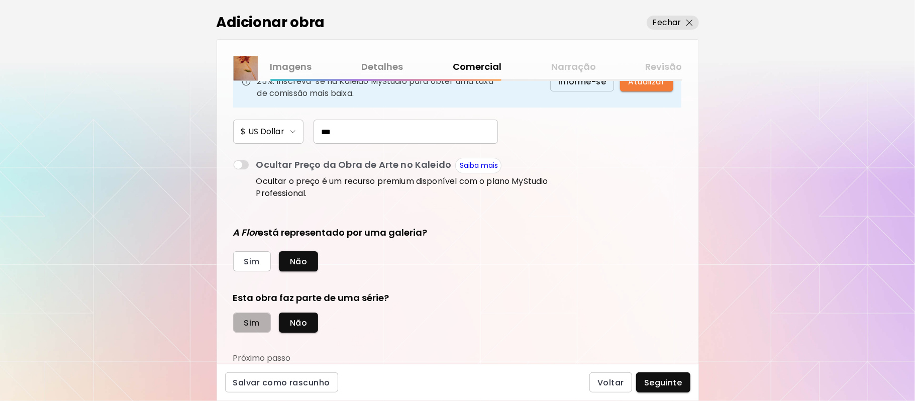
click at [256, 322] on span "Sim" at bounding box center [252, 322] width 16 height 11
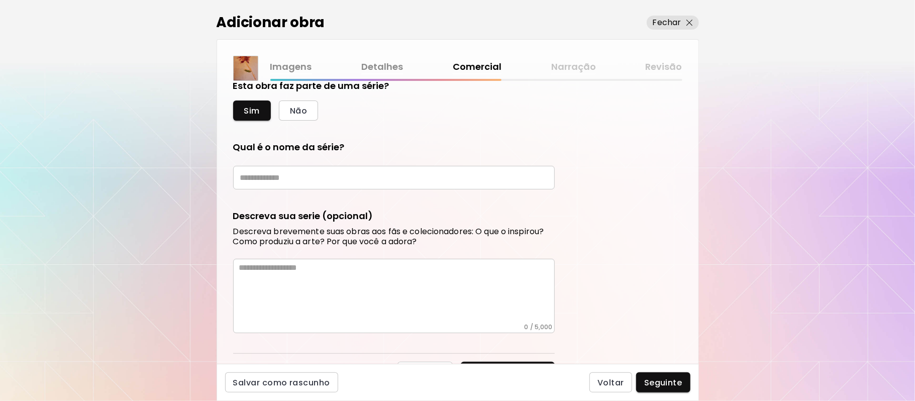
scroll to position [362, 0]
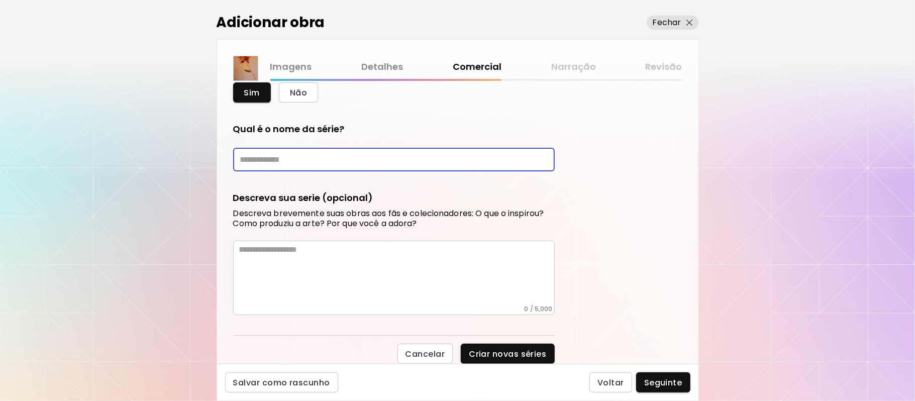
click at [308, 159] on input "text" at bounding box center [394, 160] width 322 height 24
type input "**********"
click at [341, 264] on textarea at bounding box center [396, 275] width 315 height 60
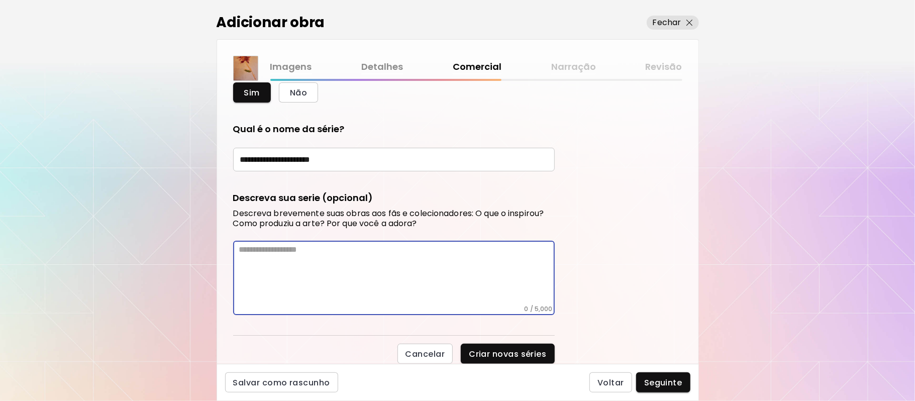
paste textarea "**********"
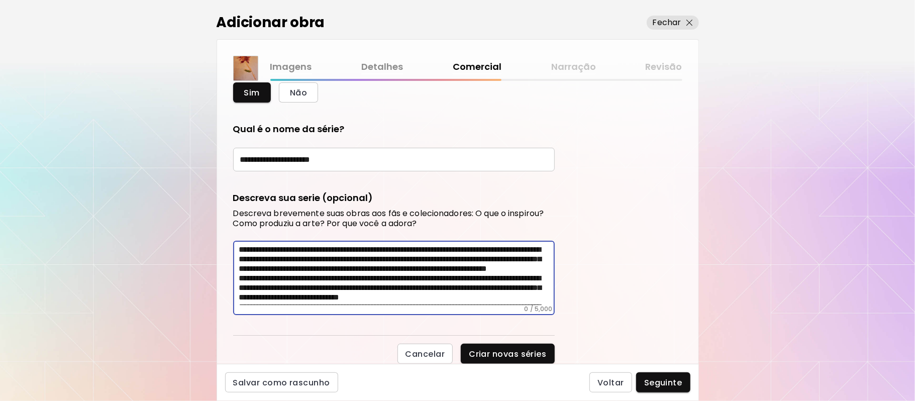
scroll to position [404, 0]
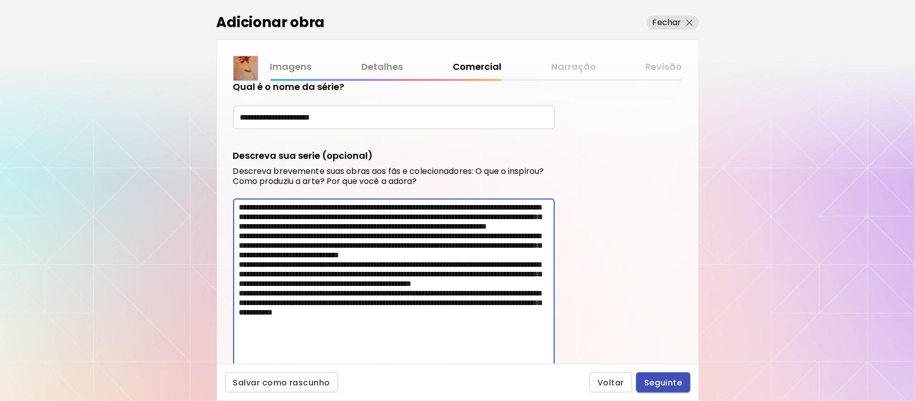
type textarea "**********"
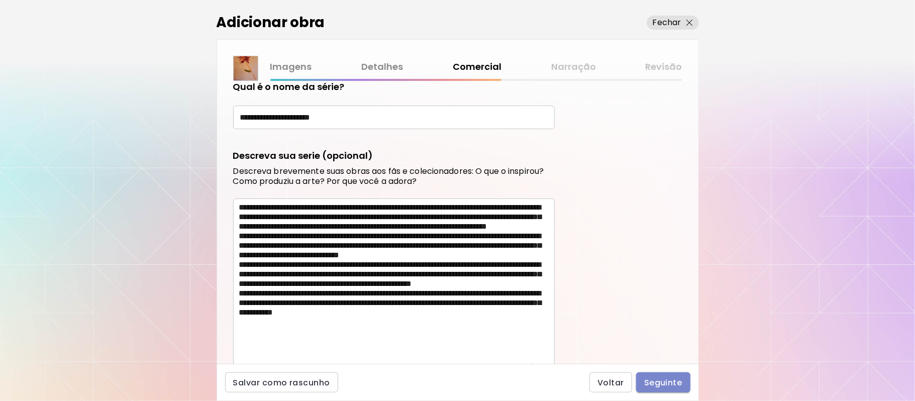
click at [672, 382] on span "Seguinte" at bounding box center [663, 382] width 38 height 11
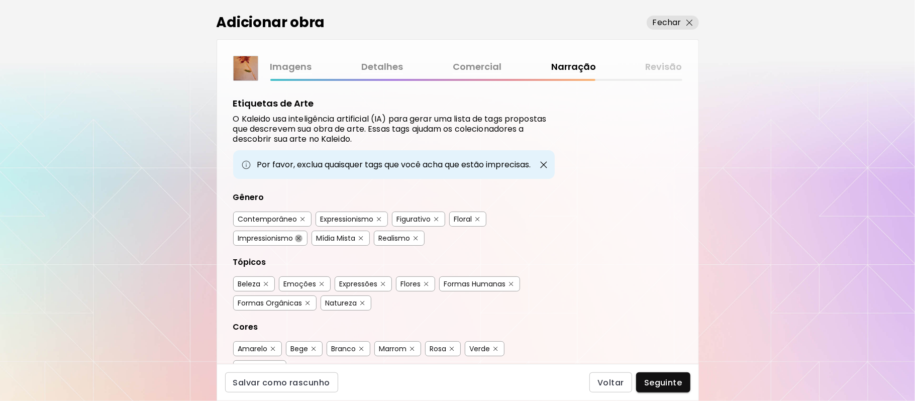
click at [302, 240] on button "button" at bounding box center [299, 239] width 8 height 8
click at [513, 286] on button "button" at bounding box center [511, 284] width 8 height 8
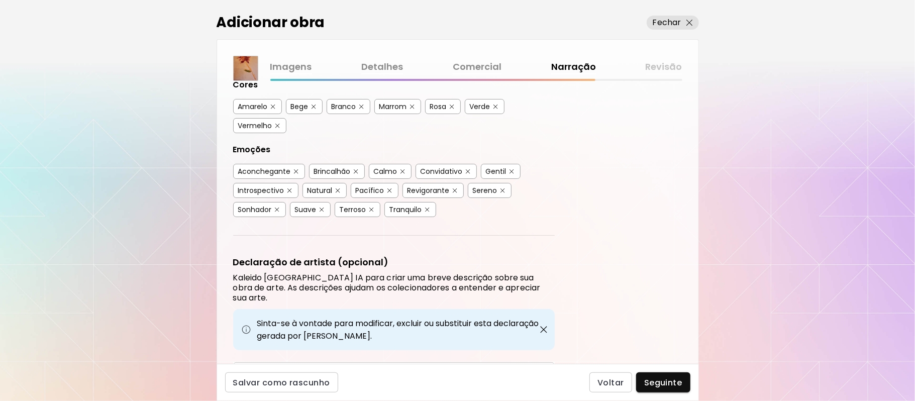
scroll to position [262, 0]
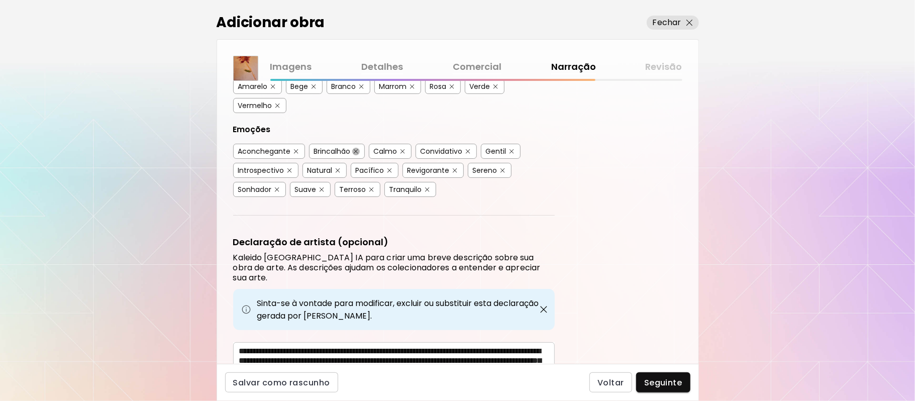
click at [355, 149] on img "button" at bounding box center [356, 151] width 5 height 5
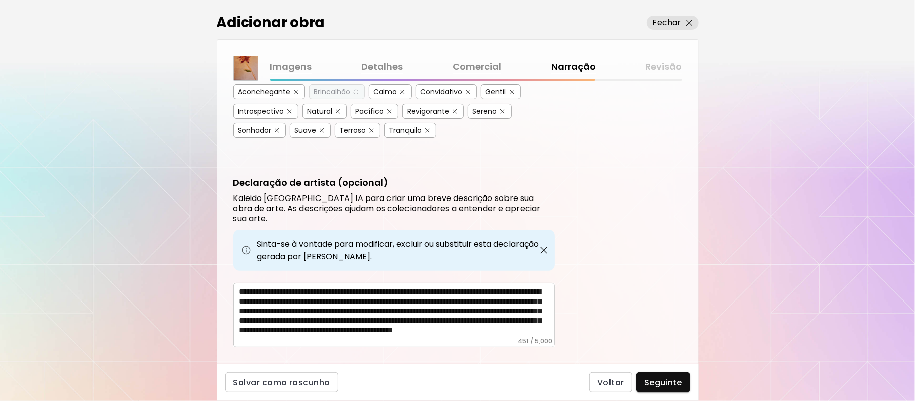
scroll to position [331, 0]
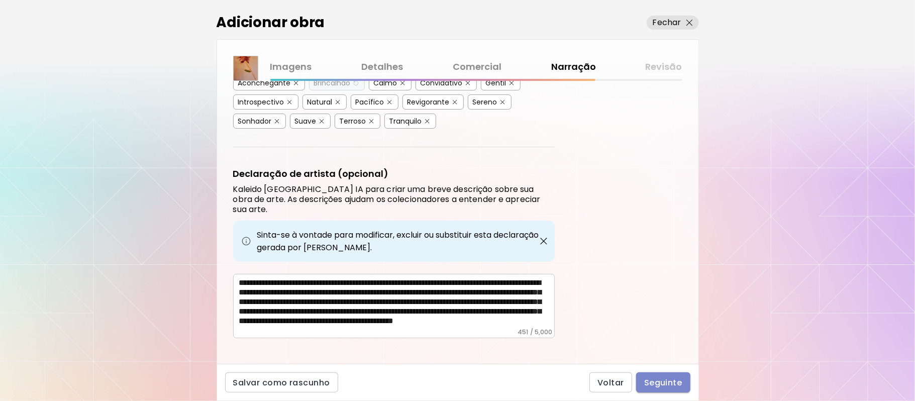
click at [652, 382] on span "Seguinte" at bounding box center [663, 382] width 38 height 11
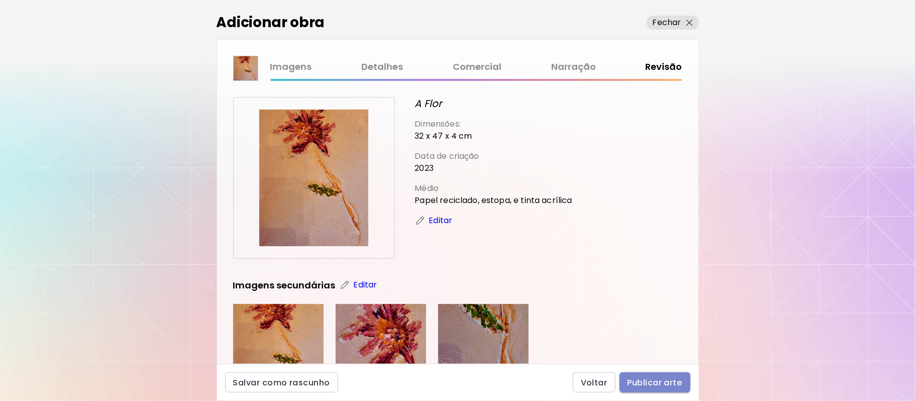
click at [652, 382] on span "Publicar arte" at bounding box center [654, 382] width 55 height 11
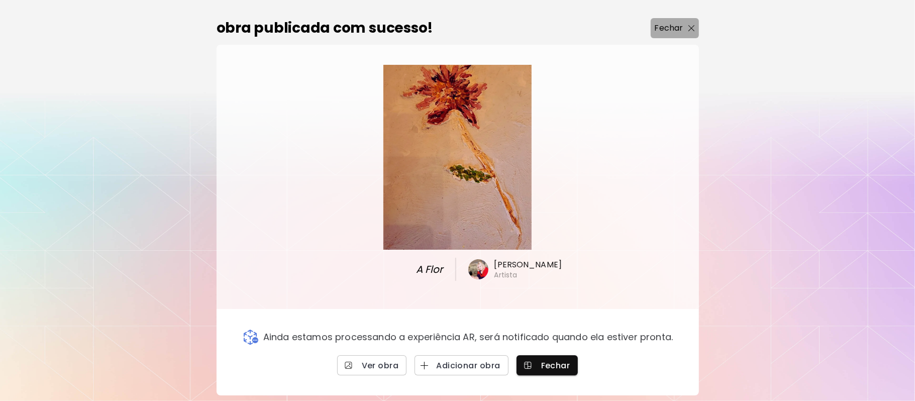
click at [674, 27] on p "Fechar" at bounding box center [669, 28] width 29 height 12
click at [674, 27] on div "0 0" at bounding box center [527, 18] width 776 height 36
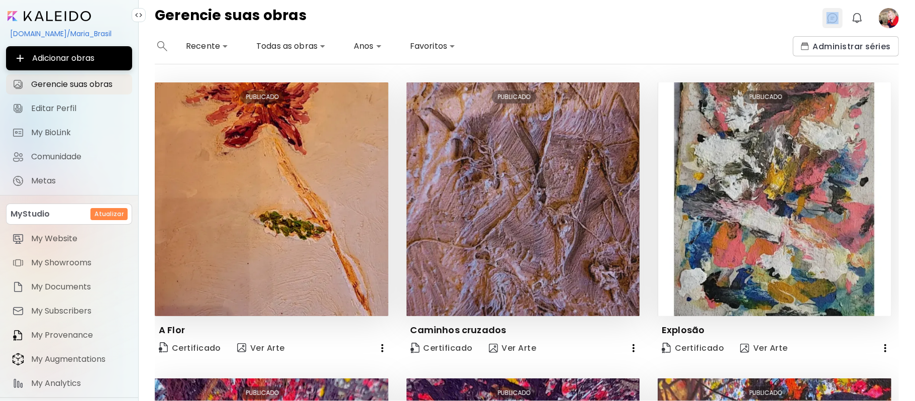
click at [830, 17] on img at bounding box center [832, 18] width 12 height 12
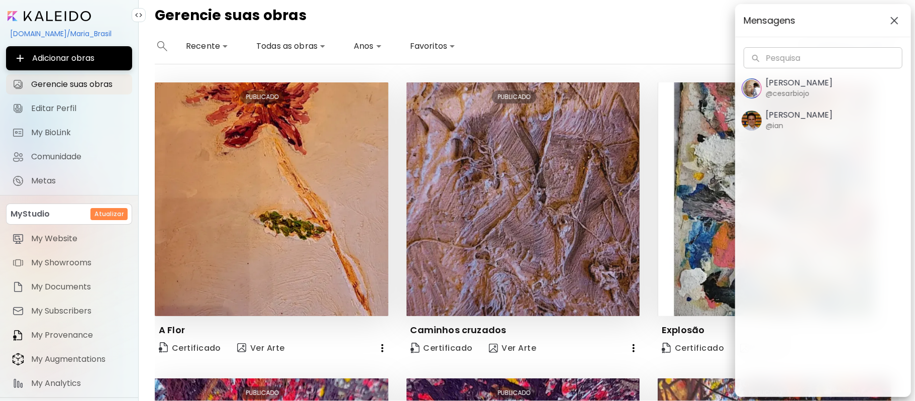
click at [683, 22] on div "Mensagens Pesquisa Pesquisa Cesar Biojo @cesarbiojo Ian Panchevre @ian" at bounding box center [457, 200] width 915 height 401
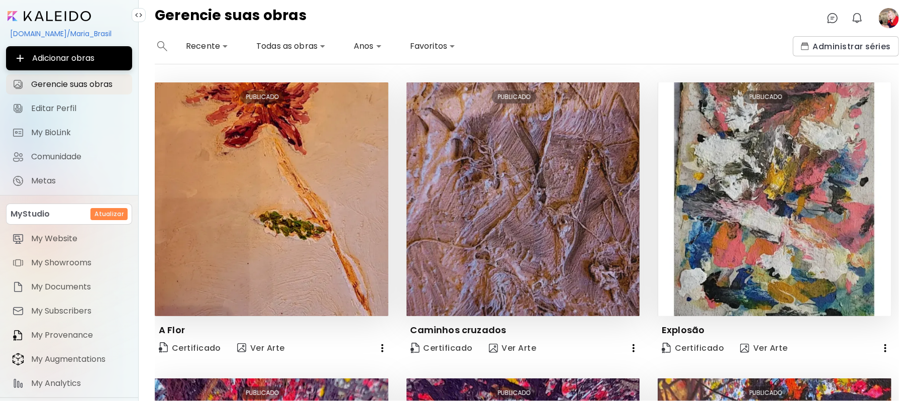
click at [886, 13] on image at bounding box center [889, 18] width 20 height 20
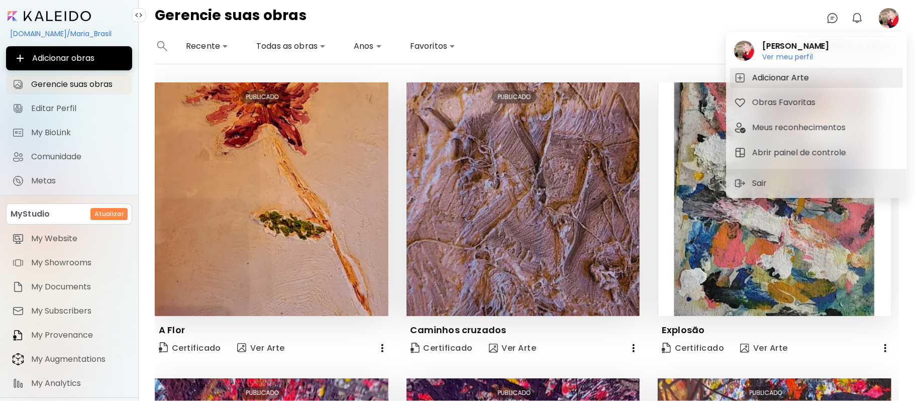
click at [769, 77] on h5 "Adicionar Arte" at bounding box center [782, 78] width 60 height 12
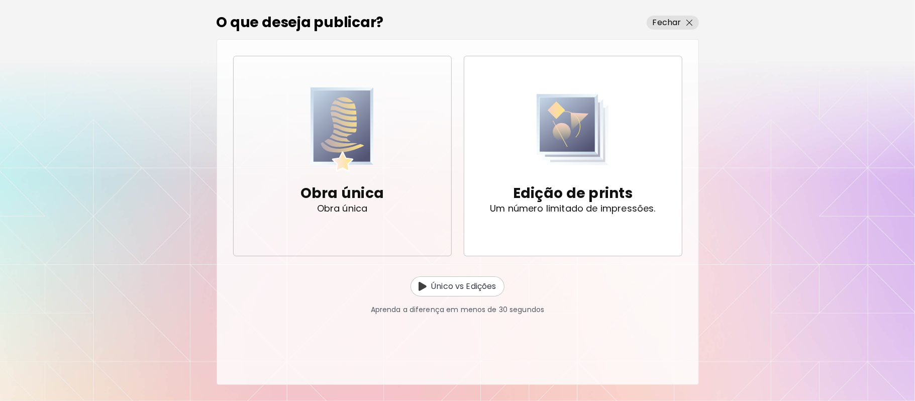
click at [342, 204] on p "Obra única" at bounding box center [342, 208] width 51 height 10
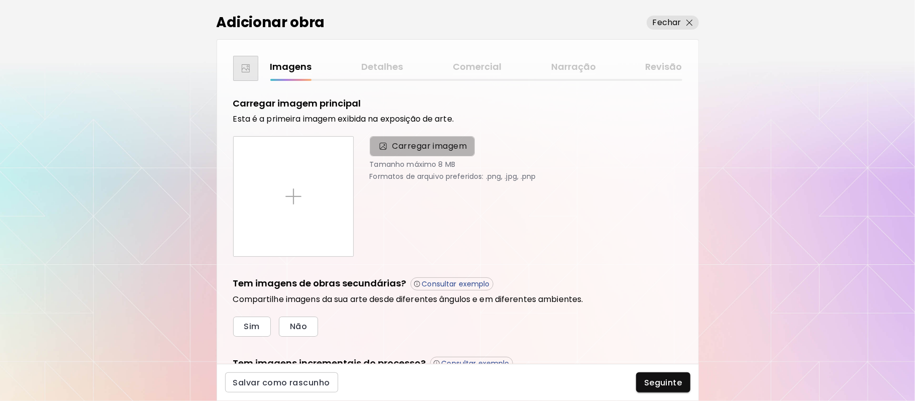
click at [408, 144] on span "Carregar imagem" at bounding box center [429, 146] width 75 height 12
click at [0, 0] on input "Carregar imagem" at bounding box center [0, 0] width 0 height 0
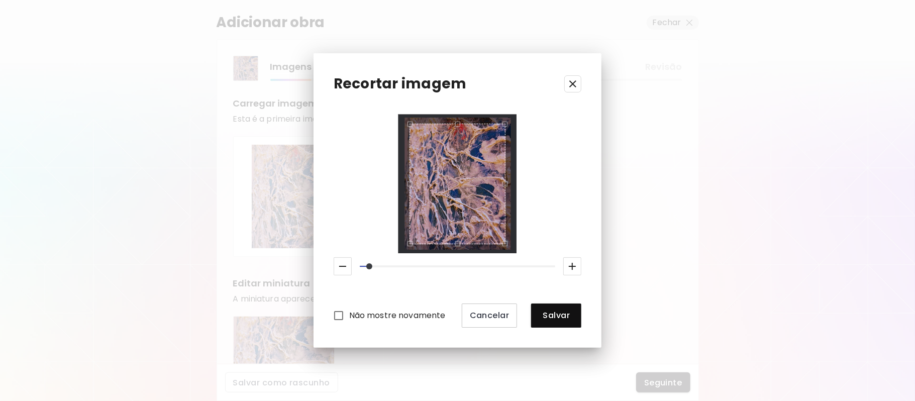
click at [337, 265] on icon "button" at bounding box center [343, 266] width 12 height 12
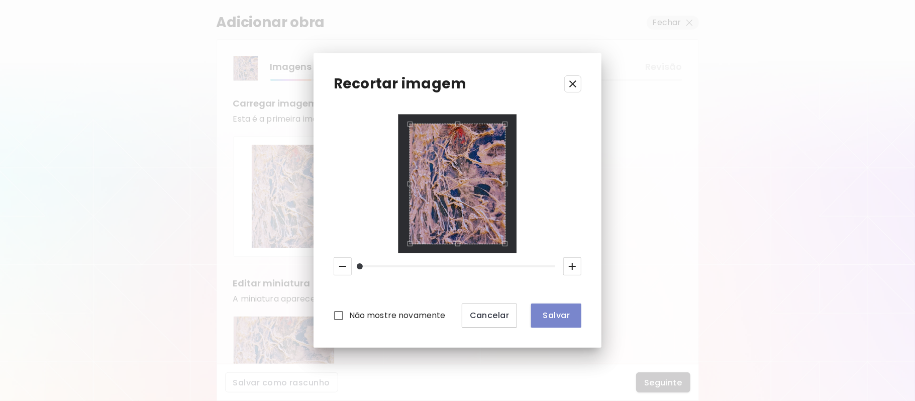
click at [550, 318] on span "Salvar" at bounding box center [556, 315] width 34 height 11
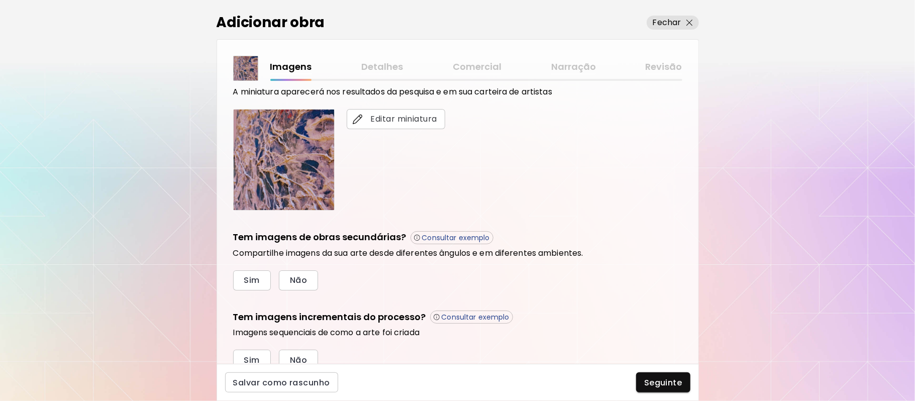
scroll to position [235, 0]
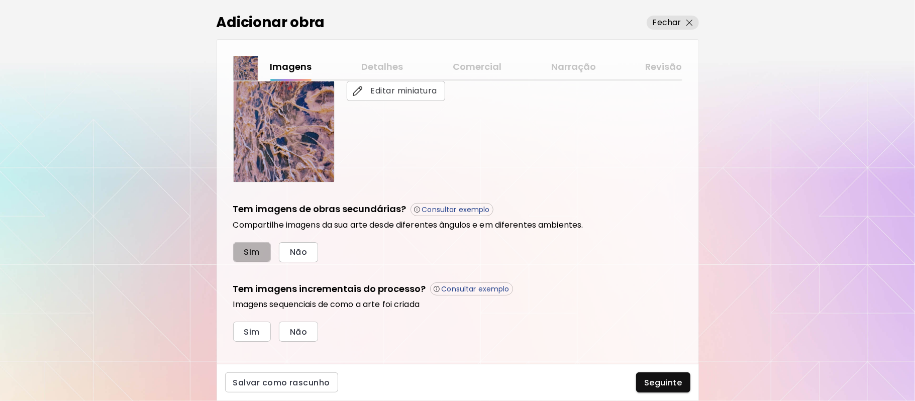
click at [248, 252] on span "Sim" at bounding box center [252, 252] width 16 height 11
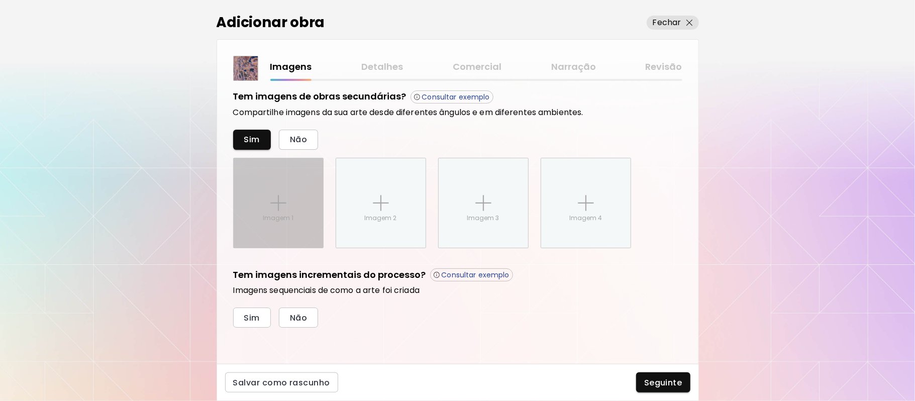
click at [275, 203] on img at bounding box center [278, 203] width 16 height 16
click at [0, 0] on input "Imagem 1" at bounding box center [0, 0] width 0 height 0
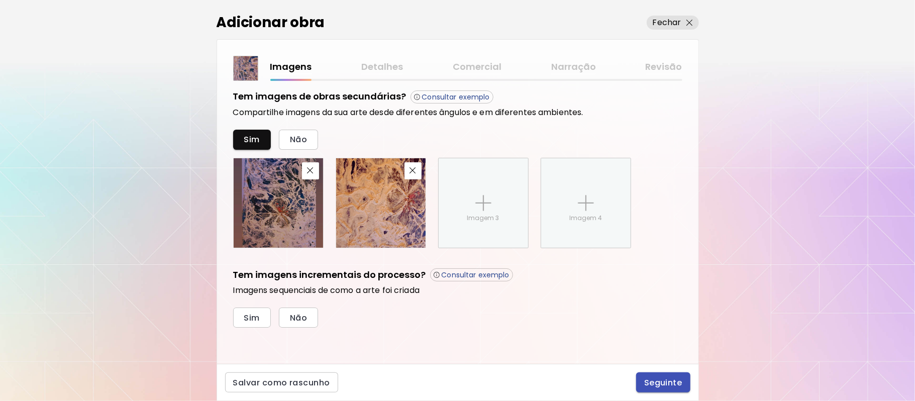
click at [663, 380] on span "Seguinte" at bounding box center [663, 382] width 38 height 11
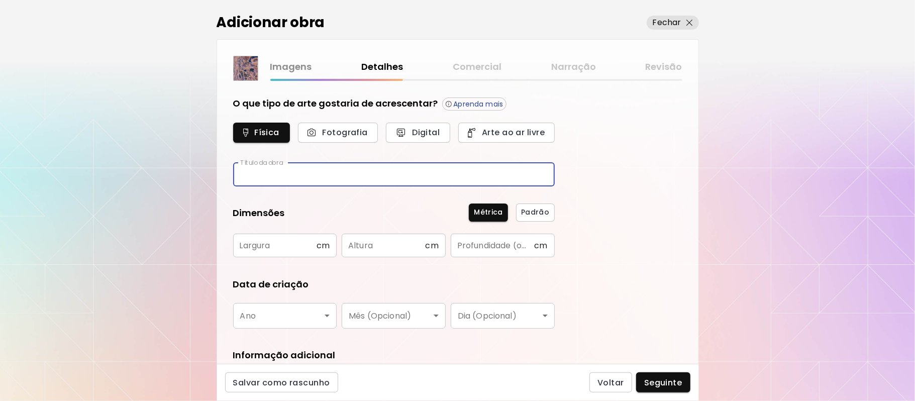
click at [359, 175] on input "text" at bounding box center [394, 175] width 322 height 24
type input "**********"
click at [282, 241] on input "text" at bounding box center [274, 246] width 83 height 24
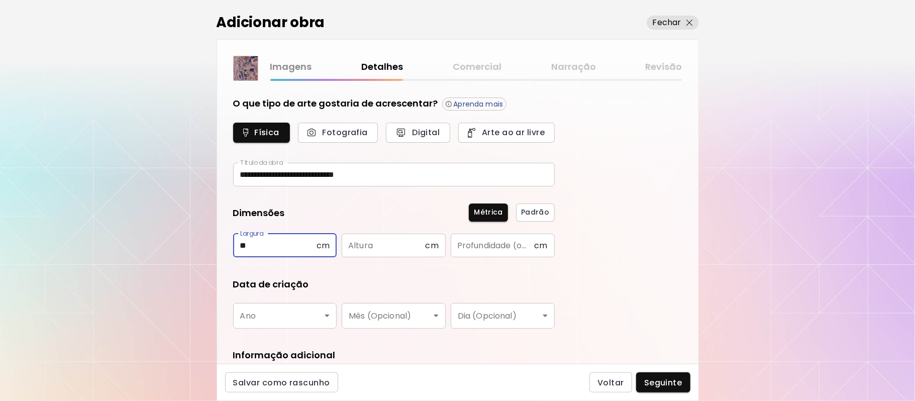
type input "**"
click at [382, 244] on input "text" at bounding box center [383, 246] width 83 height 24
click at [382, 244] on input "*" at bounding box center [383, 246] width 83 height 24
type input "**"
click at [489, 249] on input "text" at bounding box center [492, 246] width 83 height 24
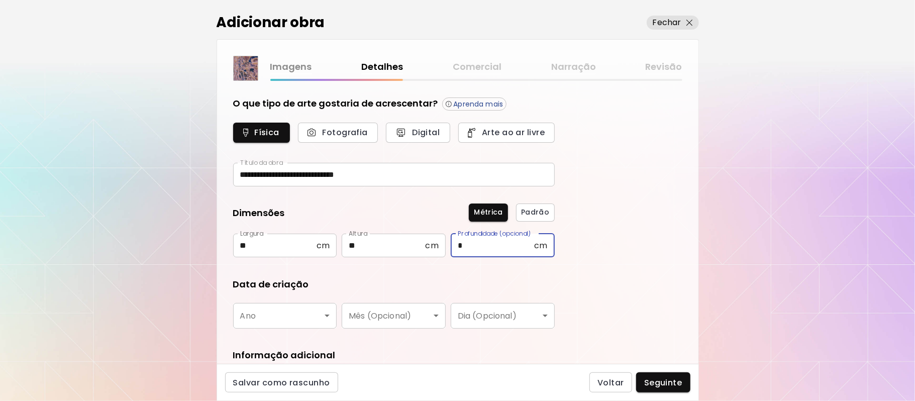
type input "*"
click at [329, 320] on body "**********" at bounding box center [457, 200] width 915 height 401
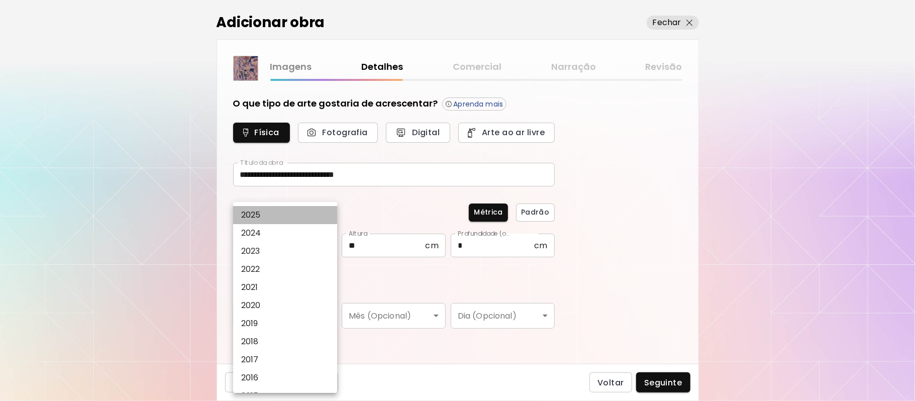
click at [276, 215] on li "2025" at bounding box center [288, 215] width 111 height 18
type input "****"
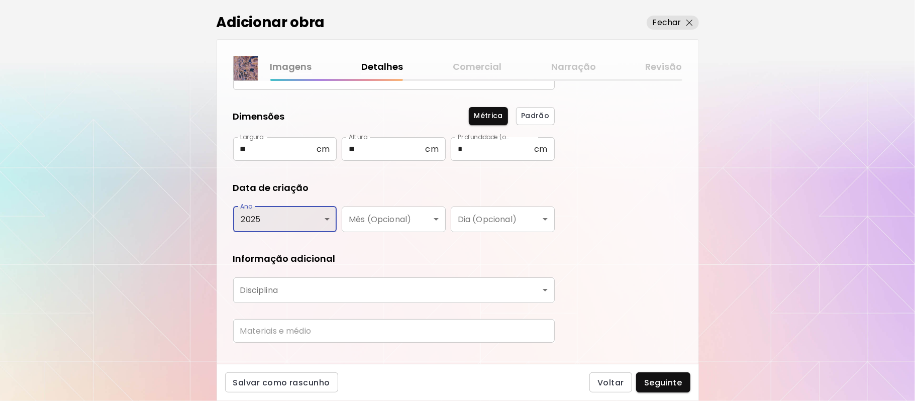
scroll to position [115, 0]
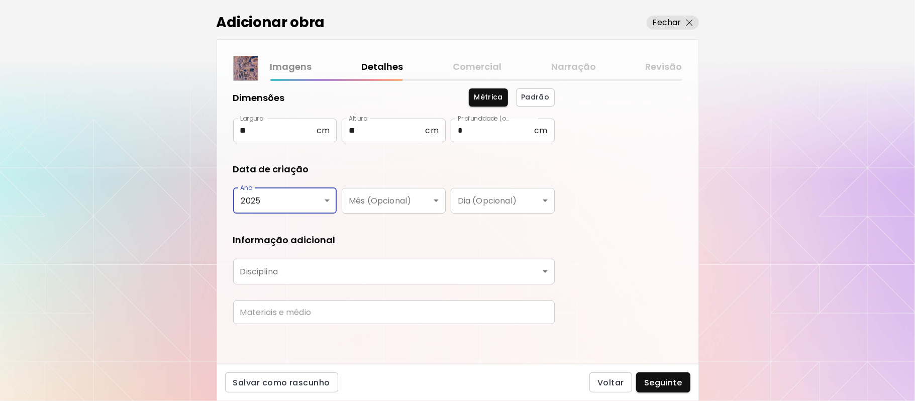
click at [483, 274] on body "**********" at bounding box center [457, 200] width 915 height 401
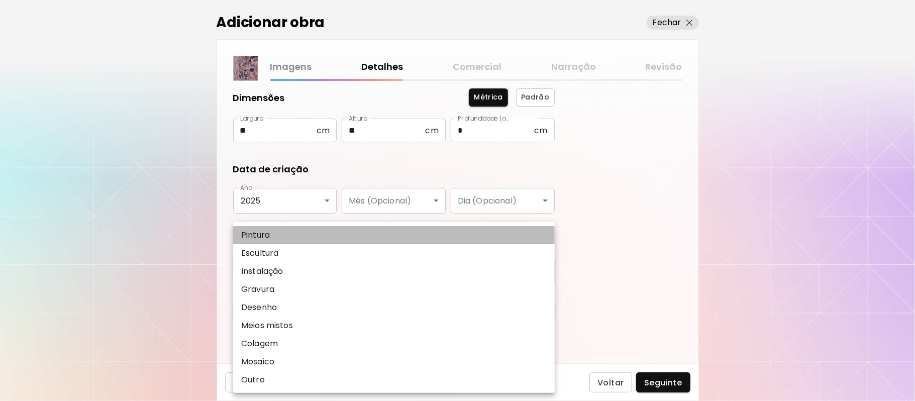
click at [300, 236] on li "Pintura" at bounding box center [394, 235] width 322 height 18
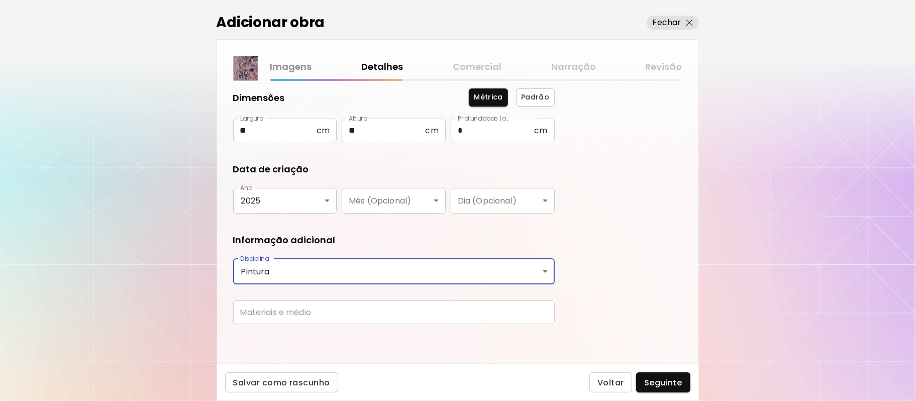
click at [392, 313] on input "text" at bounding box center [394, 312] width 322 height 24
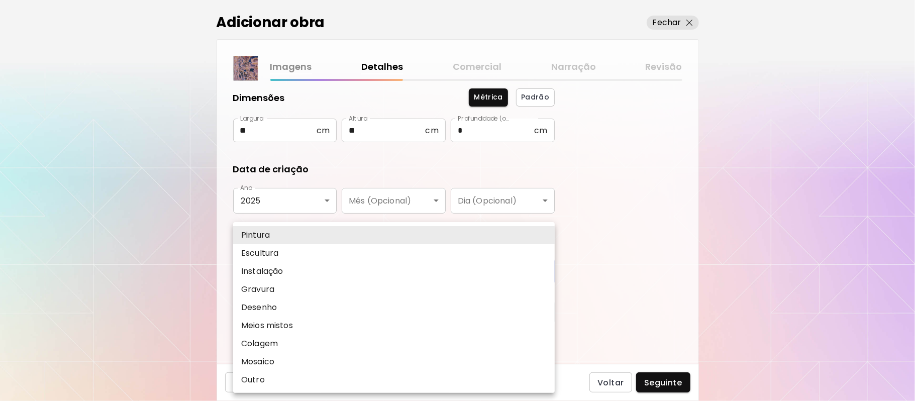
click at [543, 267] on body "**********" at bounding box center [457, 200] width 915 height 401
click at [280, 346] on li "Colagem" at bounding box center [394, 344] width 322 height 18
type input "*******"
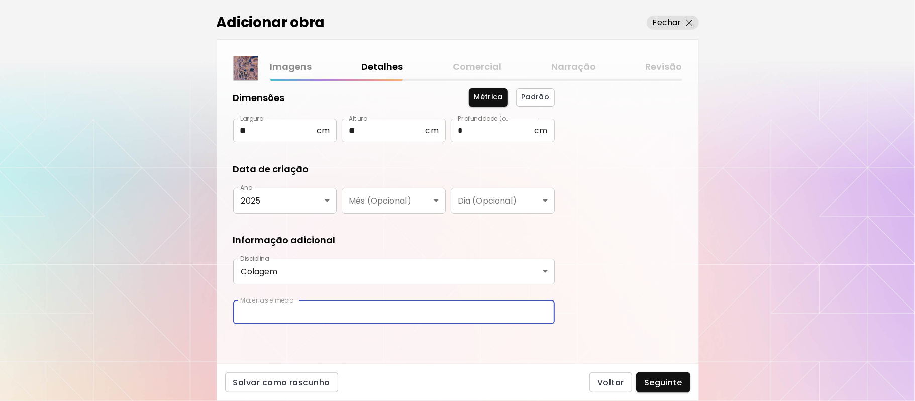
click at [301, 310] on input "text" at bounding box center [394, 312] width 322 height 24
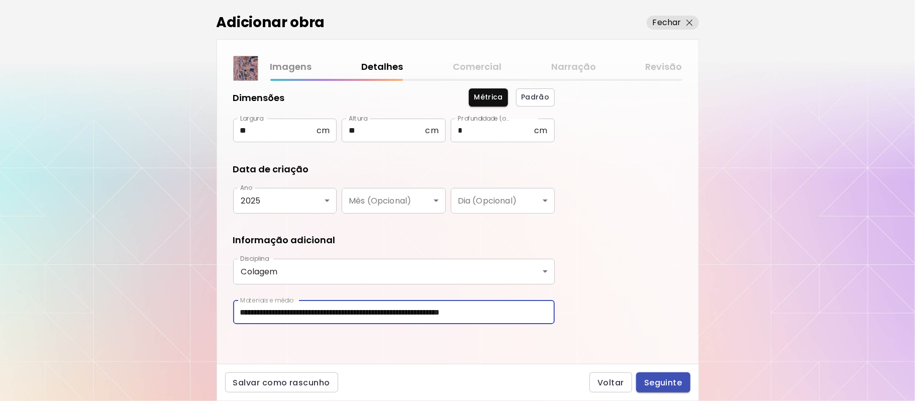
type input "**********"
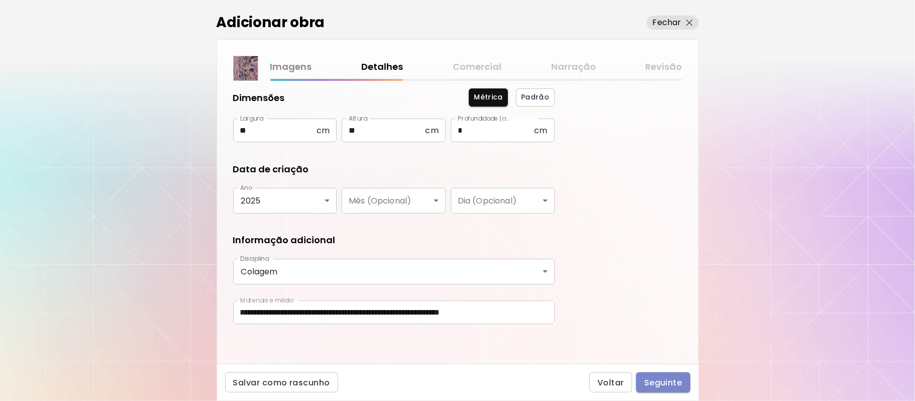
click at [666, 383] on span "Seguinte" at bounding box center [663, 382] width 38 height 11
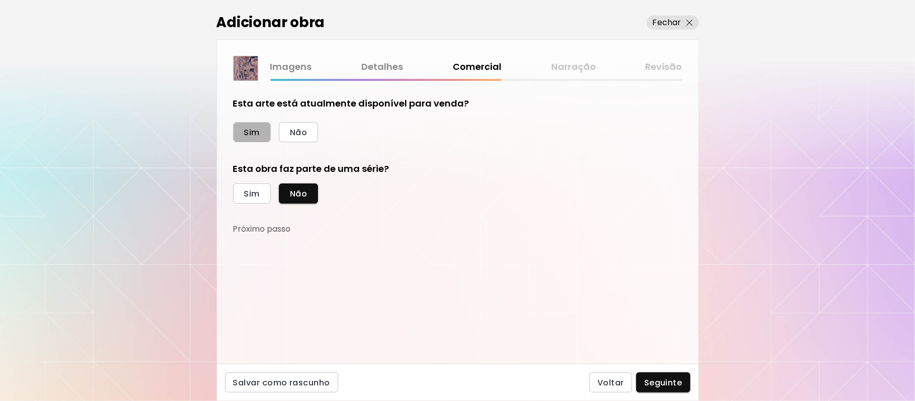
click at [258, 133] on span "Sim" at bounding box center [252, 132] width 16 height 11
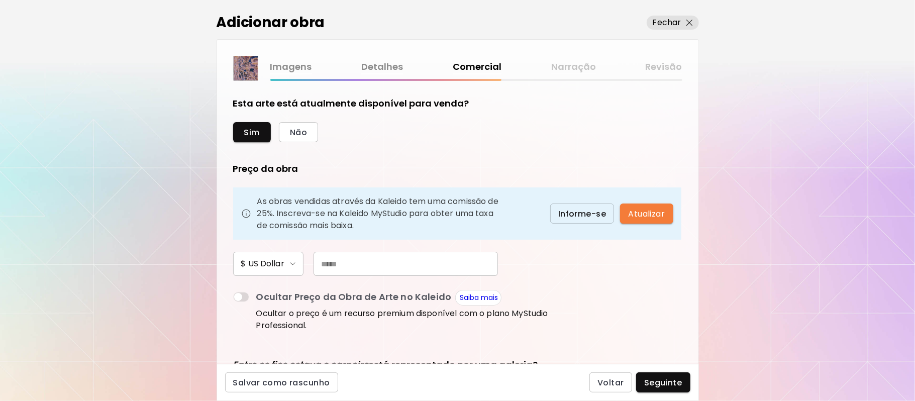
click at [374, 263] on input "text" at bounding box center [405, 264] width 184 height 24
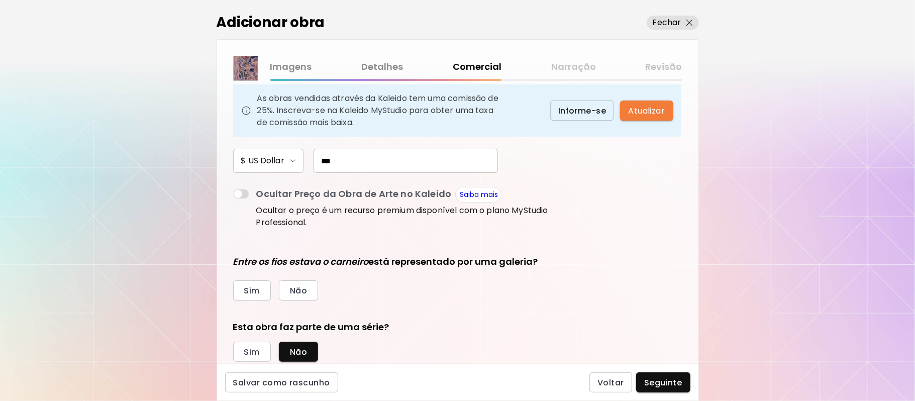
scroll to position [133, 0]
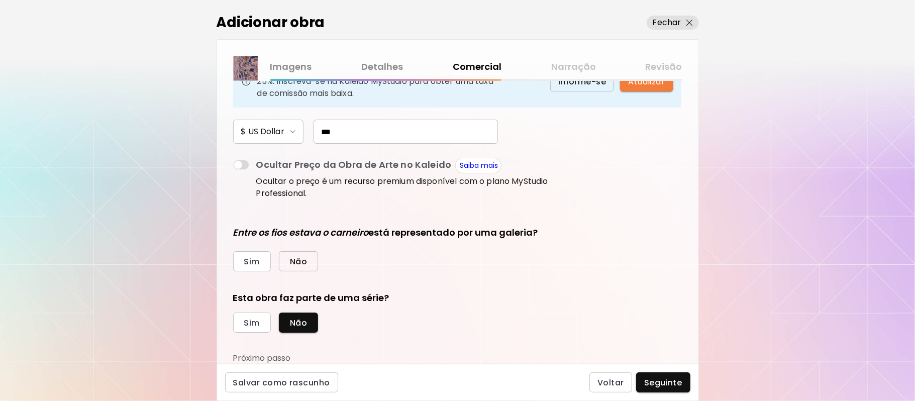
type input "***"
click at [302, 264] on span "Não" at bounding box center [298, 261] width 17 height 11
click at [254, 322] on span "Sim" at bounding box center [252, 322] width 16 height 11
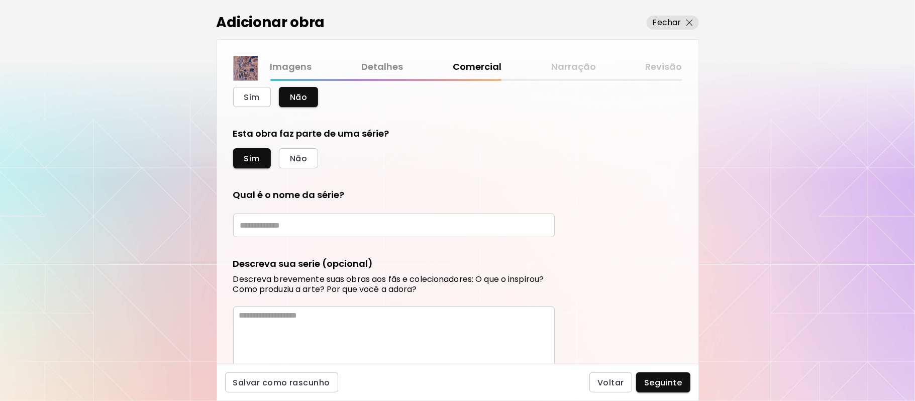
scroll to position [303, 0]
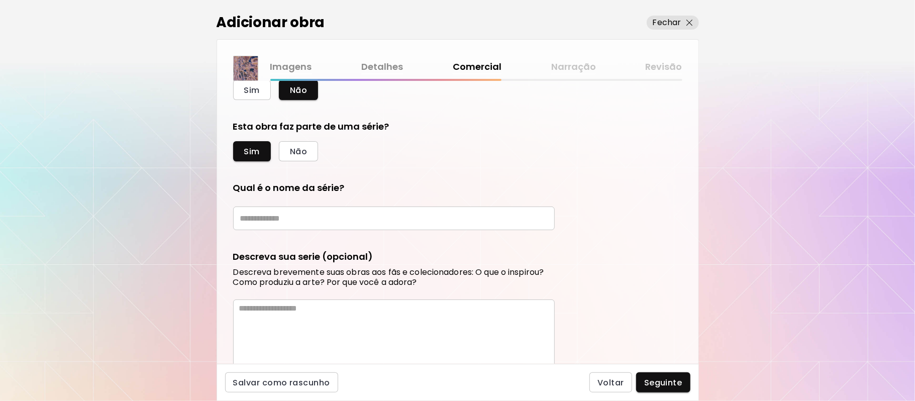
click at [366, 216] on input "text" at bounding box center [394, 218] width 322 height 24
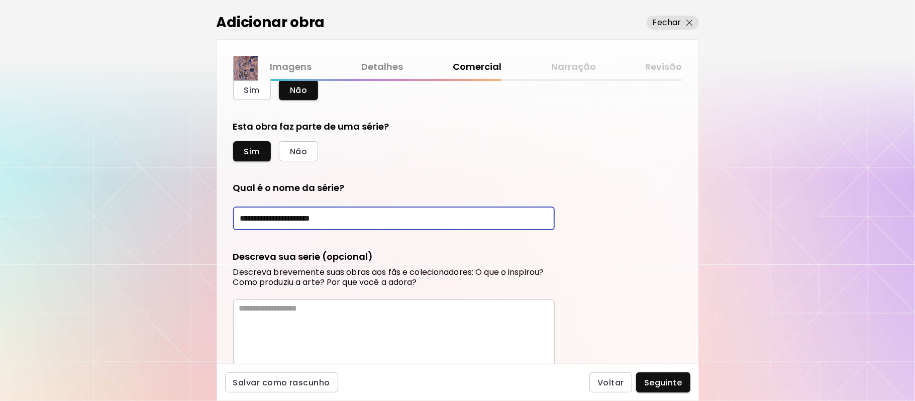
type input "**********"
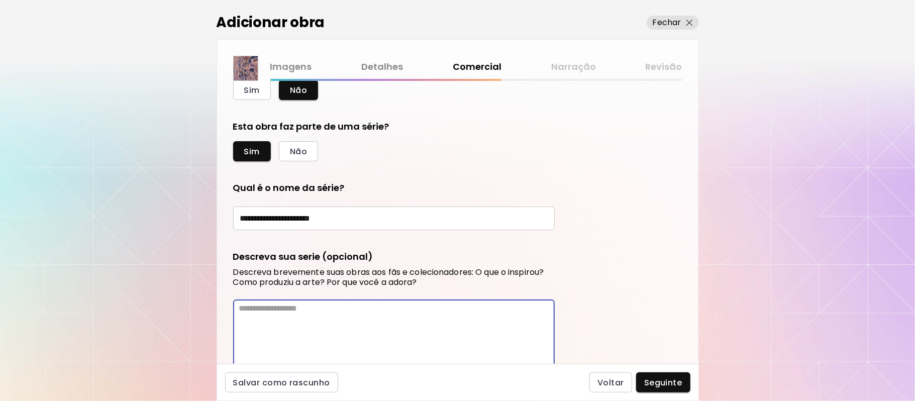
click at [362, 320] on textarea at bounding box center [396, 333] width 315 height 60
paste textarea "**********"
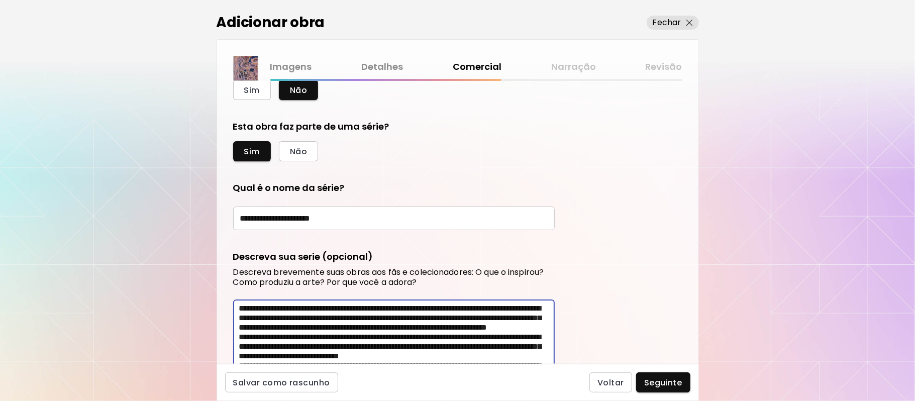
scroll to position [404, 0]
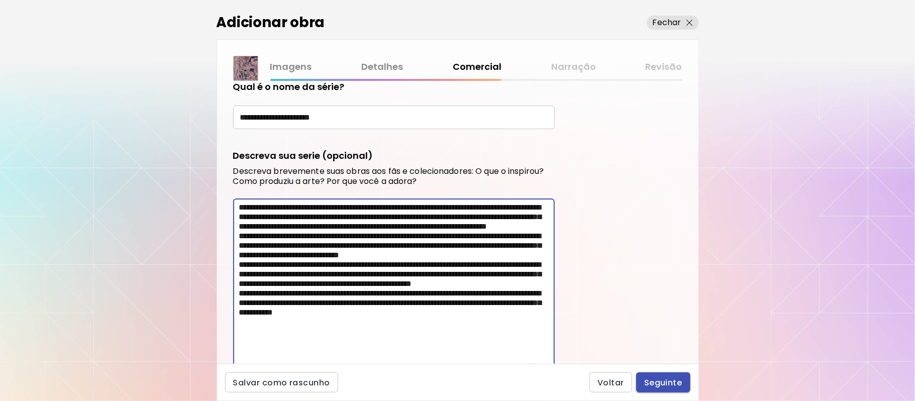
type textarea "**********"
click at [663, 382] on span "Seguinte" at bounding box center [663, 382] width 38 height 11
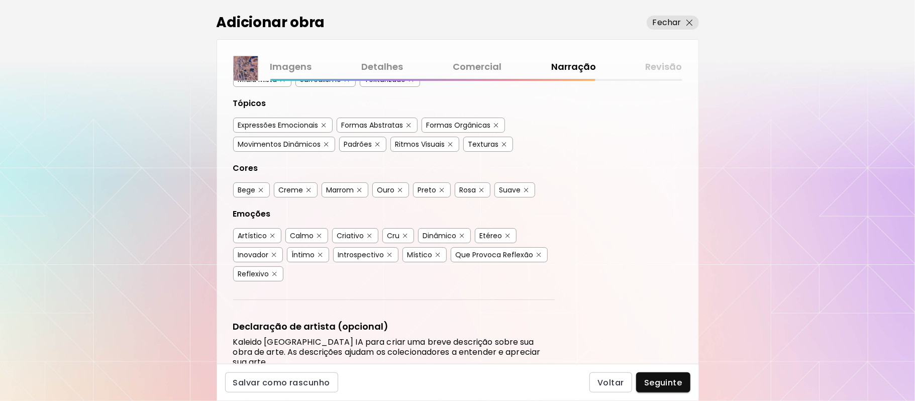
scroll to position [163, 0]
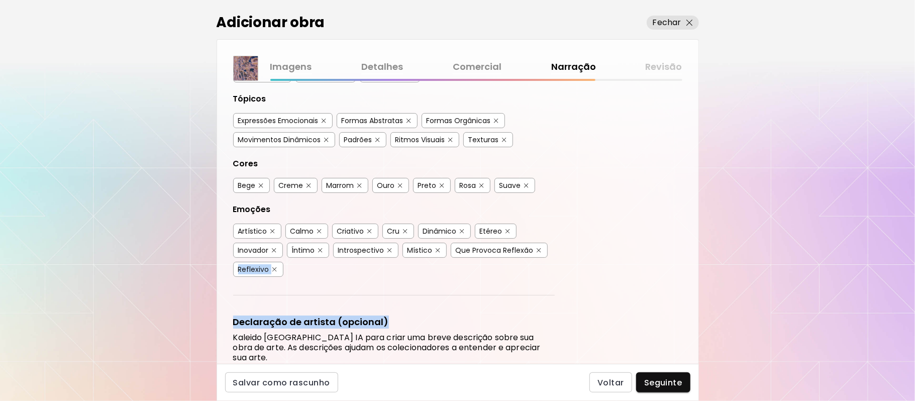
drag, startPoint x: 702, startPoint y: 248, endPoint x: 718, endPoint y: 304, distance: 59.1
click at [718, 304] on div "Adicionar obra Fechar Imagens Detalhes Comercial Narração Revisão Etiquetas de …" at bounding box center [457, 200] width 915 height 401
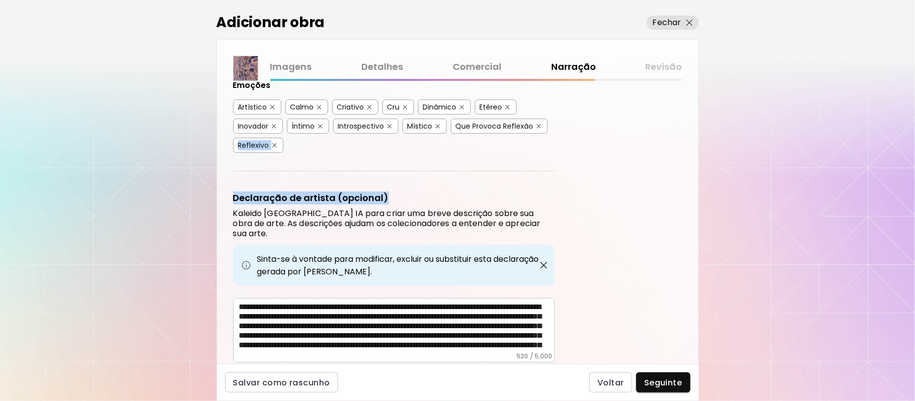
scroll to position [311, 0]
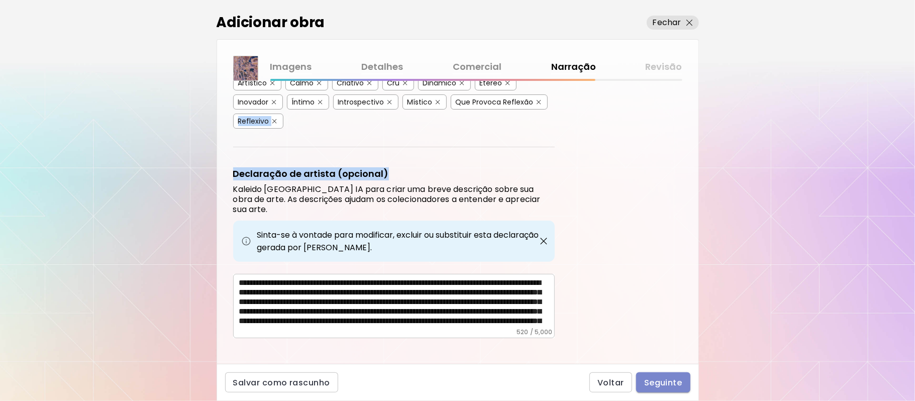
click at [671, 384] on span "Seguinte" at bounding box center [663, 382] width 38 height 11
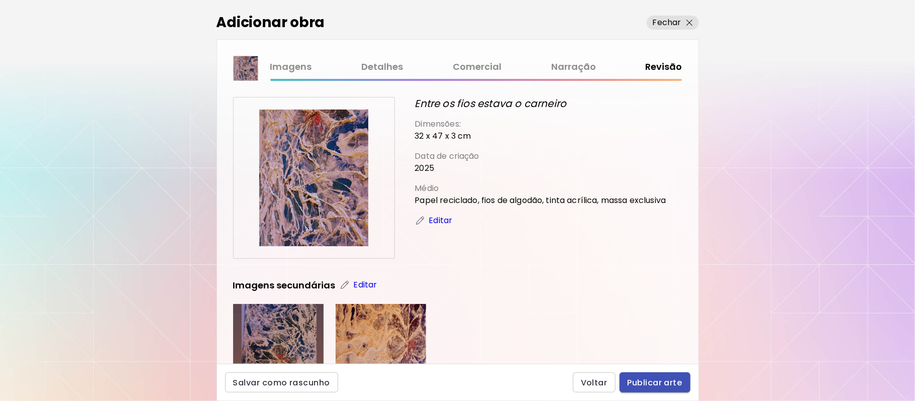
click at [666, 385] on span "Publicar arte" at bounding box center [654, 382] width 55 height 11
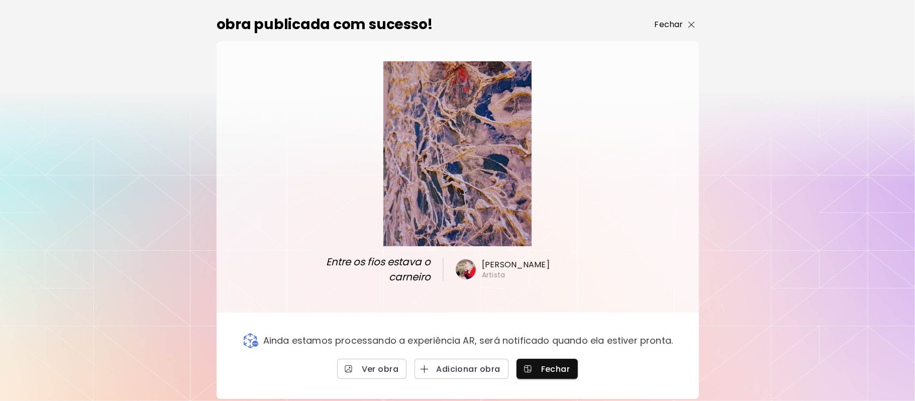
click at [680, 24] on p "Fechar" at bounding box center [669, 25] width 29 height 12
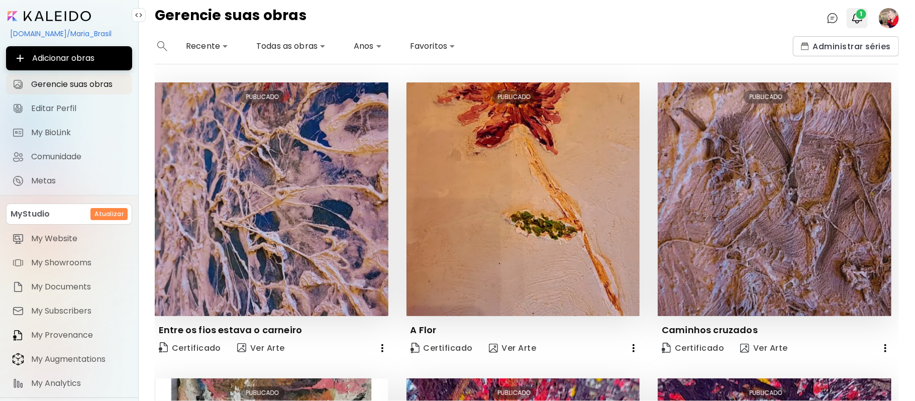
click at [855, 12] on img "button" at bounding box center [857, 18] width 12 height 12
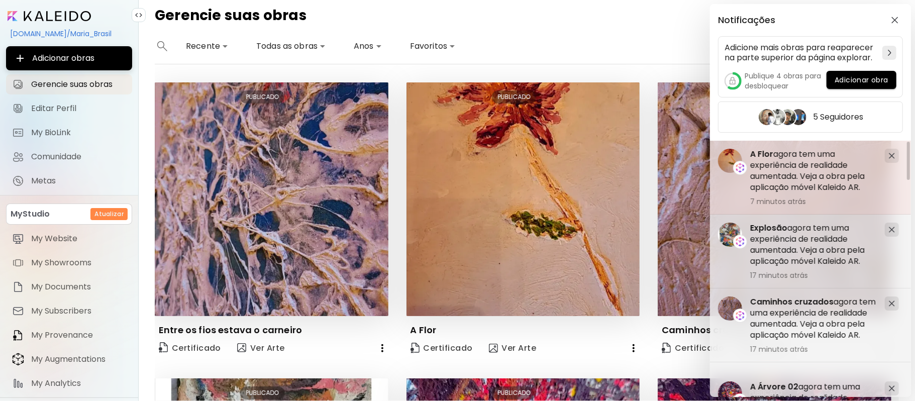
click at [787, 169] on h5 "A Flor agora tem uma experiência de realidade aumentada. Veja a obra pela aplic…" at bounding box center [813, 171] width 127 height 44
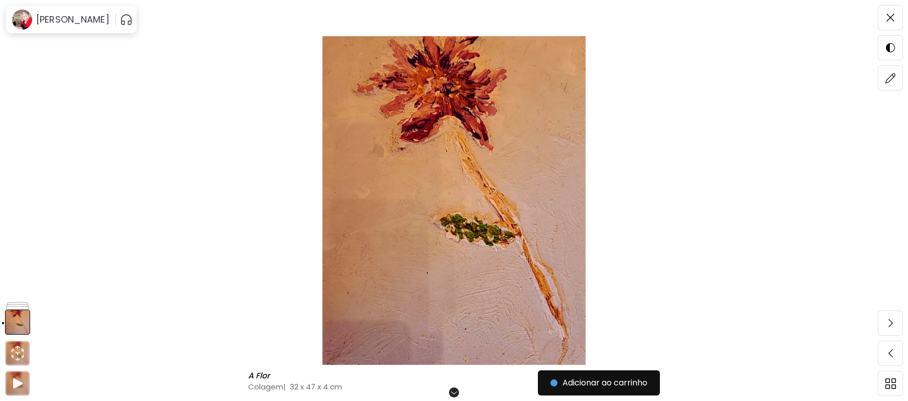
click at [556, 182] on img at bounding box center [454, 200] width 824 height 329
click at [556, 181] on img at bounding box center [454, 200] width 824 height 329
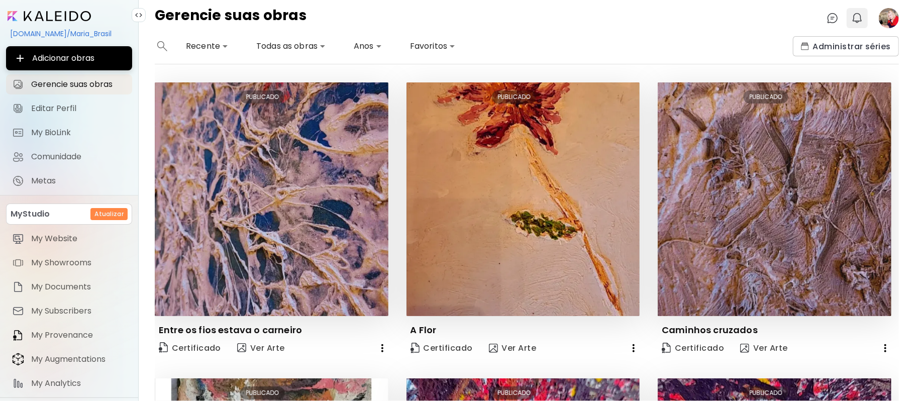
click at [856, 15] on img "button" at bounding box center [857, 18] width 12 height 12
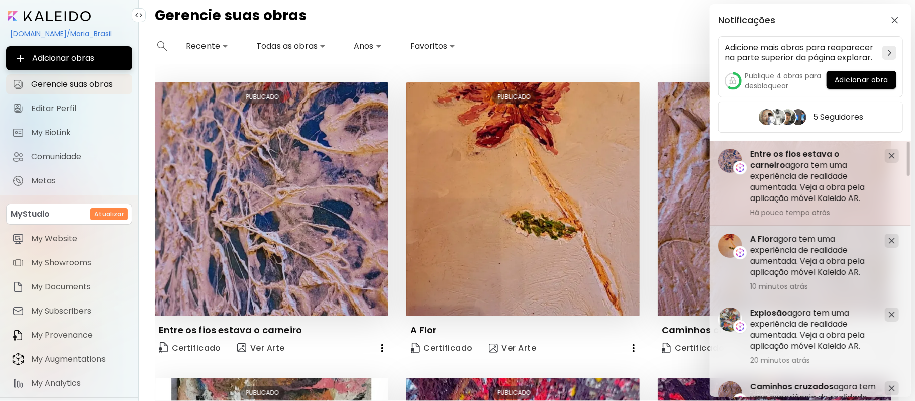
click at [787, 173] on h5 "Entre os fios estava o carneiro agora tem uma experiência de realidade aumentad…" at bounding box center [813, 176] width 127 height 55
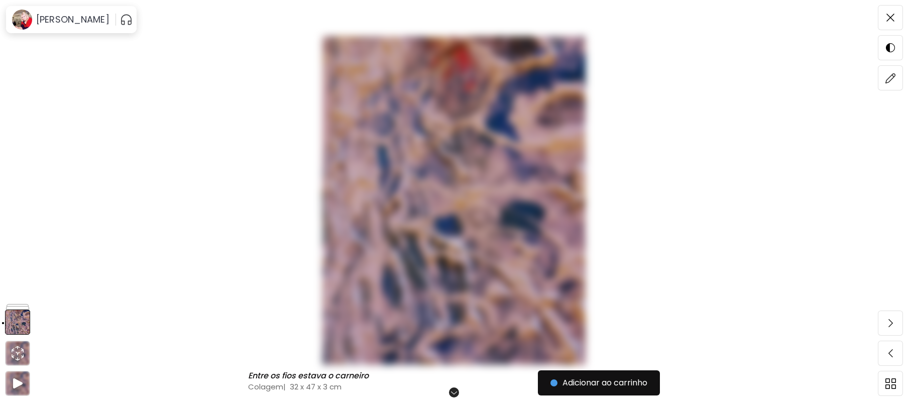
click at [491, 202] on img at bounding box center [454, 200] width 824 height 329
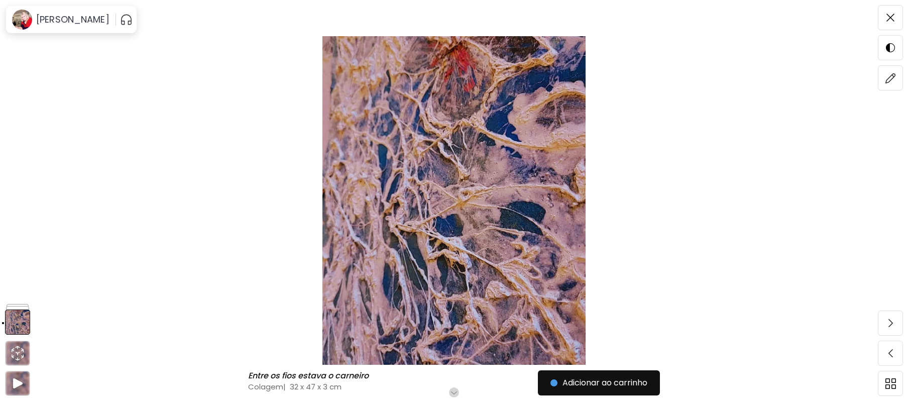
click at [485, 187] on img at bounding box center [454, 200] width 824 height 329
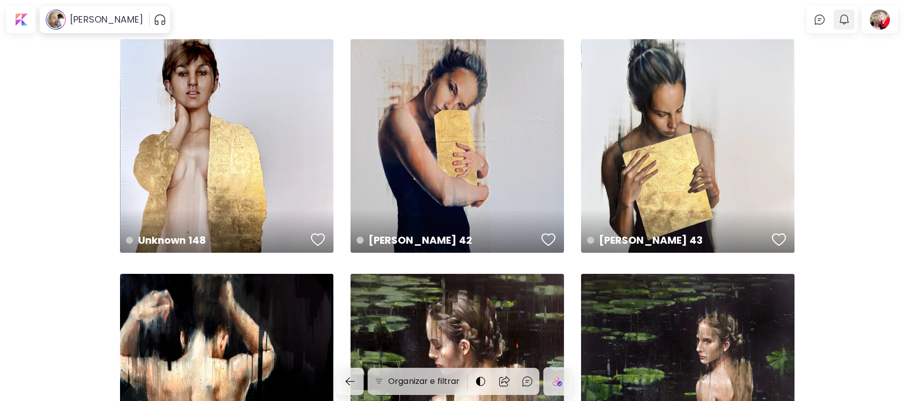
click at [849, 19] on img "button" at bounding box center [844, 20] width 12 height 12
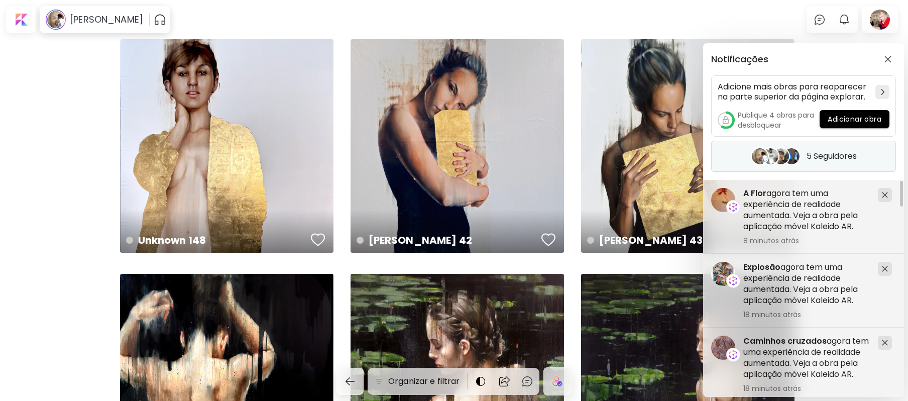
click at [810, 151] on h5 "5 Seguidores" at bounding box center [832, 156] width 50 height 10
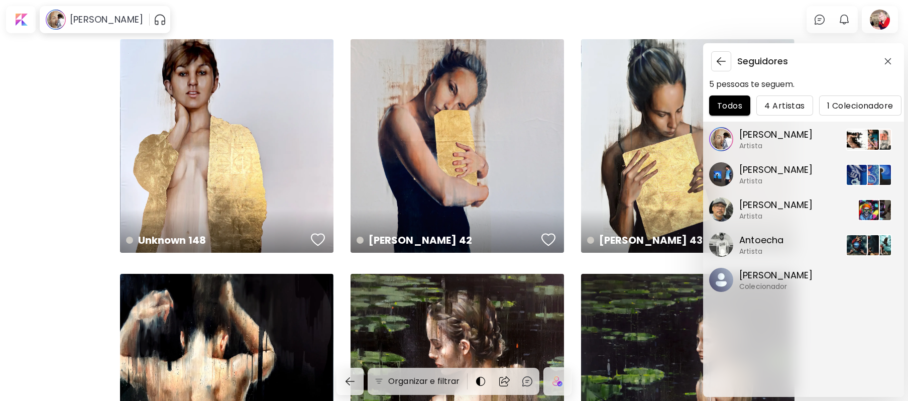
click at [48, 98] on div "Seguidores 5 pessoas te seguem. Todos 4 Artistas 1 Colecionadore [PERSON_NAME] …" at bounding box center [454, 200] width 908 height 401
